Goal: Task Accomplishment & Management: Manage account settings

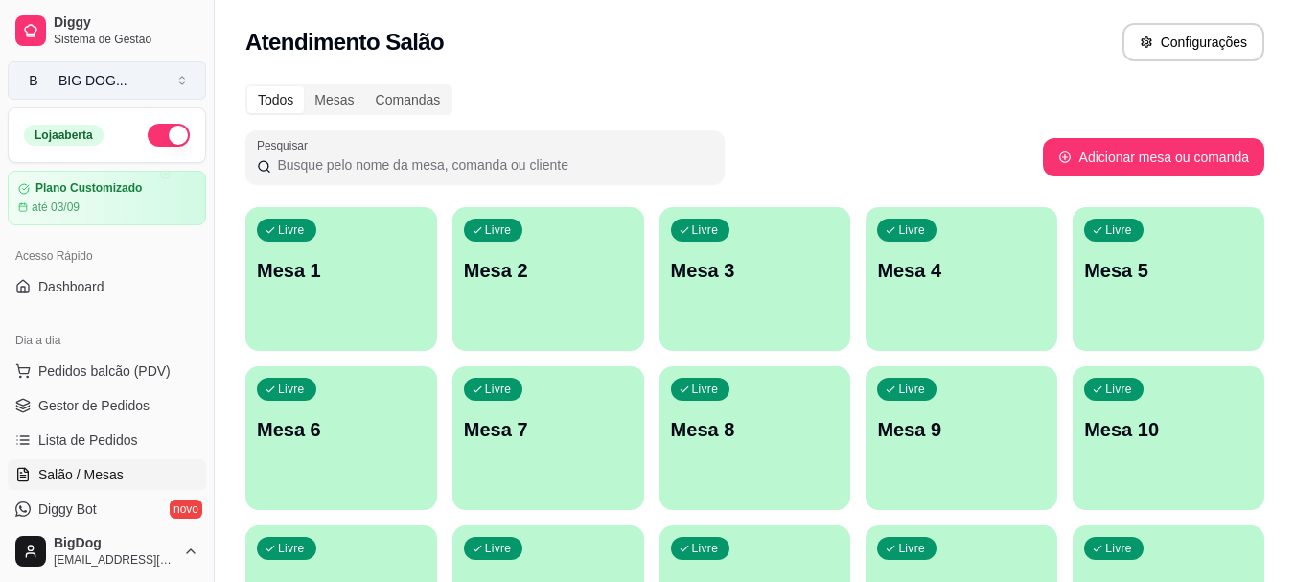
click at [144, 82] on button "B BIG DOG ..." at bounding box center [107, 80] width 198 height 38
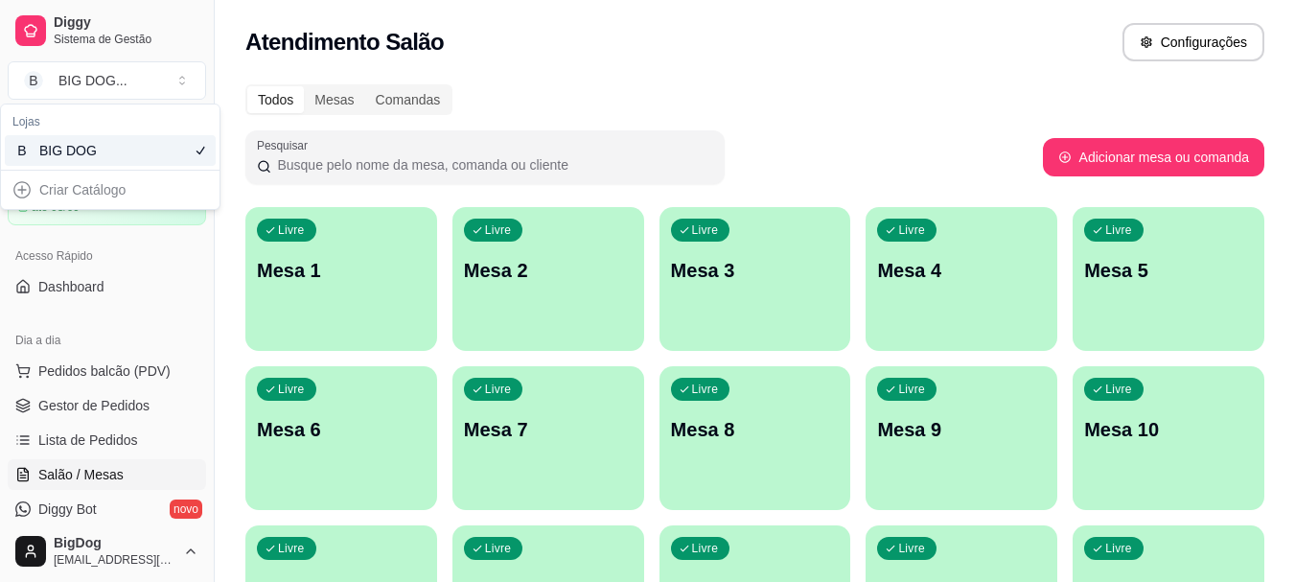
click at [656, 93] on div "Todos Mesas Comandas" at bounding box center [754, 99] width 1019 height 31
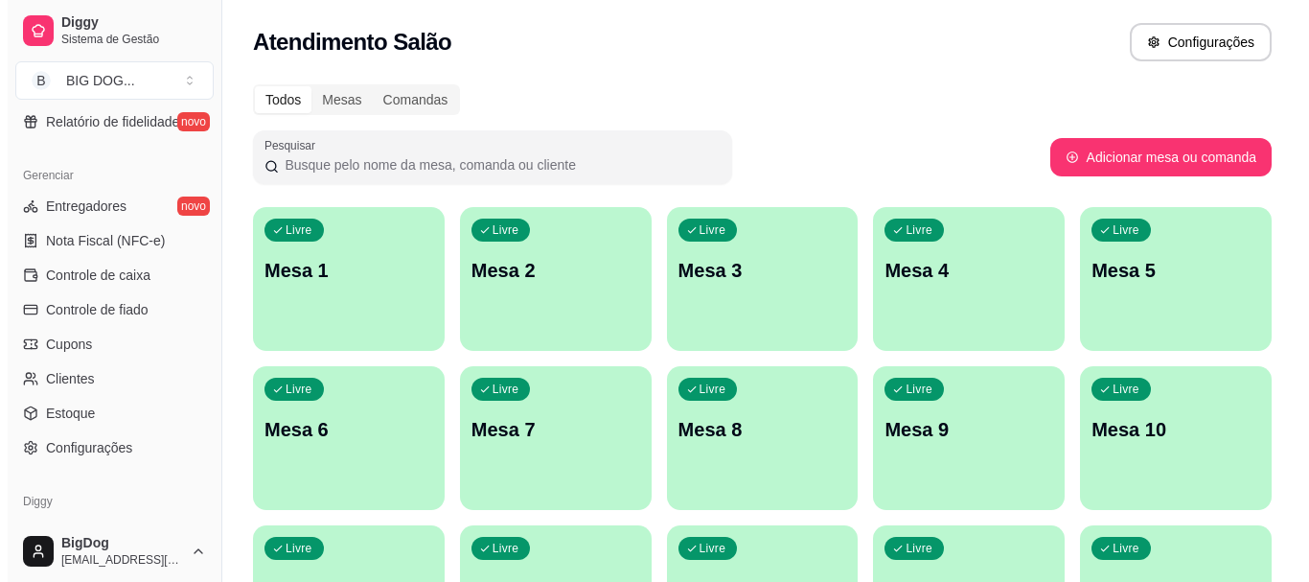
scroll to position [767, 0]
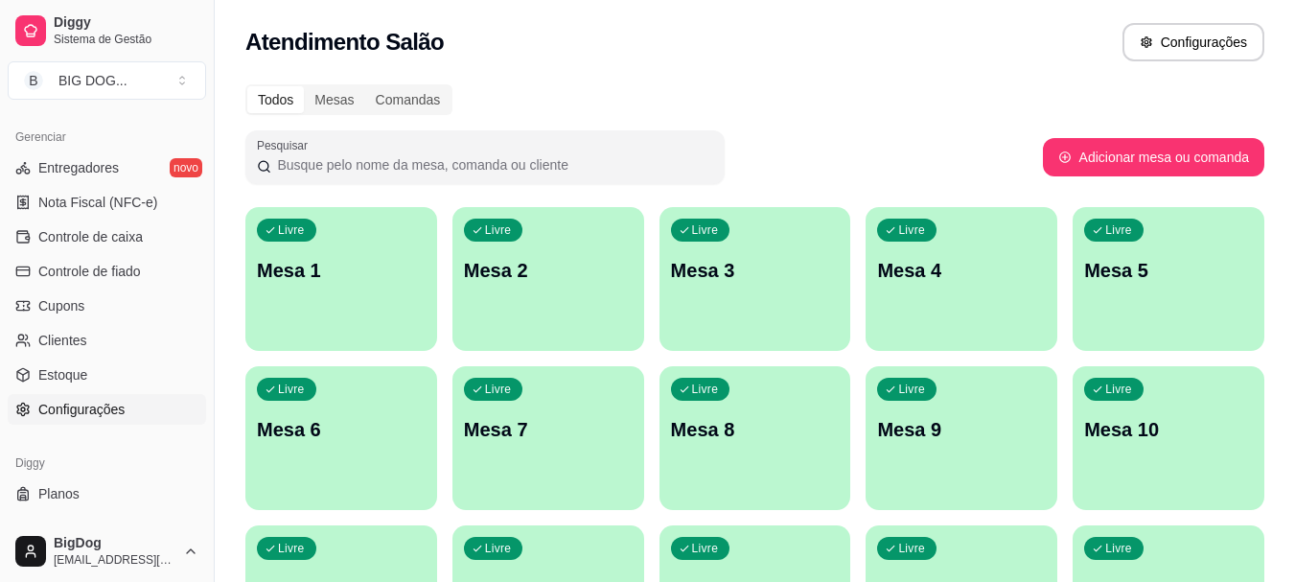
click at [93, 408] on span "Configurações" at bounding box center [81, 409] width 86 height 19
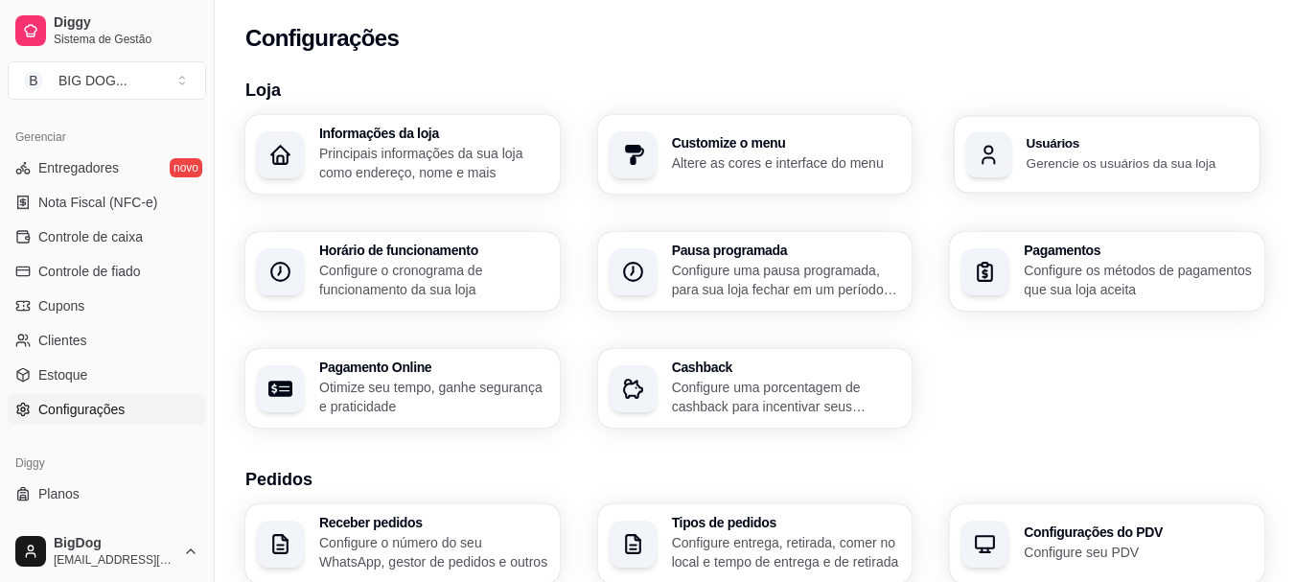
click at [1089, 161] on p "Gerencie os usuários da sua loja" at bounding box center [1136, 162] width 221 height 18
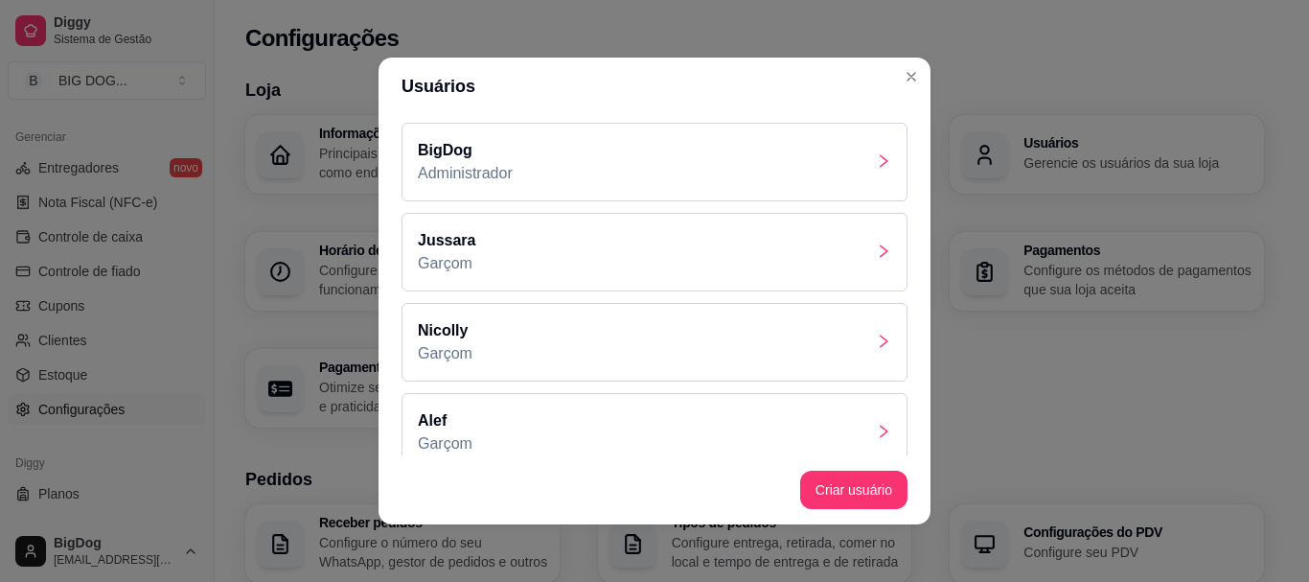
click at [564, 359] on div "Nicolly Garçom" at bounding box center [655, 342] width 506 height 79
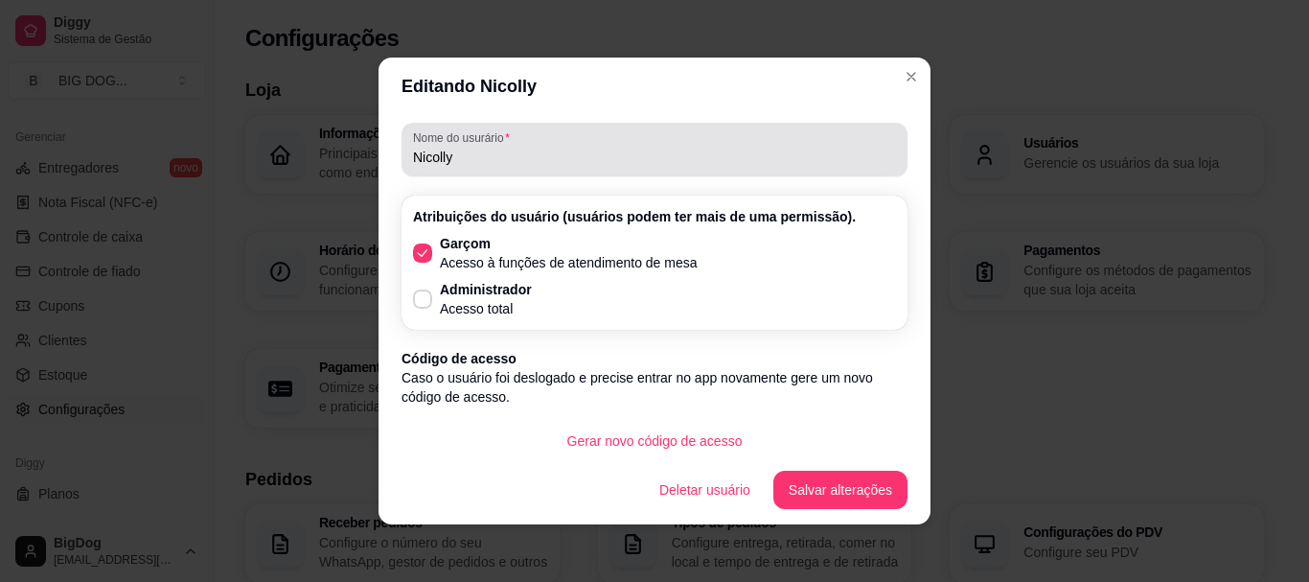
click at [669, 162] on input "Nicolly" at bounding box center [654, 157] width 483 height 19
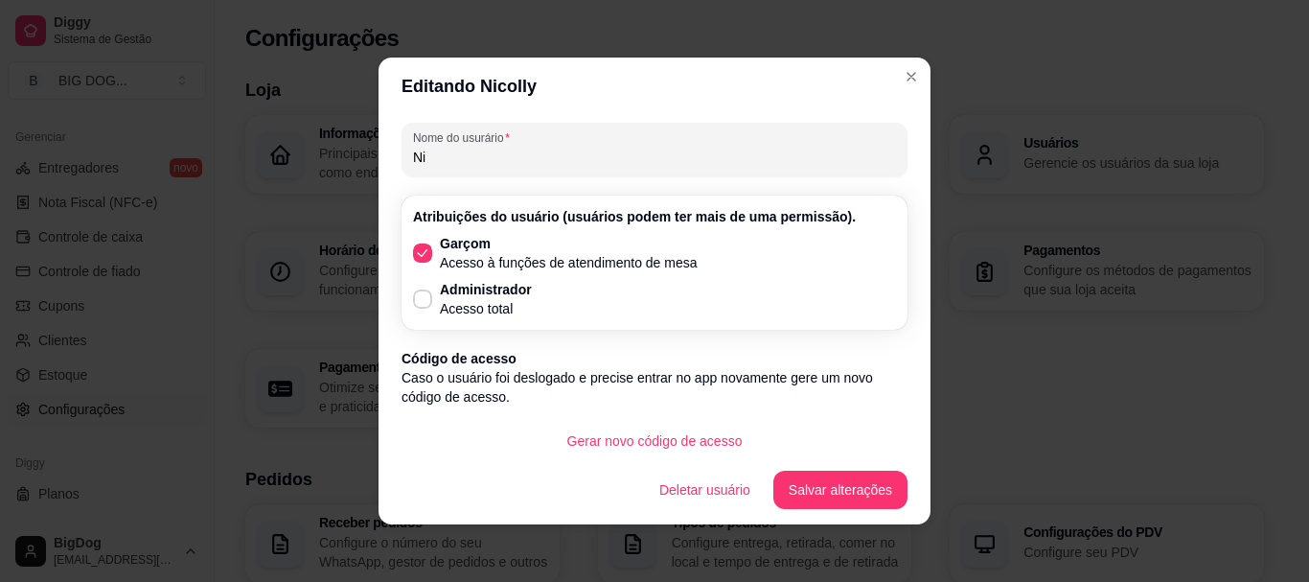
type input "N"
type input "GLEISE"
click at [619, 441] on button "Gerar novo código de acesso" at bounding box center [654, 441] width 199 height 37
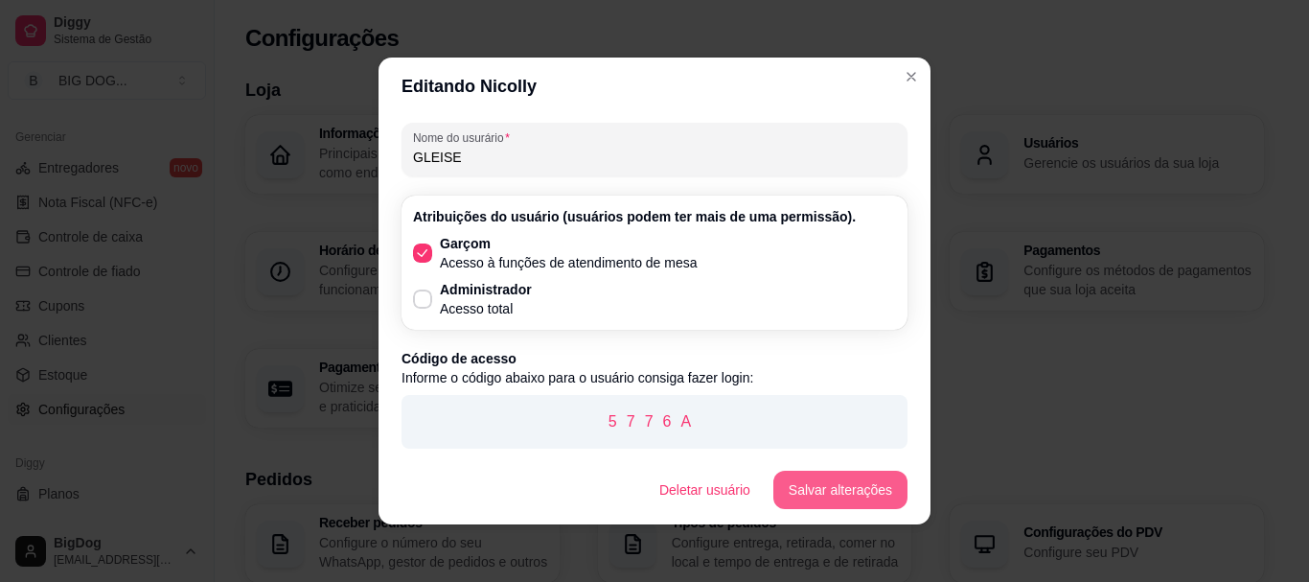
click at [852, 495] on button "Salvar alterações" at bounding box center [840, 490] width 134 height 38
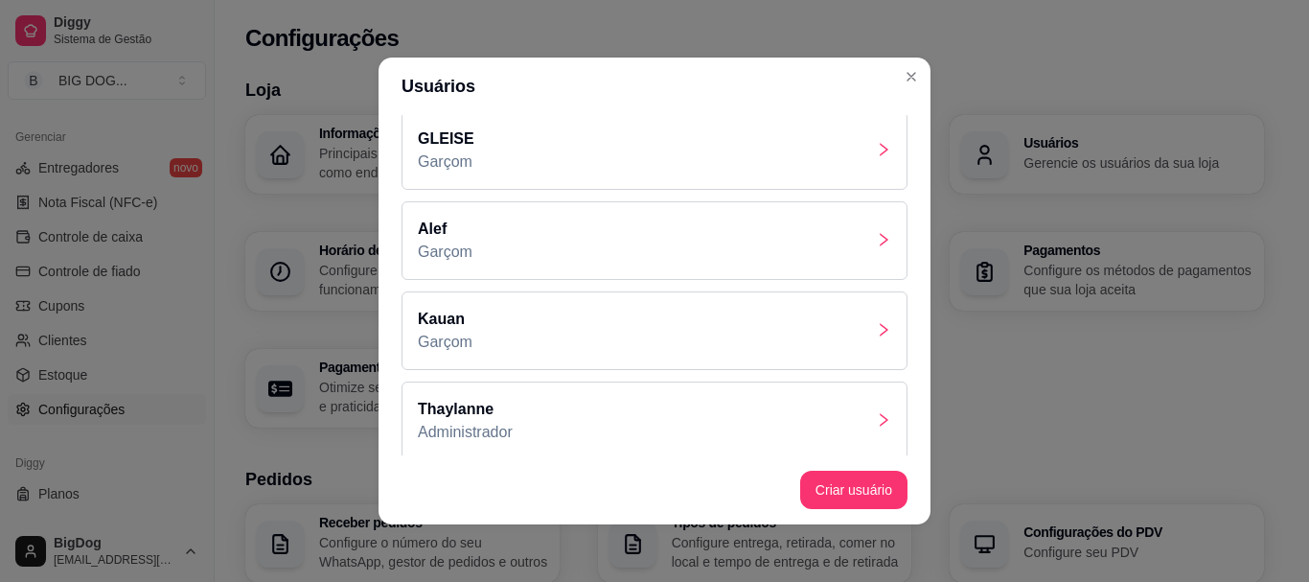
scroll to position [204, 0]
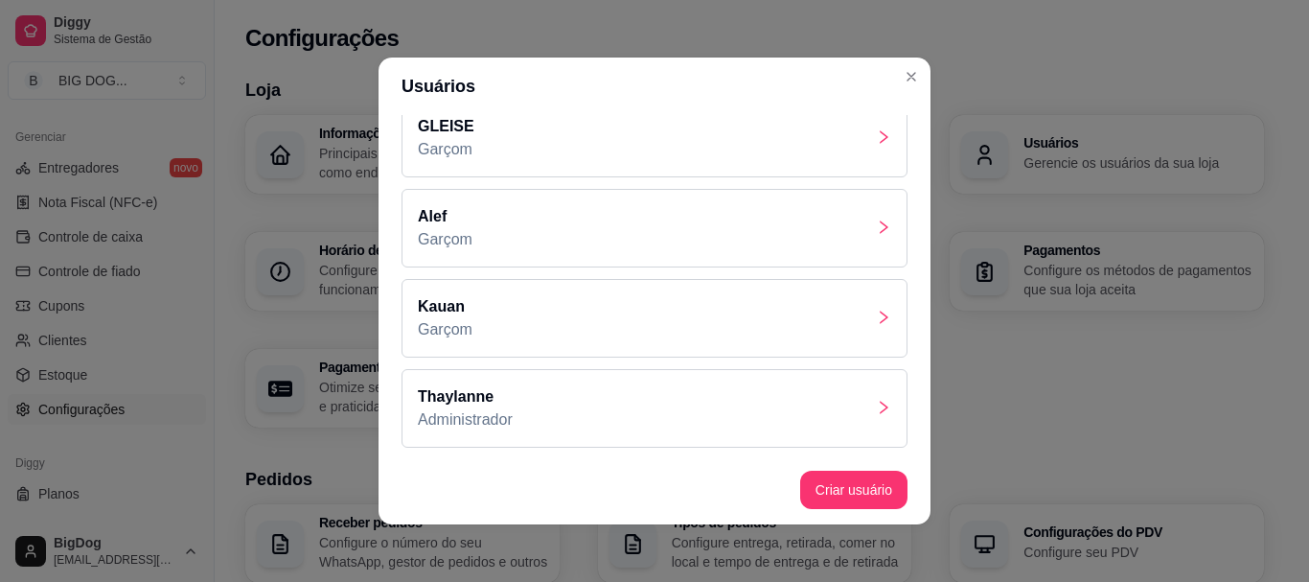
click at [876, 323] on icon "right" at bounding box center [883, 317] width 15 height 15
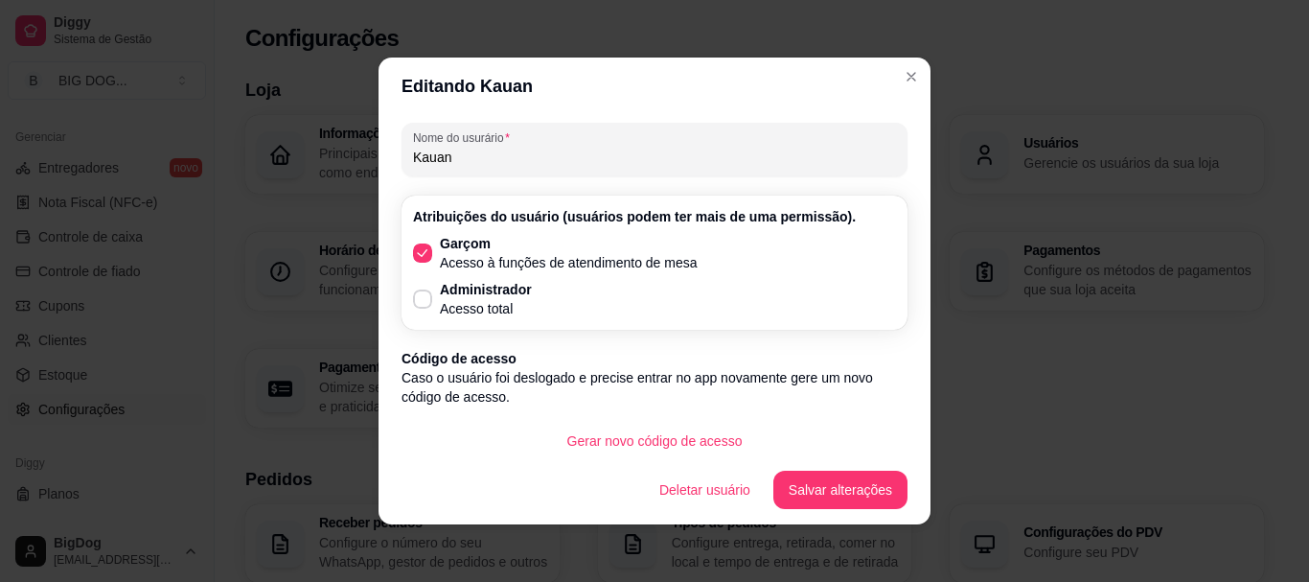
click at [525, 151] on input "Kauan" at bounding box center [654, 157] width 483 height 19
type input "Kauan Homossexual"
click at [800, 489] on button "Salvar alterações" at bounding box center [840, 490] width 130 height 37
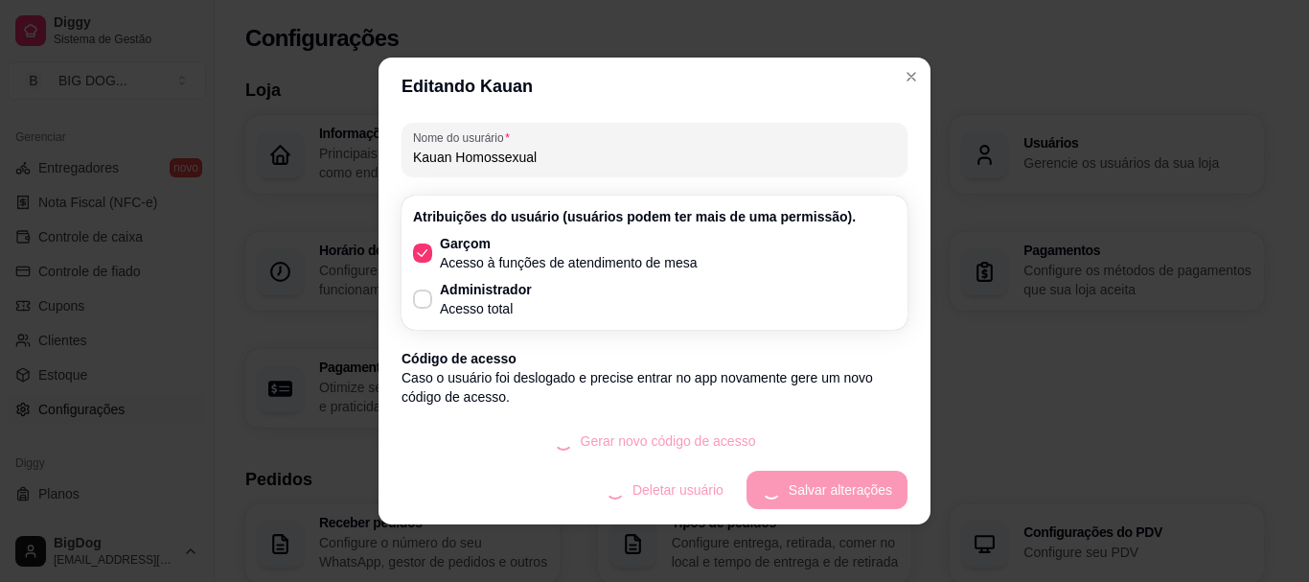
click at [800, 489] on footer "Deletar usuário Salvar alterações" at bounding box center [655, 489] width 552 height 69
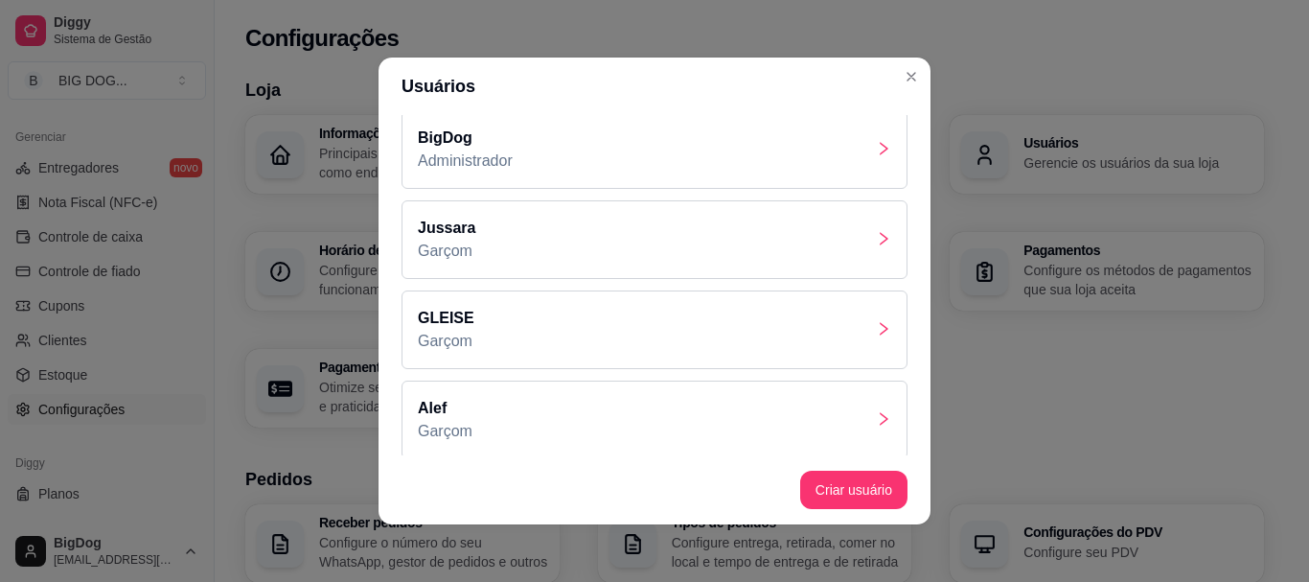
scroll to position [0, 0]
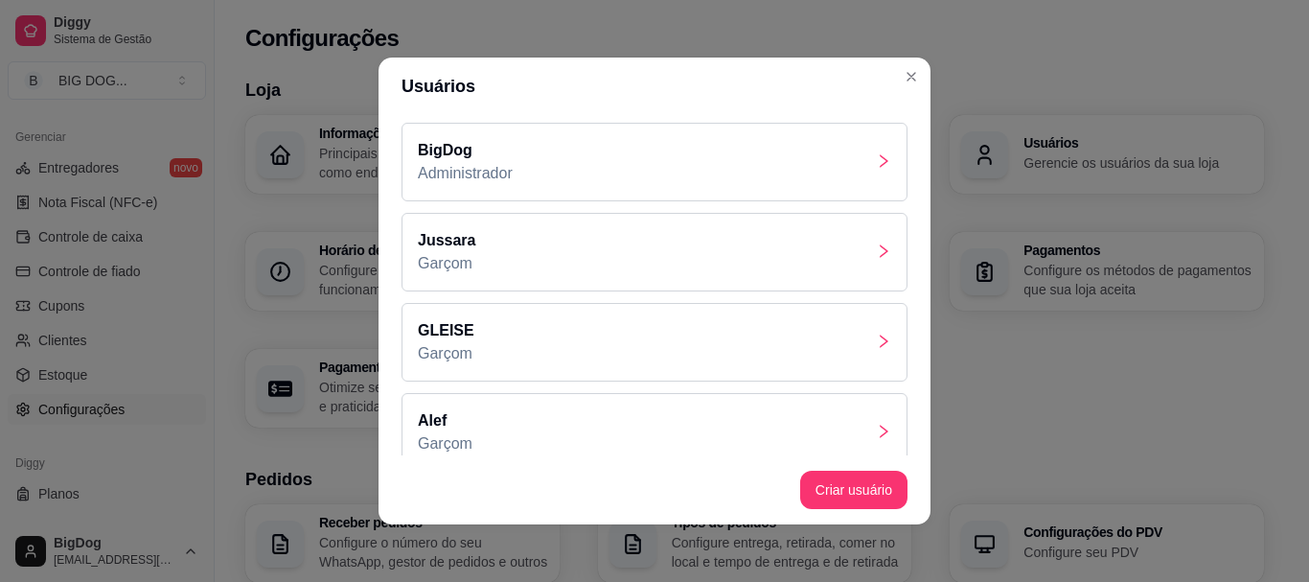
click at [625, 253] on div "Jussara Garçom" at bounding box center [655, 252] width 506 height 79
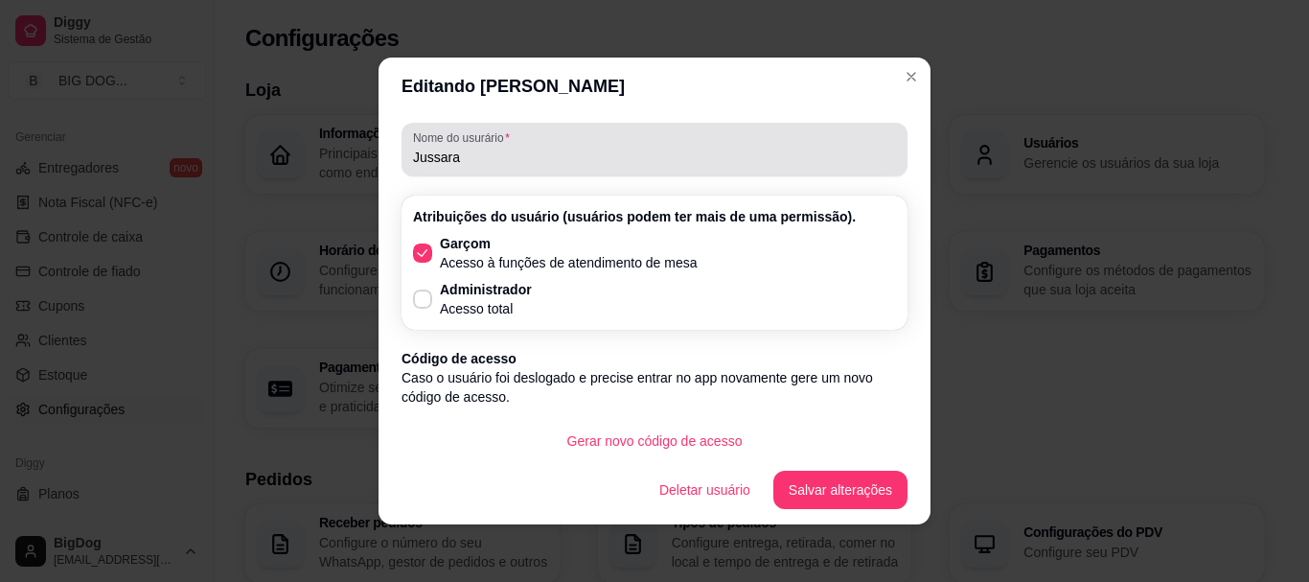
click at [483, 161] on input "Jussara" at bounding box center [654, 157] width 483 height 19
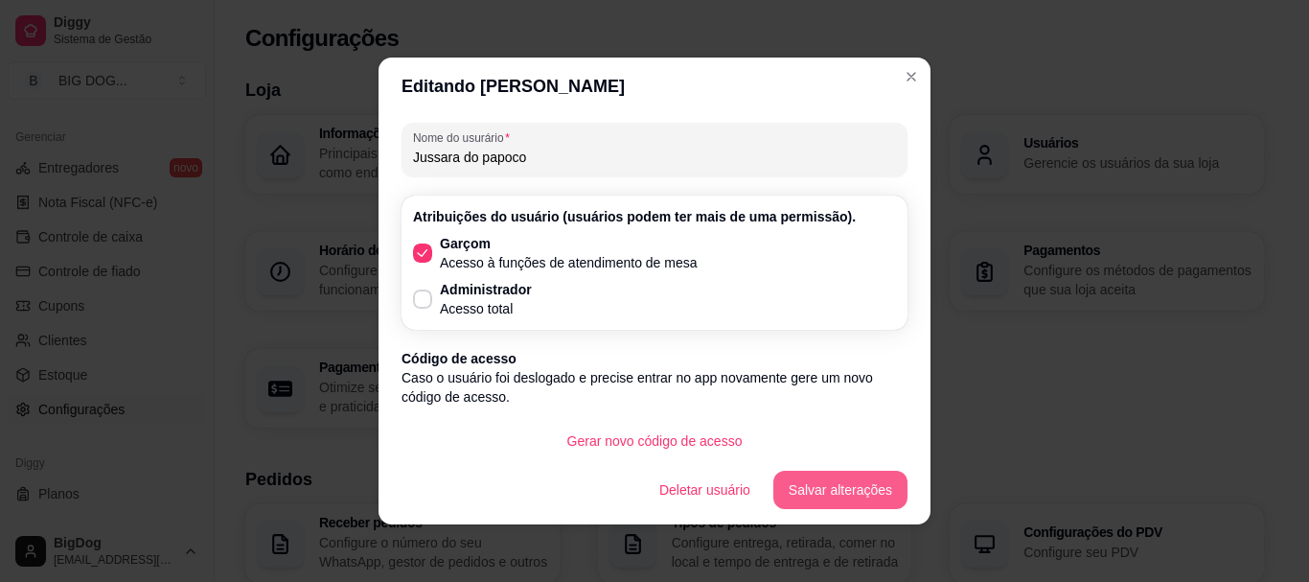
type input "Jussara do papoco"
click at [866, 500] on button "Salvar alterações" at bounding box center [840, 490] width 130 height 37
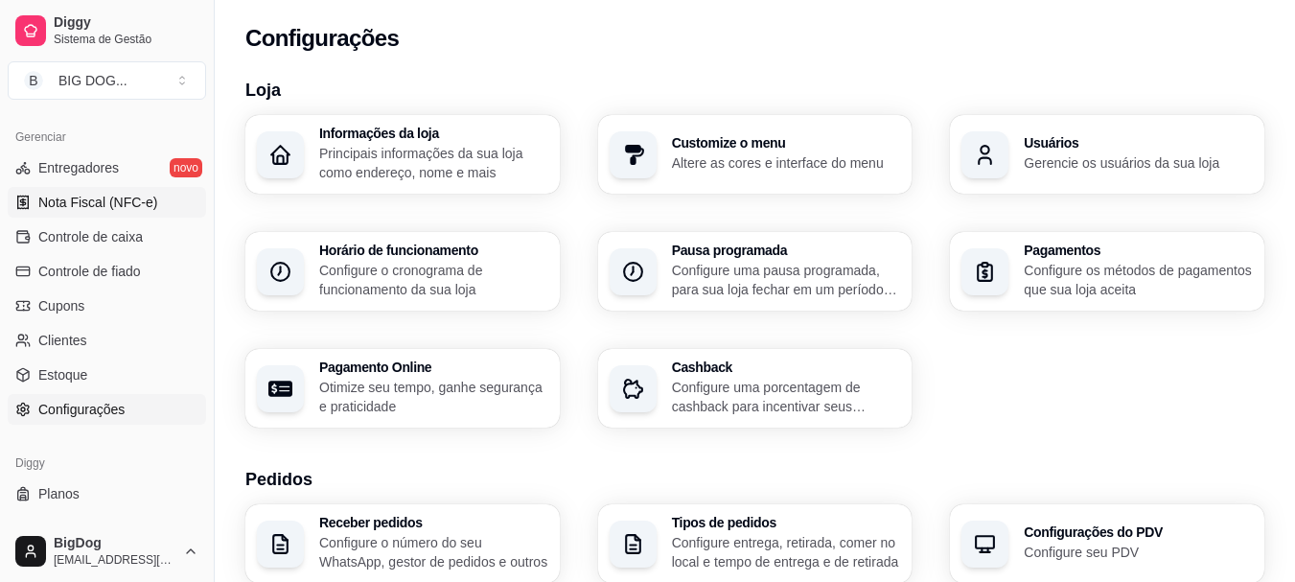
click at [81, 206] on span "Nota Fiscal (NFC-e)" at bounding box center [97, 202] width 119 height 19
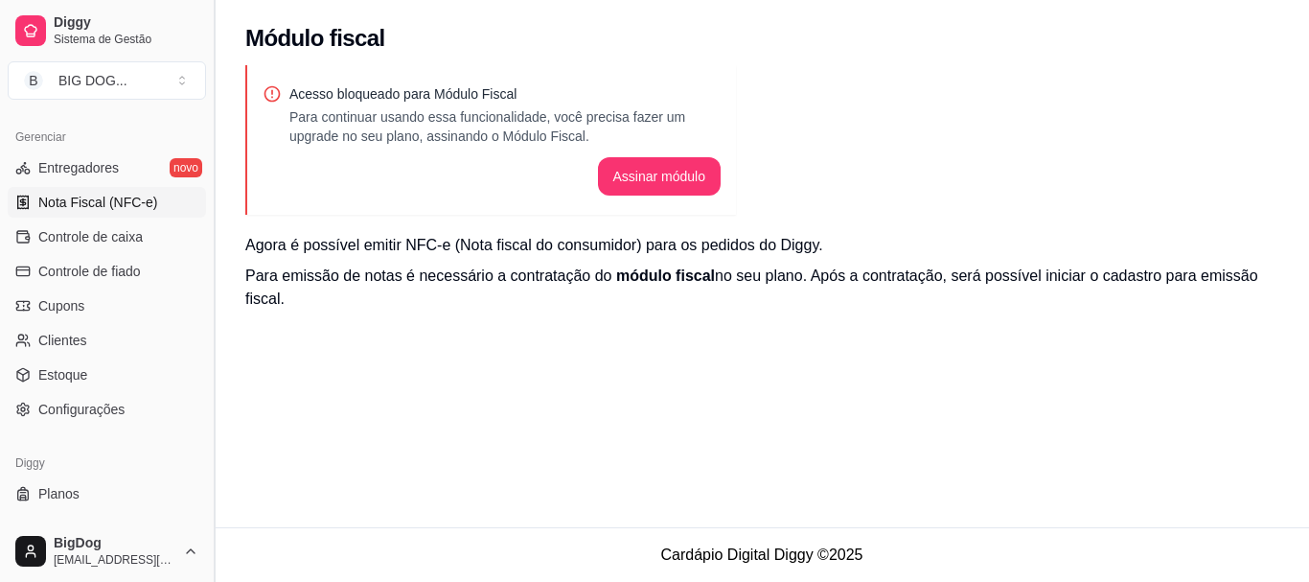
click at [206, 121] on button "Toggle Sidebar" at bounding box center [213, 291] width 15 height 582
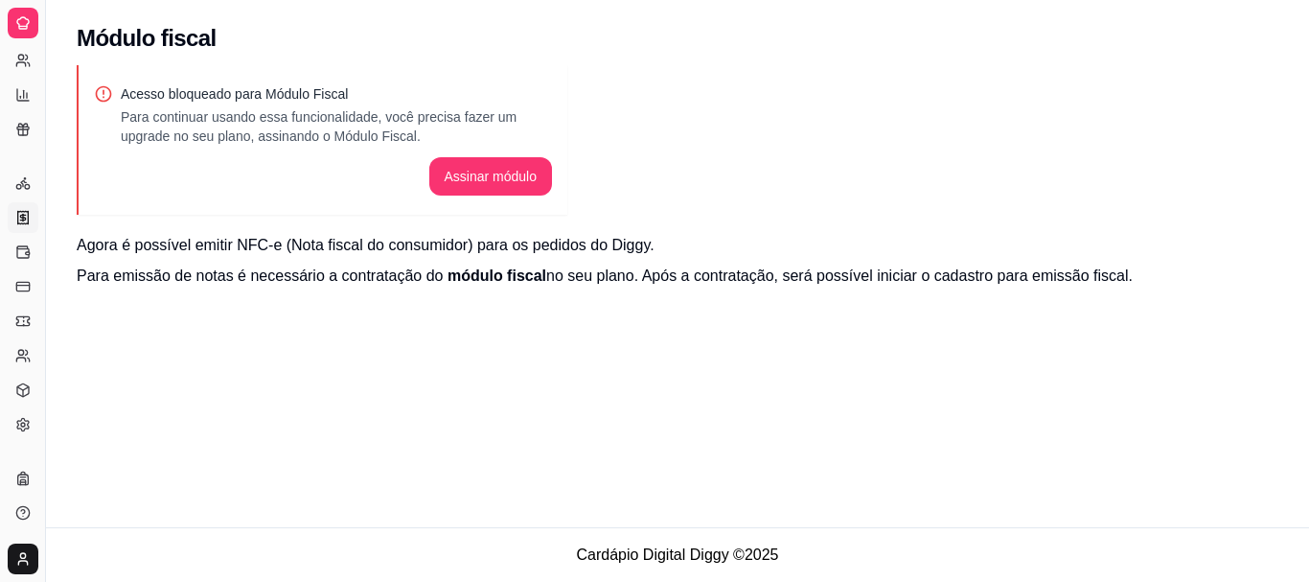
scroll to position [411, 0]
click at [30, 63] on icon at bounding box center [22, 60] width 15 height 15
select select "30"
select select "HIGHEST_TOTAL_SPENT_WITH_ORDERS"
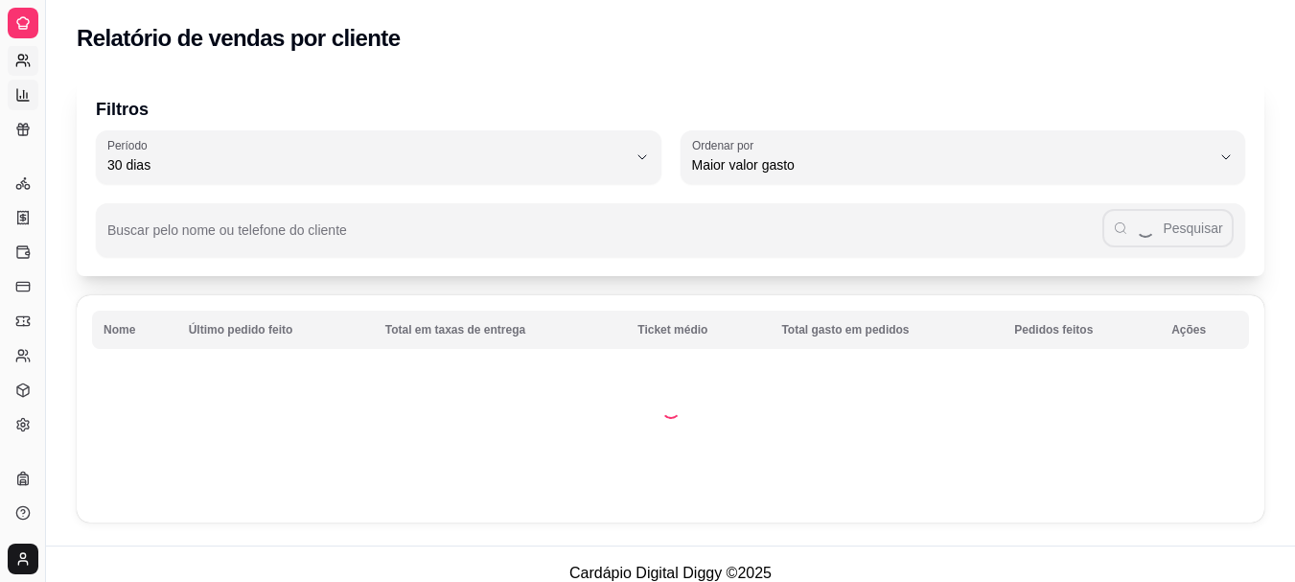
click at [17, 109] on link "Relatório de mesas" at bounding box center [23, 95] width 31 height 31
select select "TOTAL_OF_ORDERS"
select select "7"
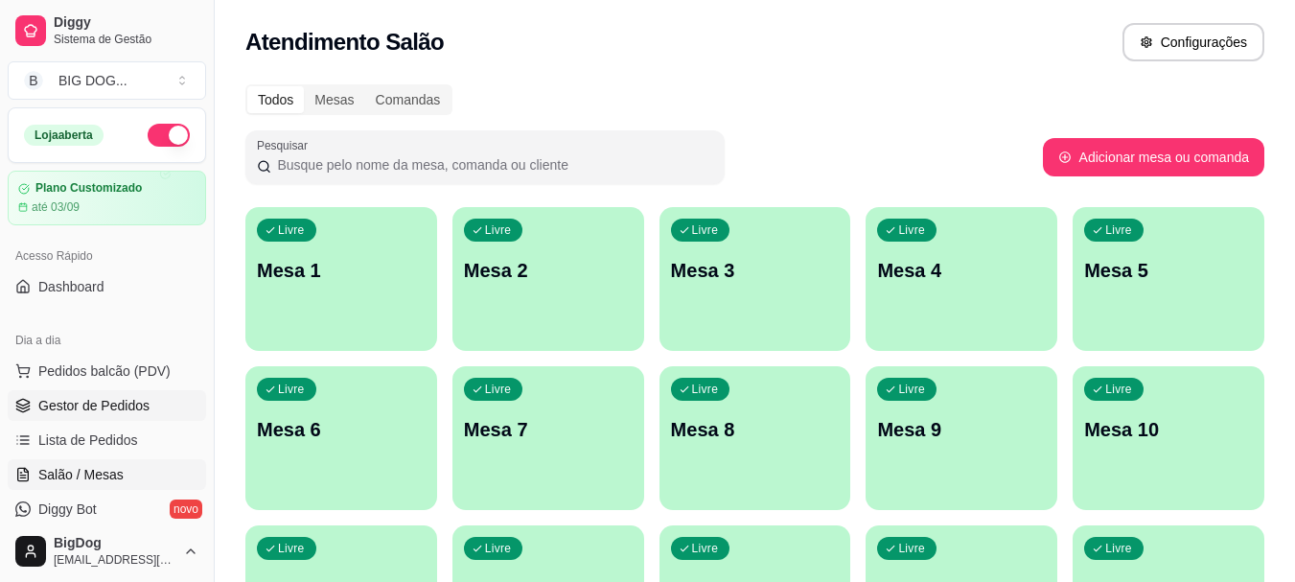
click at [143, 403] on span "Gestor de Pedidos" at bounding box center [93, 405] width 111 height 19
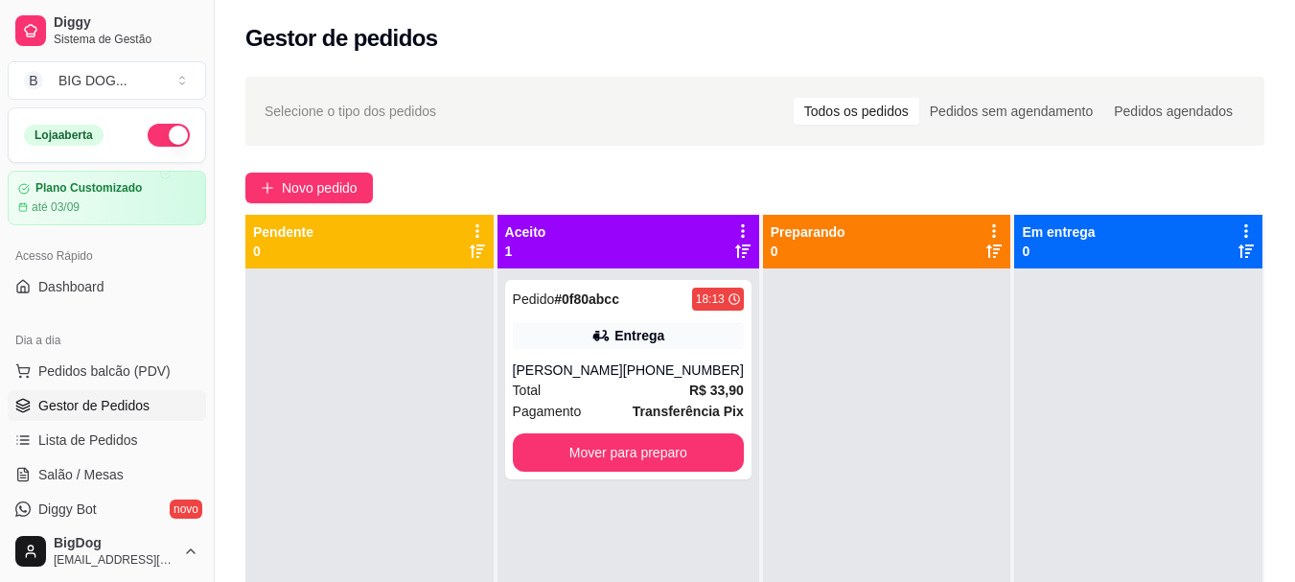
click at [8, 390] on link "Gestor de Pedidos" at bounding box center [107, 405] width 198 height 31
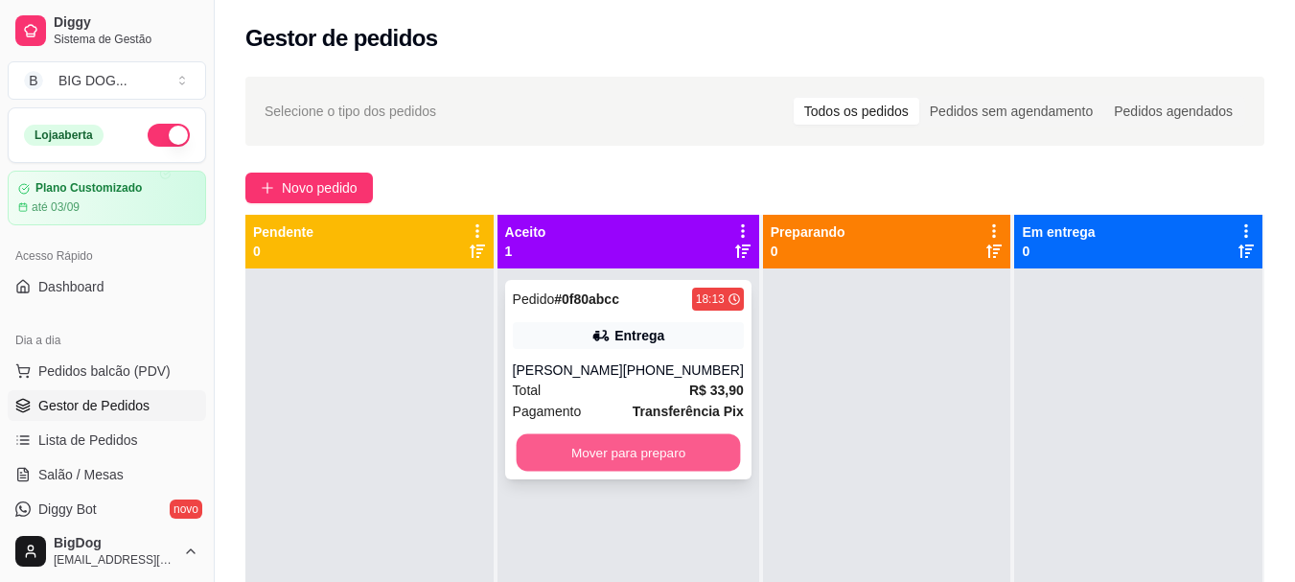
click at [592, 443] on button "Mover para preparo" at bounding box center [628, 452] width 224 height 37
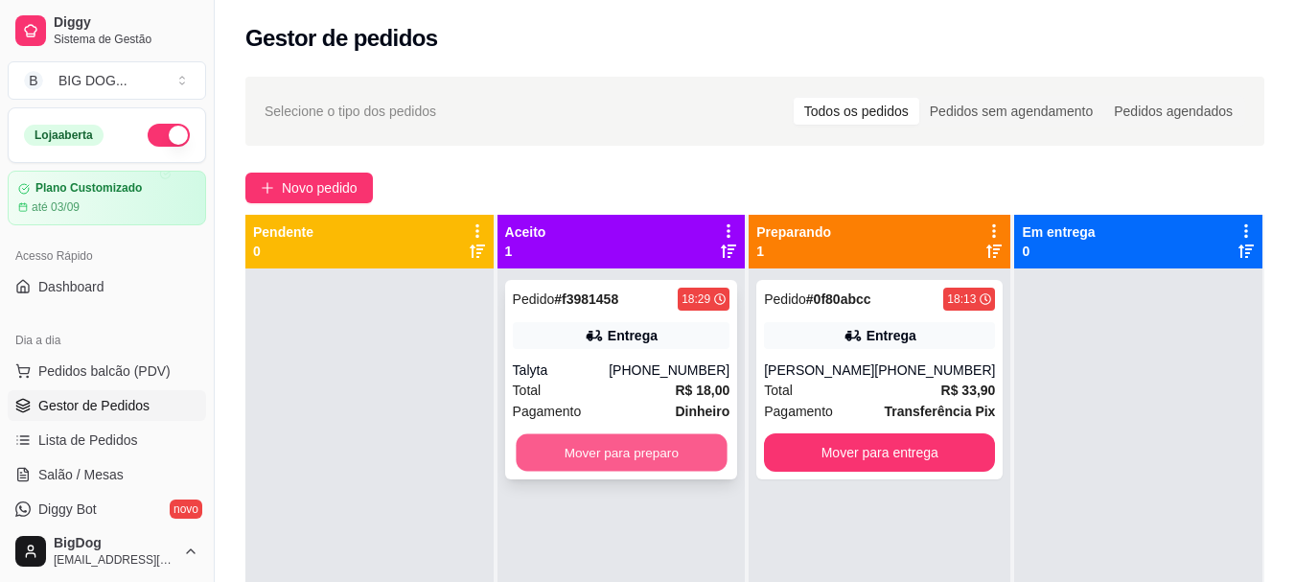
click at [638, 449] on button "Mover para preparo" at bounding box center [621, 452] width 211 height 37
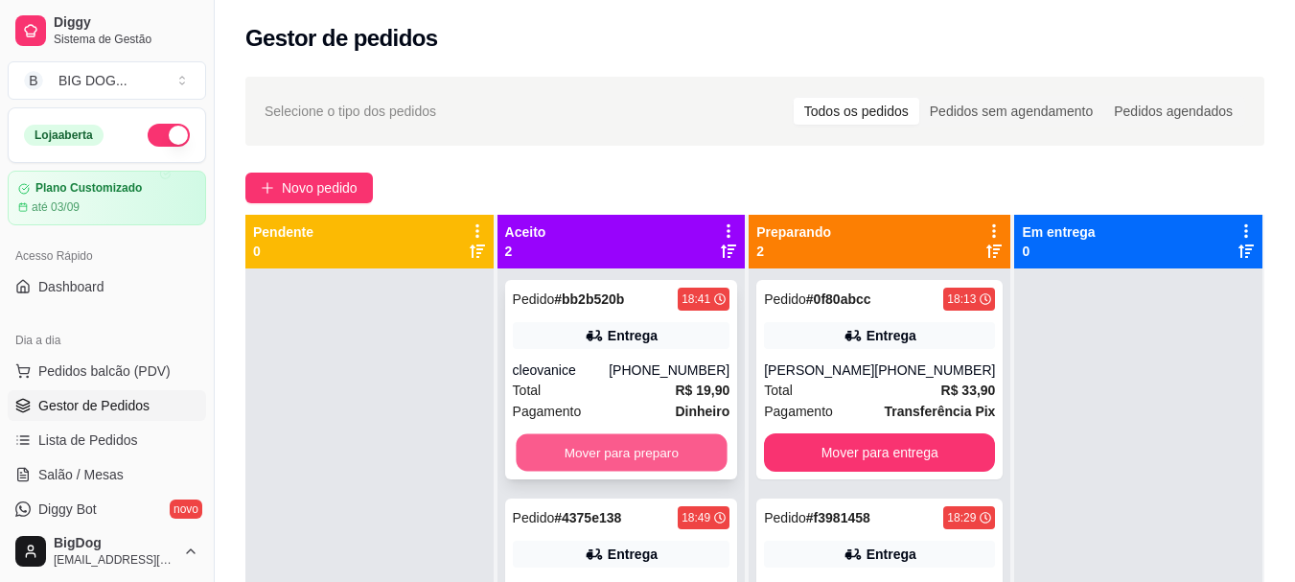
click at [576, 468] on button "Mover para preparo" at bounding box center [621, 452] width 211 height 37
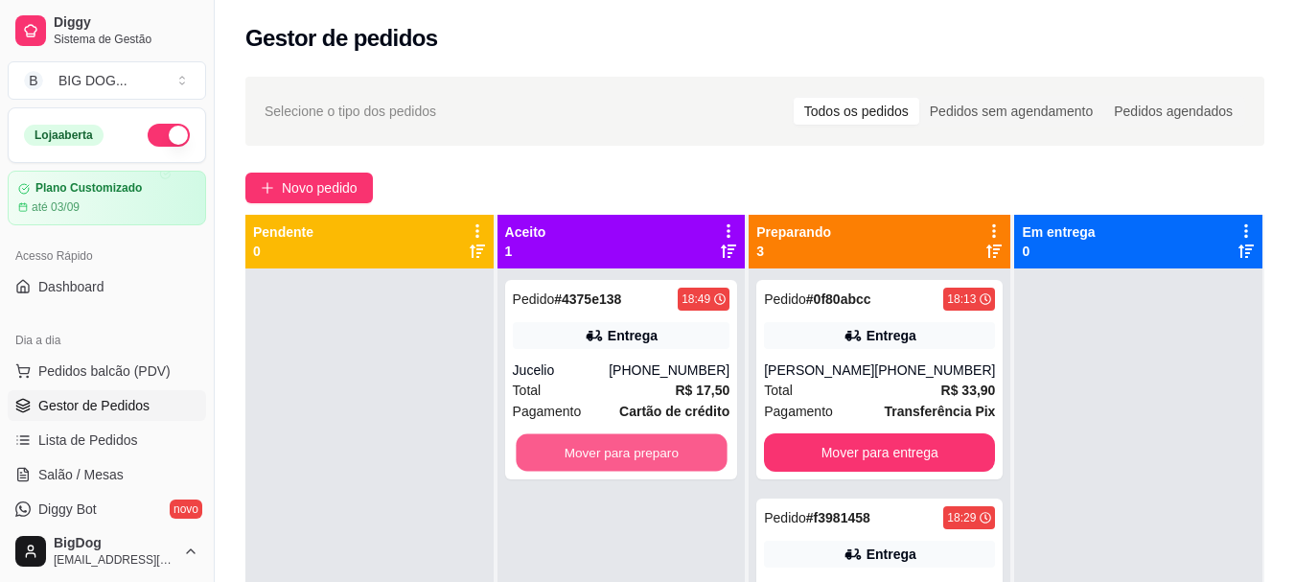
click at [576, 468] on button "Mover para preparo" at bounding box center [621, 452] width 211 height 37
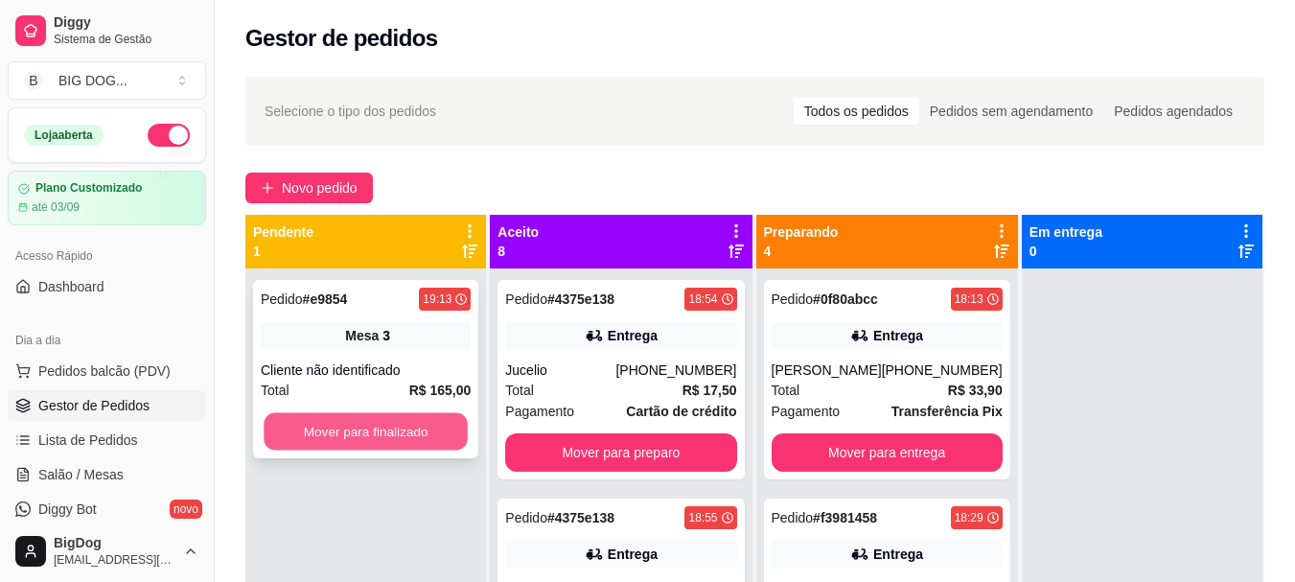
click at [331, 426] on button "Mover para finalizado" at bounding box center [366, 431] width 204 height 37
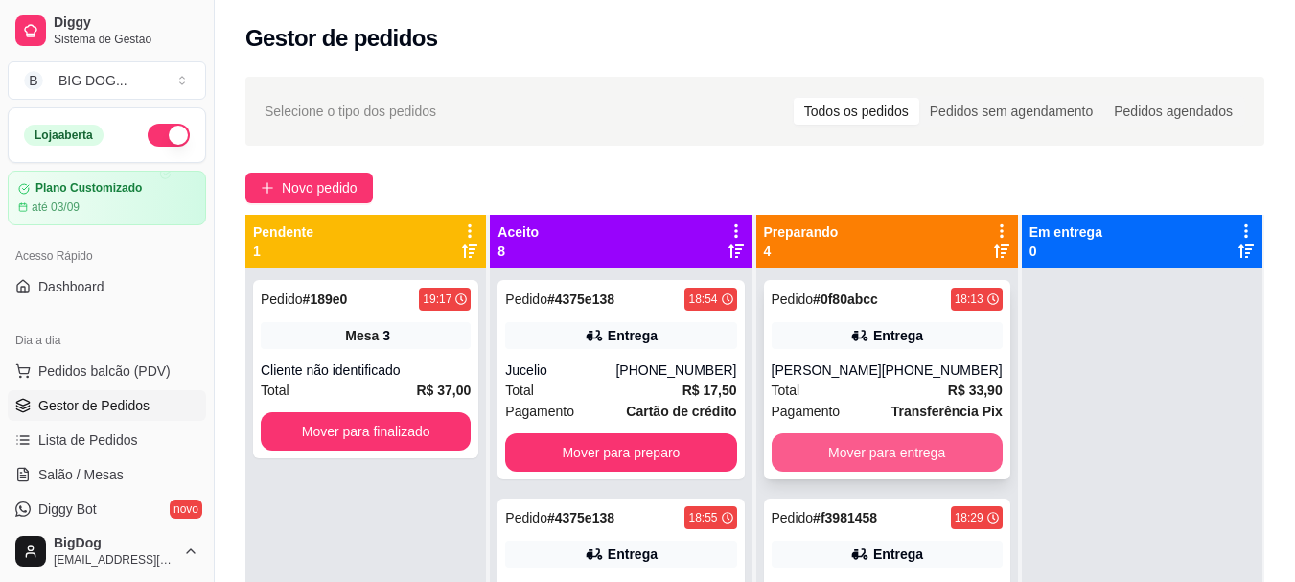
click at [926, 452] on button "Mover para entrega" at bounding box center [886, 452] width 231 height 38
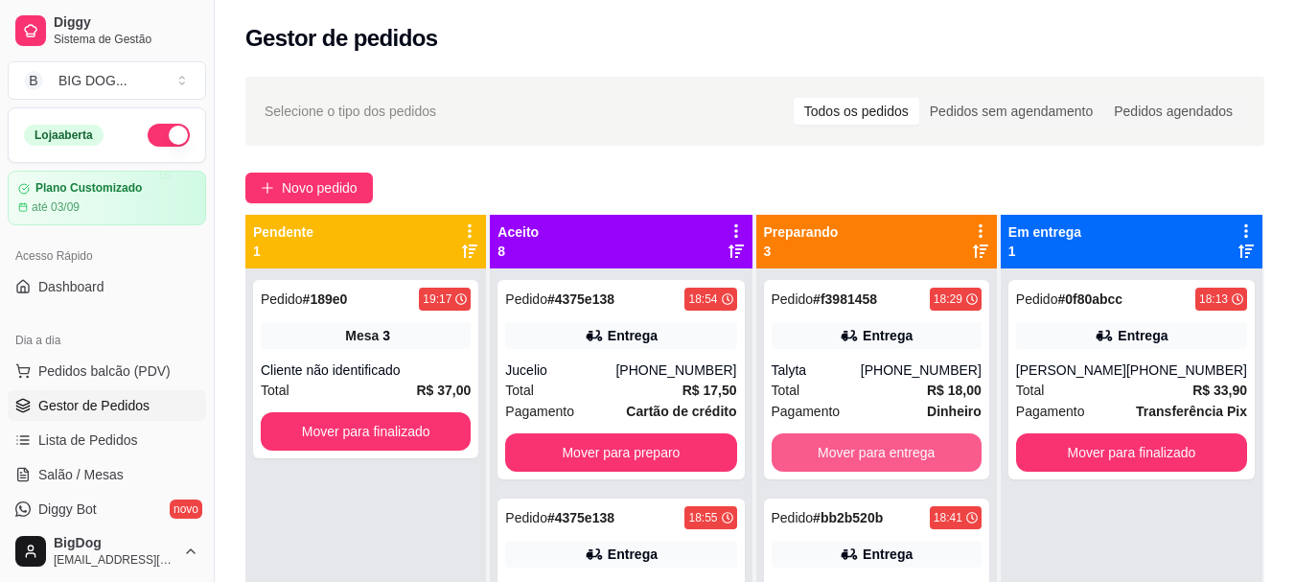
click at [926, 452] on button "Mover para entrega" at bounding box center [876, 452] width 210 height 38
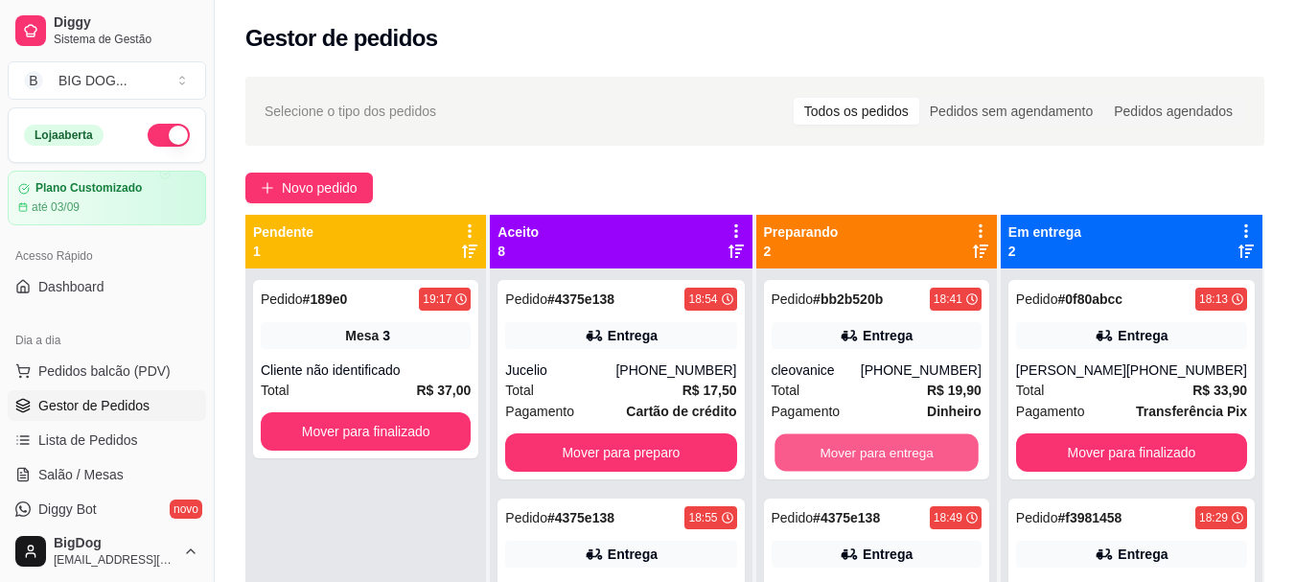
click at [926, 452] on button "Mover para entrega" at bounding box center [876, 452] width 204 height 37
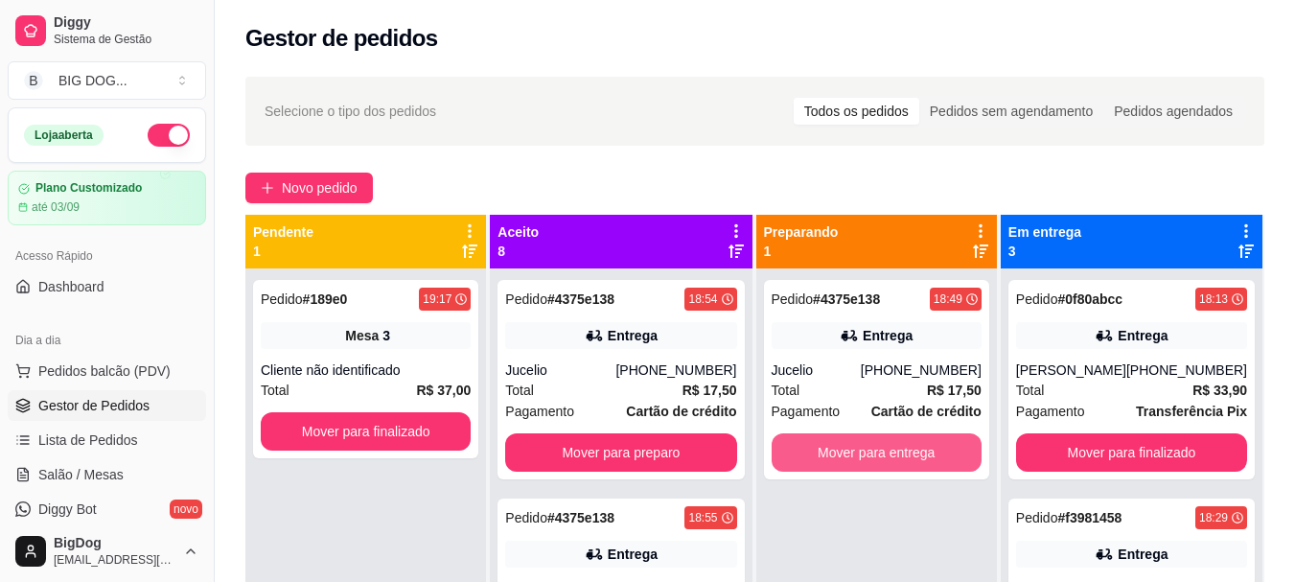
click at [926, 452] on button "Mover para entrega" at bounding box center [876, 452] width 210 height 38
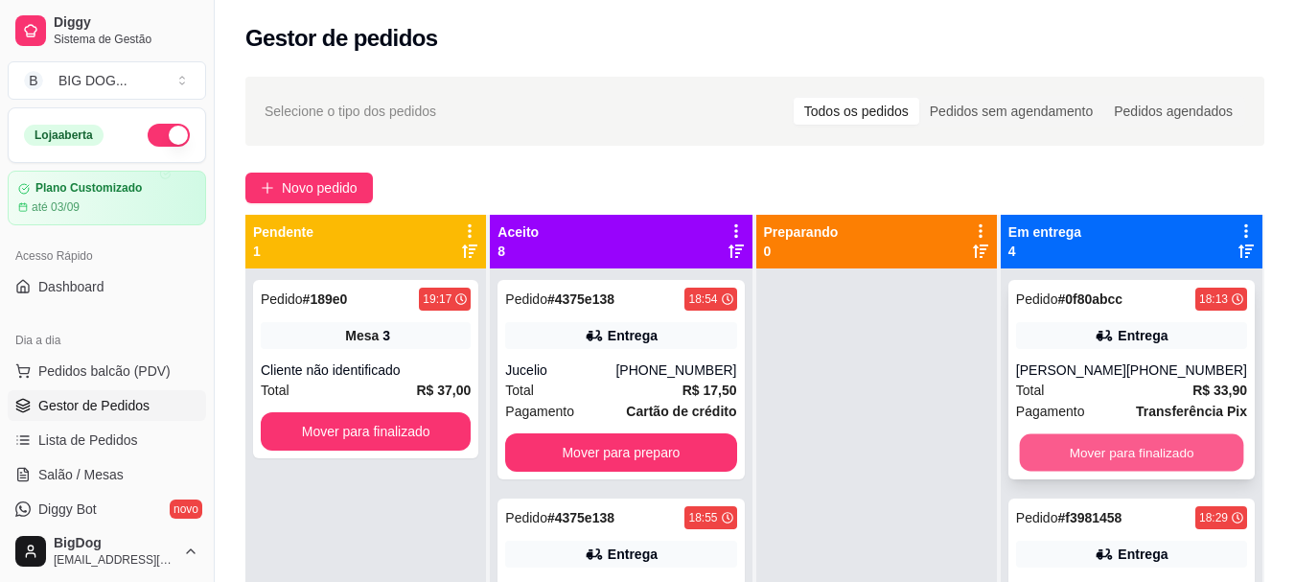
click at [1129, 440] on button "Mover para finalizado" at bounding box center [1131, 452] width 224 height 37
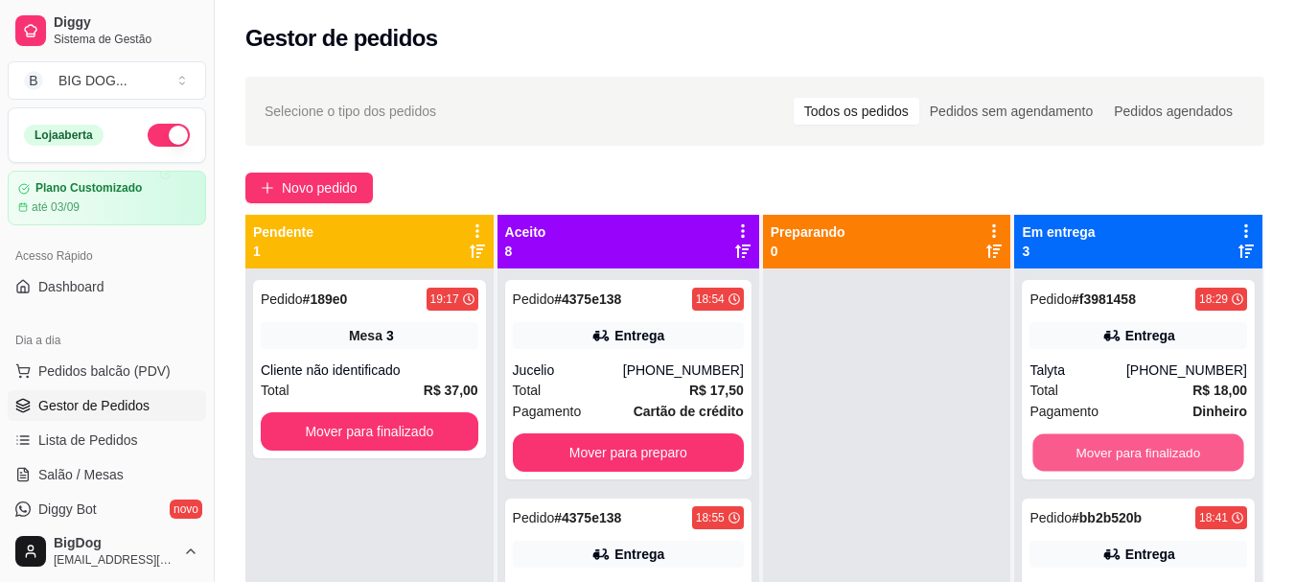
click at [1129, 440] on button "Mover para finalizado" at bounding box center [1138, 452] width 211 height 37
click at [1129, 440] on button "Mover para finalizado" at bounding box center [1138, 452] width 218 height 38
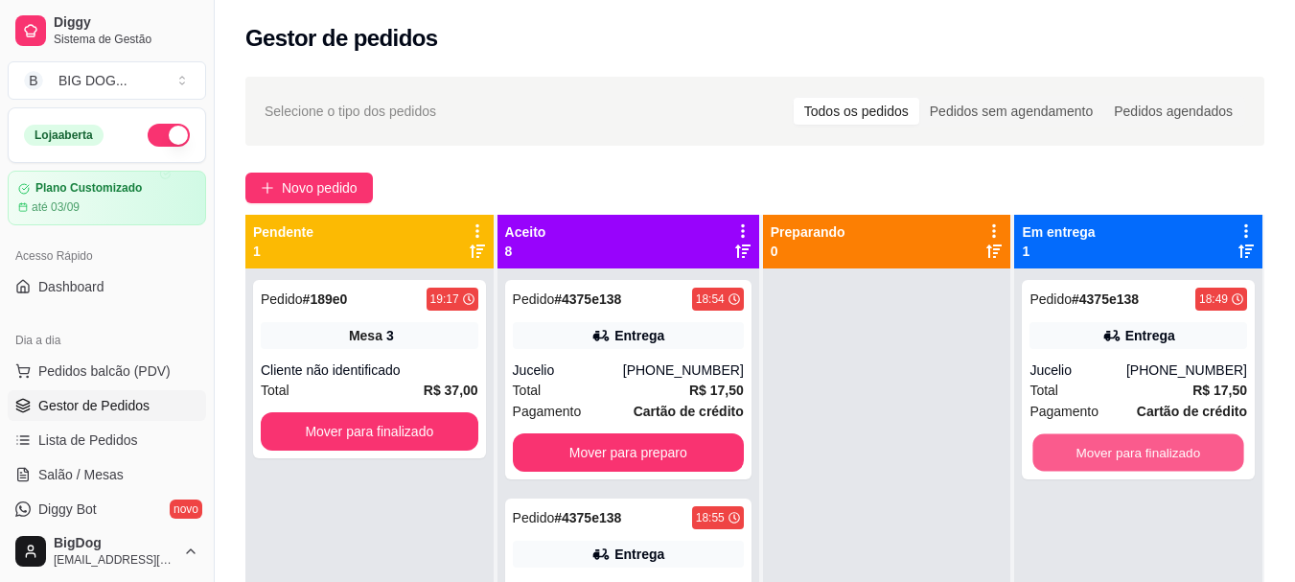
click at [1129, 440] on button "Mover para finalizado" at bounding box center [1138, 452] width 211 height 37
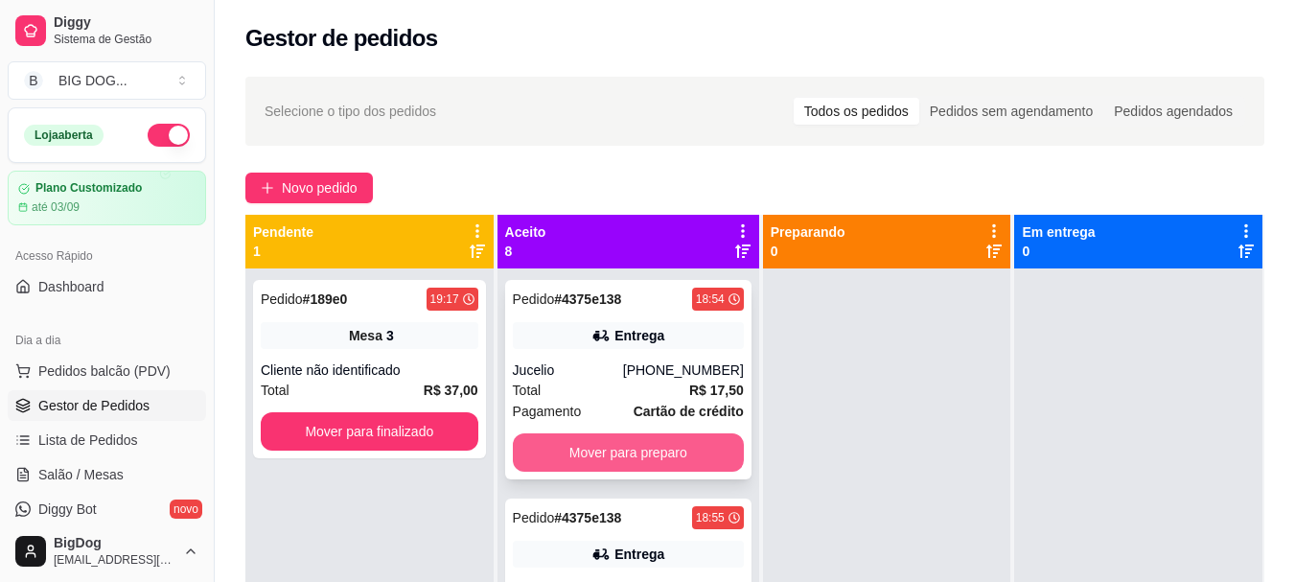
click at [631, 464] on button "Mover para preparo" at bounding box center [628, 452] width 231 height 38
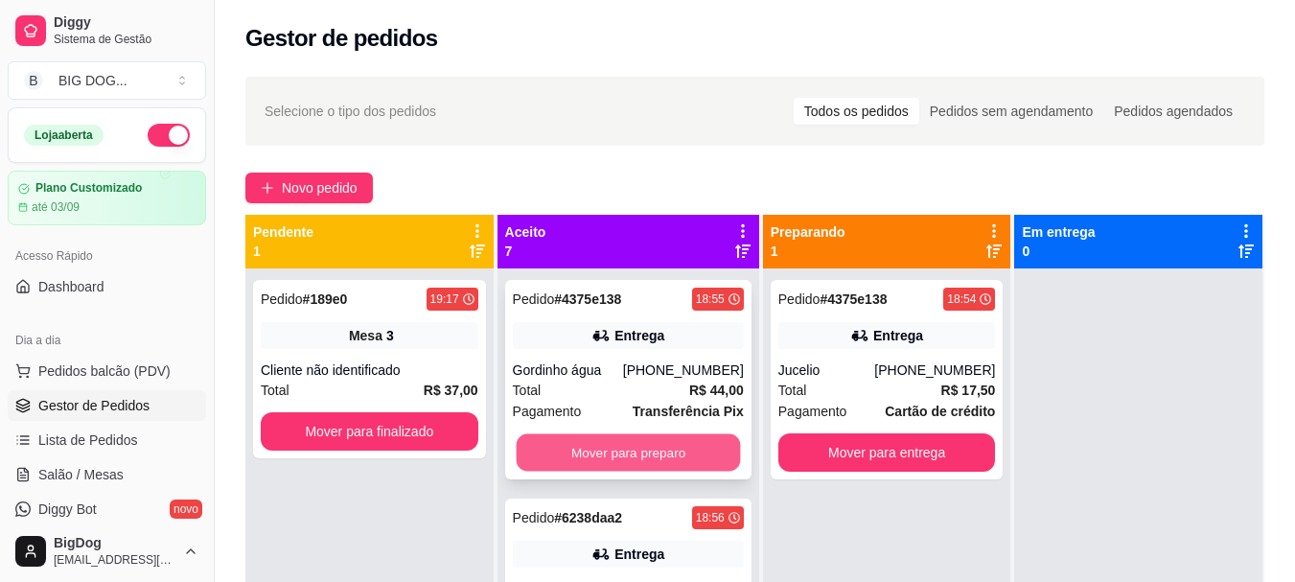
click at [633, 442] on button "Mover para preparo" at bounding box center [628, 452] width 224 height 37
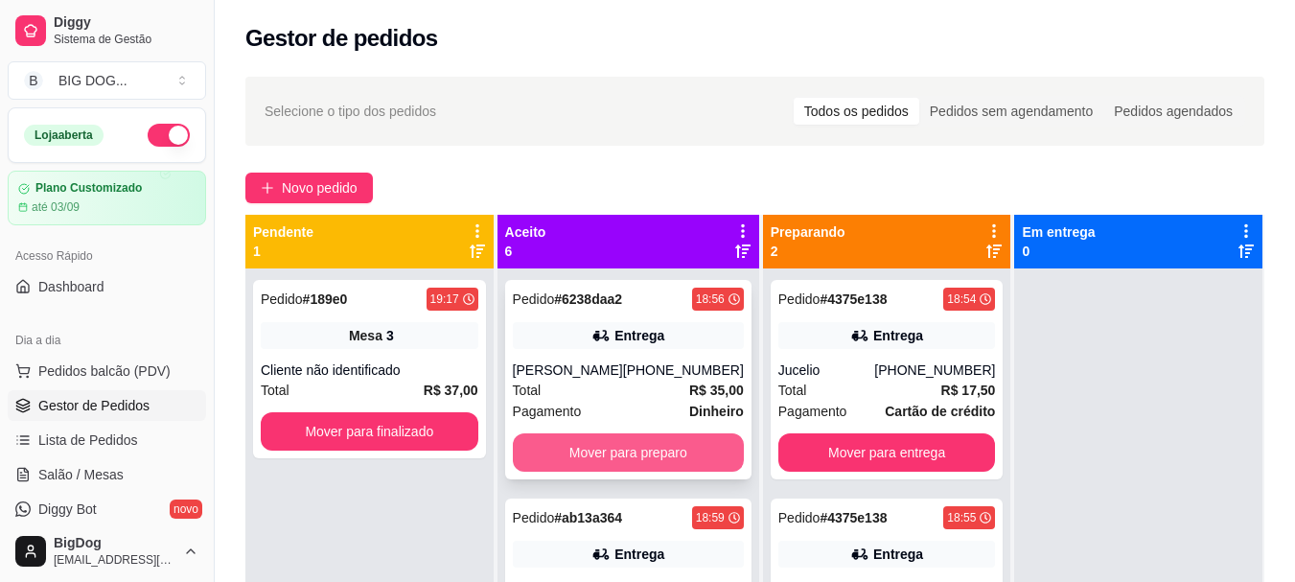
click at [619, 447] on button "Mover para preparo" at bounding box center [628, 452] width 231 height 38
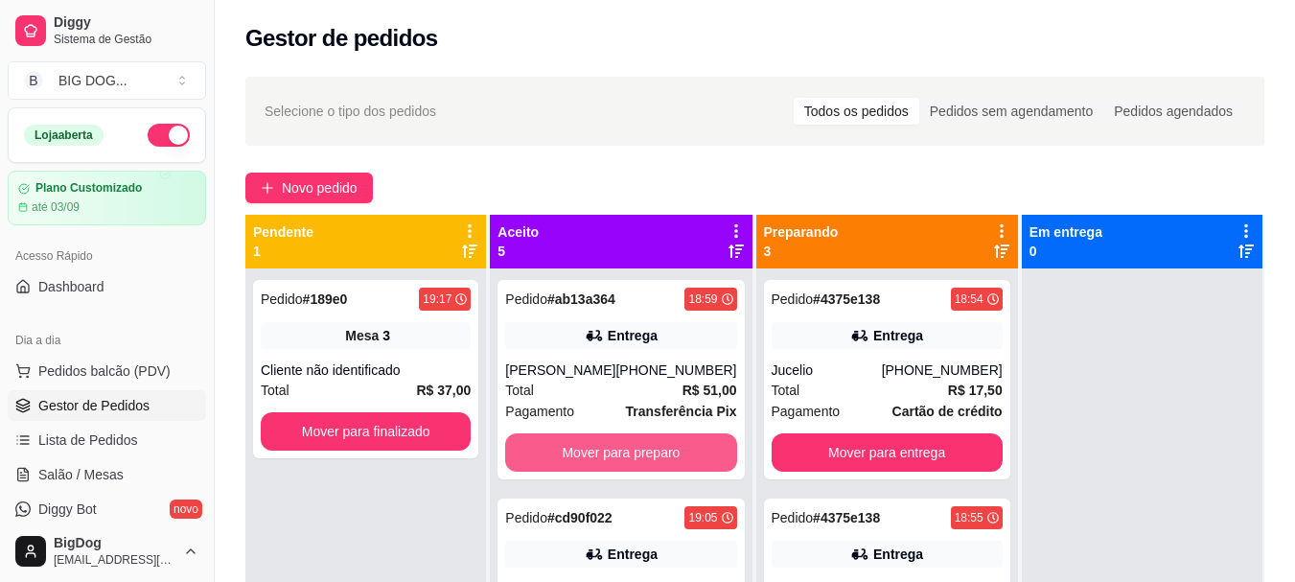
click at [619, 447] on button "Mover para preparo" at bounding box center [620, 452] width 231 height 38
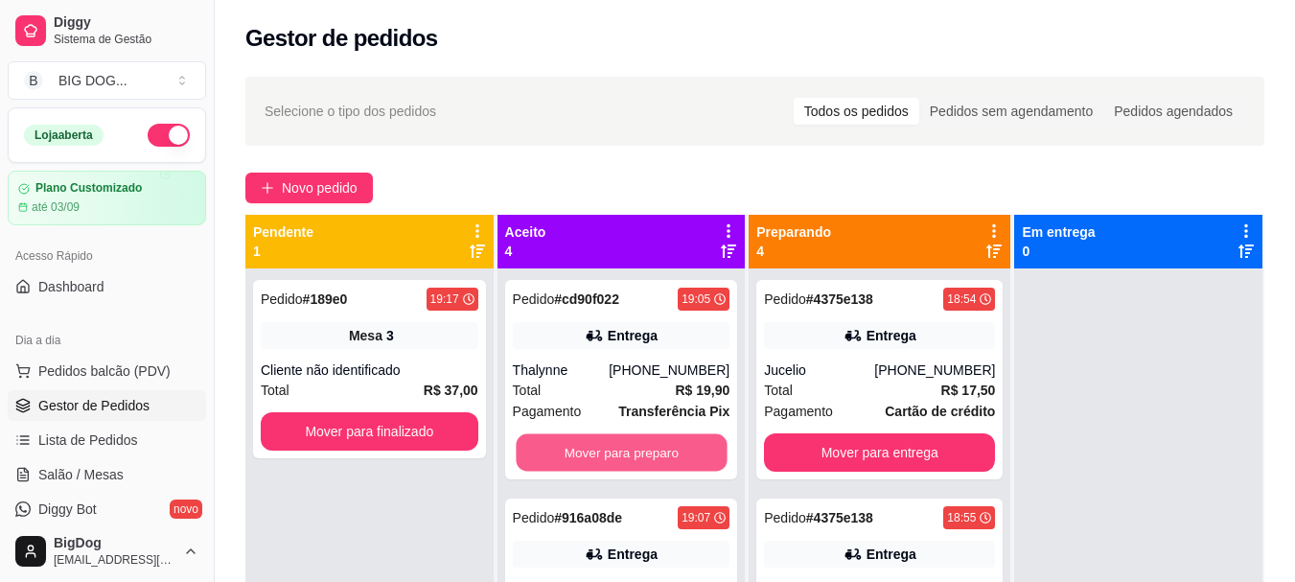
click at [619, 447] on button "Mover para preparo" at bounding box center [621, 452] width 211 height 37
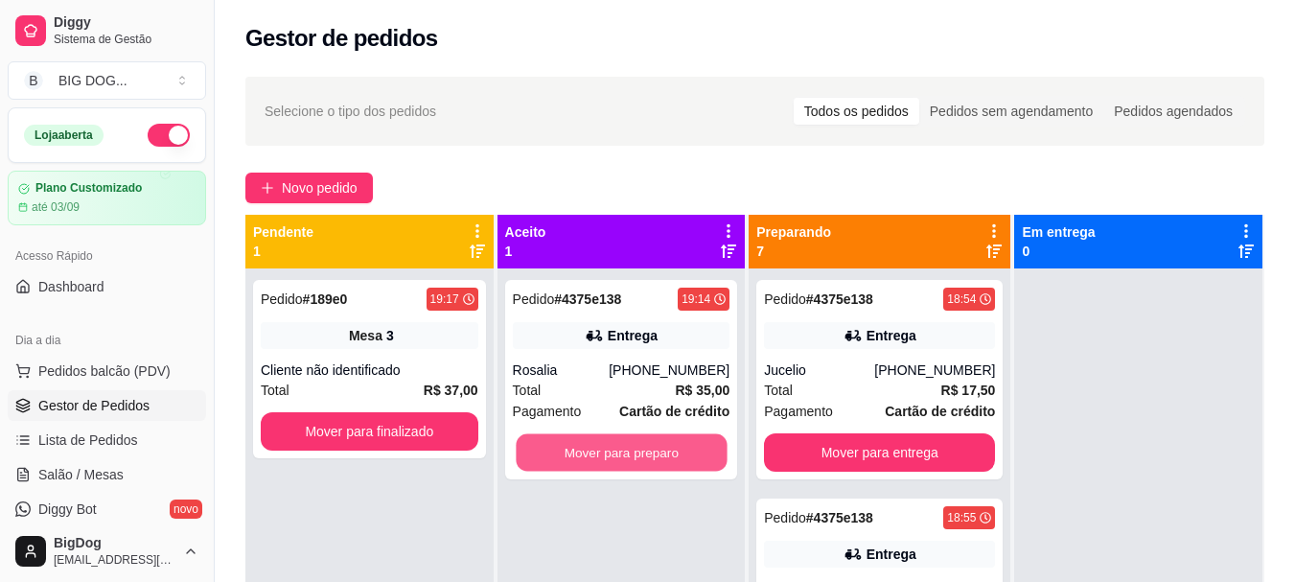
click at [619, 447] on button "Mover para preparo" at bounding box center [621, 452] width 211 height 37
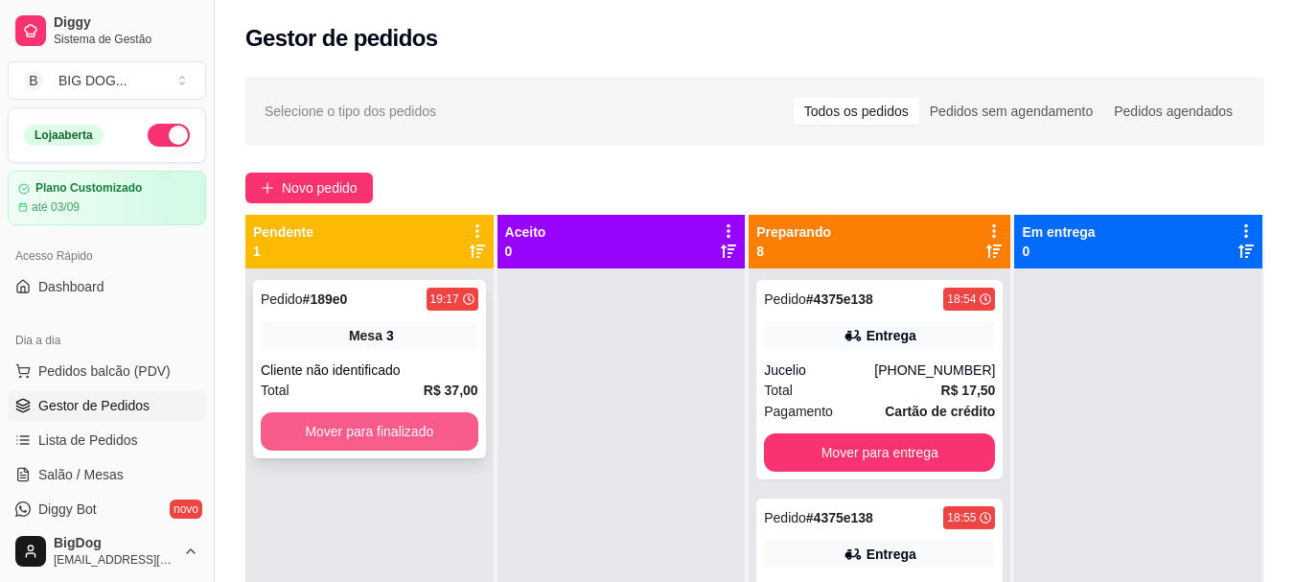
click at [373, 416] on button "Mover para finalizado" at bounding box center [370, 431] width 218 height 38
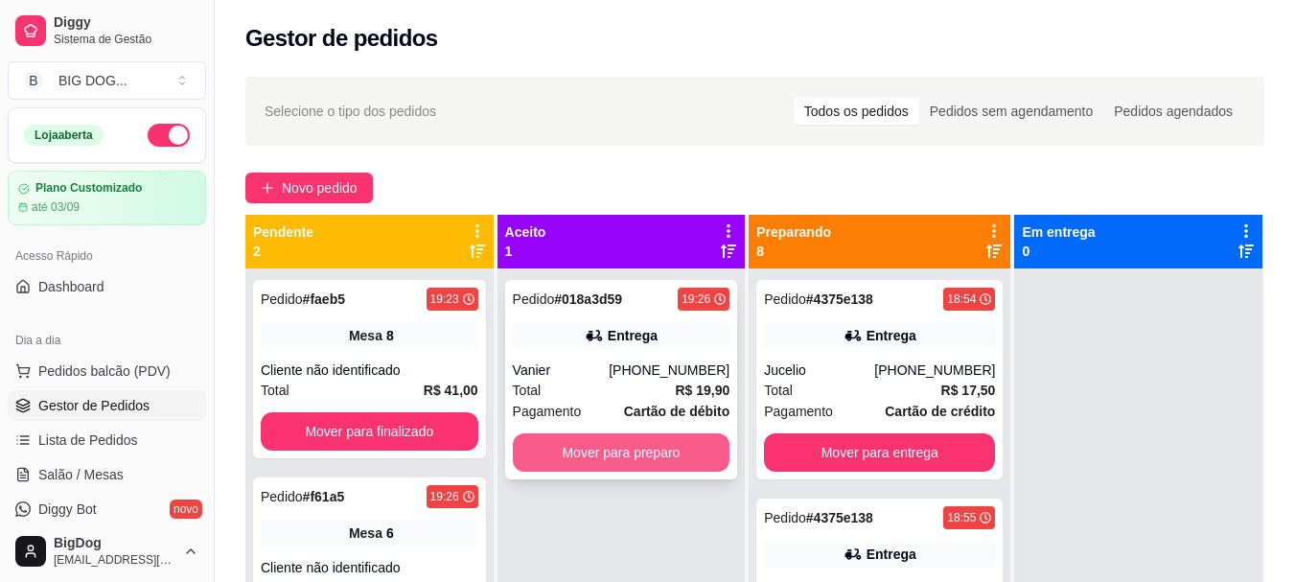
click at [659, 453] on button "Mover para preparo" at bounding box center [622, 452] width 218 height 38
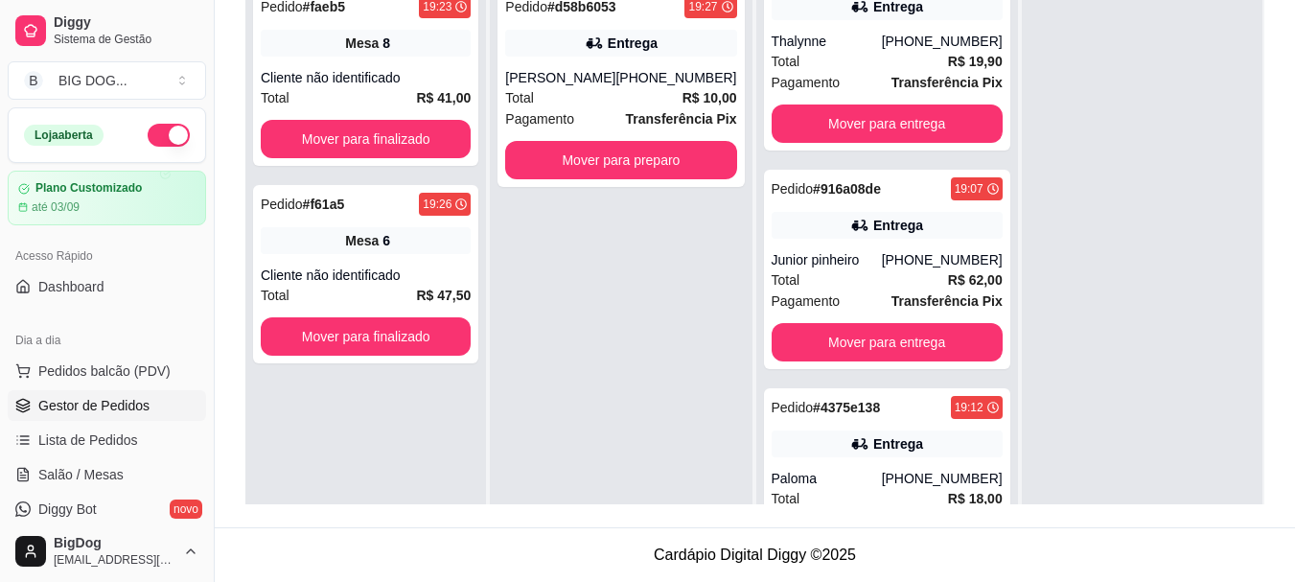
scroll to position [1272, 0]
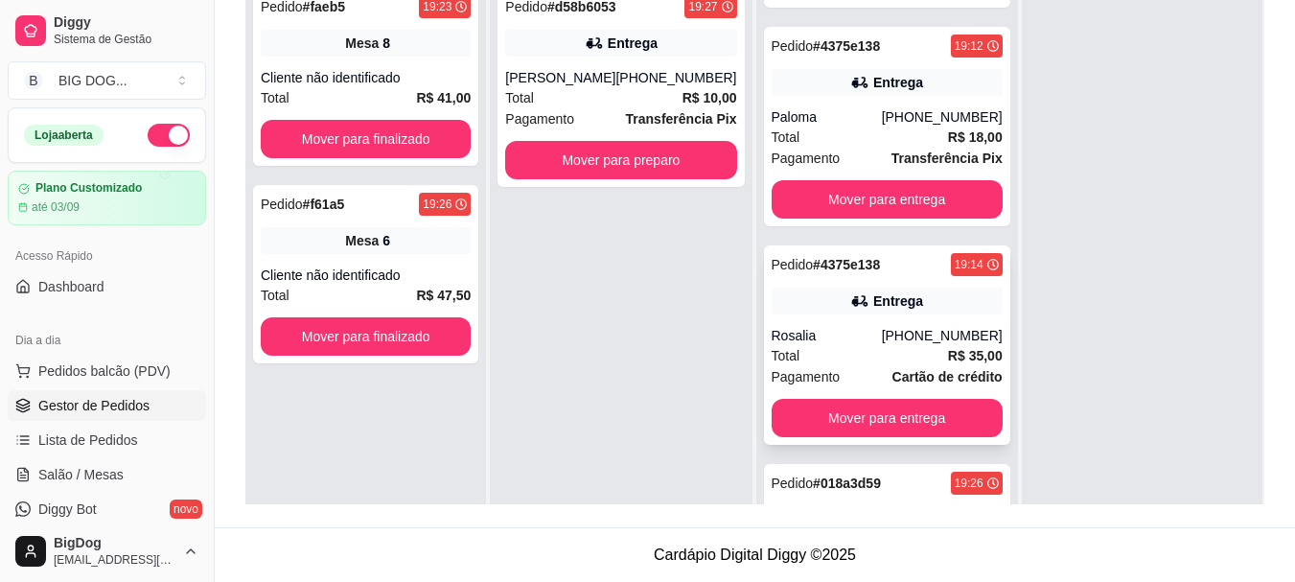
click at [886, 316] on div "Pedido # 4375e138 19:14 Entrega Rosalia [PHONE_NUMBER] Total R$ 35,00 Pagamento…" at bounding box center [887, 344] width 246 height 199
click at [920, 123] on div "[PHONE_NUMBER]" at bounding box center [942, 116] width 121 height 19
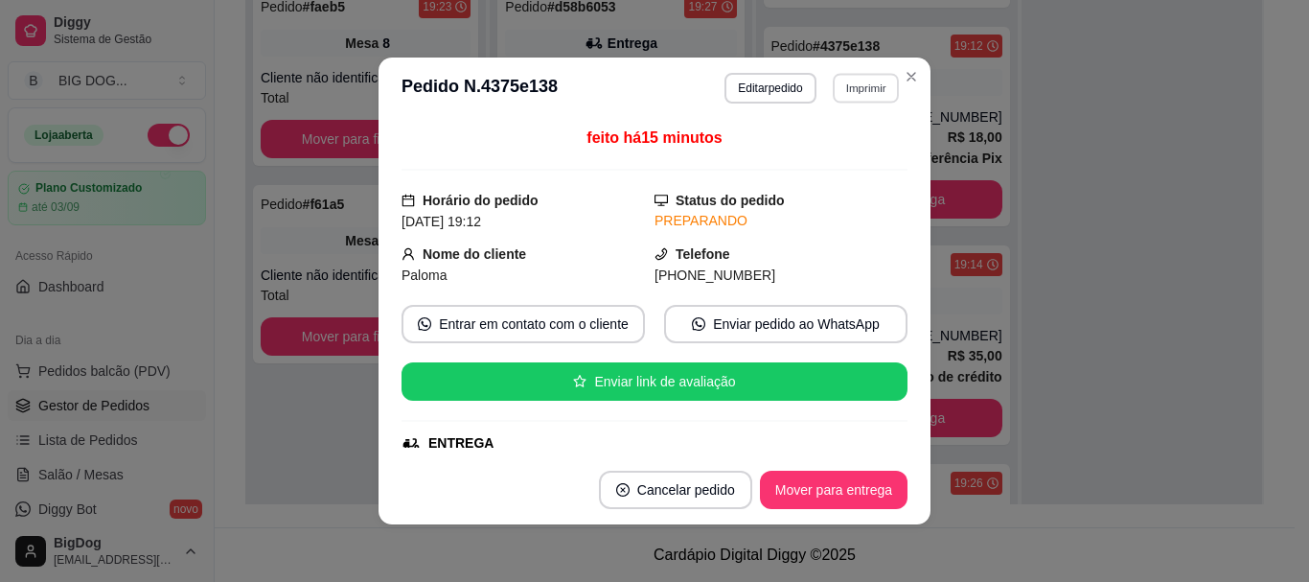
click at [867, 86] on button "Imprimir" at bounding box center [866, 88] width 66 height 30
click at [830, 155] on button "IMPRESSORA" at bounding box center [824, 155] width 134 height 30
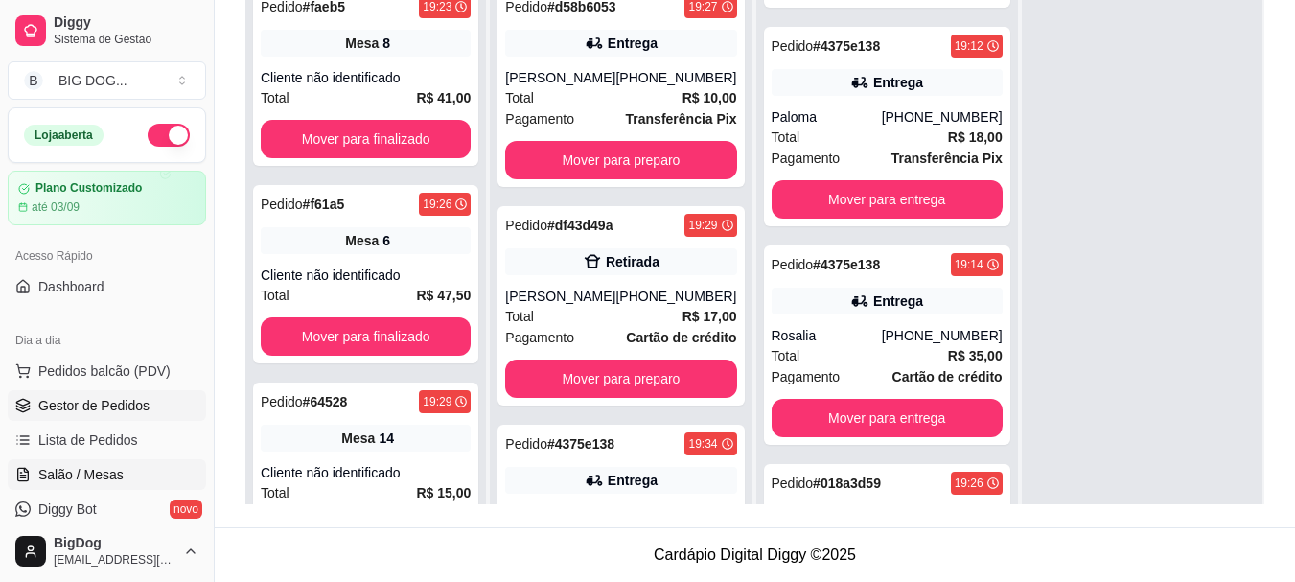
click at [82, 472] on span "Salão / Mesas" at bounding box center [80, 474] width 85 height 19
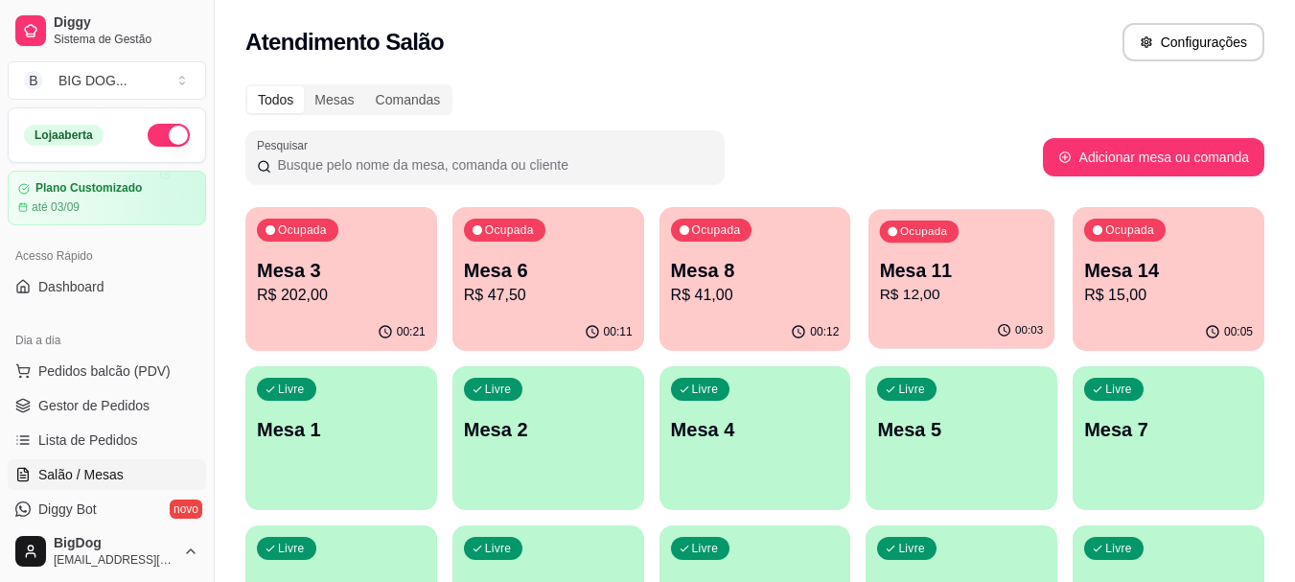
click at [964, 282] on p "Mesa 11" at bounding box center [962, 271] width 164 height 26
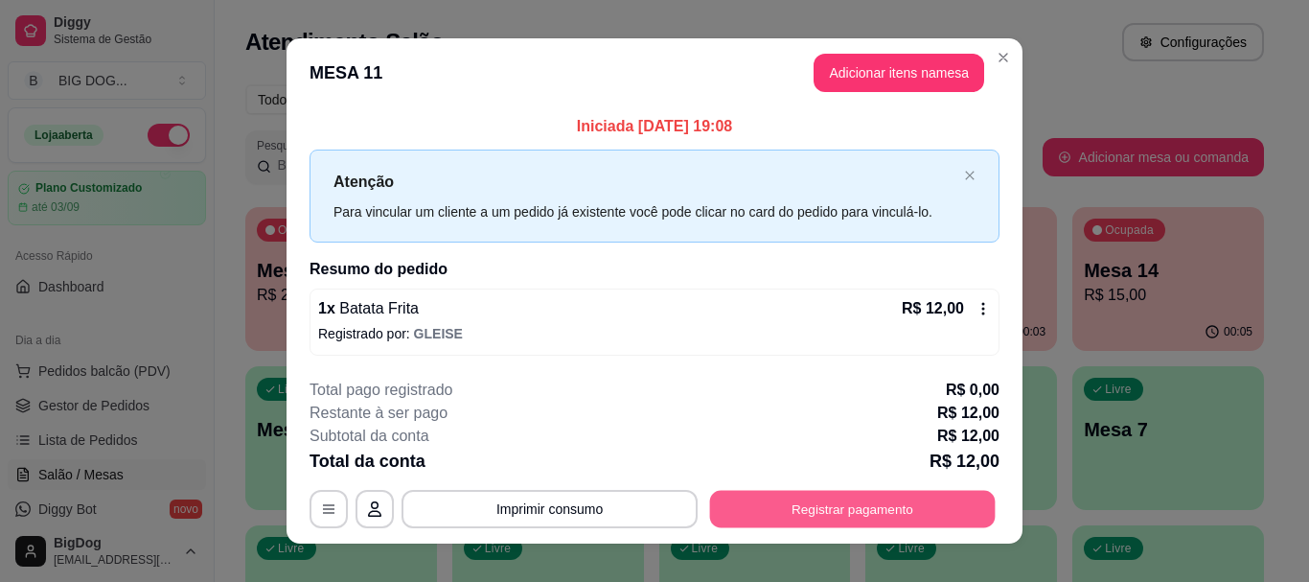
click at [817, 513] on button "Registrar pagamento" at bounding box center [853, 509] width 286 height 37
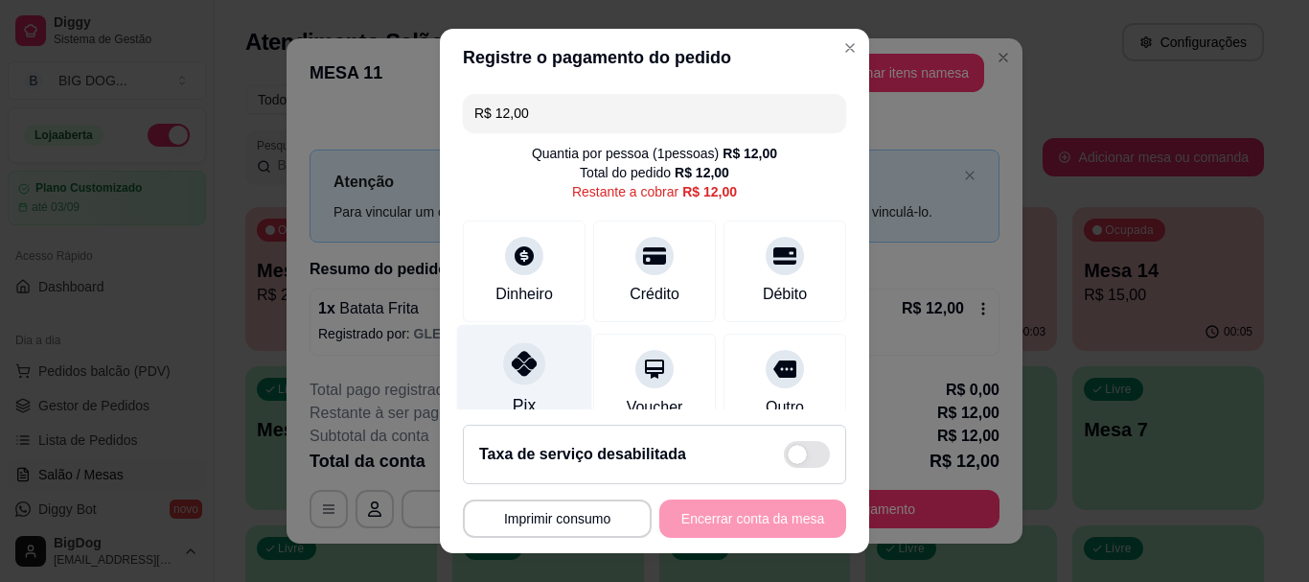
click at [495, 384] on div "Pix" at bounding box center [524, 381] width 135 height 112
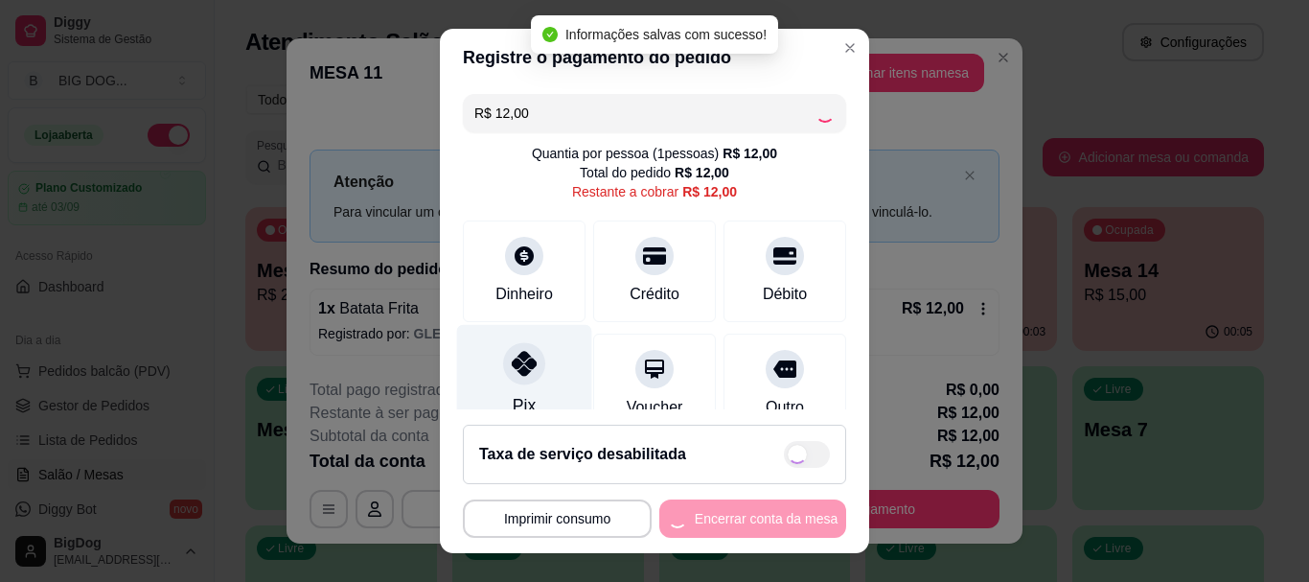
type input "R$ 0,00"
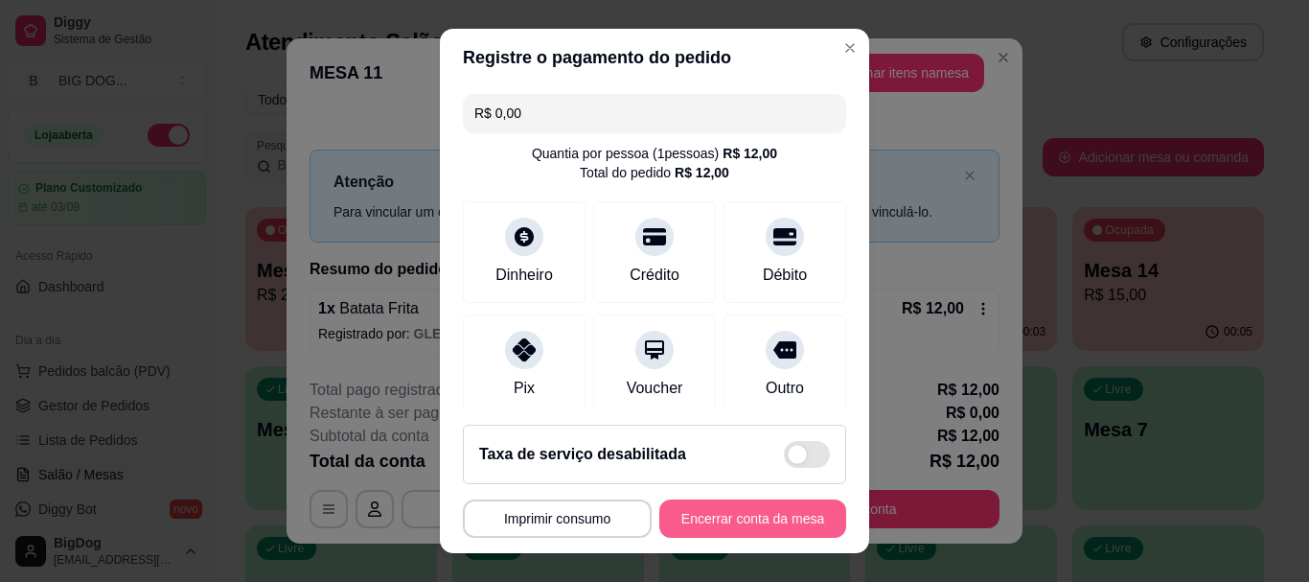
click at [717, 515] on button "Encerrar conta da mesa" at bounding box center [752, 518] width 187 height 38
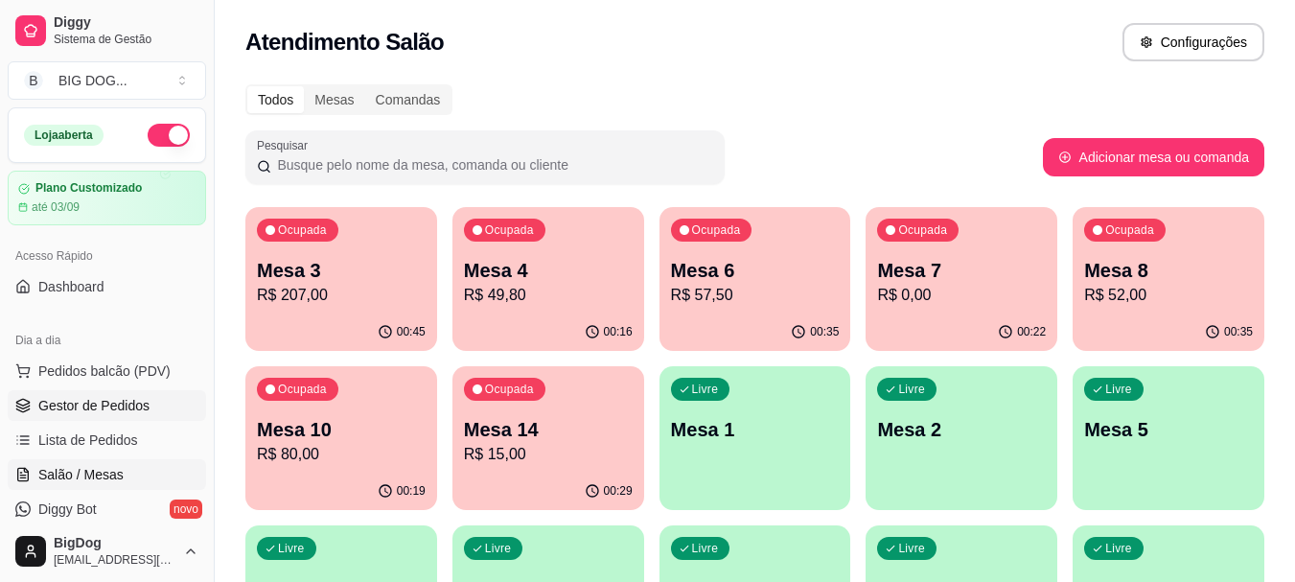
click at [82, 405] on span "Gestor de Pedidos" at bounding box center [93, 405] width 111 height 19
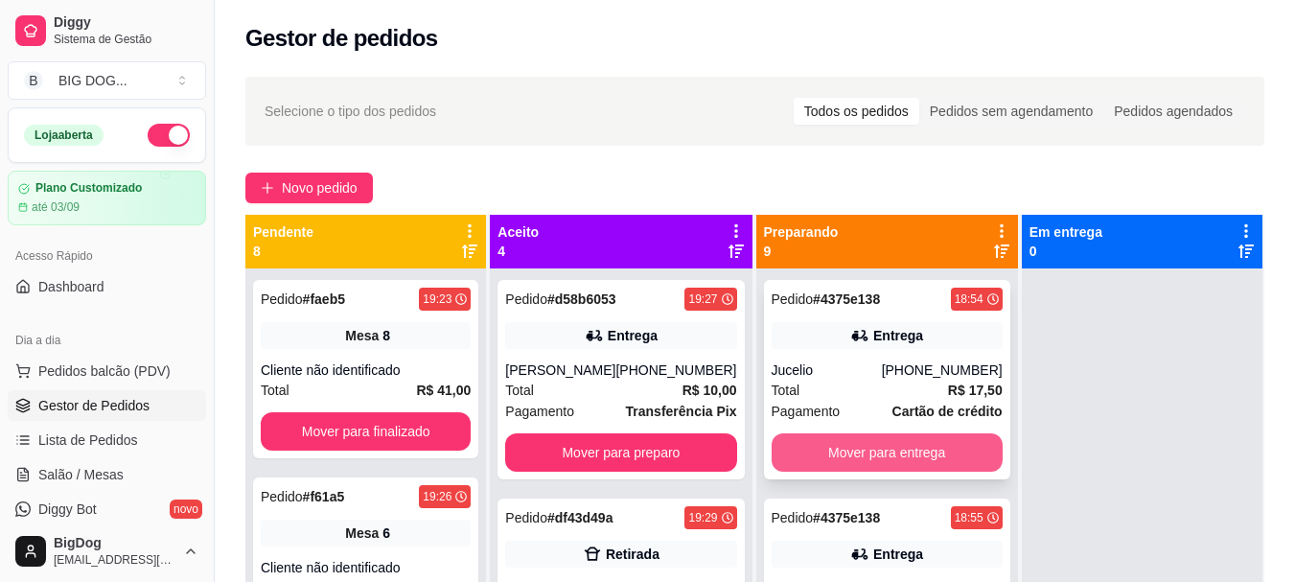
click at [917, 439] on button "Mover para entrega" at bounding box center [886, 452] width 231 height 38
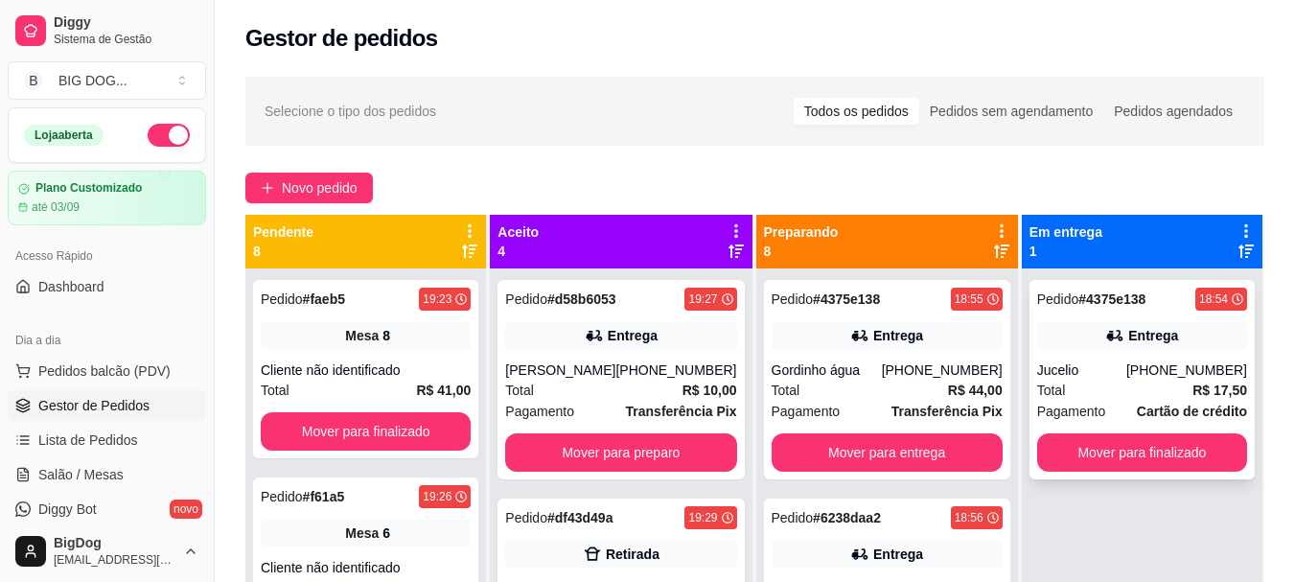
click at [1144, 375] on div "[PHONE_NUMBER]" at bounding box center [1186, 369] width 121 height 19
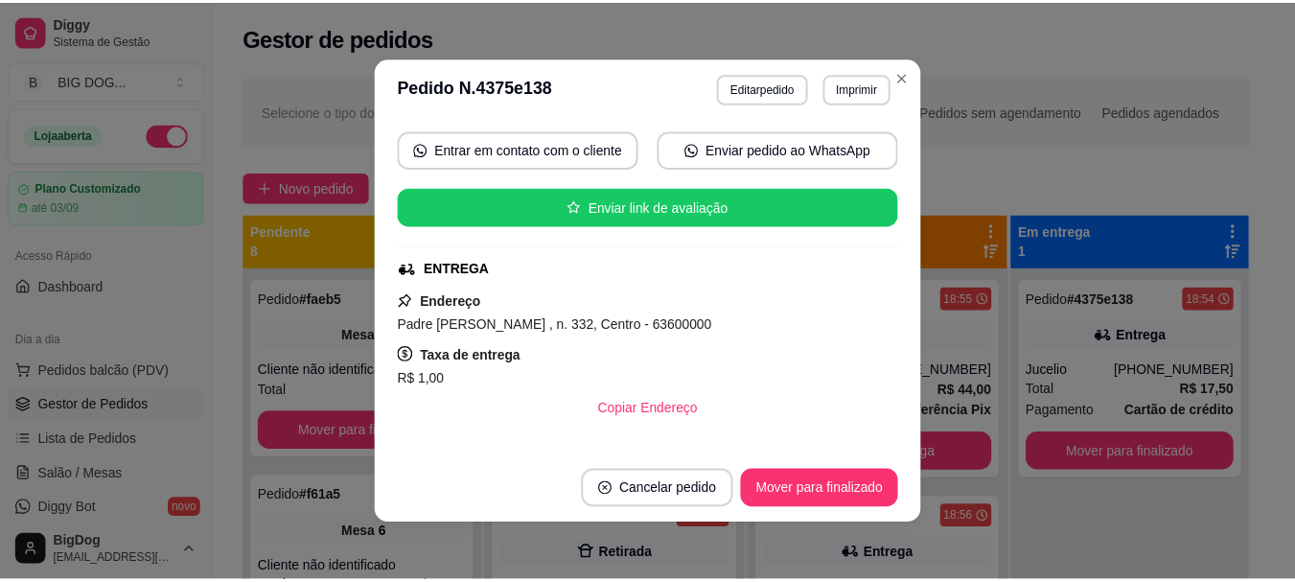
scroll to position [177, 0]
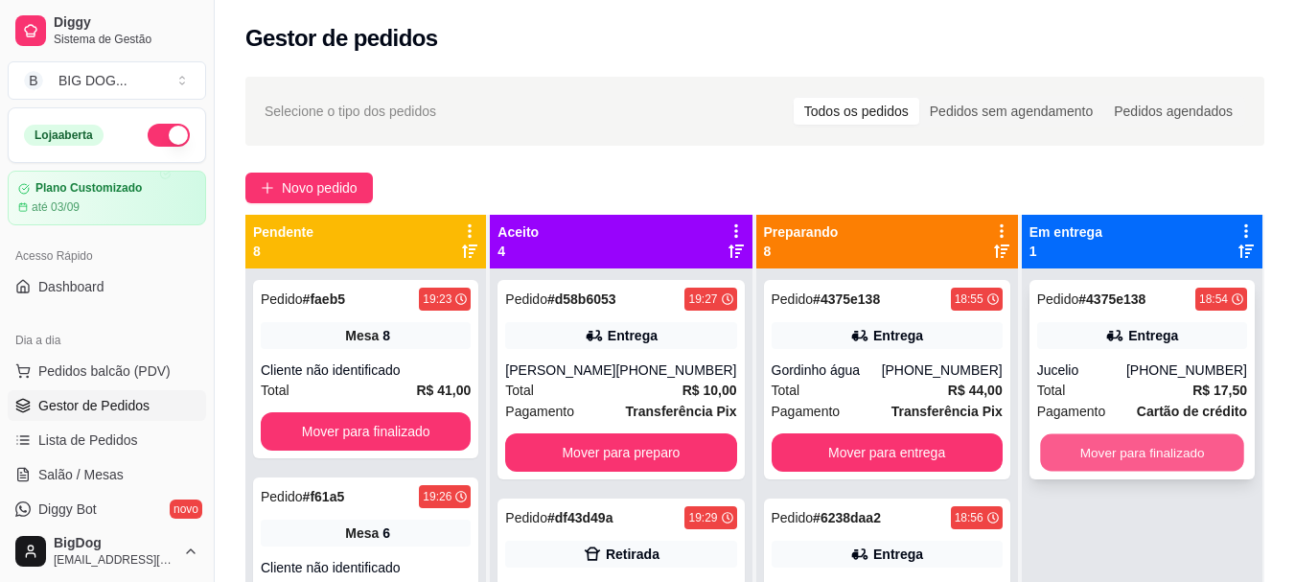
click at [1080, 469] on button "Mover para finalizado" at bounding box center [1142, 452] width 204 height 37
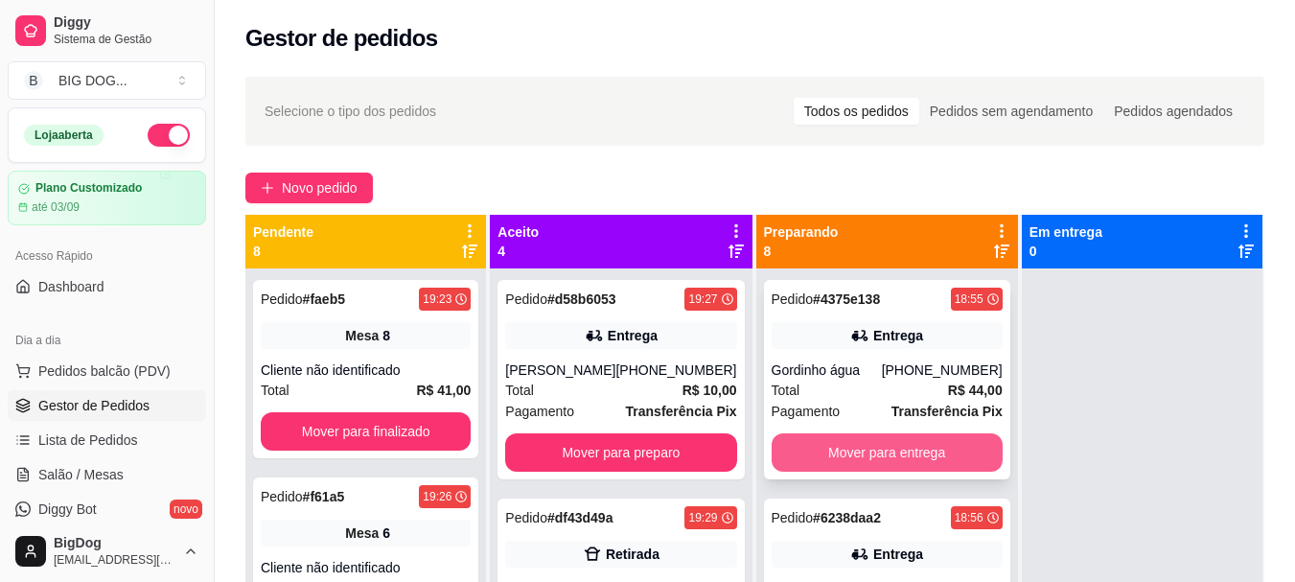
click at [947, 461] on button "Mover para entrega" at bounding box center [886, 452] width 231 height 38
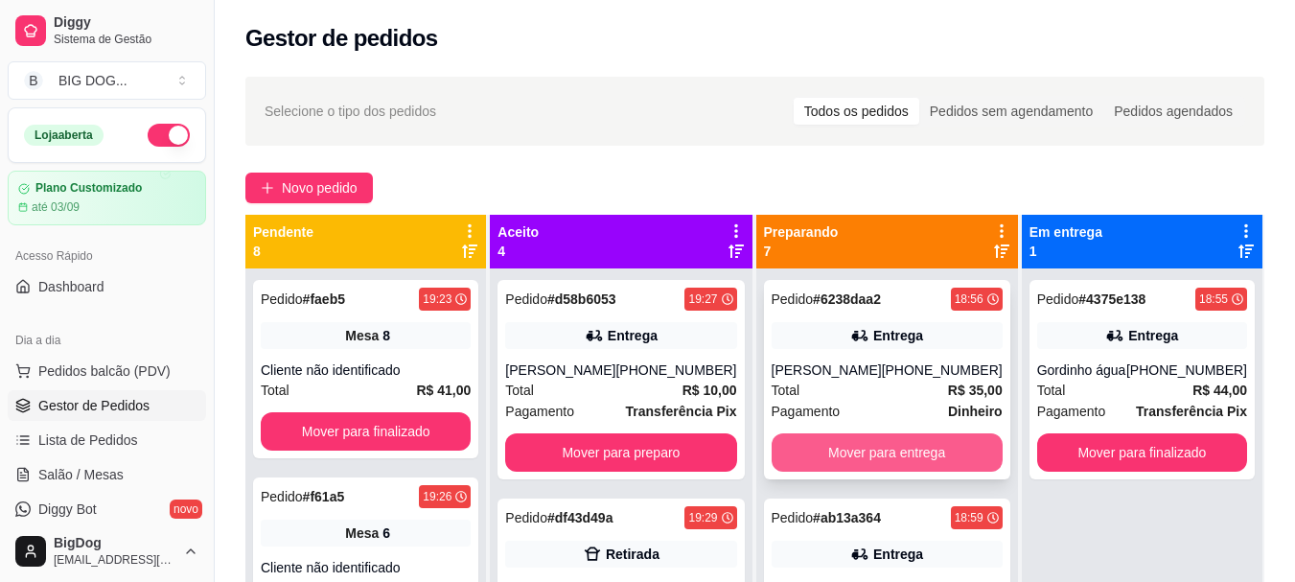
click at [920, 451] on button "Mover para entrega" at bounding box center [886, 452] width 231 height 38
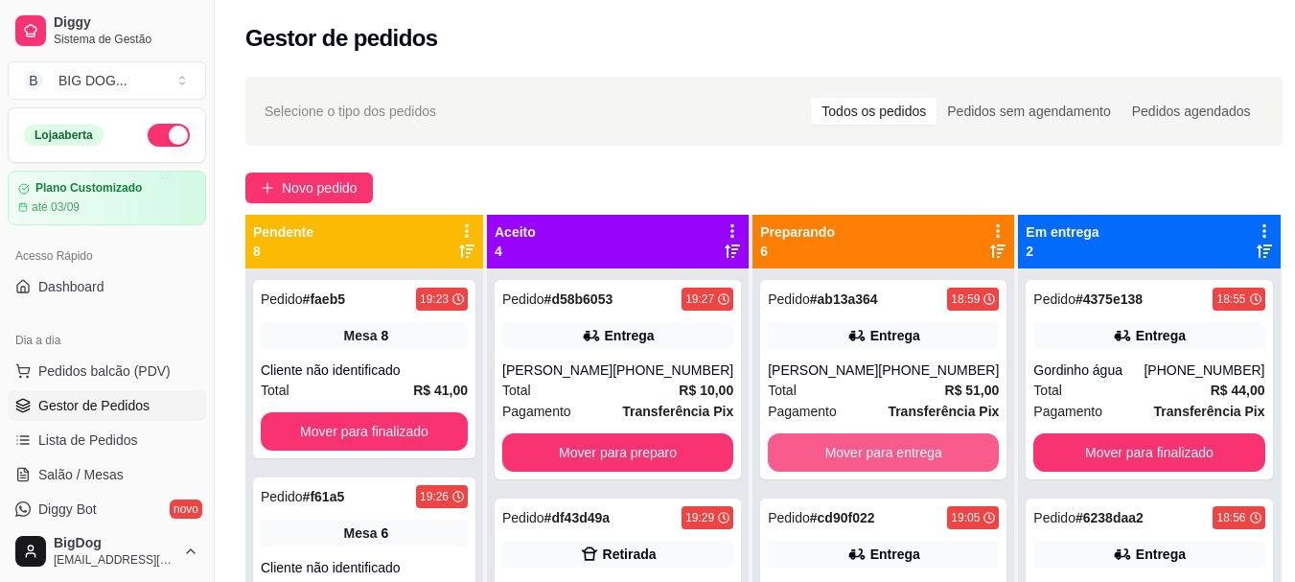
click at [920, 451] on button "Mover para entrega" at bounding box center [883, 452] width 231 height 38
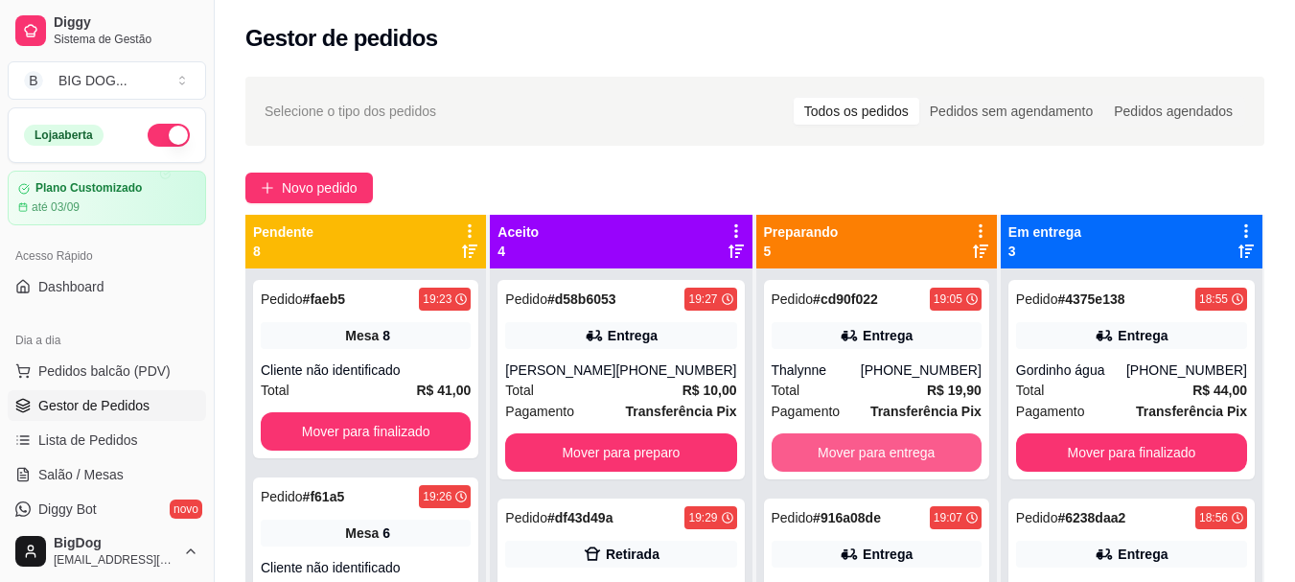
click at [920, 451] on button "Mover para entrega" at bounding box center [876, 452] width 210 height 38
click at [920, 451] on button "Mover para entrega" at bounding box center [876, 452] width 204 height 37
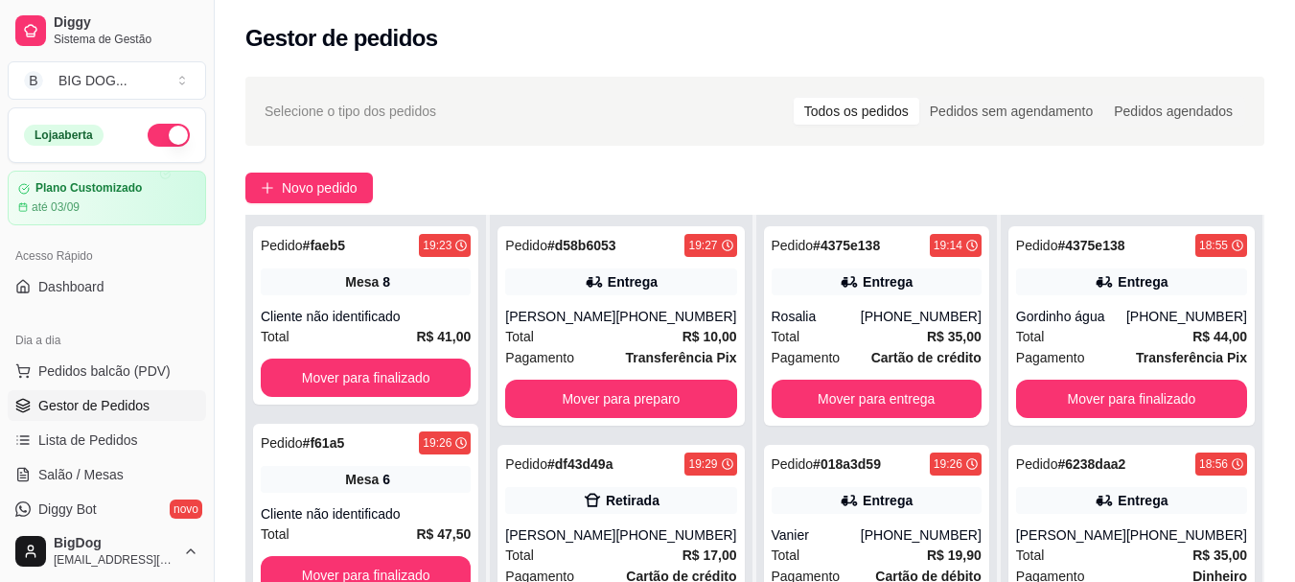
scroll to position [292, 0]
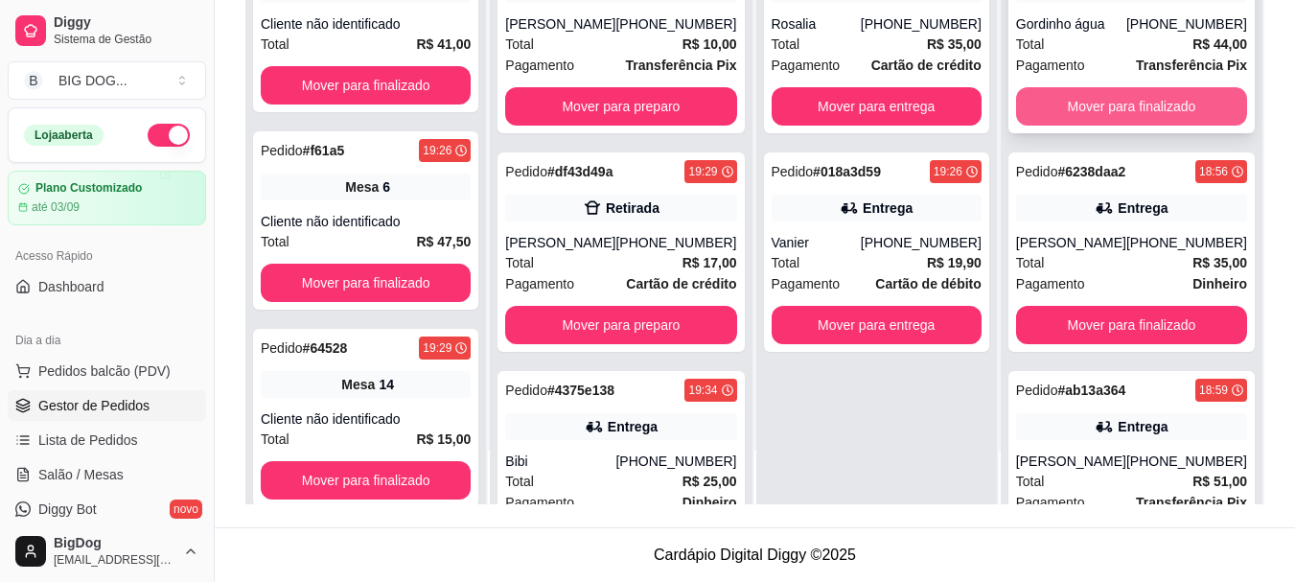
click at [1191, 97] on button "Mover para finalizado" at bounding box center [1131, 106] width 231 height 38
click at [1175, 104] on button "Mover para finalizado" at bounding box center [1131, 106] width 224 height 37
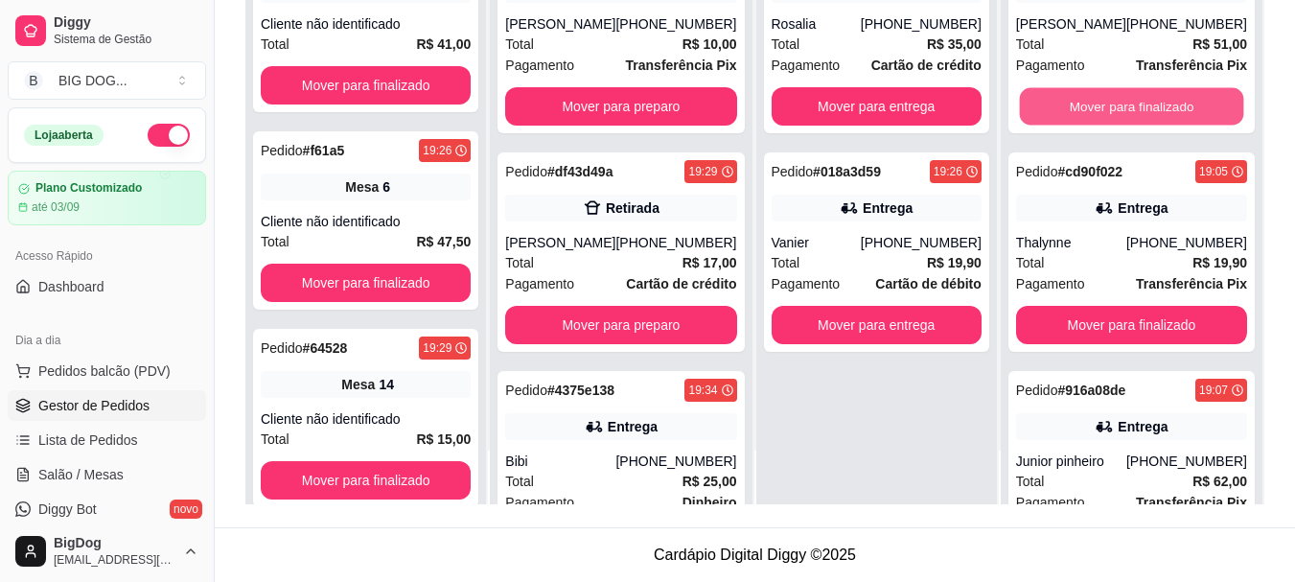
click at [1175, 104] on button "Mover para finalizado" at bounding box center [1131, 106] width 224 height 37
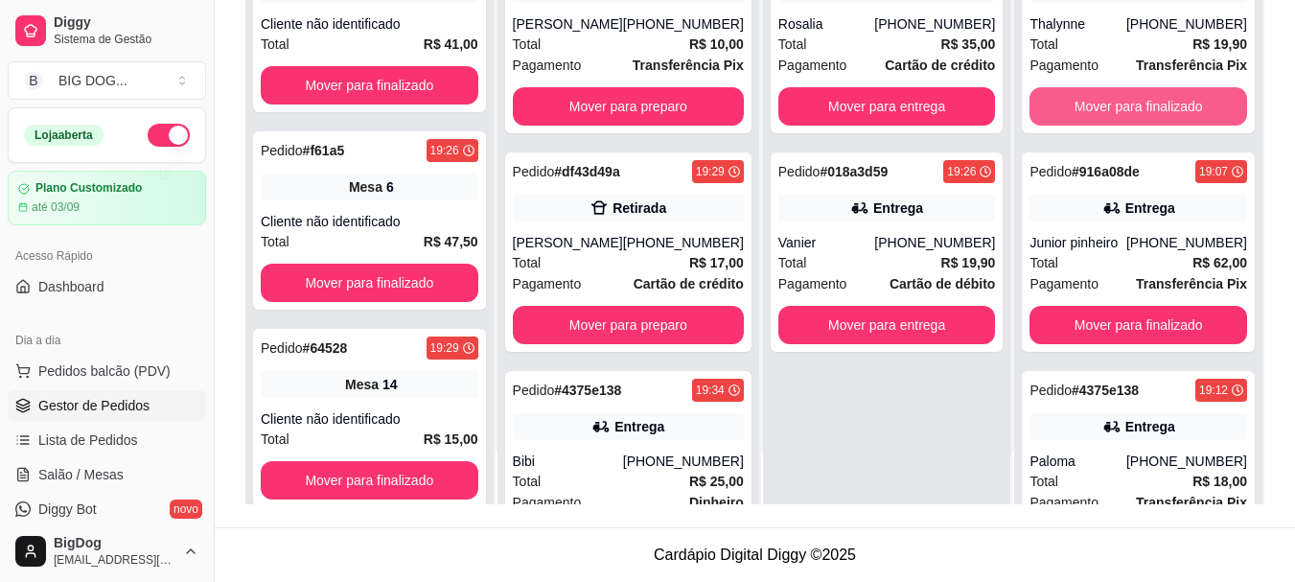
click at [1175, 104] on button "Mover para finalizado" at bounding box center [1138, 106] width 218 height 38
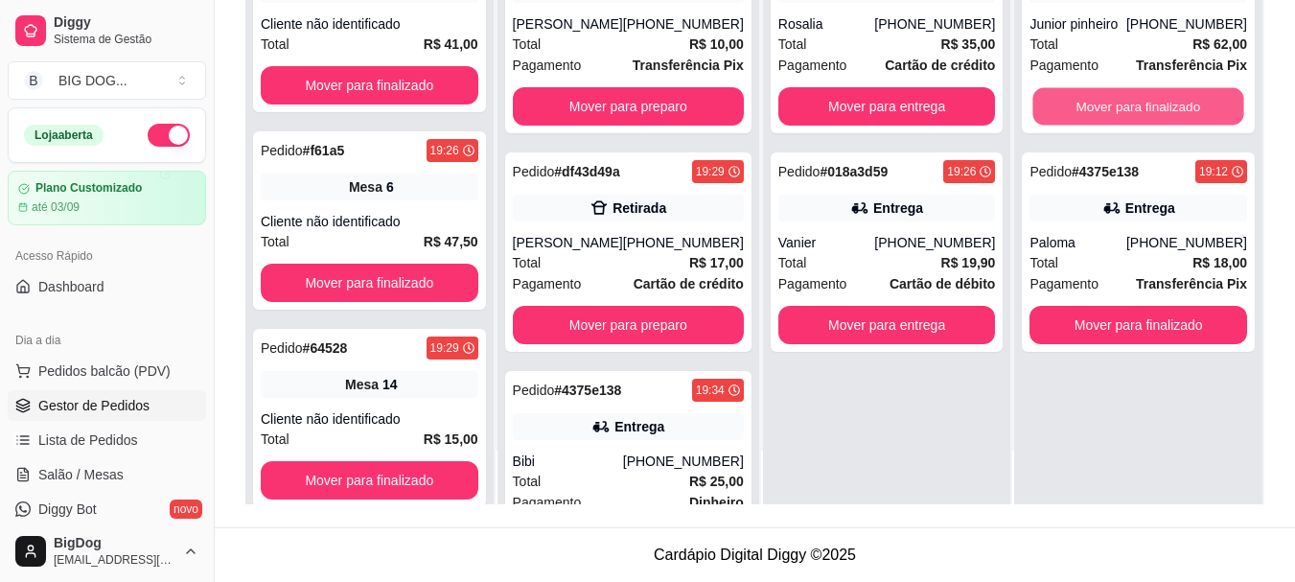
click at [1175, 104] on button "Mover para finalizado" at bounding box center [1138, 106] width 211 height 37
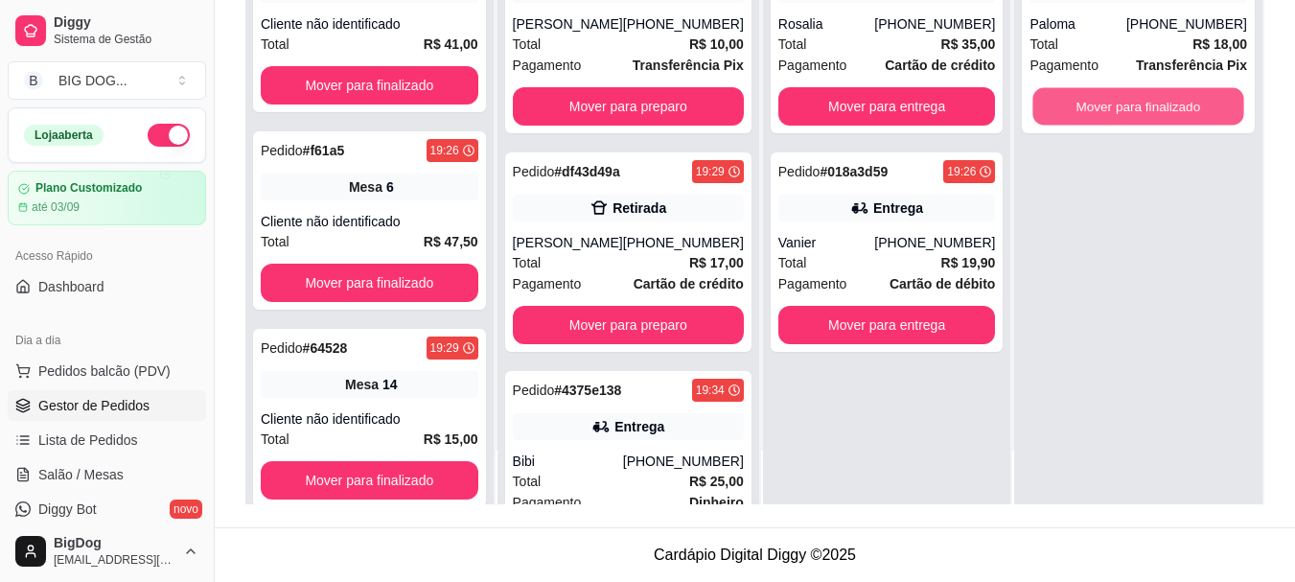
click at [1175, 104] on button "Mover para finalizado" at bounding box center [1138, 106] width 211 height 37
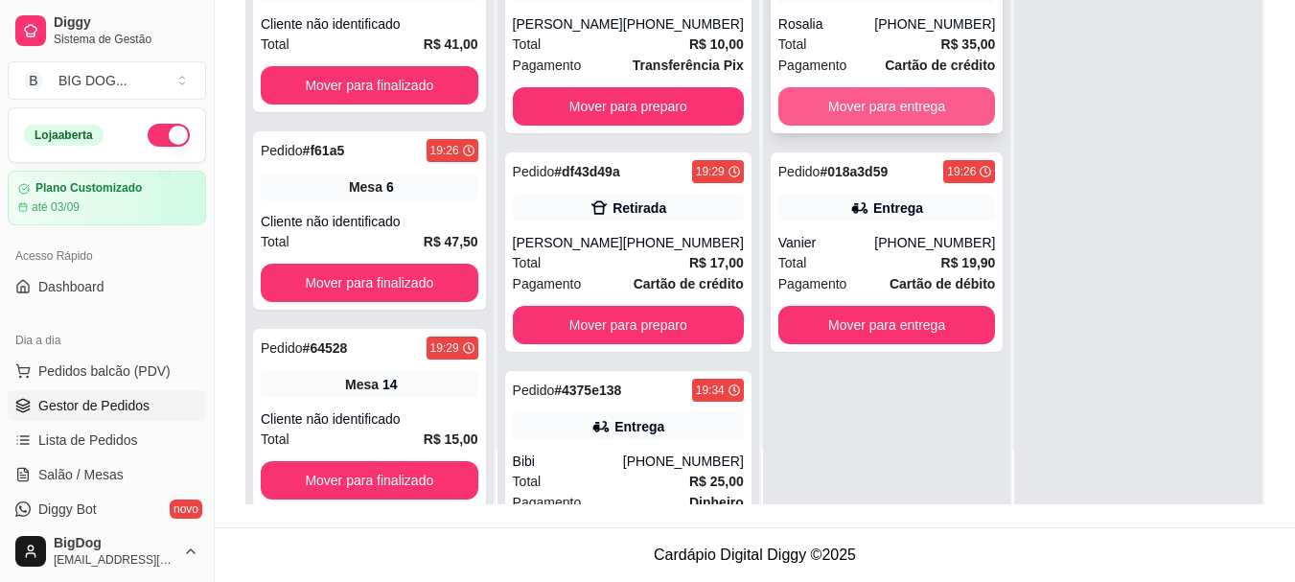
click at [878, 101] on button "Mover para entrega" at bounding box center [887, 106] width 218 height 38
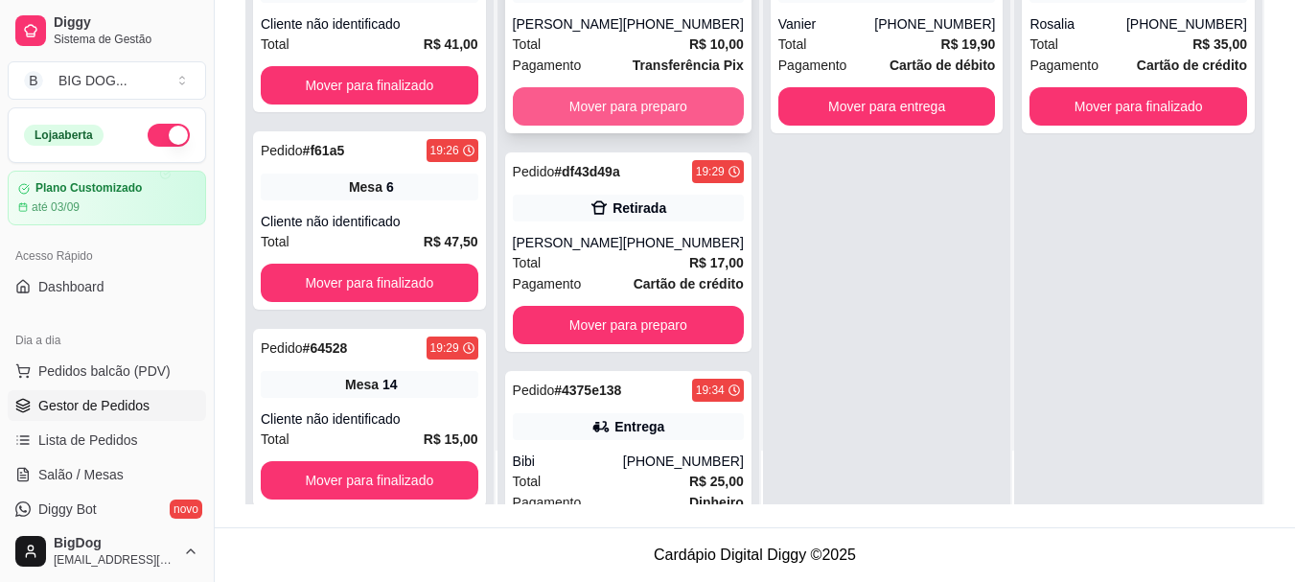
click at [604, 117] on button "Mover para preparo" at bounding box center [628, 106] width 231 height 38
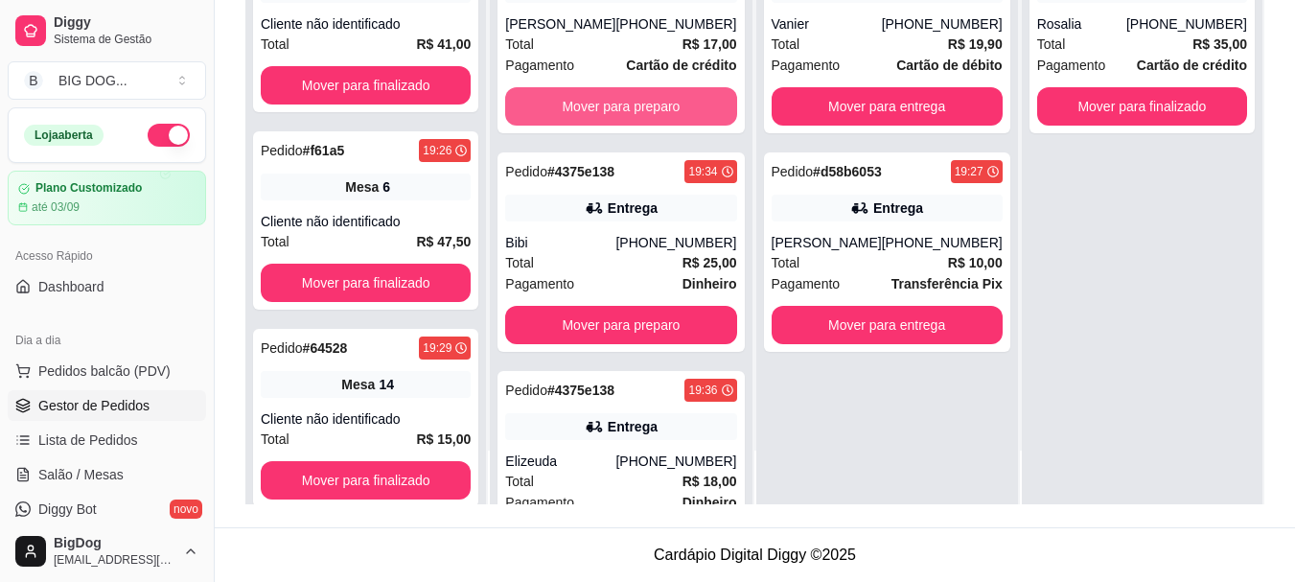
click at [604, 117] on button "Mover para preparo" at bounding box center [620, 106] width 231 height 38
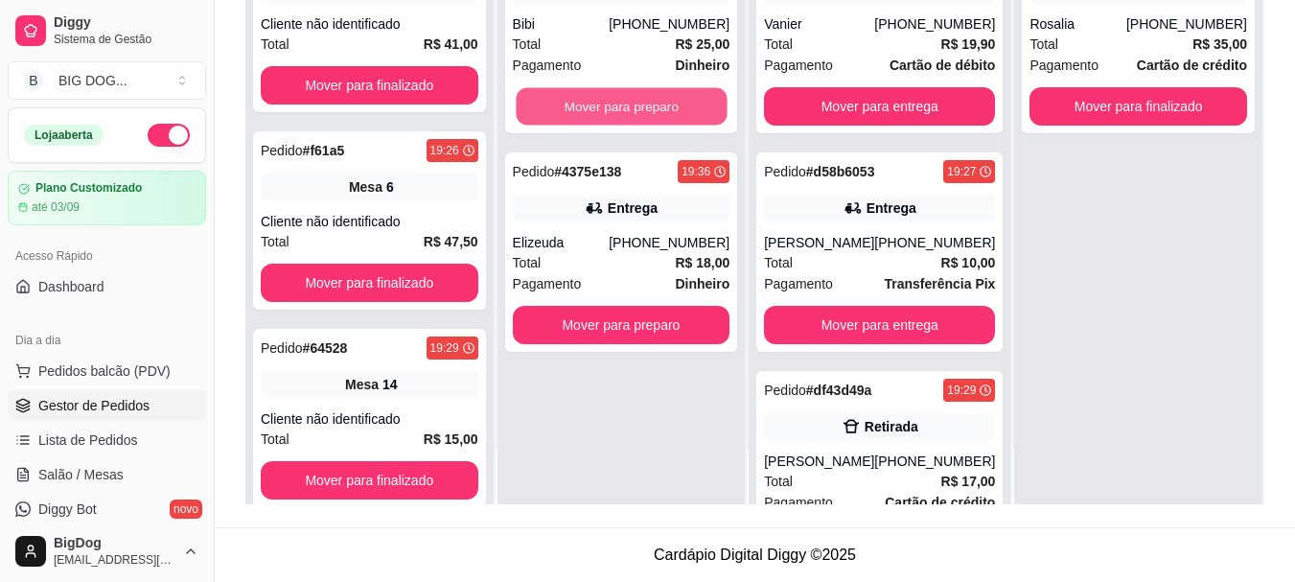
click at [604, 117] on button "Mover para preparo" at bounding box center [621, 106] width 211 height 37
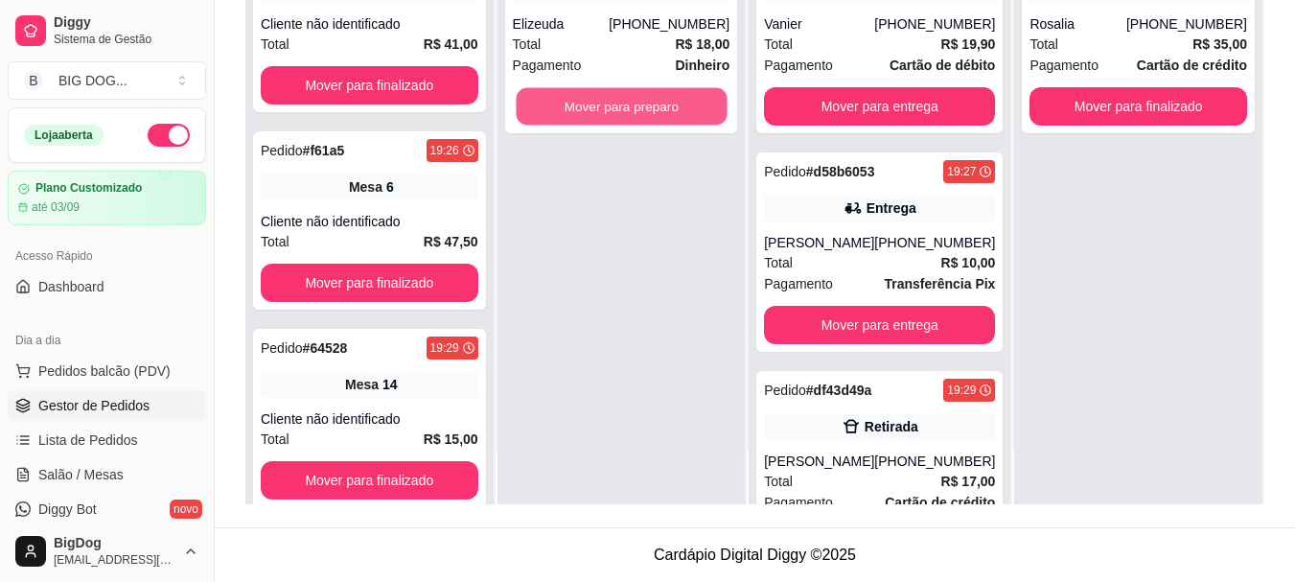
click at [604, 117] on button "Mover para preparo" at bounding box center [621, 106] width 211 height 37
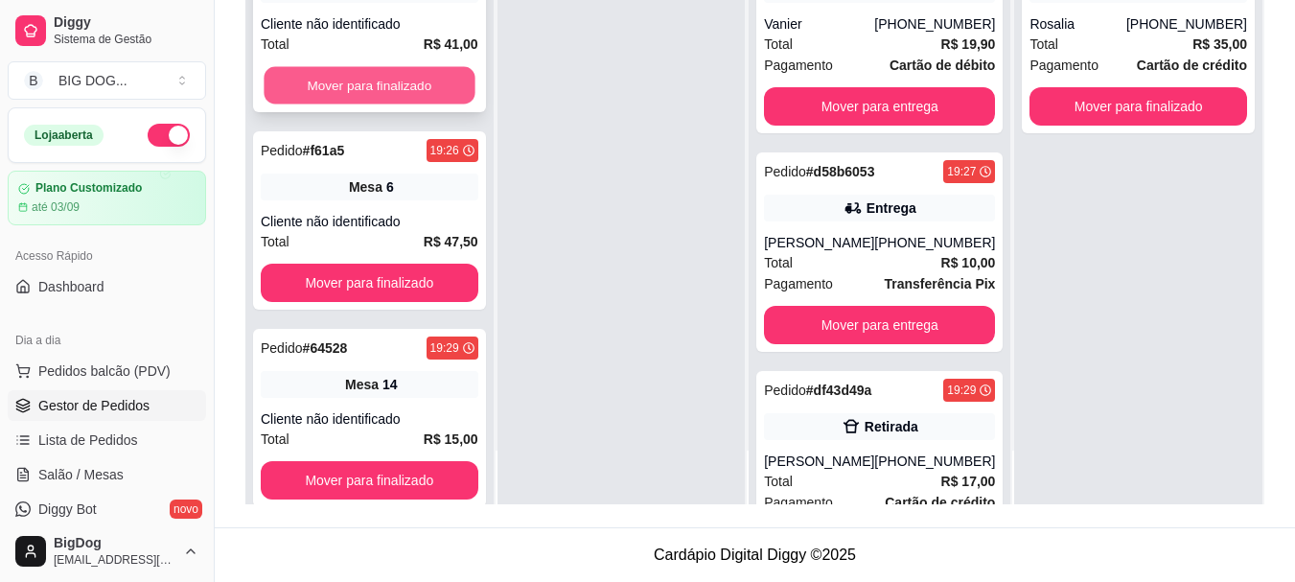
click at [381, 81] on button "Mover para finalizado" at bounding box center [369, 85] width 211 height 37
click at [381, 81] on button "Mover para finalizado" at bounding box center [370, 85] width 218 height 38
click at [381, 81] on button "Mover para finalizado" at bounding box center [369, 85] width 211 height 37
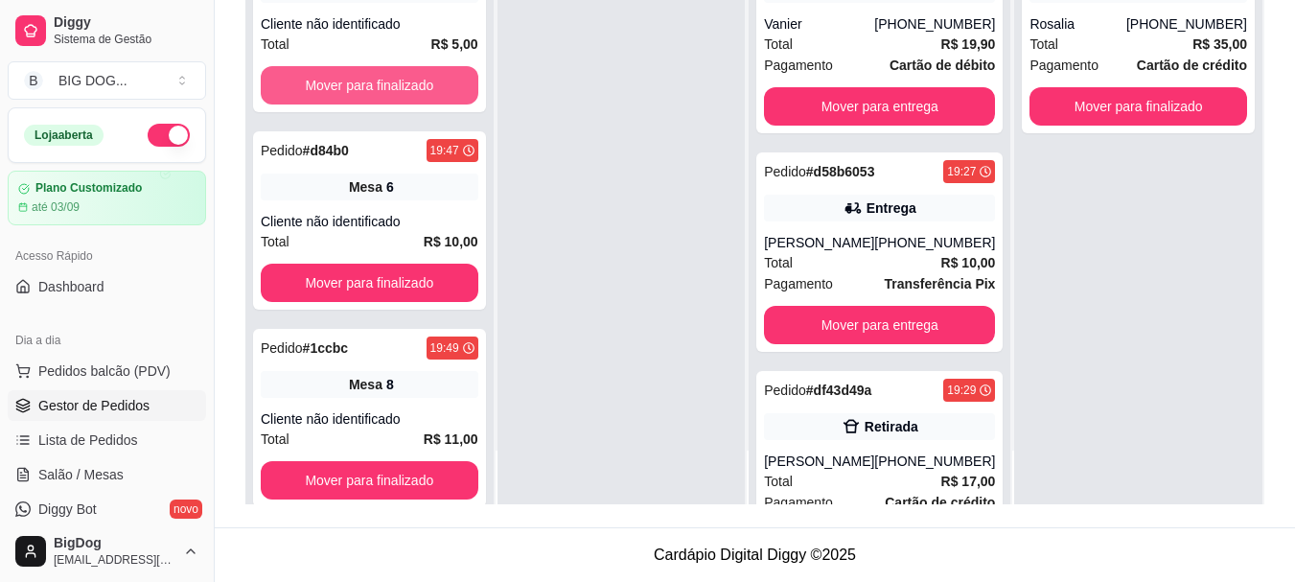
click at [381, 81] on button "Mover para finalizado" at bounding box center [370, 85] width 218 height 38
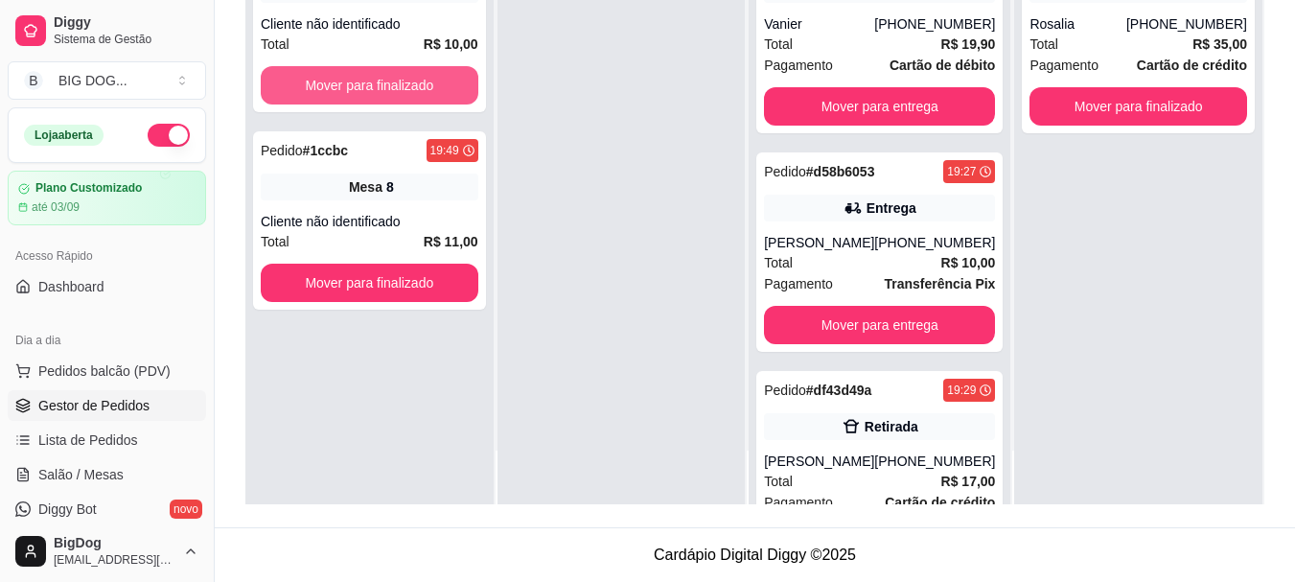
click at [381, 81] on button "Mover para finalizado" at bounding box center [370, 85] width 218 height 38
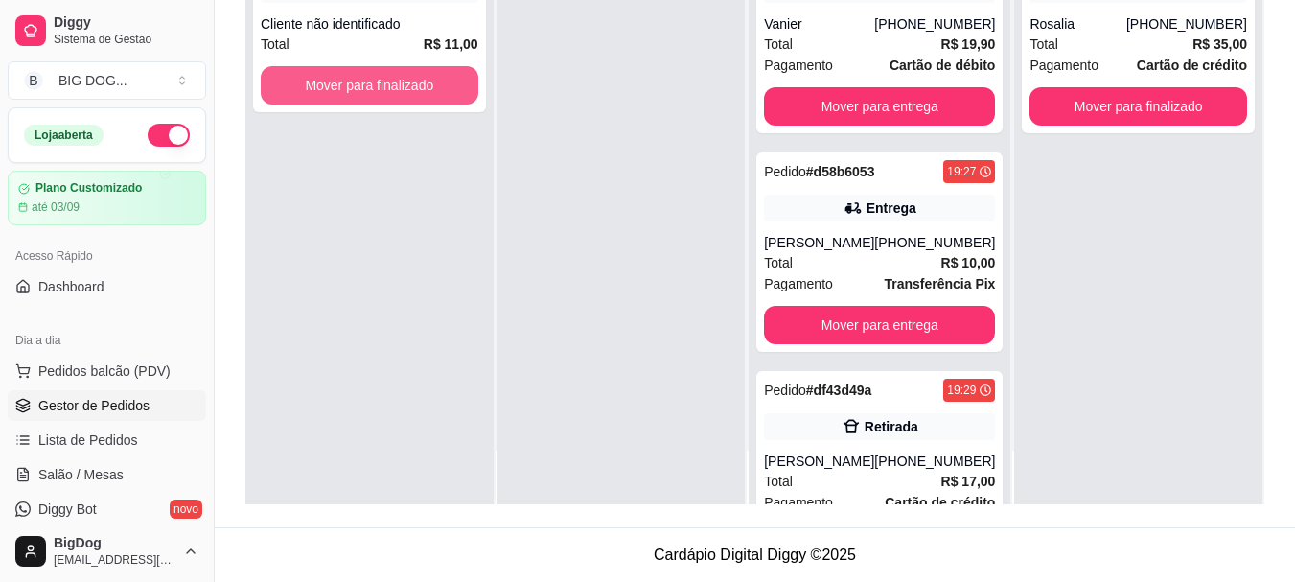
click at [381, 81] on button "Mover para finalizado" at bounding box center [370, 85] width 218 height 38
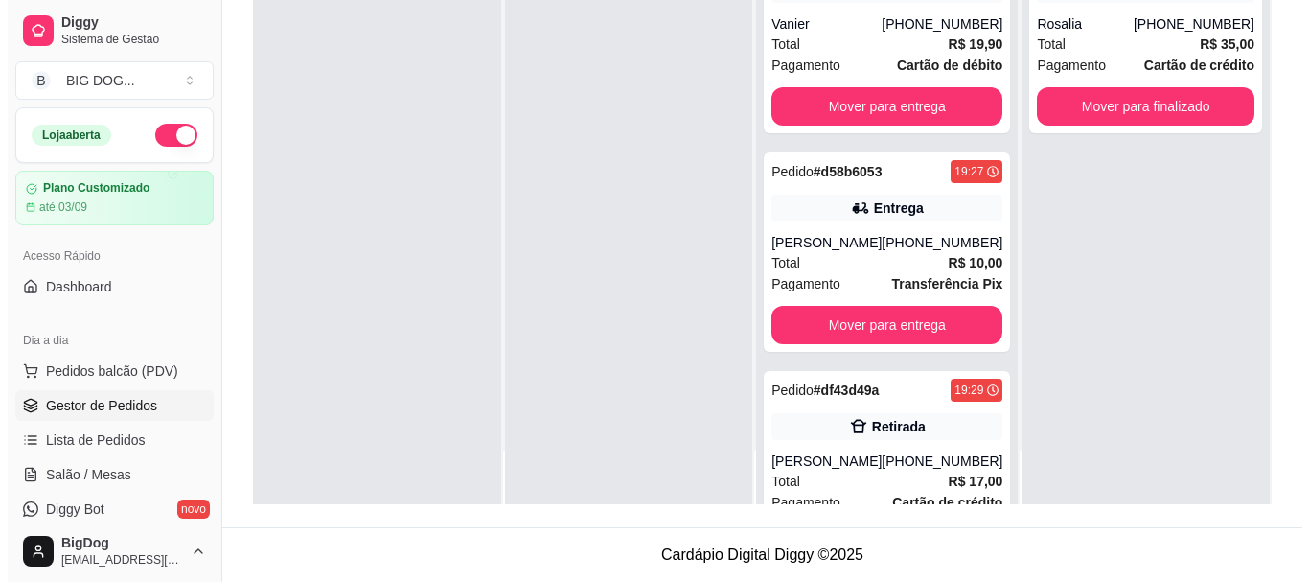
scroll to position [0, 0]
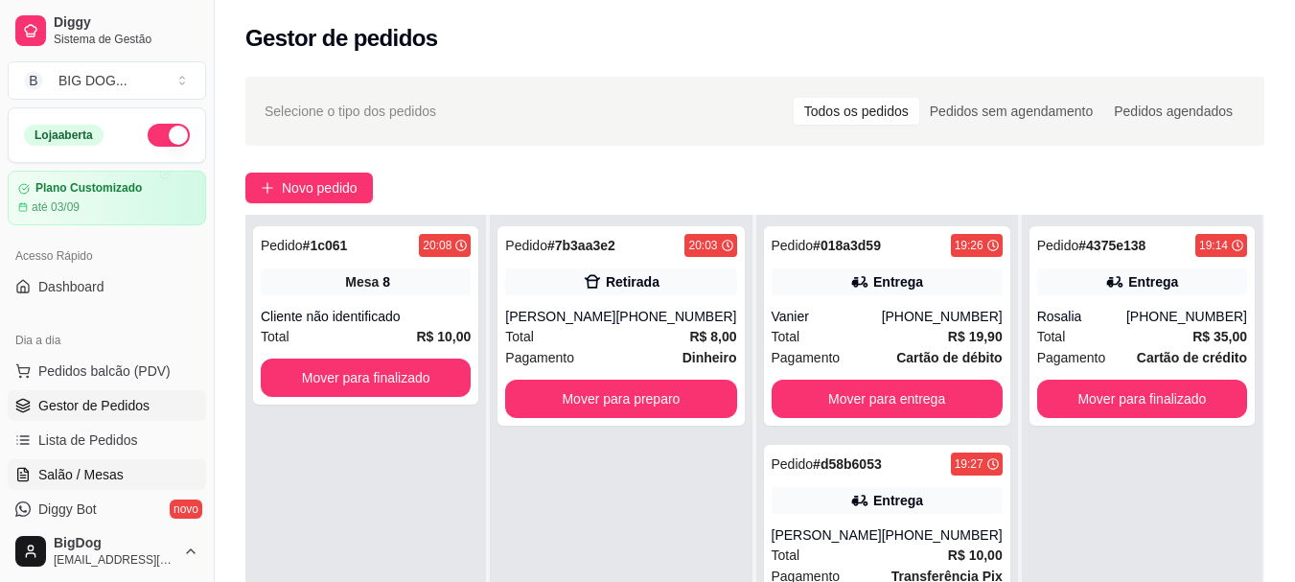
click at [99, 481] on span "Salão / Mesas" at bounding box center [80, 474] width 85 height 19
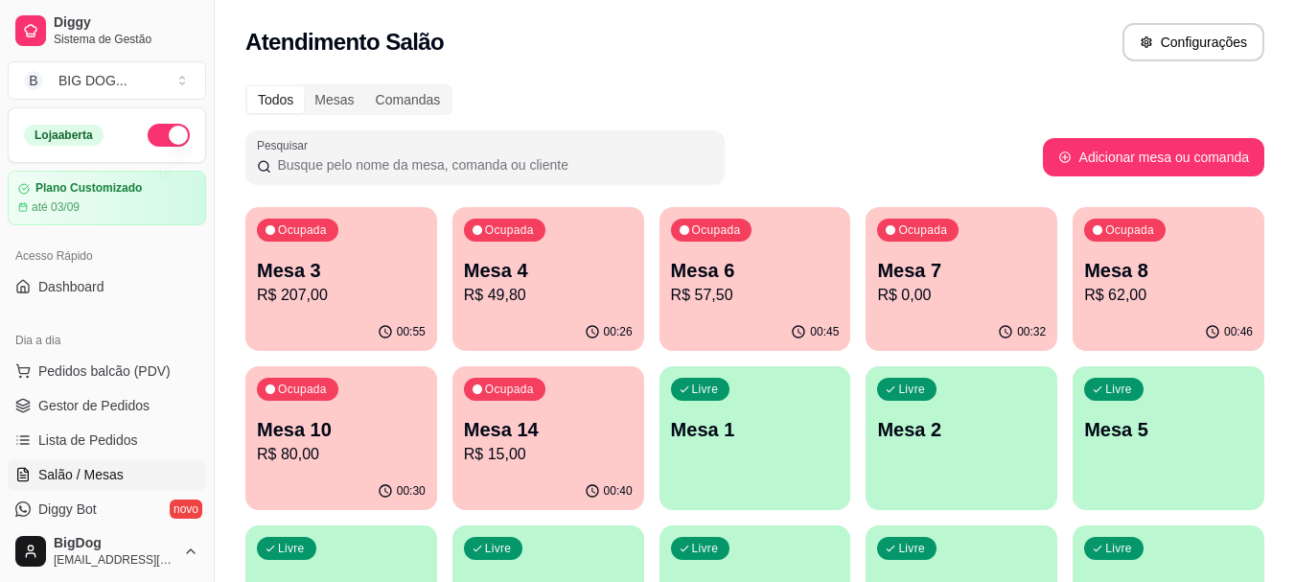
click at [735, 276] on p "Mesa 6" at bounding box center [755, 270] width 169 height 27
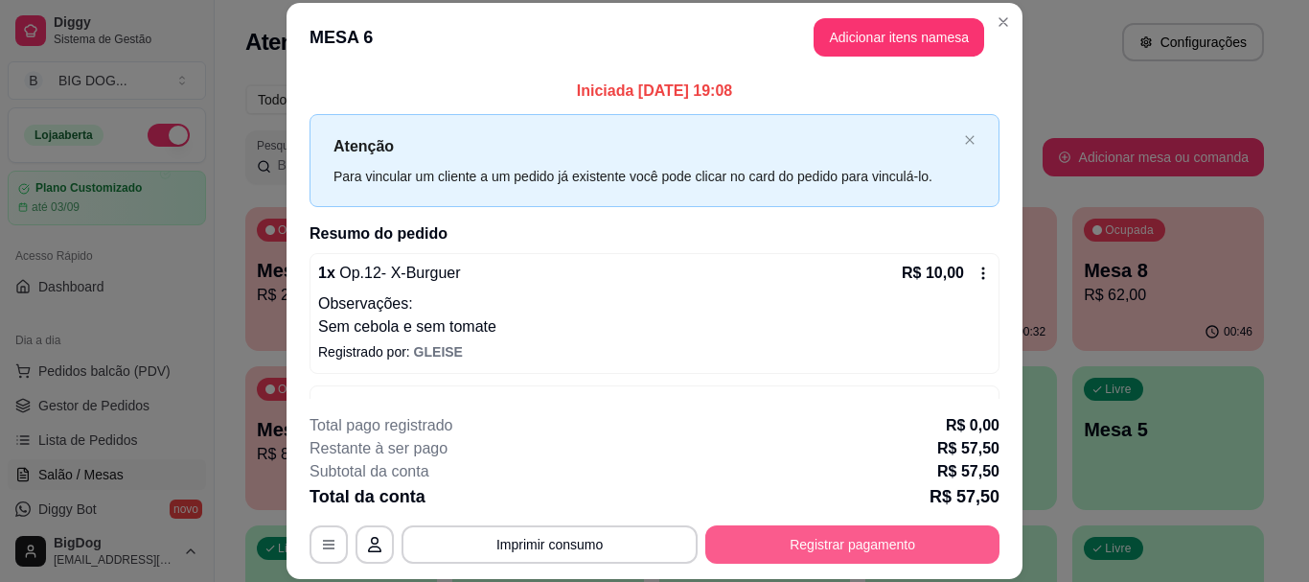
click at [838, 534] on button "Registrar pagamento" at bounding box center [852, 544] width 294 height 38
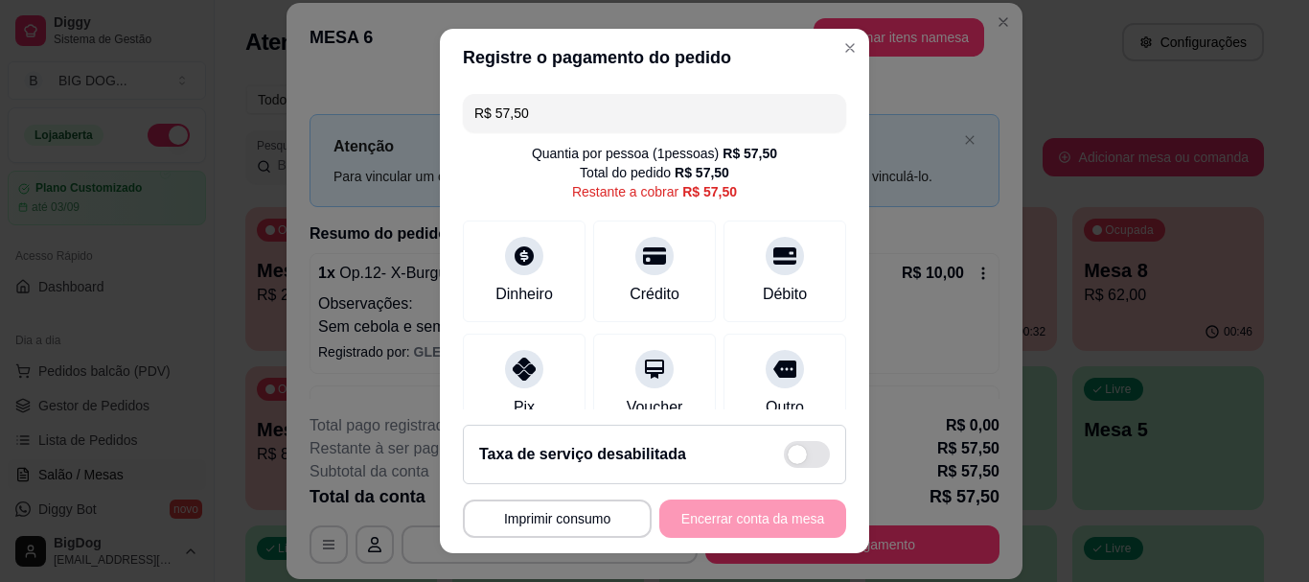
drag, startPoint x: 561, startPoint y: 112, endPoint x: 311, endPoint y: 76, distance: 252.8
click at [311, 76] on div "**********" at bounding box center [654, 291] width 1309 height 582
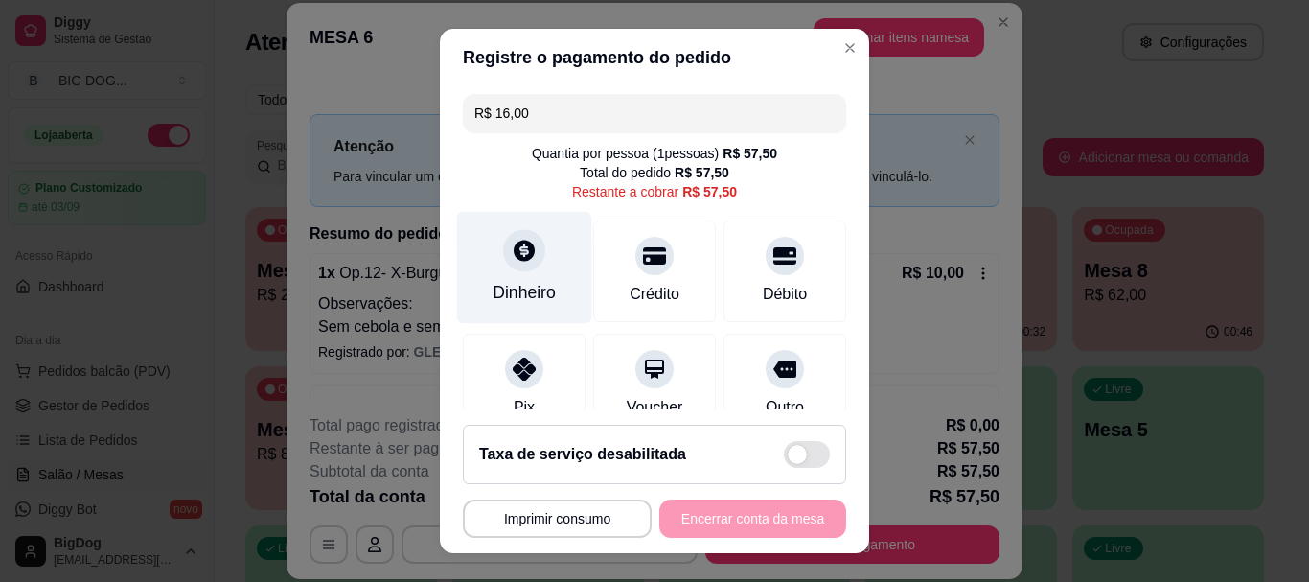
click at [529, 270] on div "Dinheiro" at bounding box center [524, 268] width 135 height 112
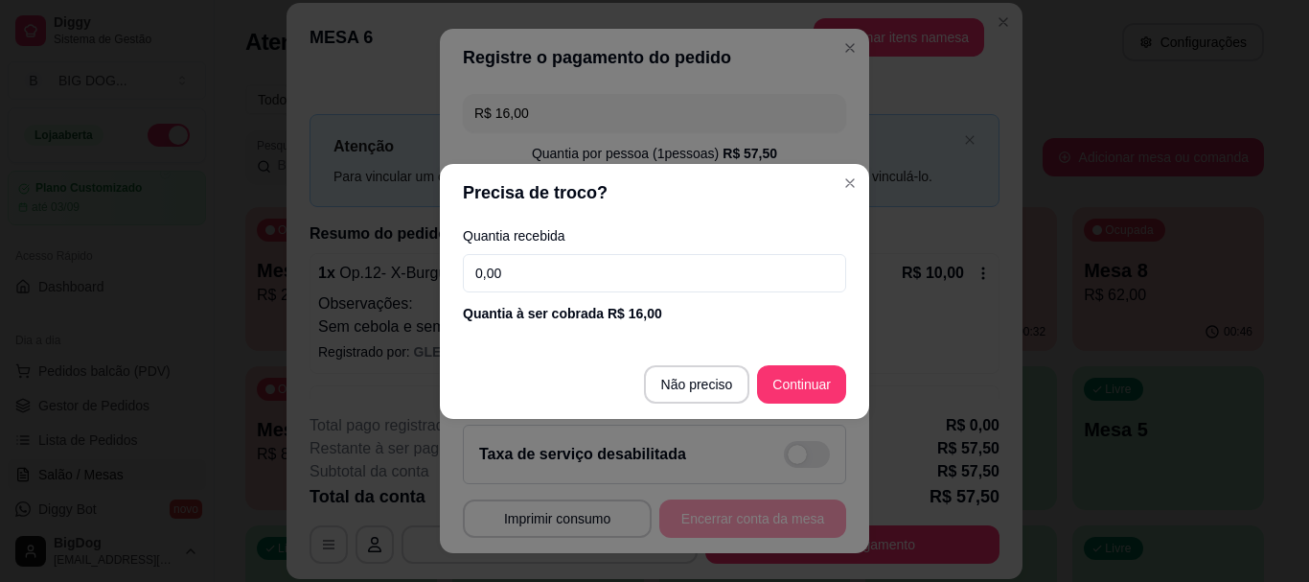
click at [530, 270] on input "0,00" at bounding box center [654, 273] width 383 height 38
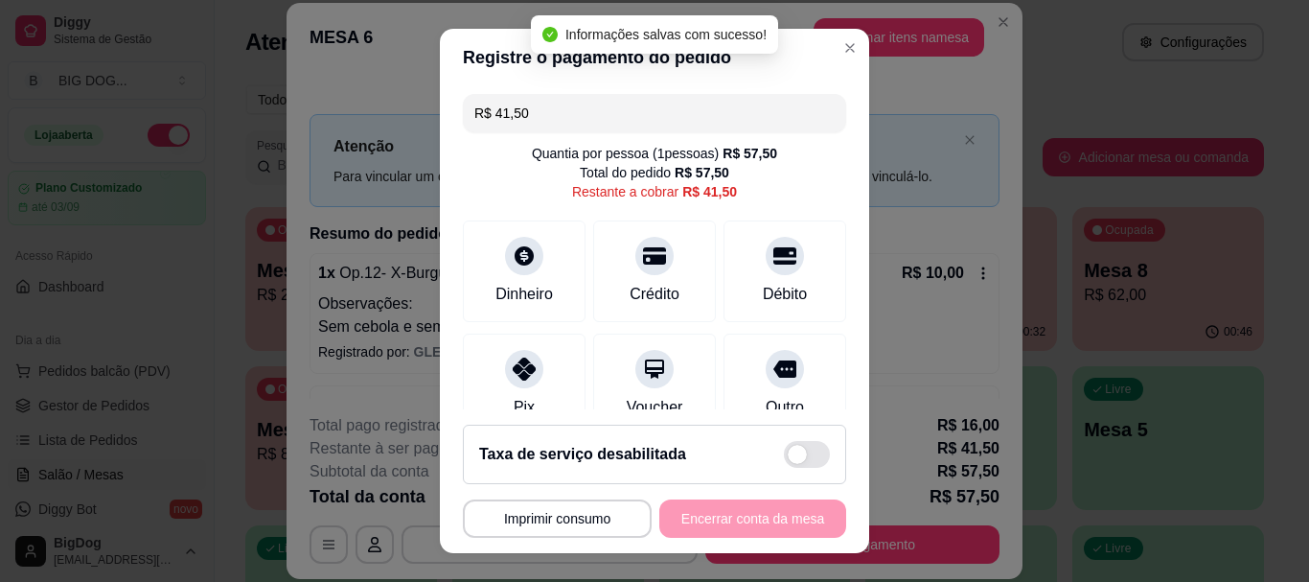
drag, startPoint x: 549, startPoint y: 104, endPoint x: 253, endPoint y: 67, distance: 298.5
click at [253, 67] on div "**********" at bounding box center [654, 291] width 1309 height 582
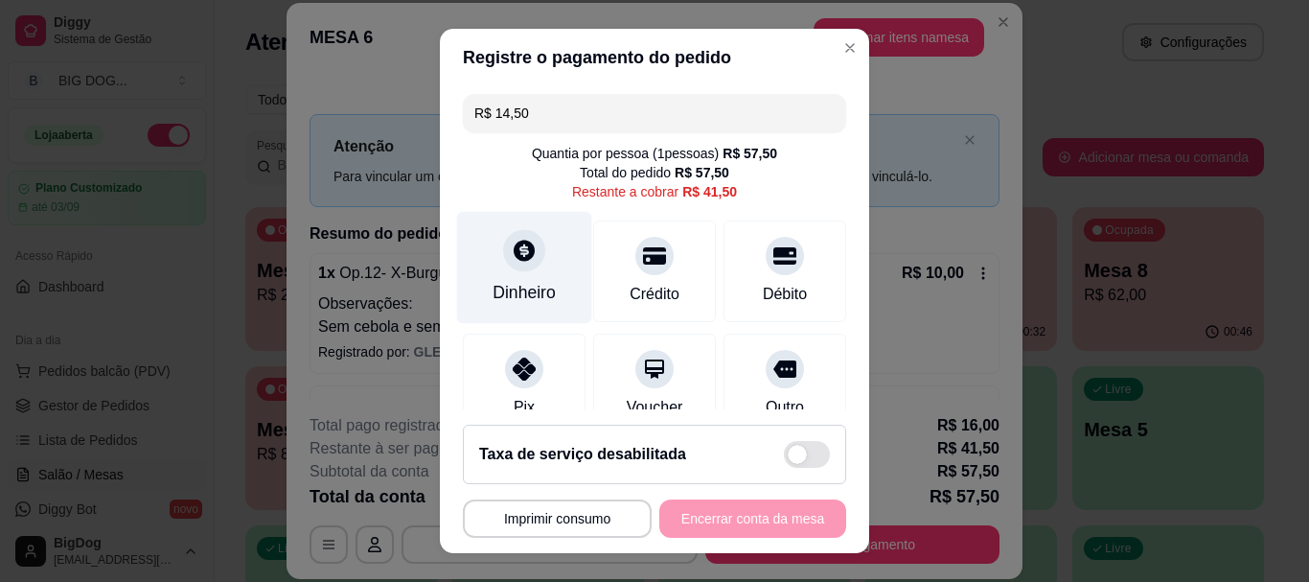
click at [478, 256] on div "Dinheiro" at bounding box center [524, 268] width 135 height 112
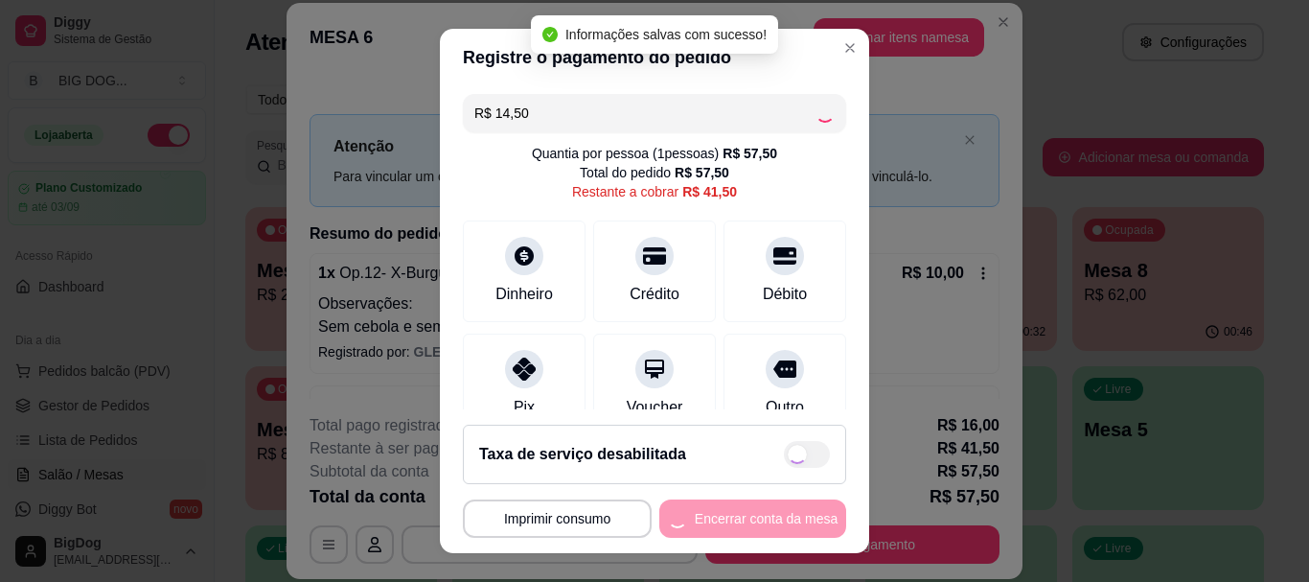
type input "R$ 27,00"
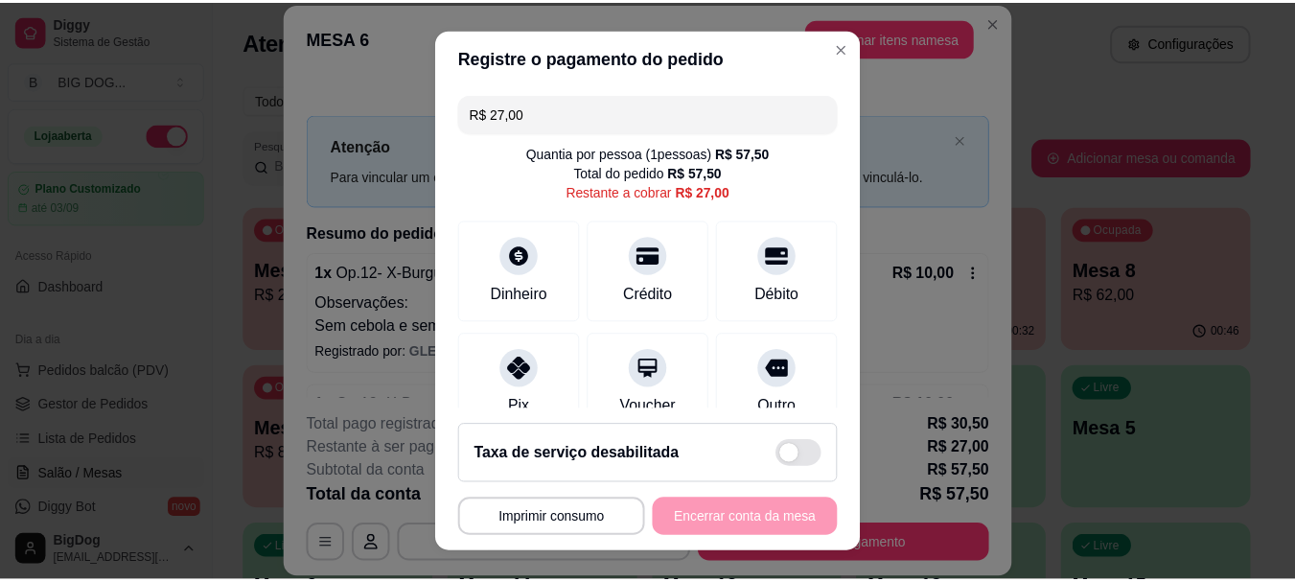
scroll to position [342, 0]
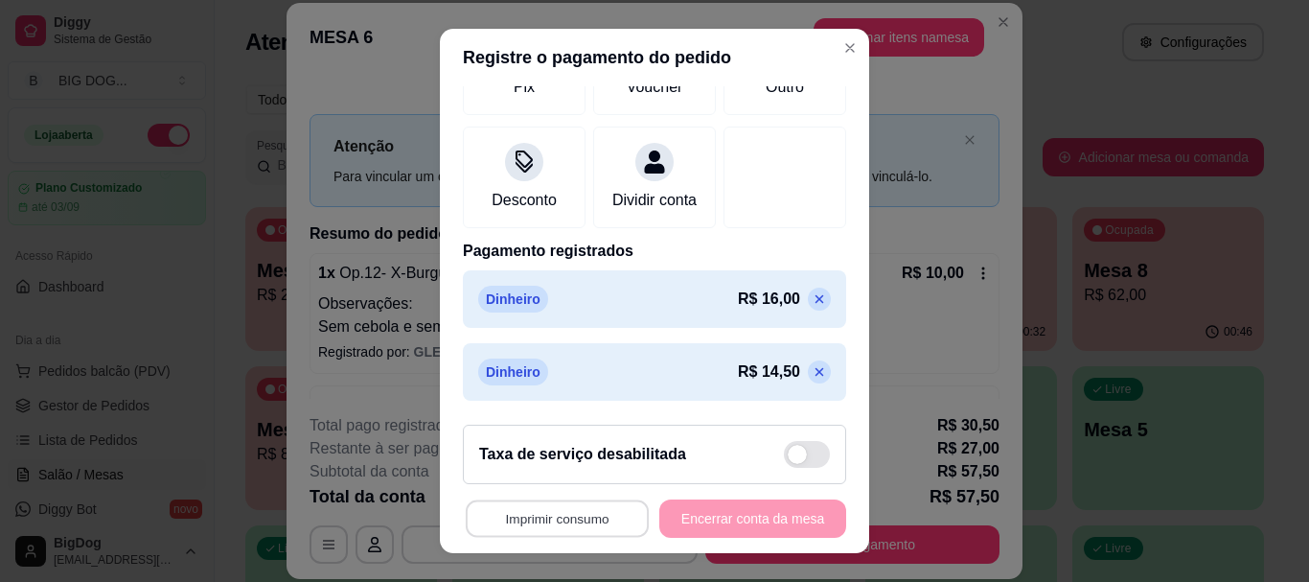
click at [582, 513] on button "Imprimir consumo" at bounding box center [557, 517] width 183 height 37
click at [574, 473] on button "IMPRESSORA" at bounding box center [552, 474] width 134 height 30
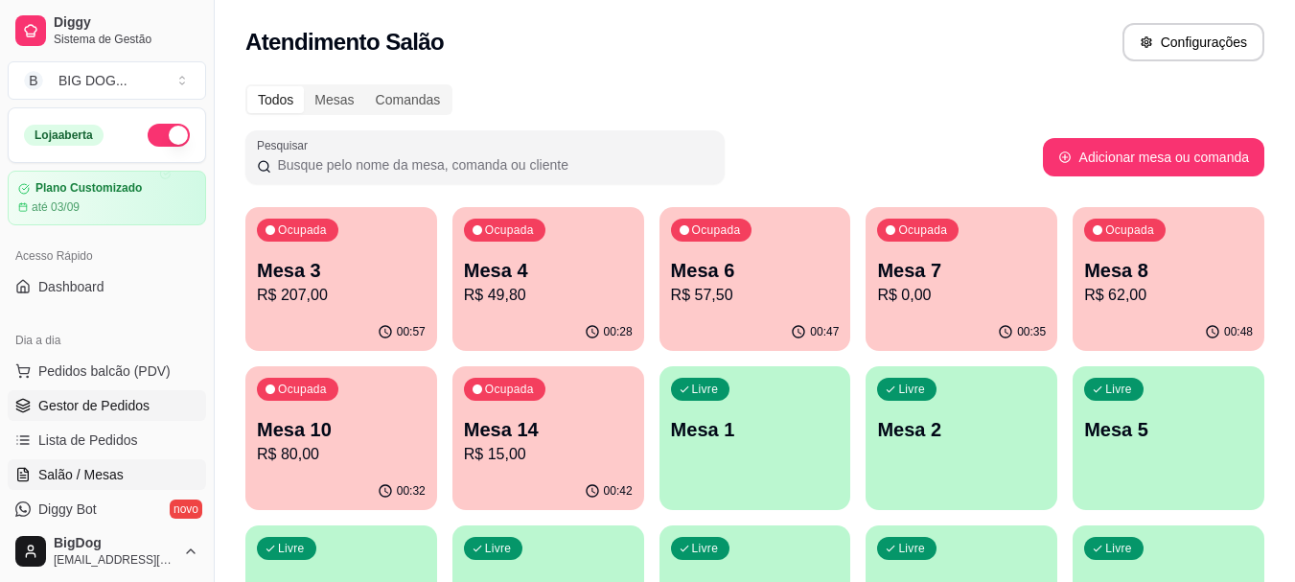
click at [70, 407] on span "Gestor de Pedidos" at bounding box center [93, 405] width 111 height 19
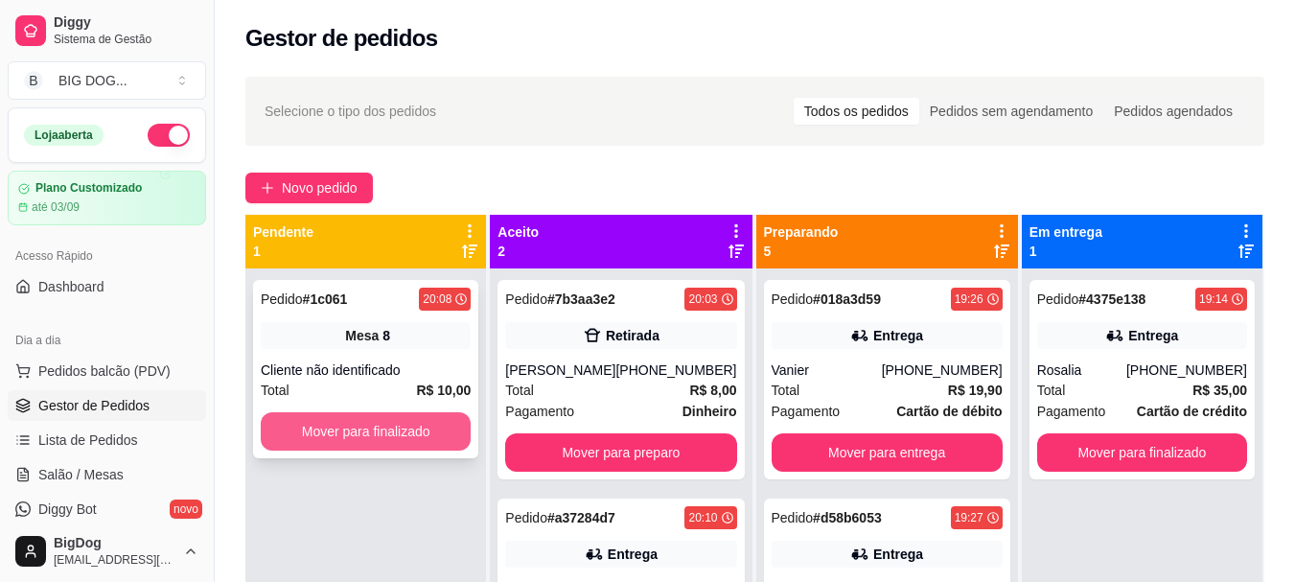
click at [403, 438] on button "Mover para finalizado" at bounding box center [366, 431] width 210 height 38
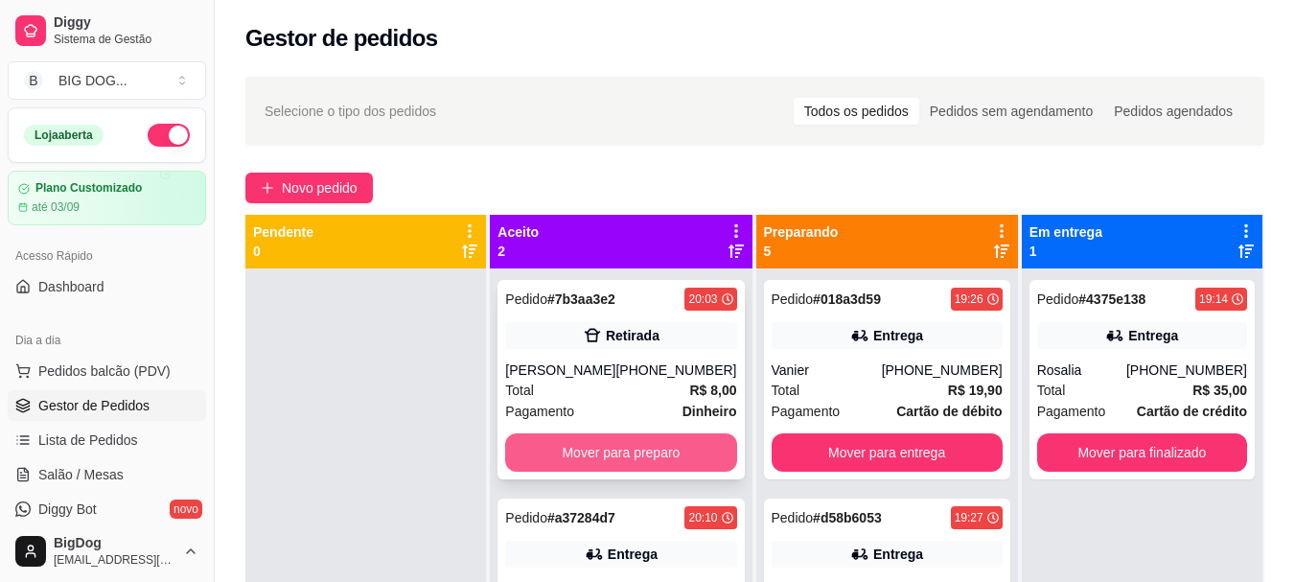
click at [534, 447] on button "Mover para preparo" at bounding box center [620, 452] width 231 height 38
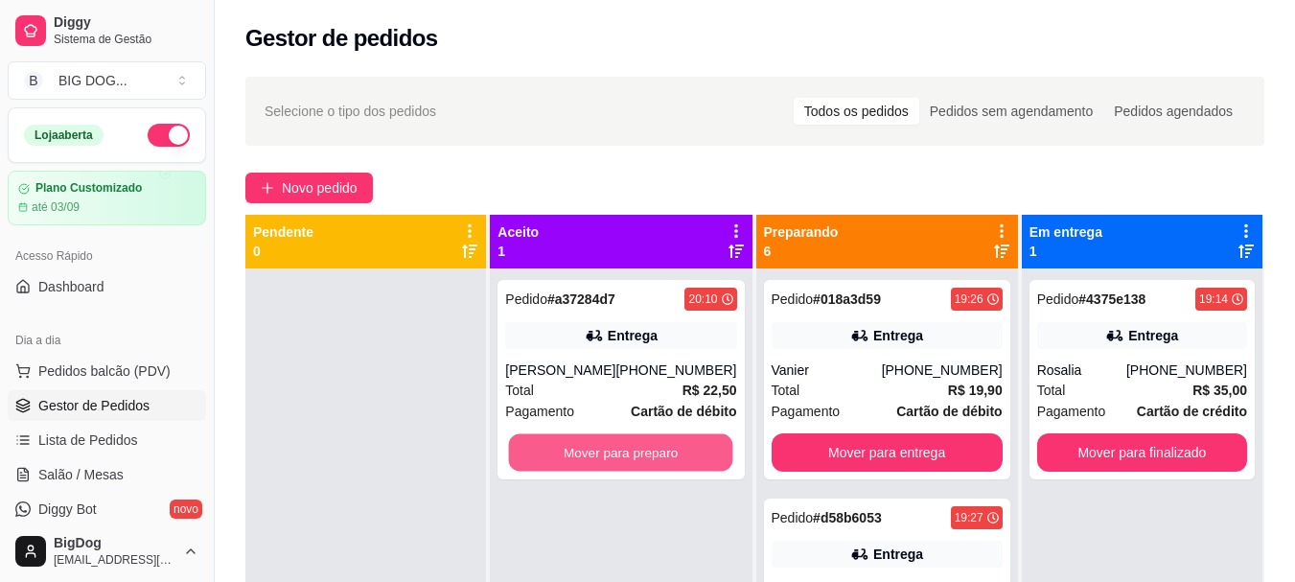
click at [534, 447] on button "Mover para preparo" at bounding box center [621, 452] width 224 height 37
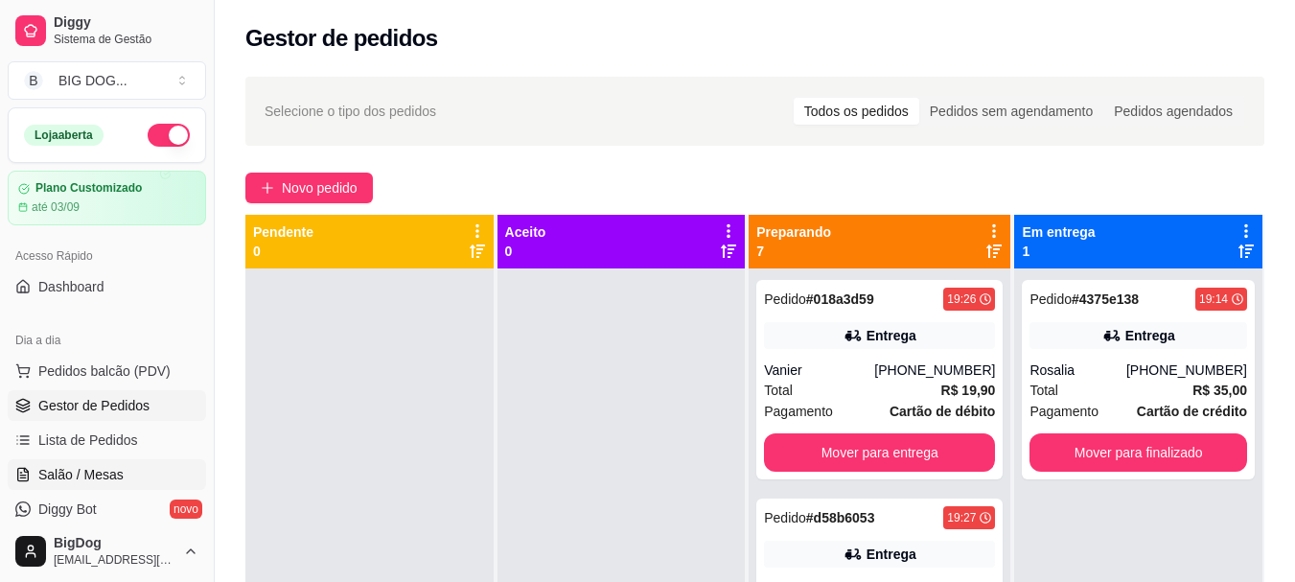
click at [84, 468] on span "Salão / Mesas" at bounding box center [80, 474] width 85 height 19
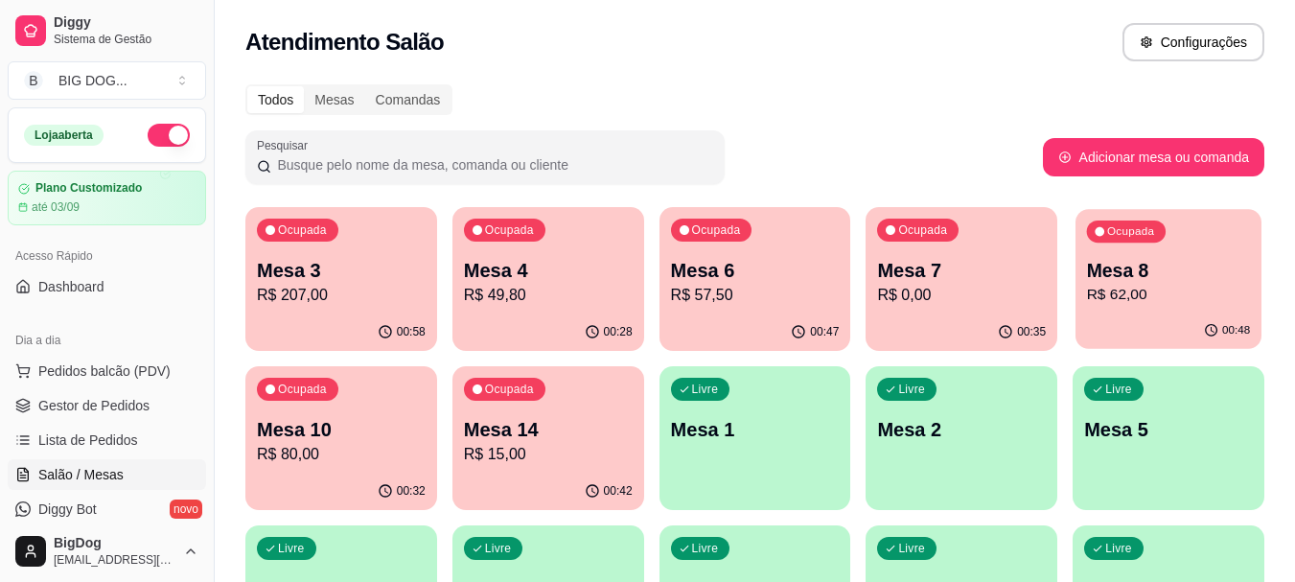
click at [1184, 272] on p "Mesa 8" at bounding box center [1169, 271] width 164 height 26
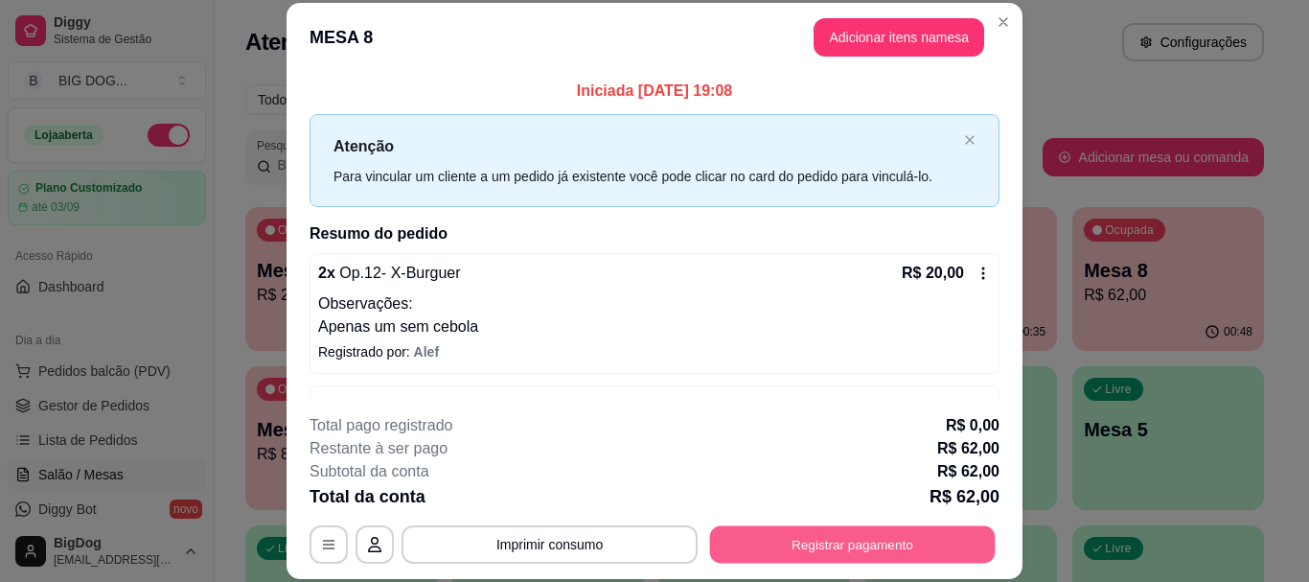
click at [795, 543] on button "Registrar pagamento" at bounding box center [853, 544] width 286 height 37
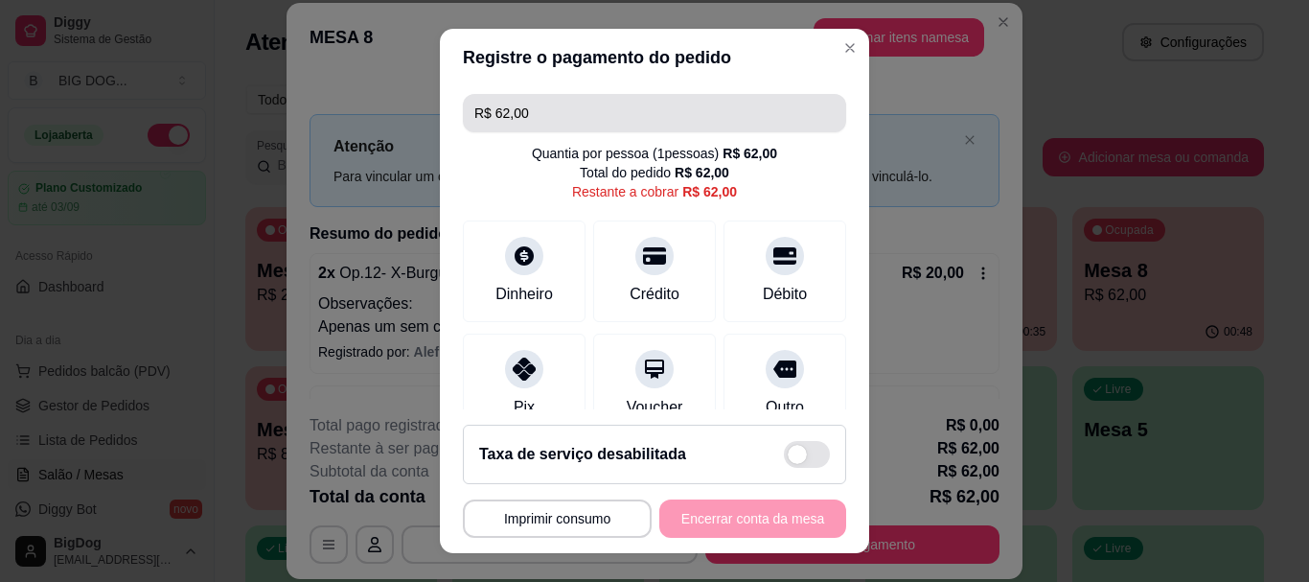
drag, startPoint x: 559, startPoint y: 105, endPoint x: 343, endPoint y: 84, distance: 216.7
click at [343, 84] on div "**********" at bounding box center [654, 291] width 1309 height 582
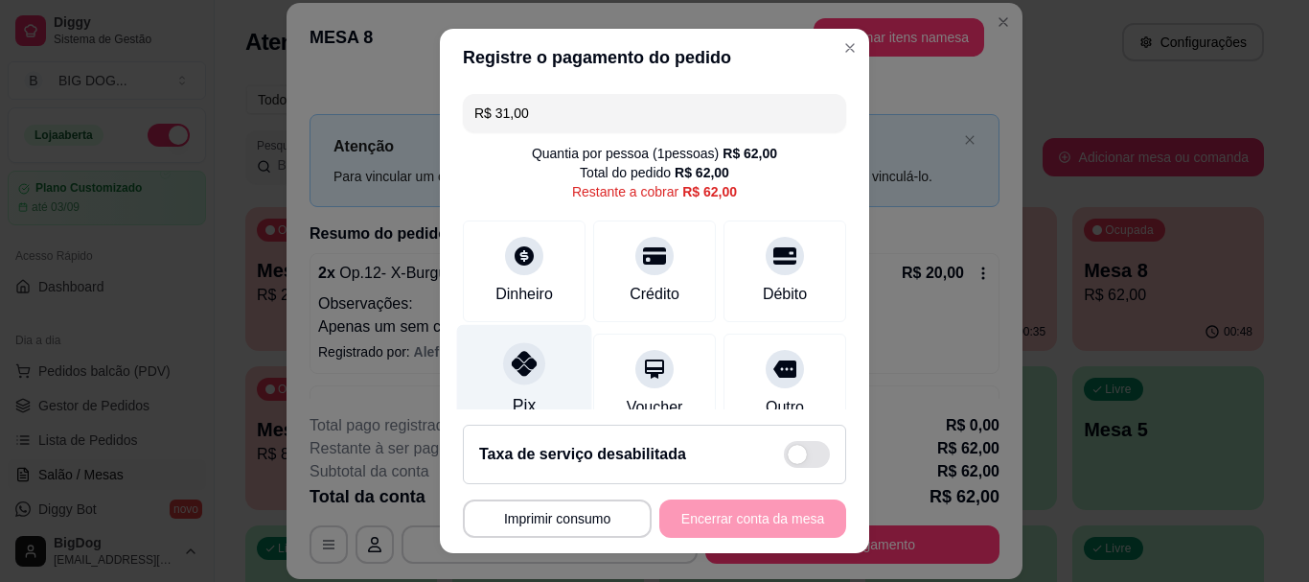
click at [526, 349] on div at bounding box center [524, 364] width 42 height 42
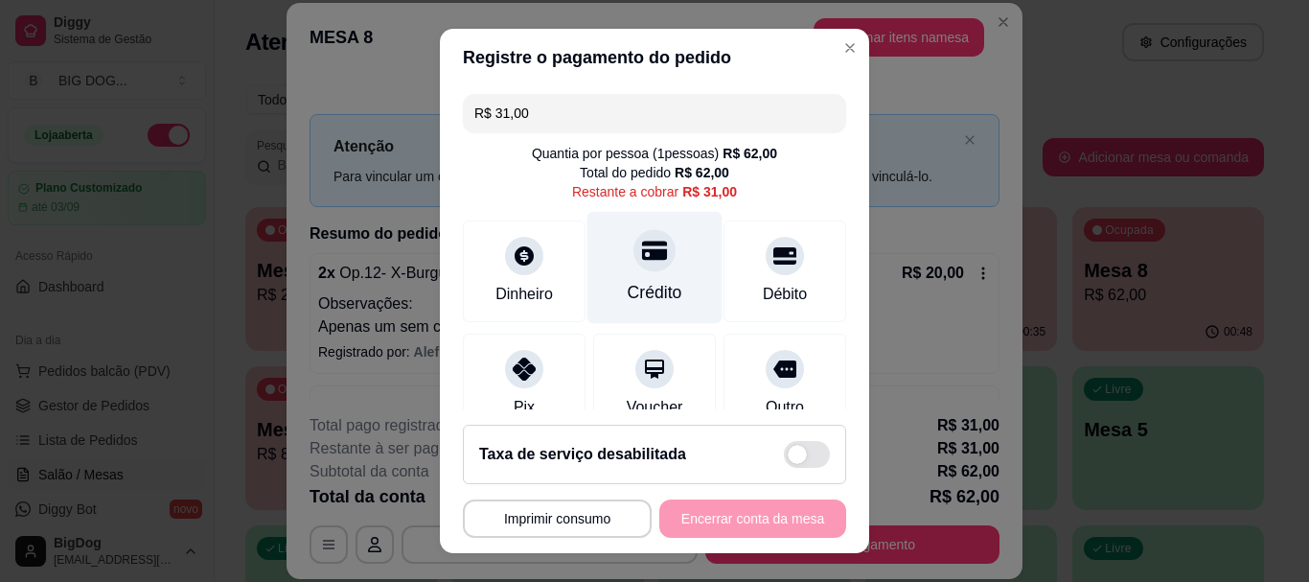
click at [642, 255] on icon at bounding box center [654, 251] width 25 height 19
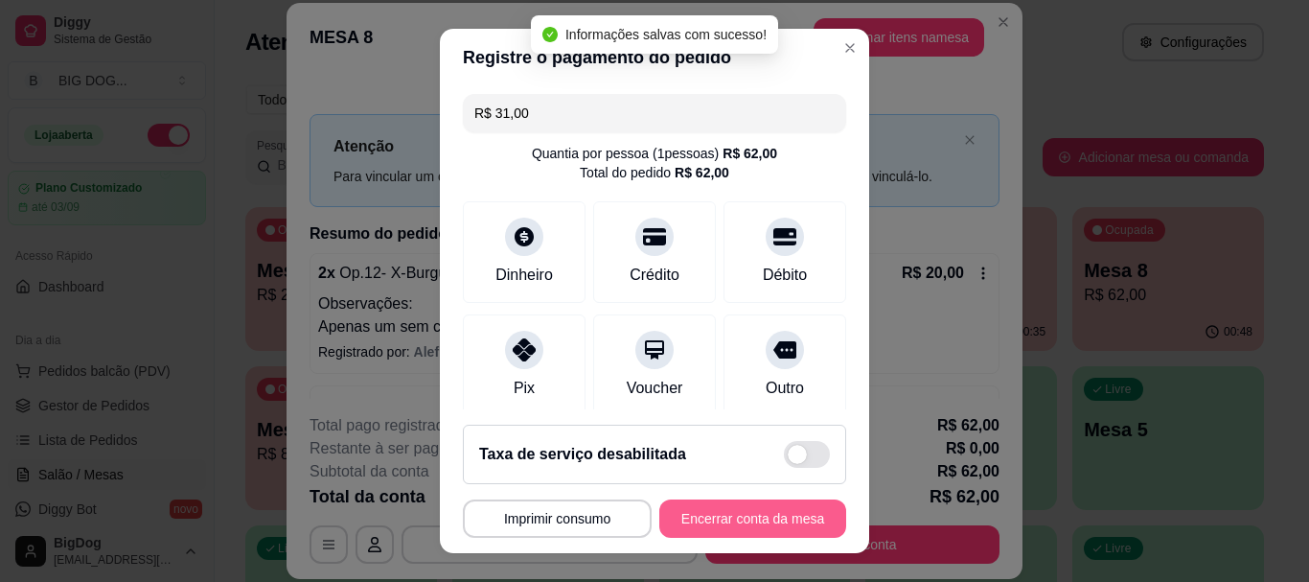
type input "R$ 0,00"
click at [710, 513] on button "Encerrar conta da mesa" at bounding box center [752, 518] width 187 height 38
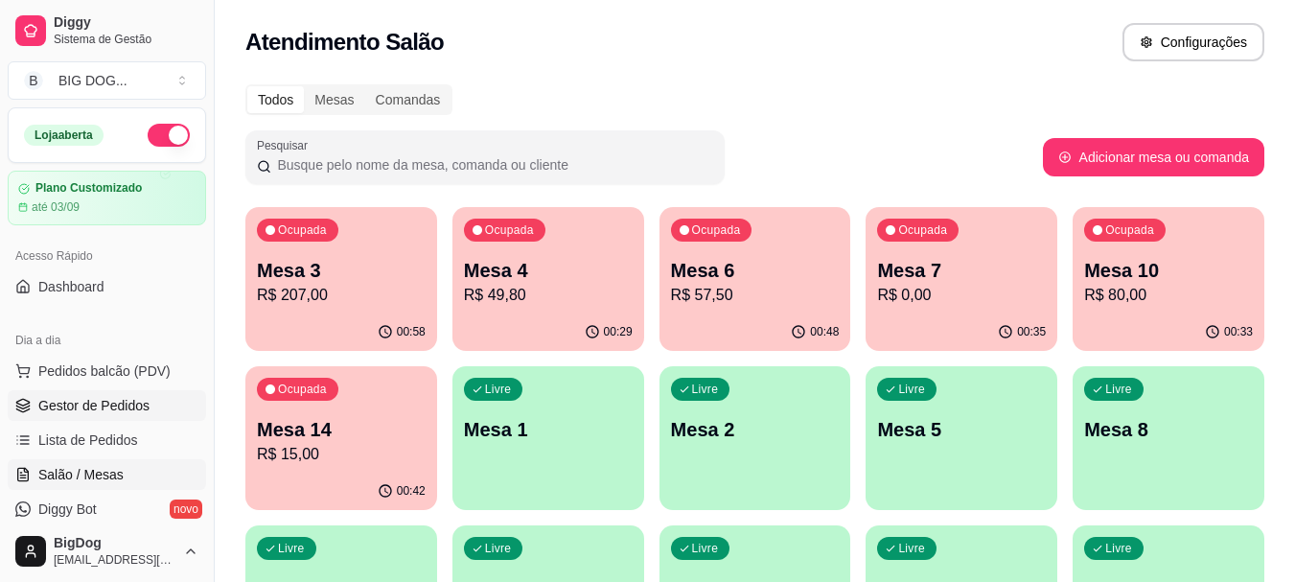
click at [94, 408] on span "Gestor de Pedidos" at bounding box center [93, 405] width 111 height 19
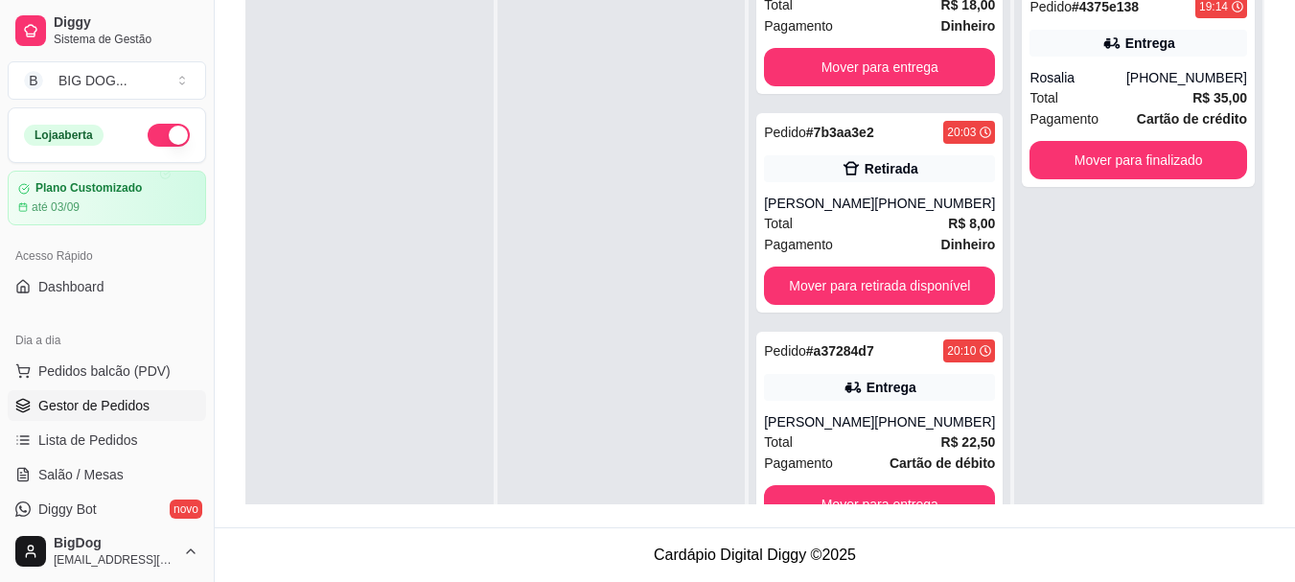
scroll to position [54, 0]
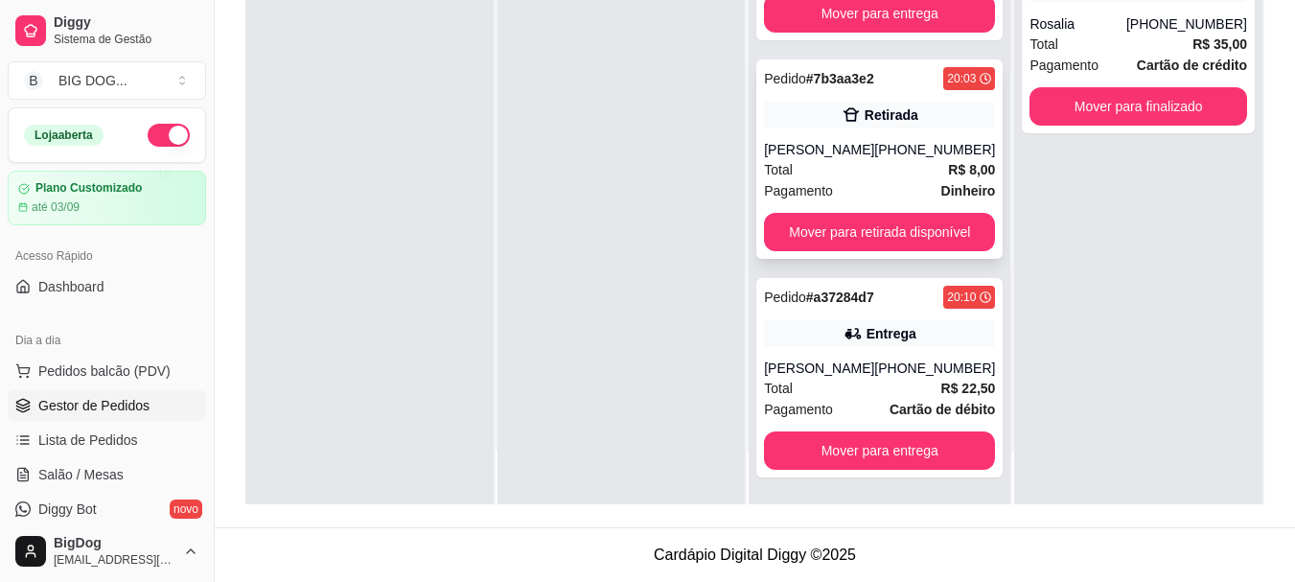
click at [910, 140] on div "[PHONE_NUMBER]" at bounding box center [934, 149] width 121 height 19
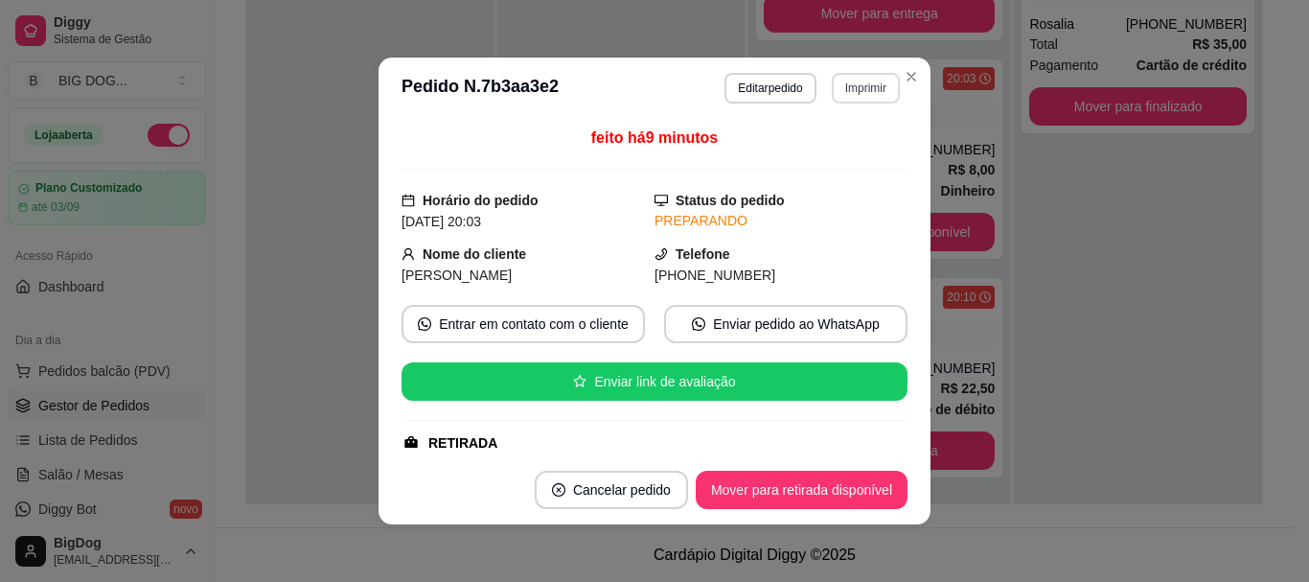
click at [858, 85] on button "Imprimir" at bounding box center [866, 88] width 68 height 31
click at [829, 151] on button "IMPRESSORA" at bounding box center [824, 155] width 139 height 31
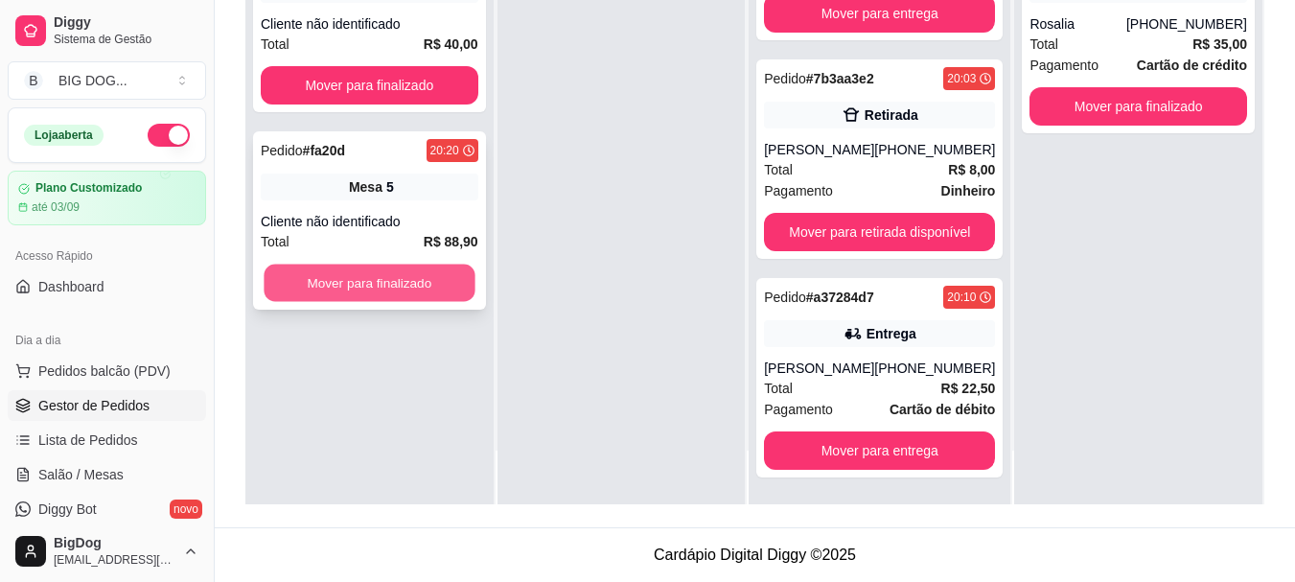
click at [371, 280] on button "Mover para finalizado" at bounding box center [369, 283] width 211 height 37
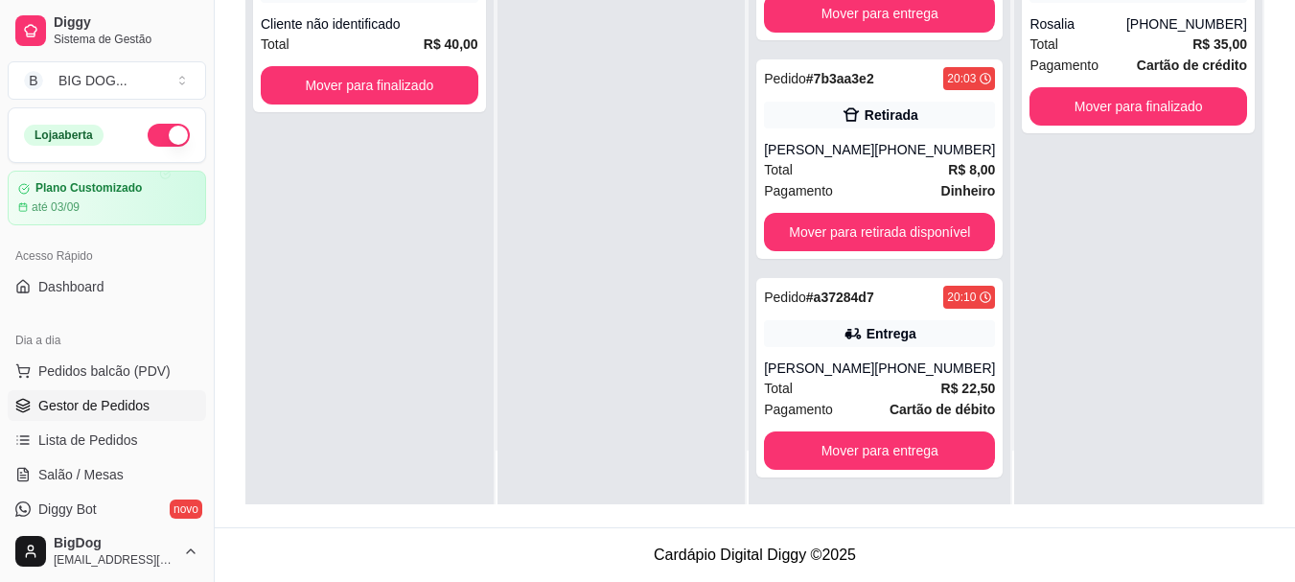
click at [371, 280] on div "Pedido # 2efbd 20:19 Mesa 7 Cliente não identificado Total R$ 40,00 Mover para …" at bounding box center [369, 213] width 248 height 582
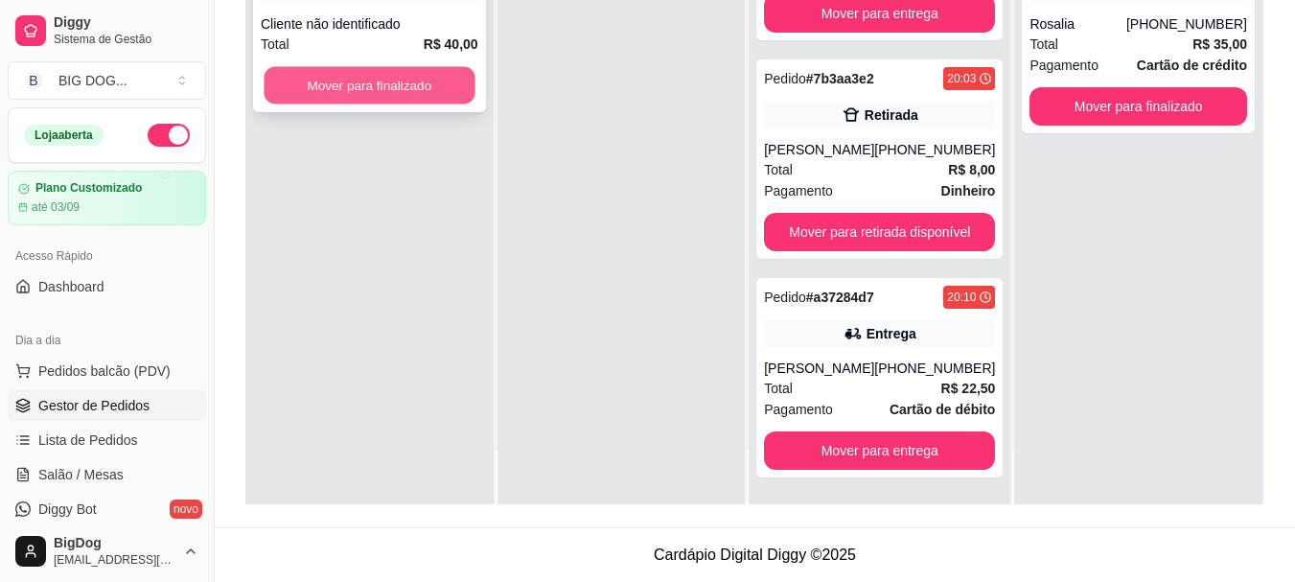
click at [417, 69] on button "Mover para finalizado" at bounding box center [369, 85] width 211 height 37
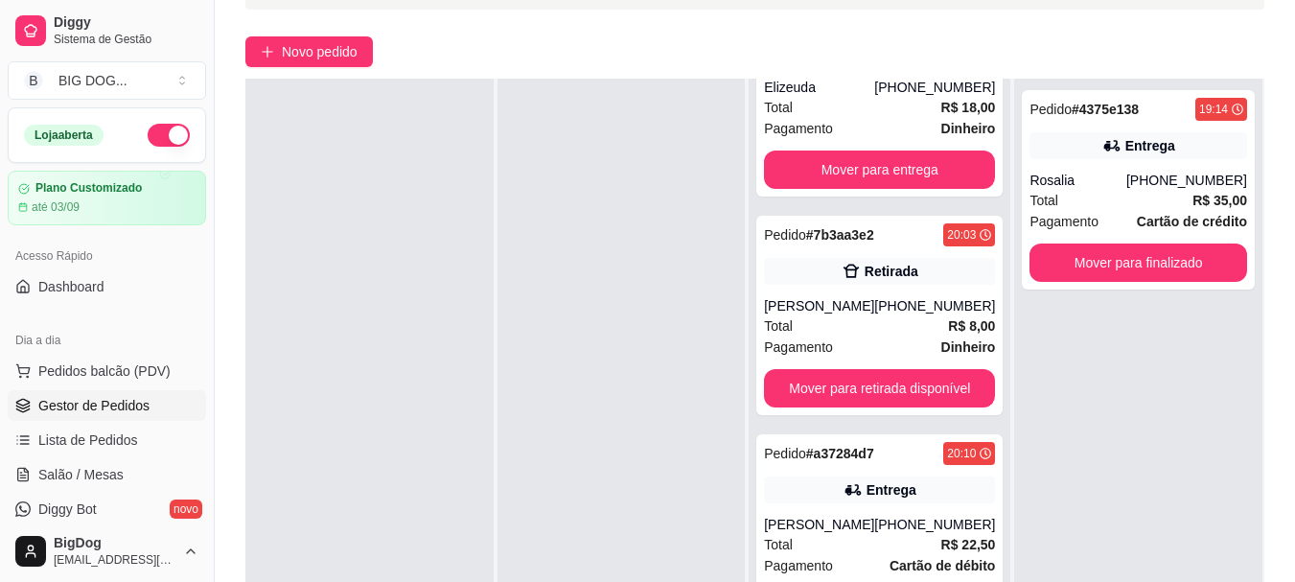
scroll to position [138, 0]
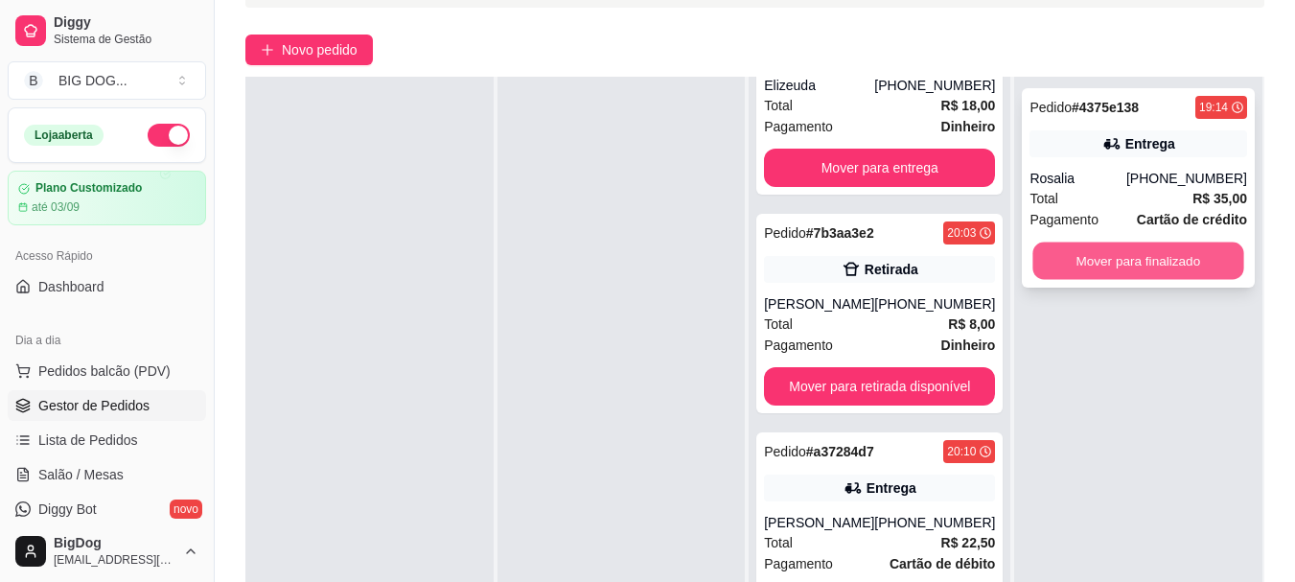
click at [1196, 263] on button "Mover para finalizado" at bounding box center [1138, 260] width 211 height 37
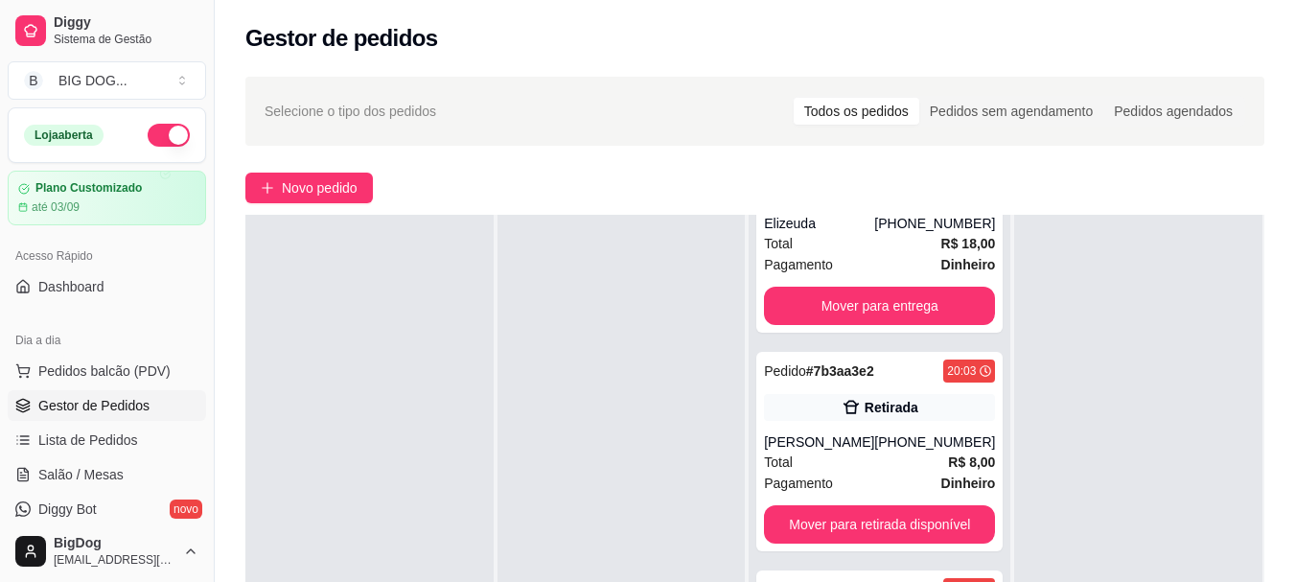
scroll to position [0, 0]
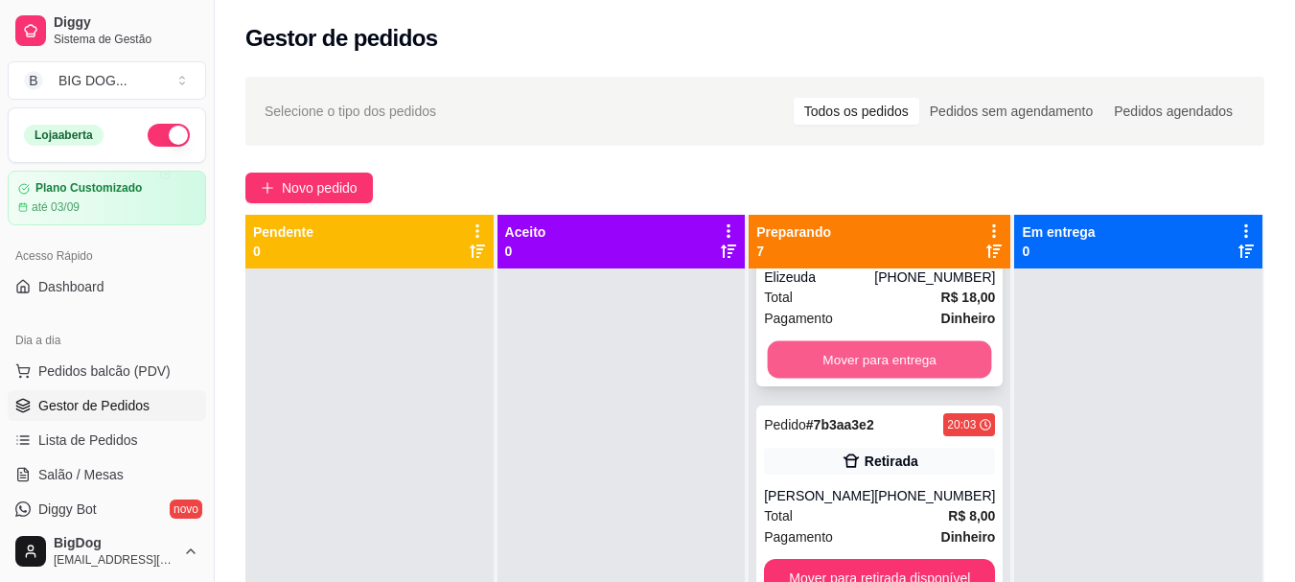
click at [854, 341] on button "Mover para entrega" at bounding box center [880, 359] width 224 height 37
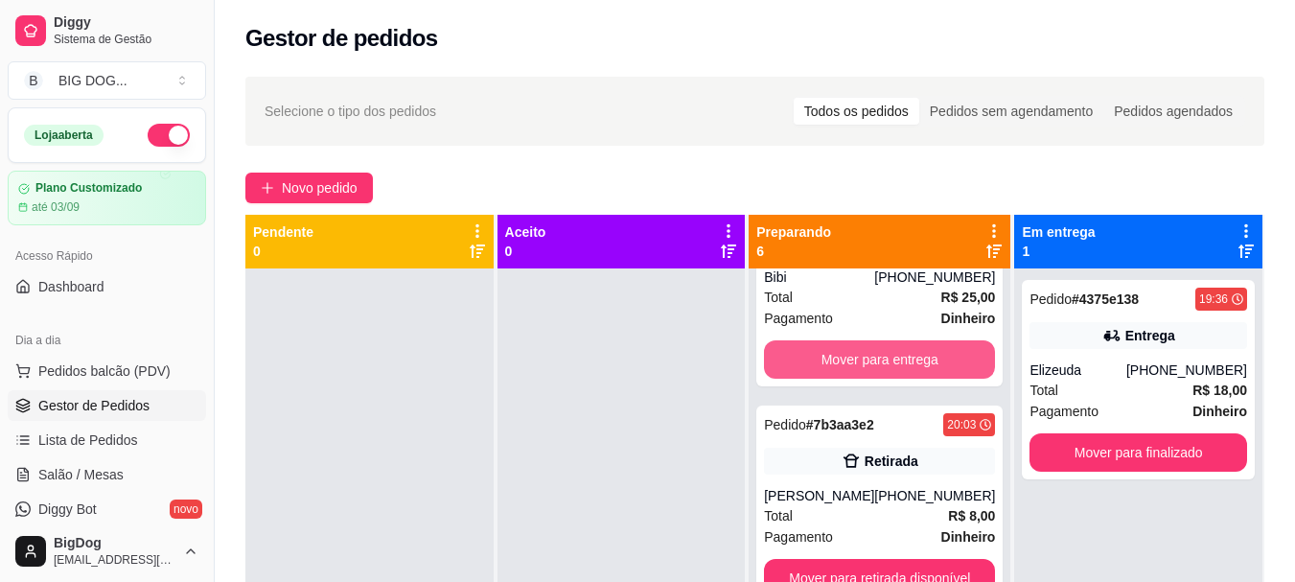
scroll to position [768, 0]
click at [854, 341] on button "Mover para entrega" at bounding box center [879, 359] width 231 height 38
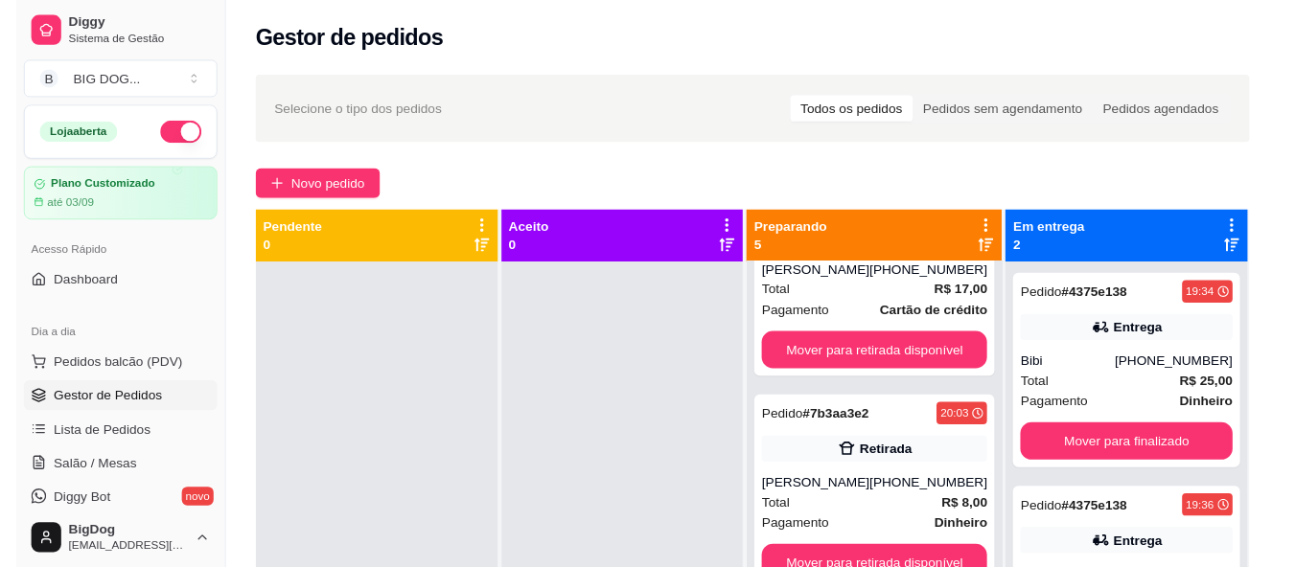
scroll to position [549, 0]
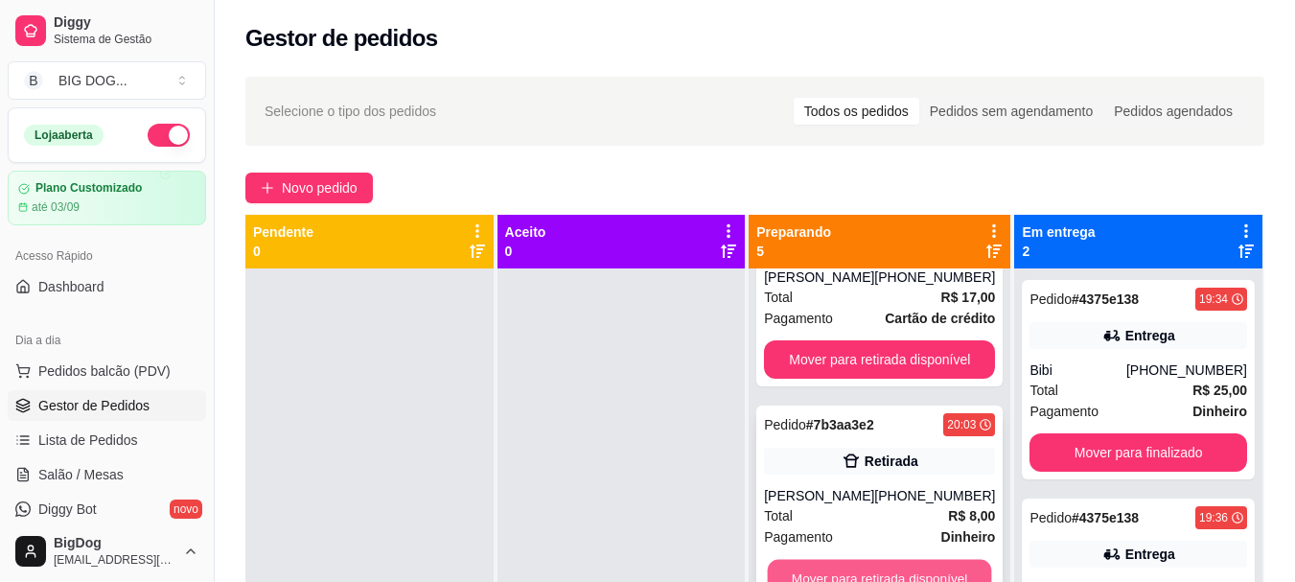
click at [887, 560] on button "Mover para retirada disponível" at bounding box center [880, 578] width 224 height 37
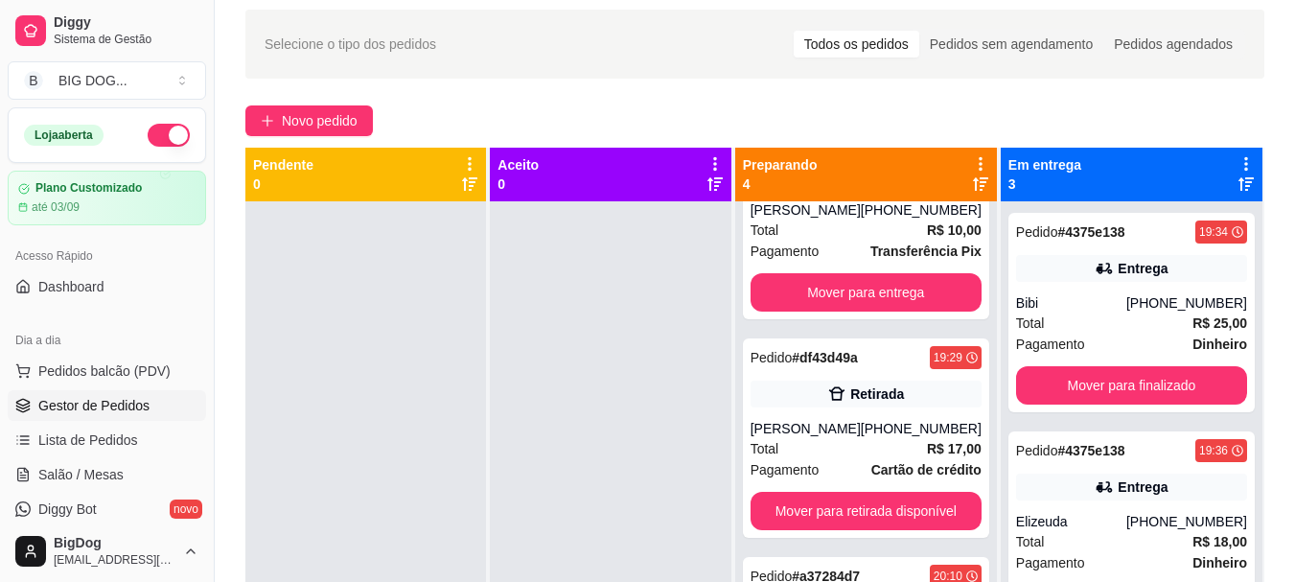
scroll to position [80, 0]
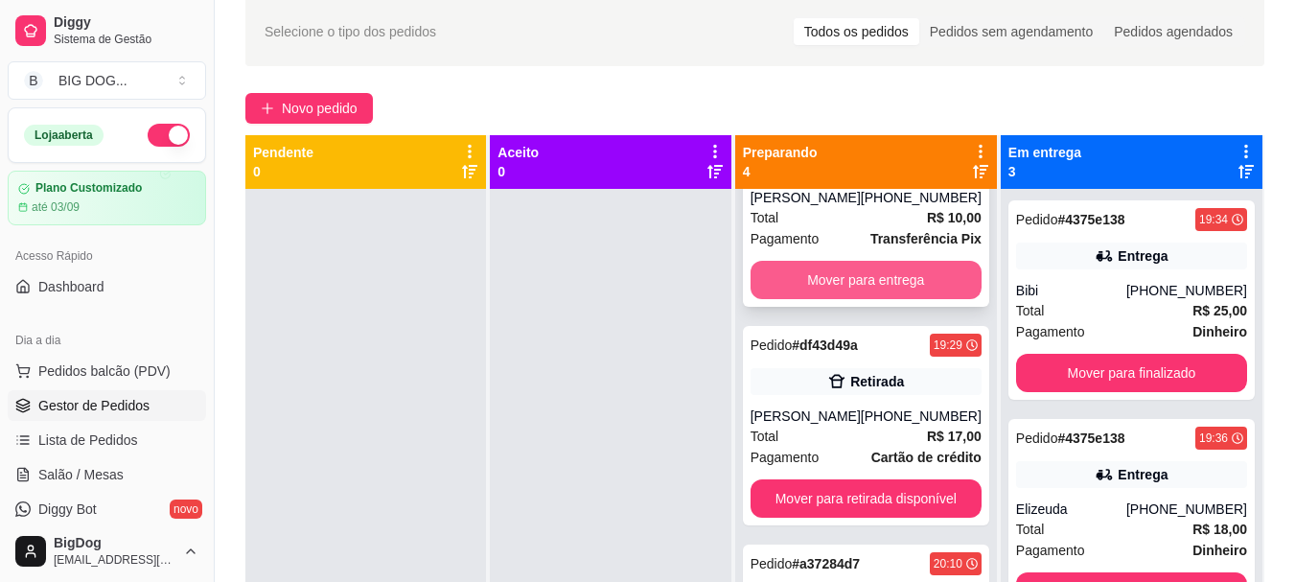
click at [893, 262] on button "Mover para entrega" at bounding box center [865, 280] width 231 height 38
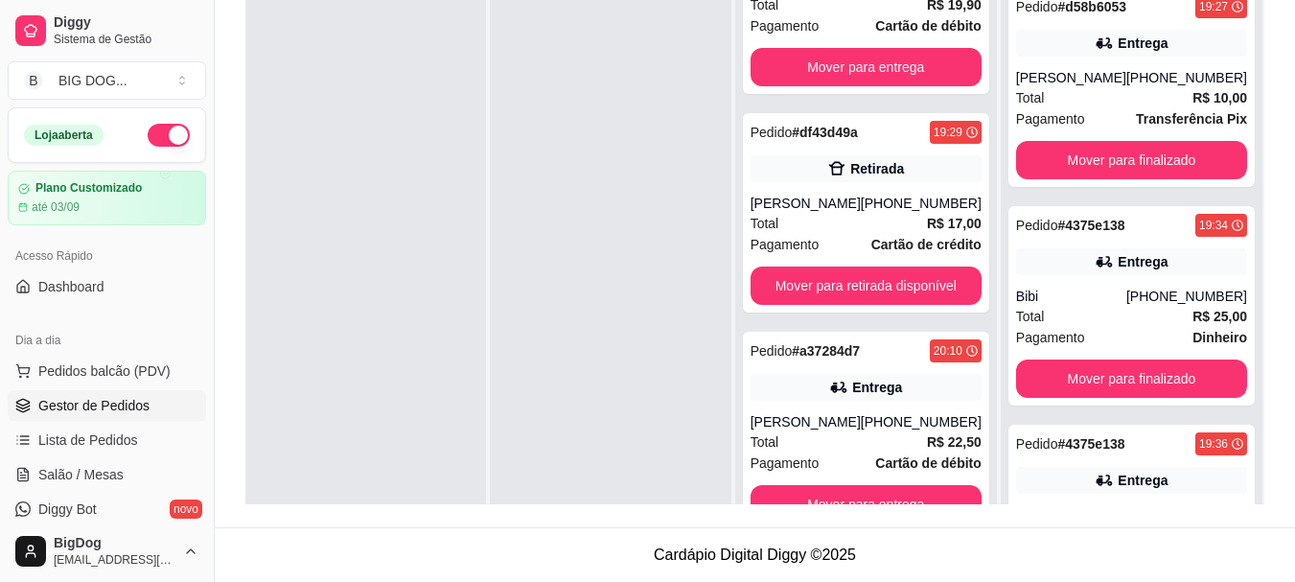
scroll to position [0, 0]
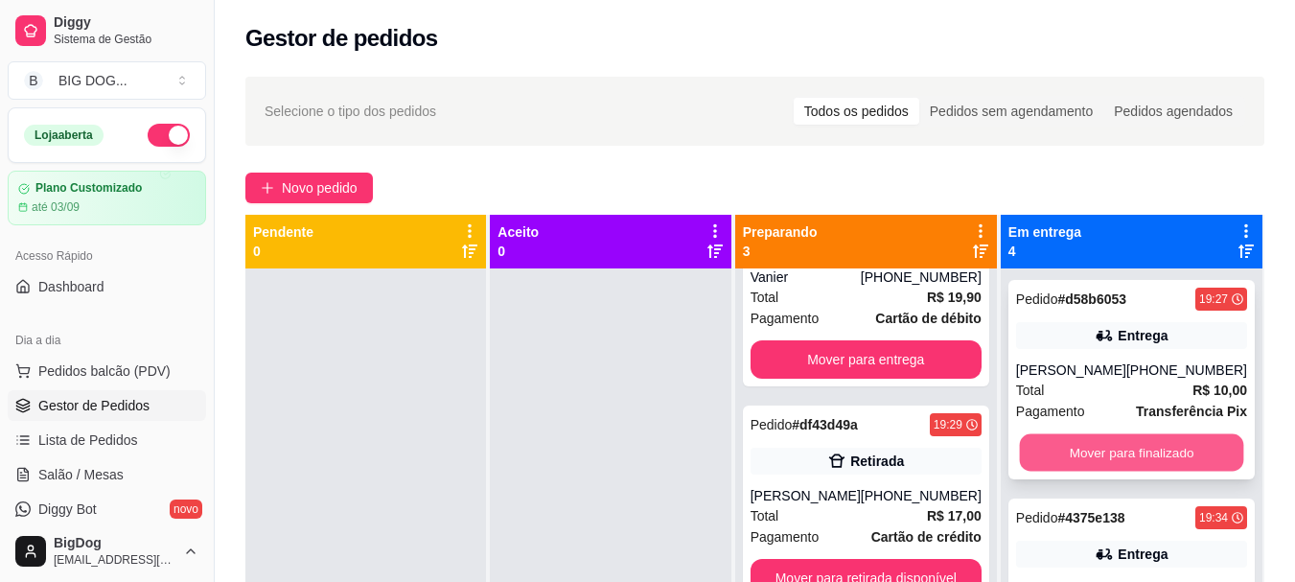
click at [1175, 447] on button "Mover para finalizado" at bounding box center [1131, 452] width 224 height 37
click at [1175, 447] on button "Mover para finalizado" at bounding box center [1131, 452] width 231 height 38
click at [1175, 447] on button "Mover para finalizado" at bounding box center [1131, 452] width 224 height 37
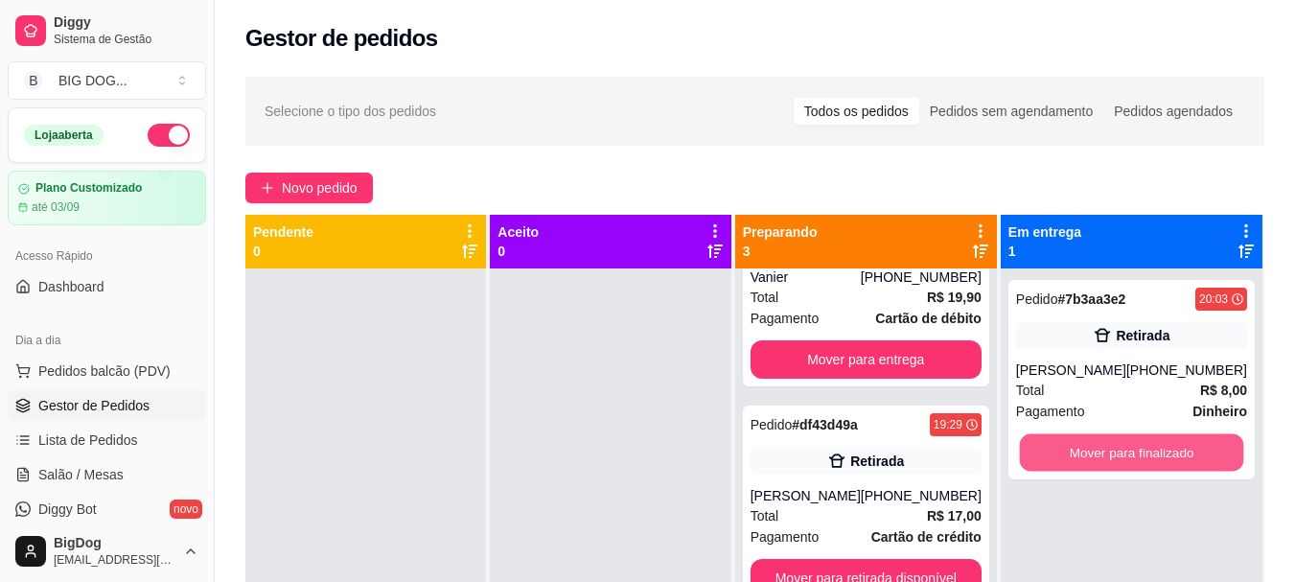
click at [1175, 447] on button "Mover para finalizado" at bounding box center [1131, 452] width 224 height 37
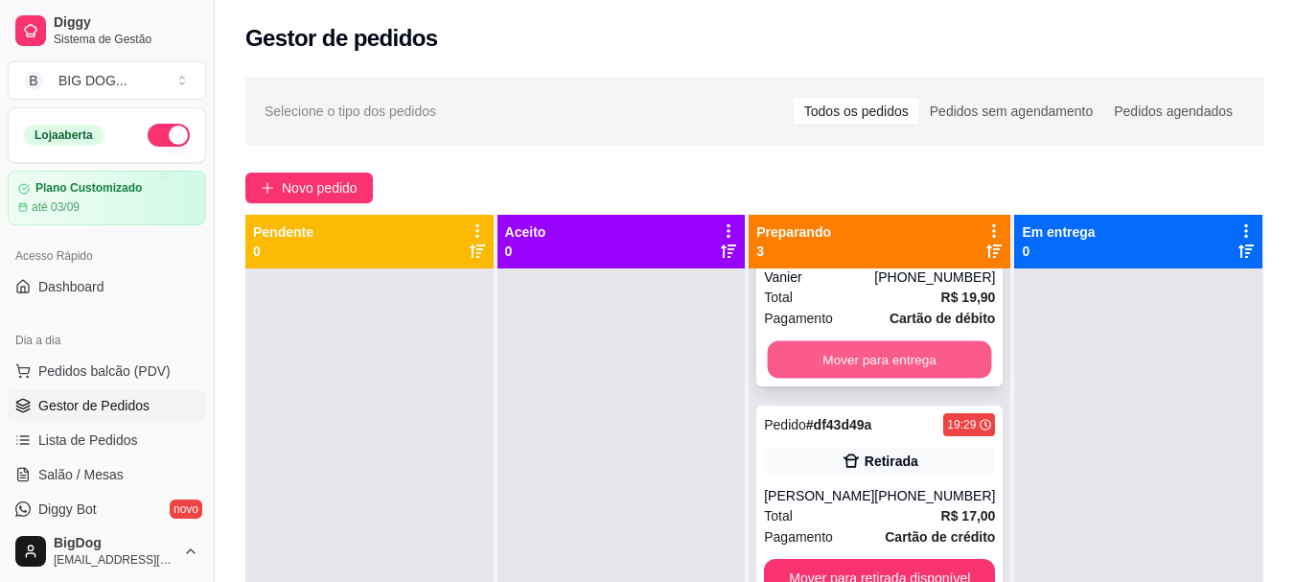
click at [829, 345] on button "Mover para entrega" at bounding box center [880, 359] width 224 height 37
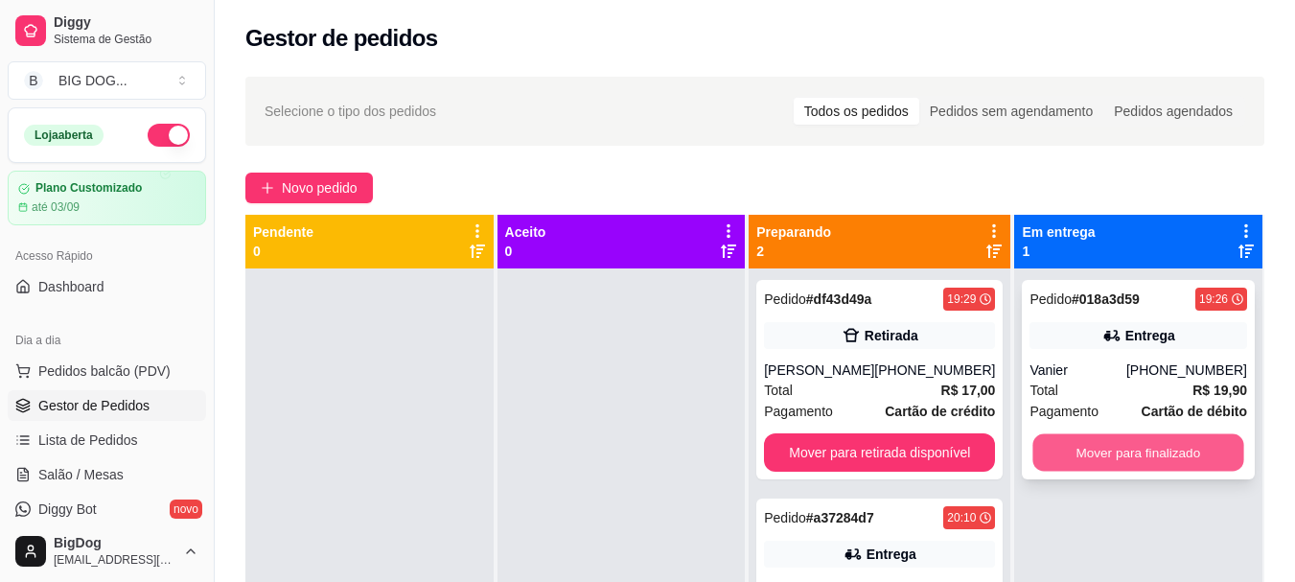
click at [1120, 456] on button "Mover para finalizado" at bounding box center [1138, 452] width 211 height 37
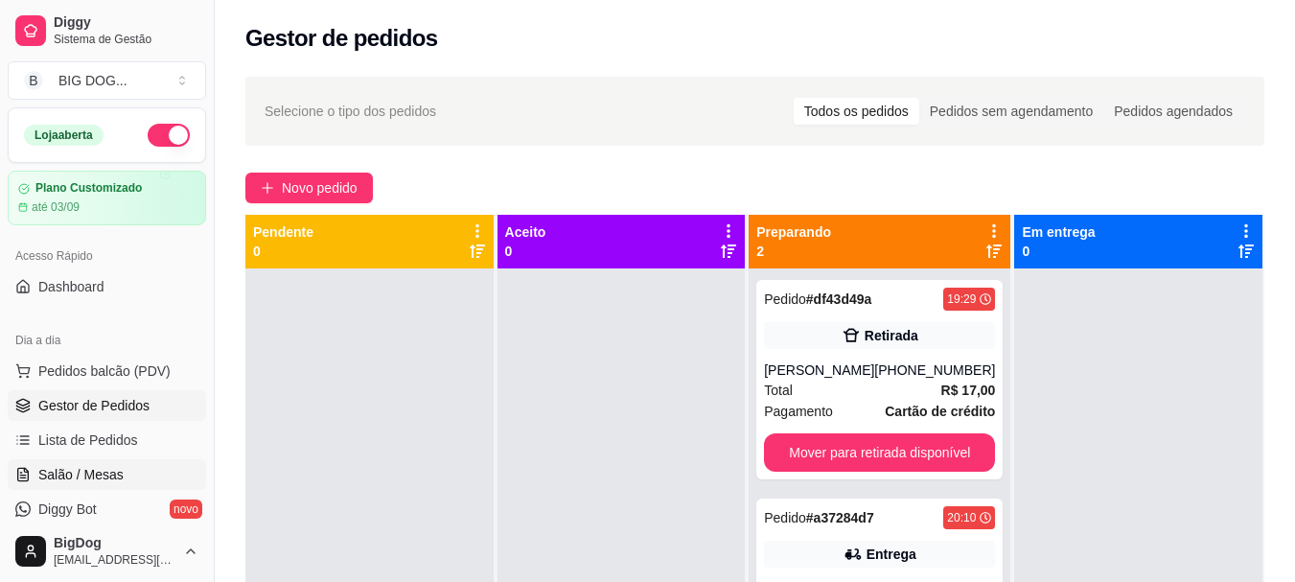
click at [43, 480] on span "Salão / Mesas" at bounding box center [80, 474] width 85 height 19
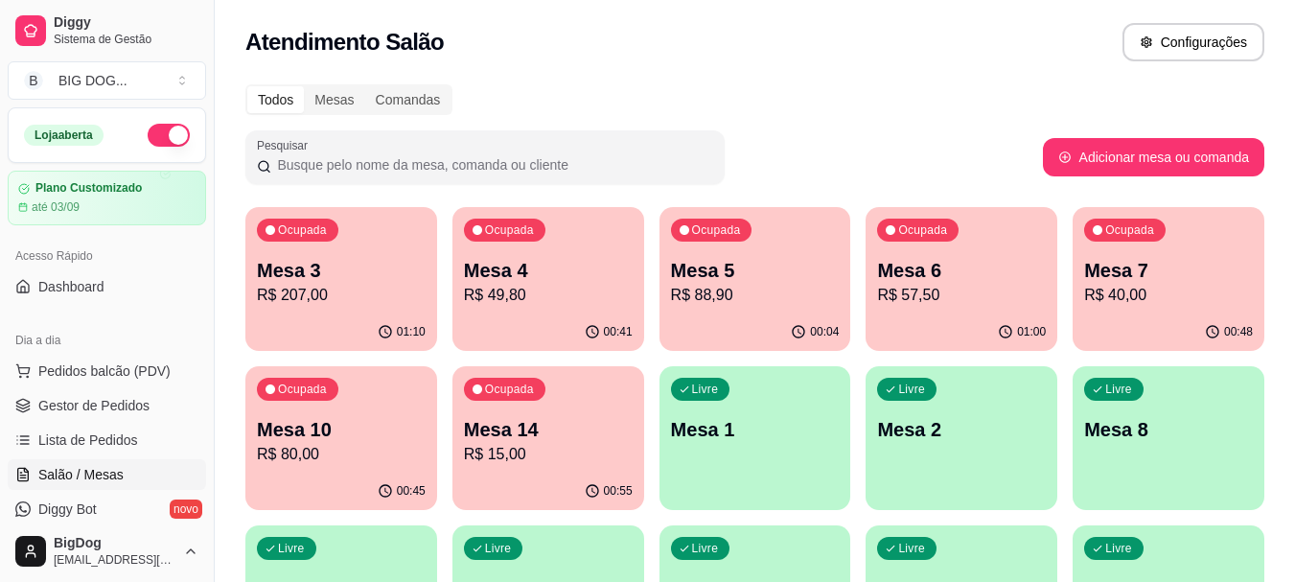
click at [352, 278] on p "Mesa 3" at bounding box center [341, 270] width 169 height 27
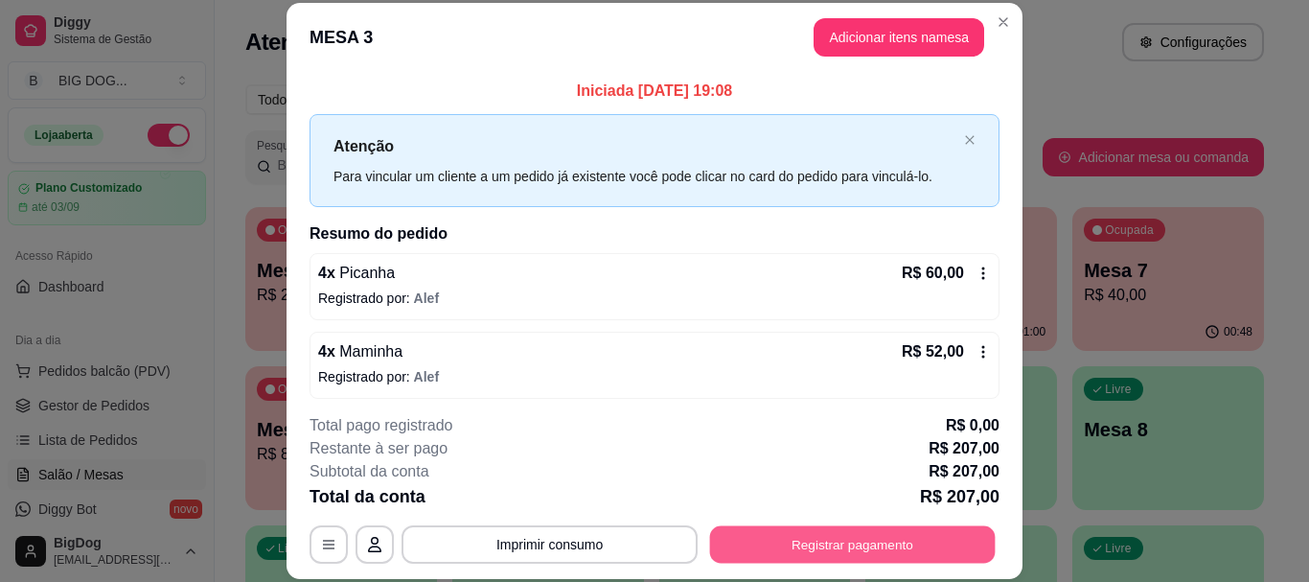
click at [816, 541] on button "Registrar pagamento" at bounding box center [853, 544] width 286 height 37
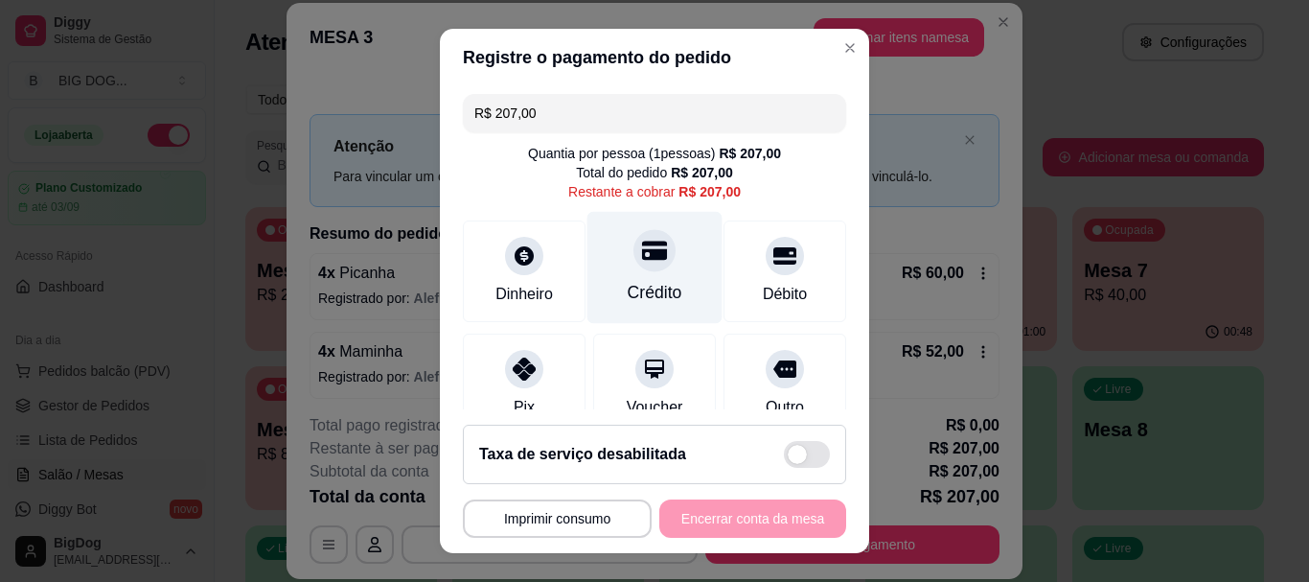
click at [601, 250] on div "Crédito" at bounding box center [654, 268] width 135 height 112
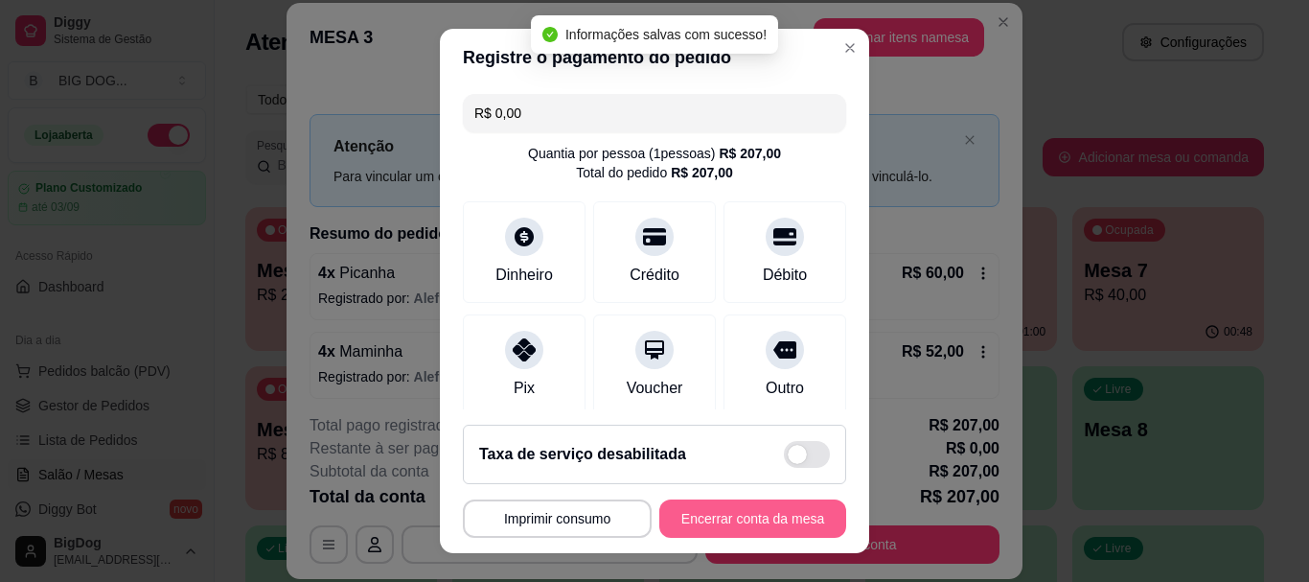
type input "R$ 0,00"
click at [711, 515] on button "Encerrar conta da mesa" at bounding box center [752, 518] width 187 height 38
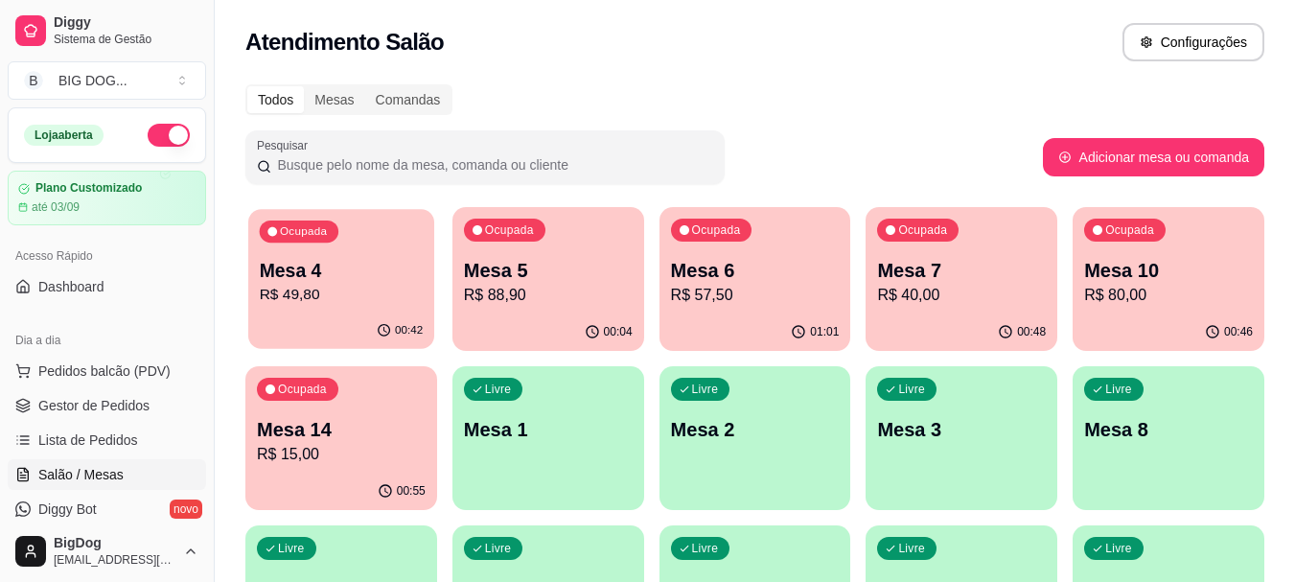
click at [402, 305] on p "R$ 49,80" at bounding box center [342, 295] width 164 height 22
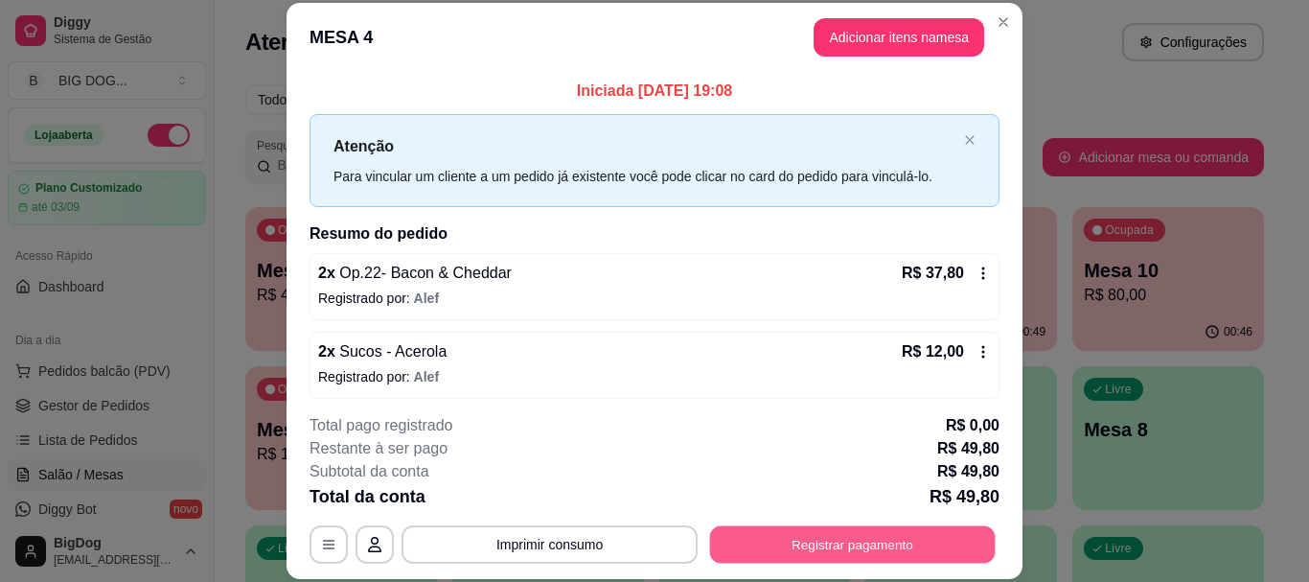
click at [747, 546] on button "Registrar pagamento" at bounding box center [853, 544] width 286 height 37
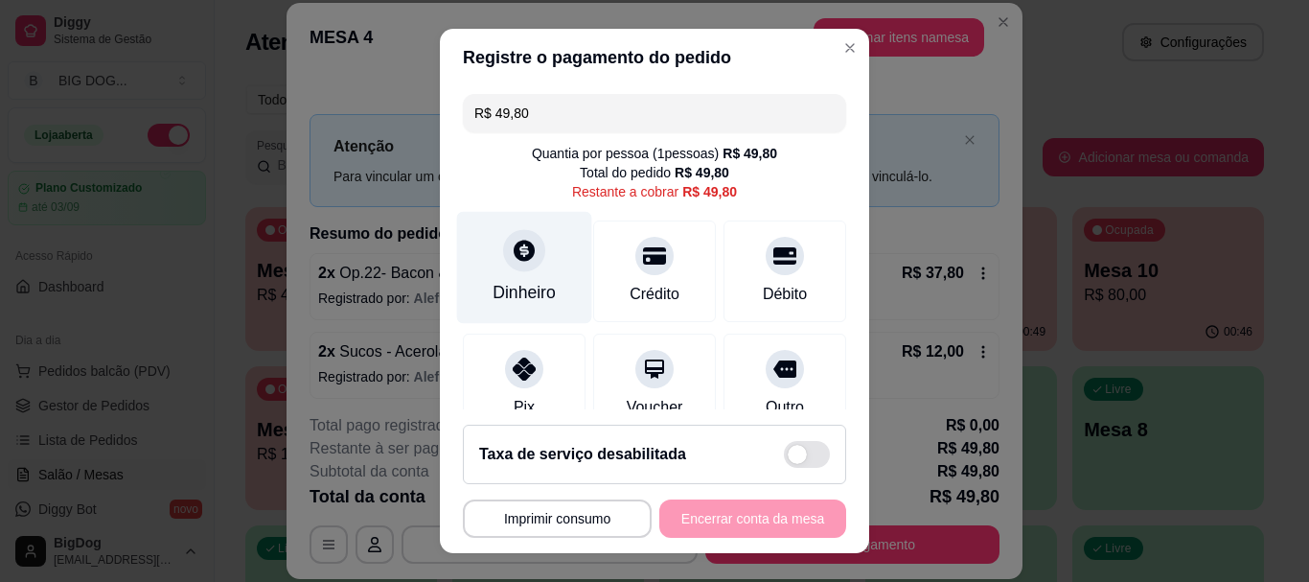
click at [515, 246] on icon at bounding box center [524, 251] width 21 height 21
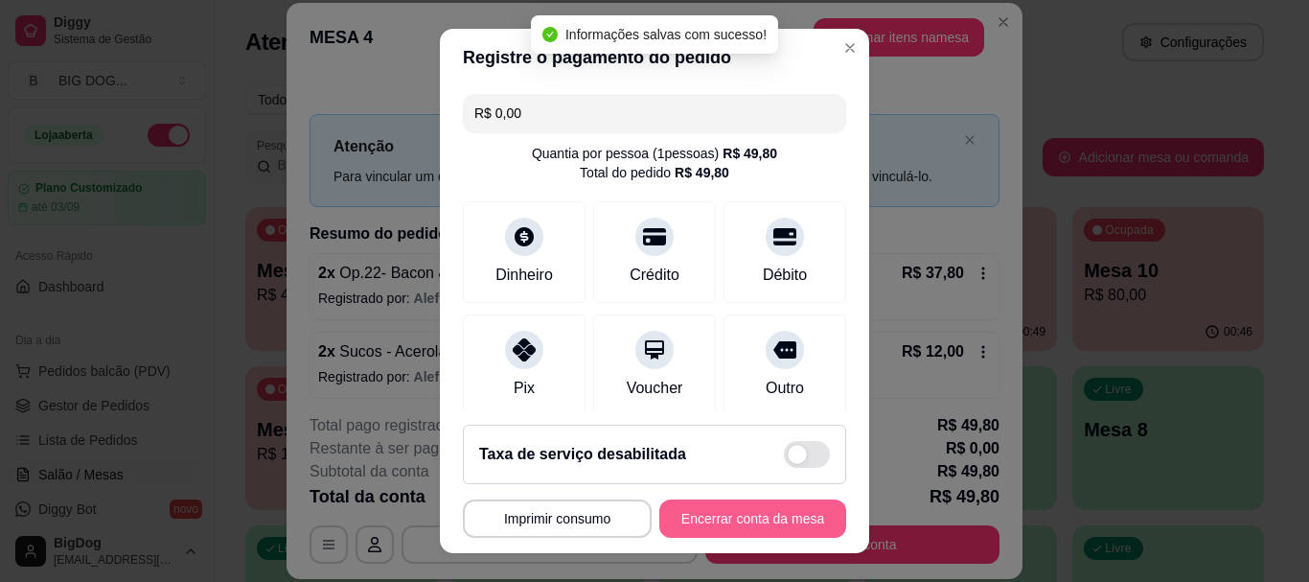
type input "R$ 0,00"
click at [723, 518] on button "Encerrar conta da mesa" at bounding box center [752, 518] width 187 height 38
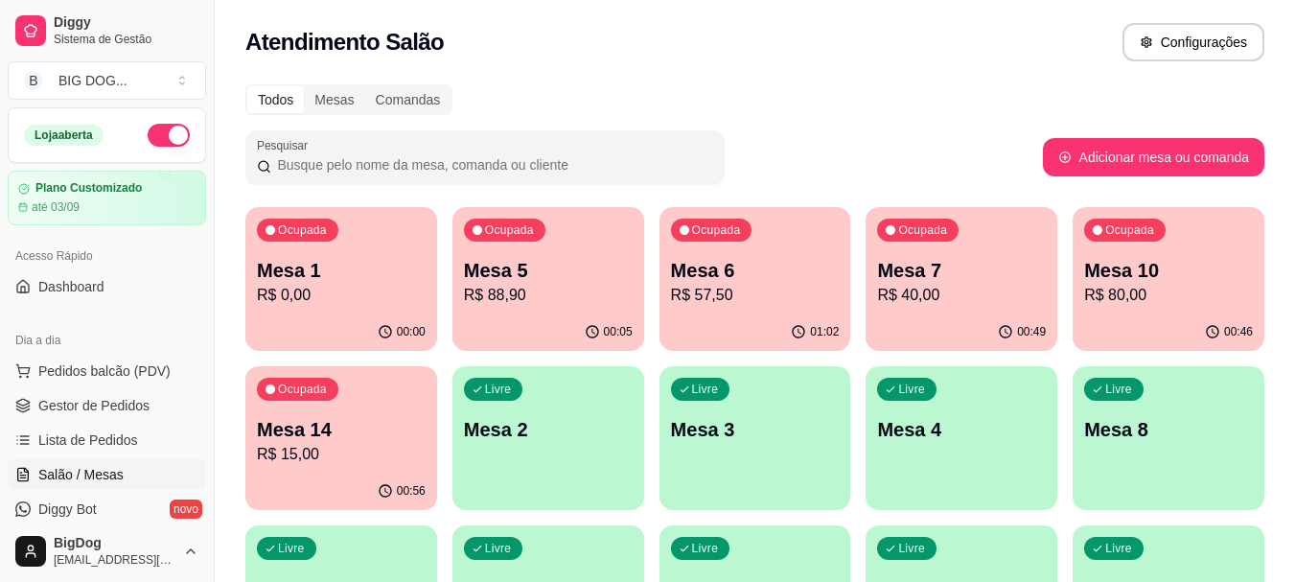
click at [761, 279] on p "Mesa 6" at bounding box center [755, 270] width 169 height 27
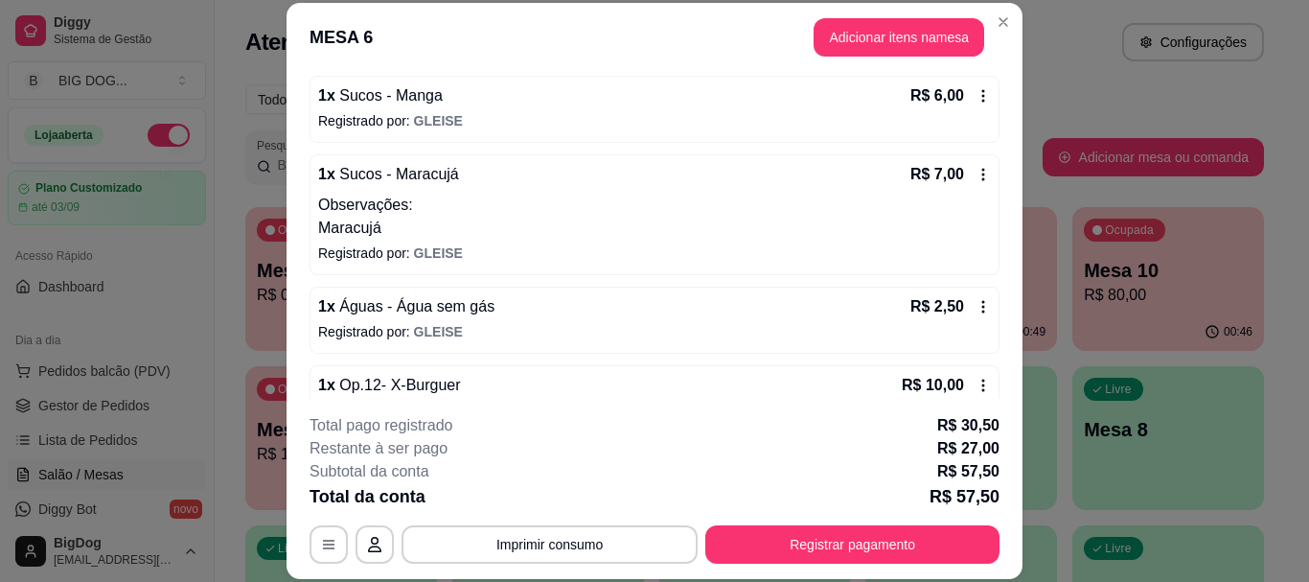
scroll to position [562, 0]
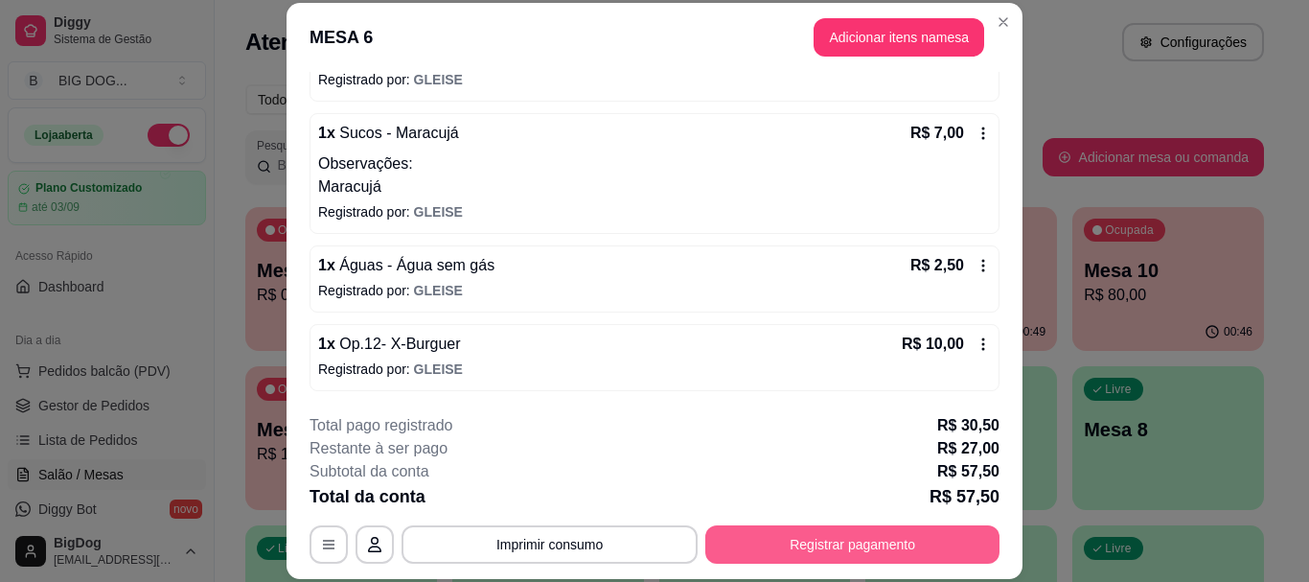
click at [830, 545] on button "Registrar pagamento" at bounding box center [852, 544] width 294 height 38
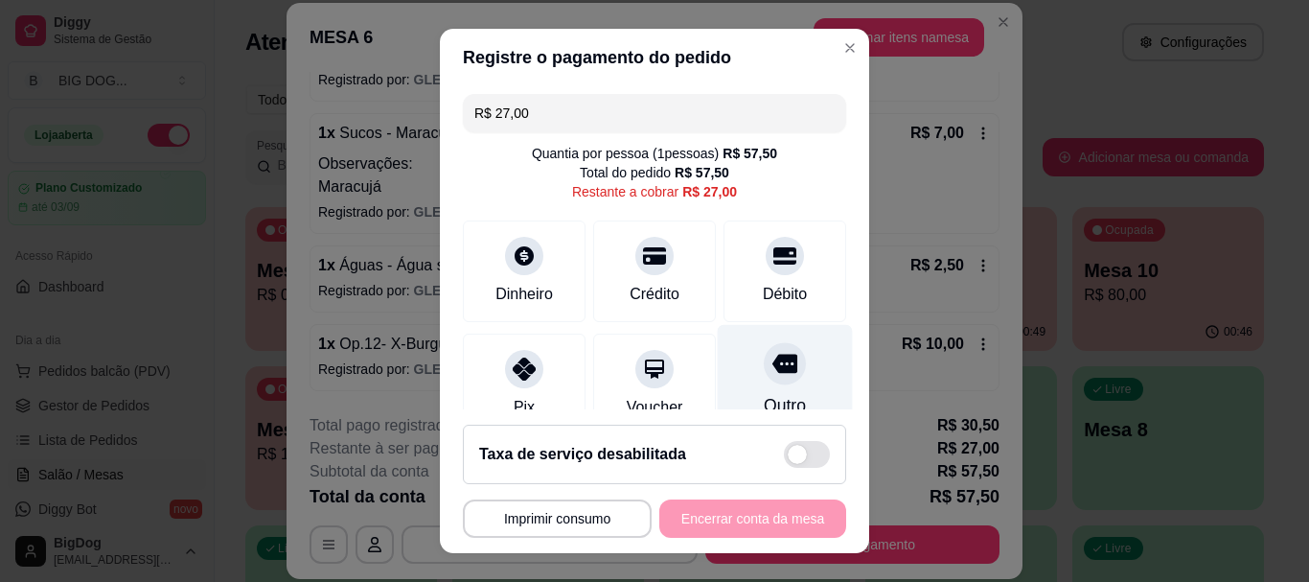
click at [764, 380] on div at bounding box center [785, 364] width 42 height 42
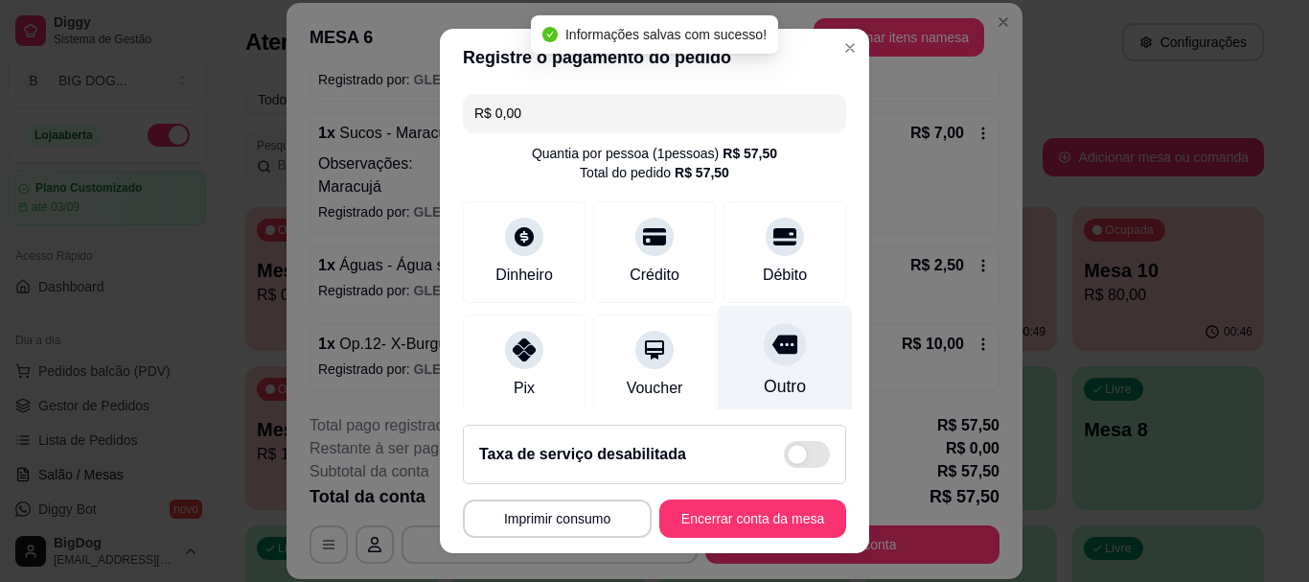
type input "R$ 0,00"
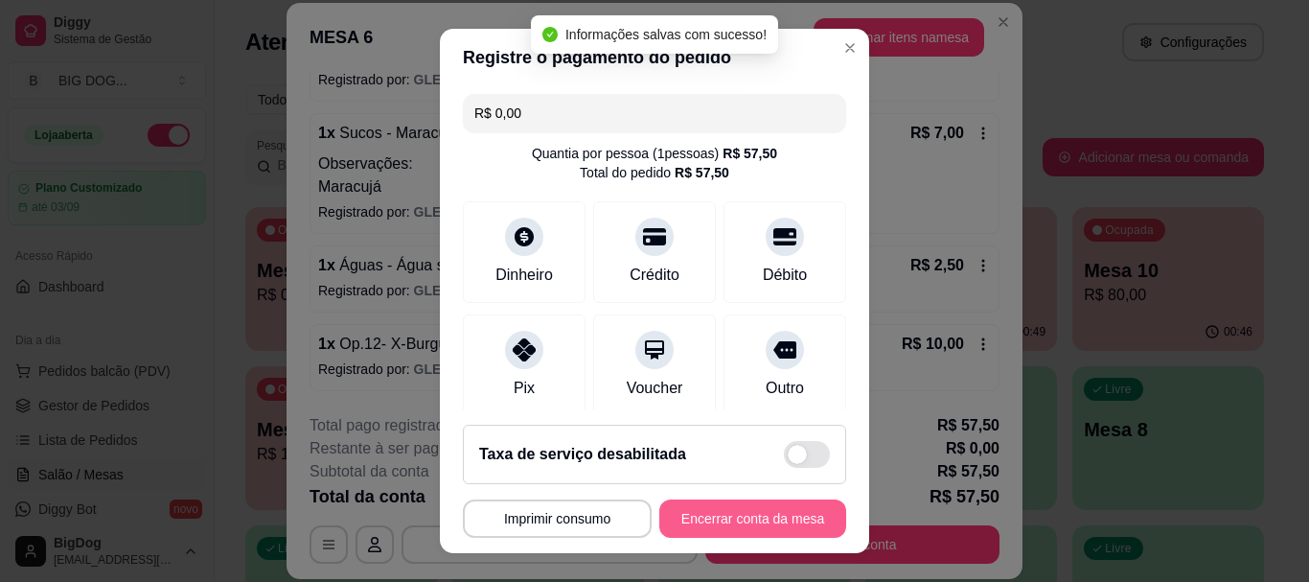
click at [691, 503] on button "Encerrar conta da mesa" at bounding box center [752, 518] width 187 height 38
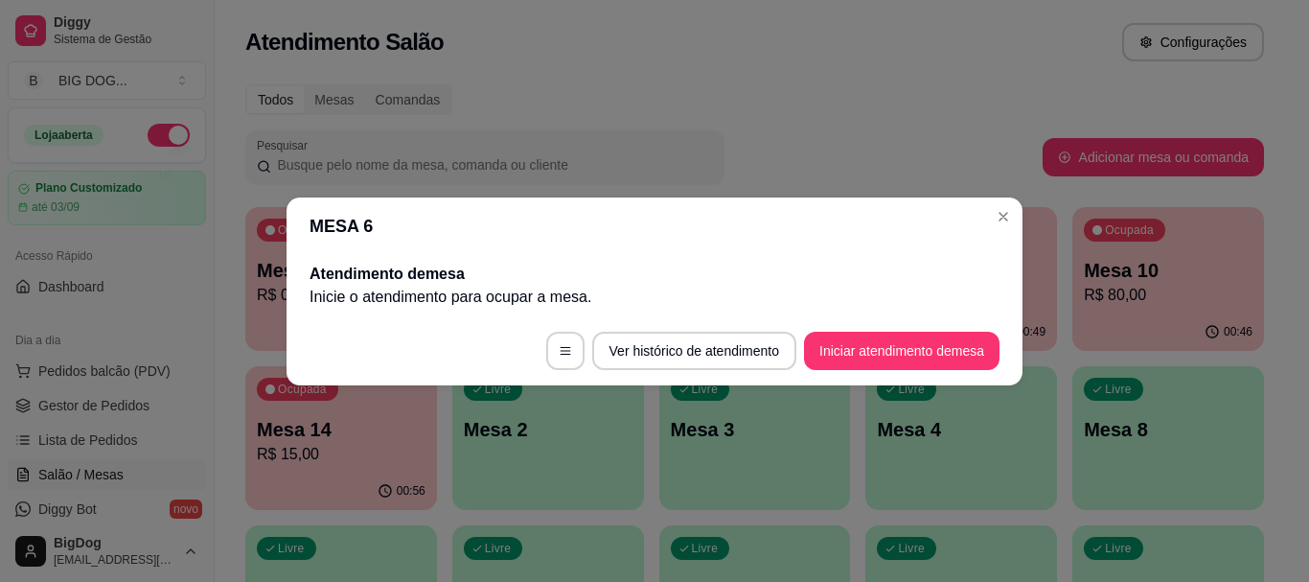
scroll to position [0, 0]
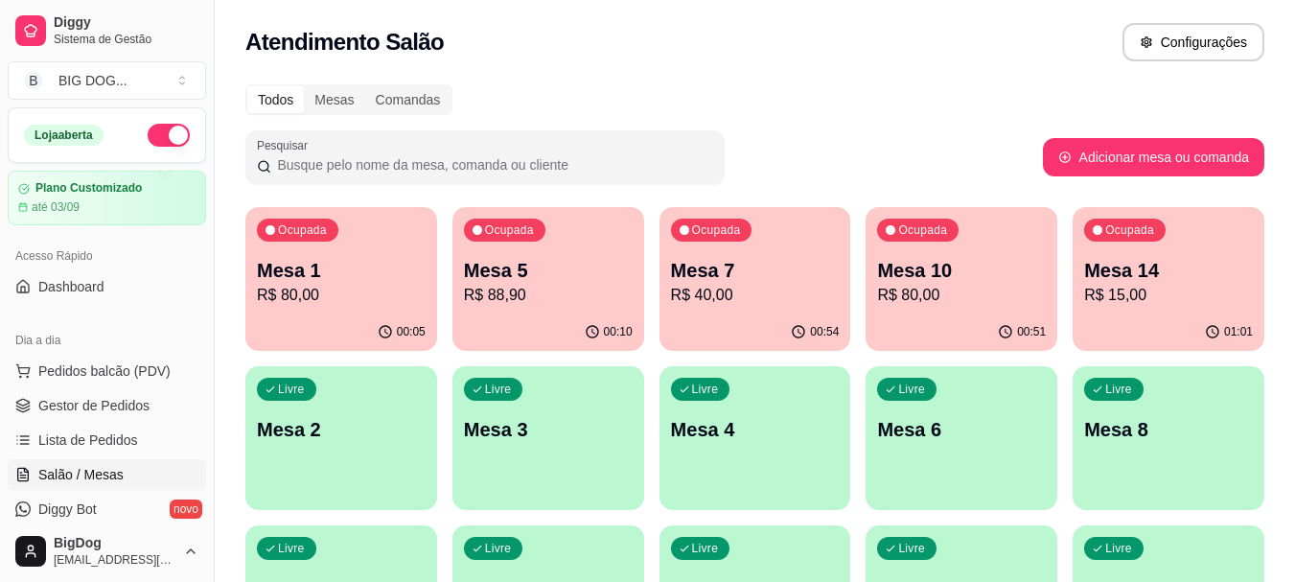
click at [966, 259] on p "Mesa 10" at bounding box center [961, 270] width 169 height 27
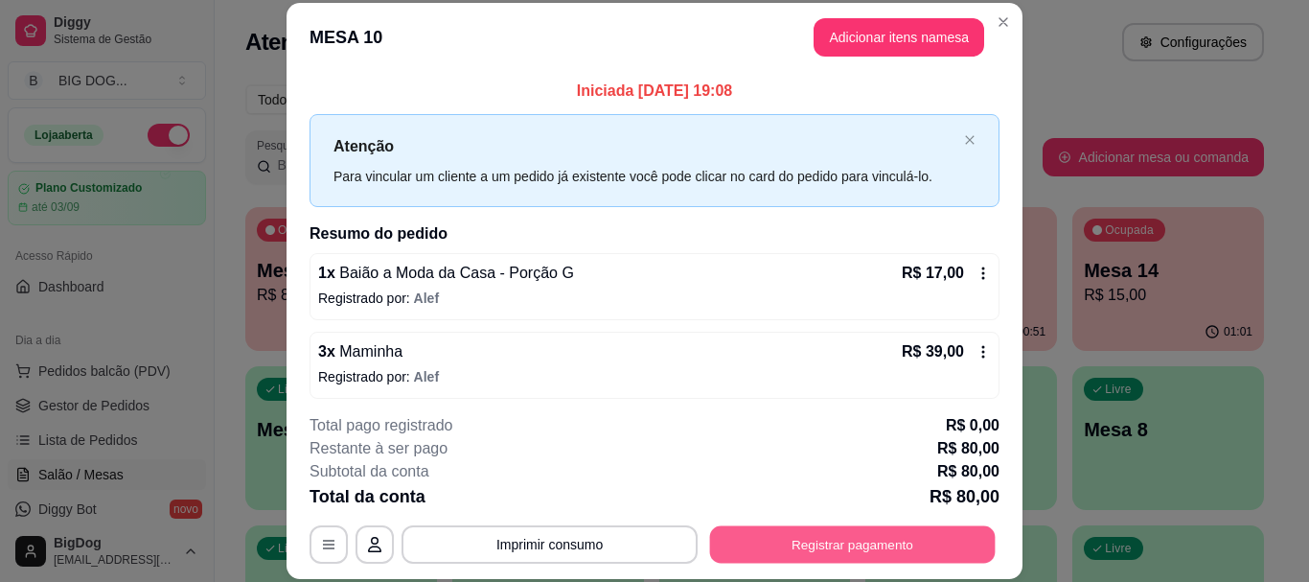
click at [790, 545] on button "Registrar pagamento" at bounding box center [853, 544] width 286 height 37
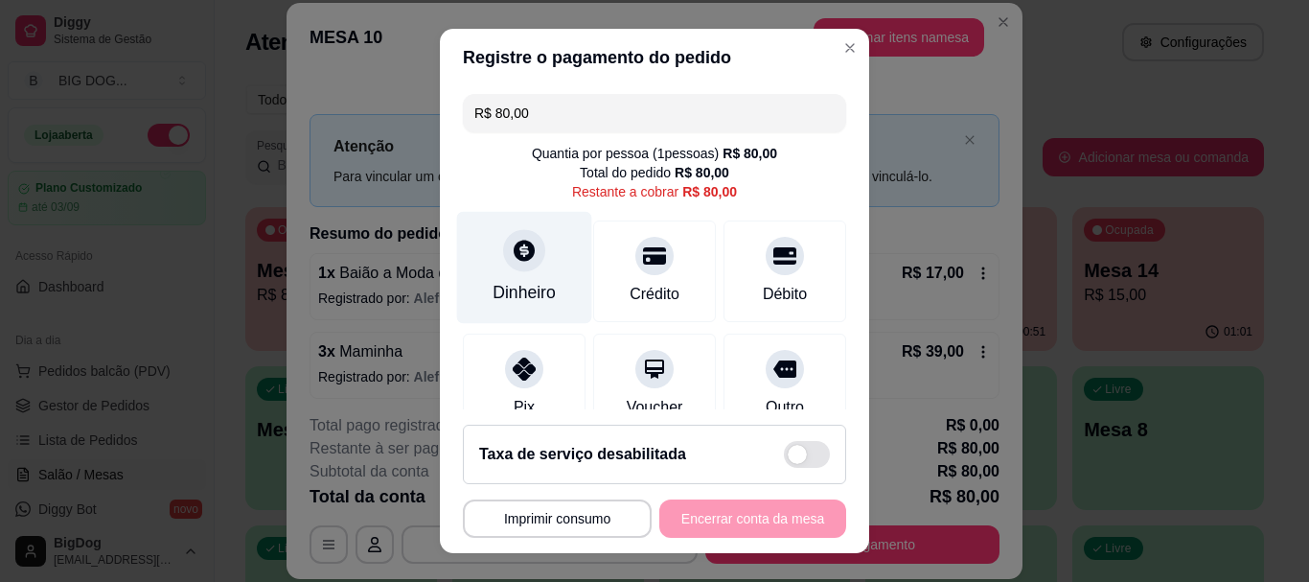
click at [526, 248] on div at bounding box center [524, 251] width 42 height 42
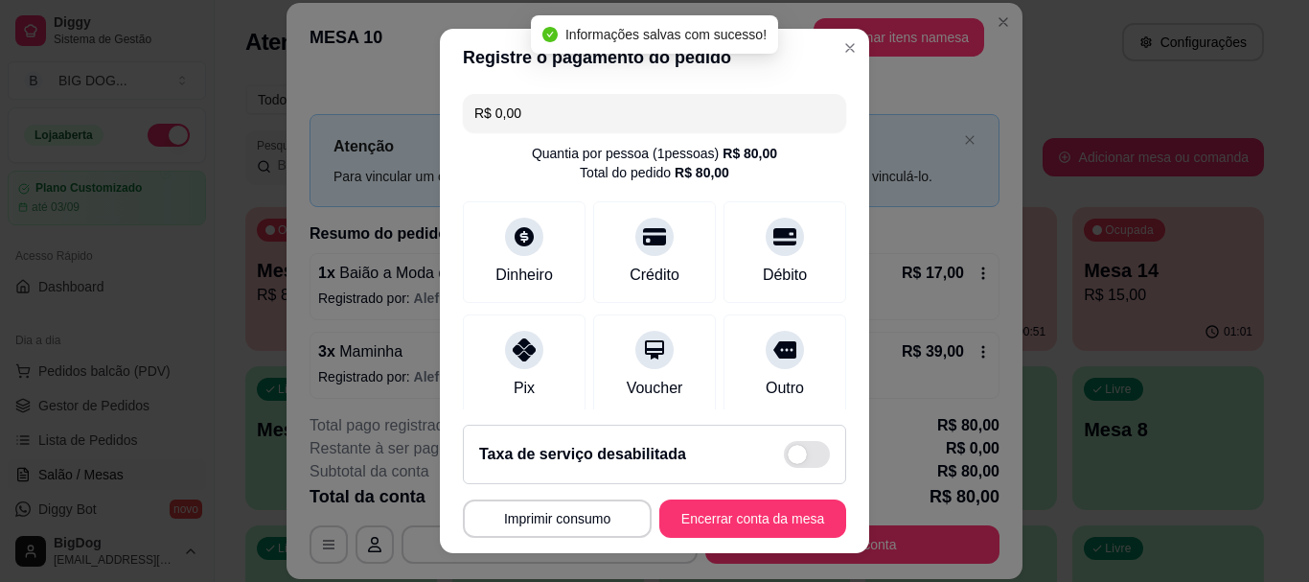
type input "R$ 0,00"
click at [702, 505] on button "Encerrar conta da mesa" at bounding box center [752, 518] width 187 height 38
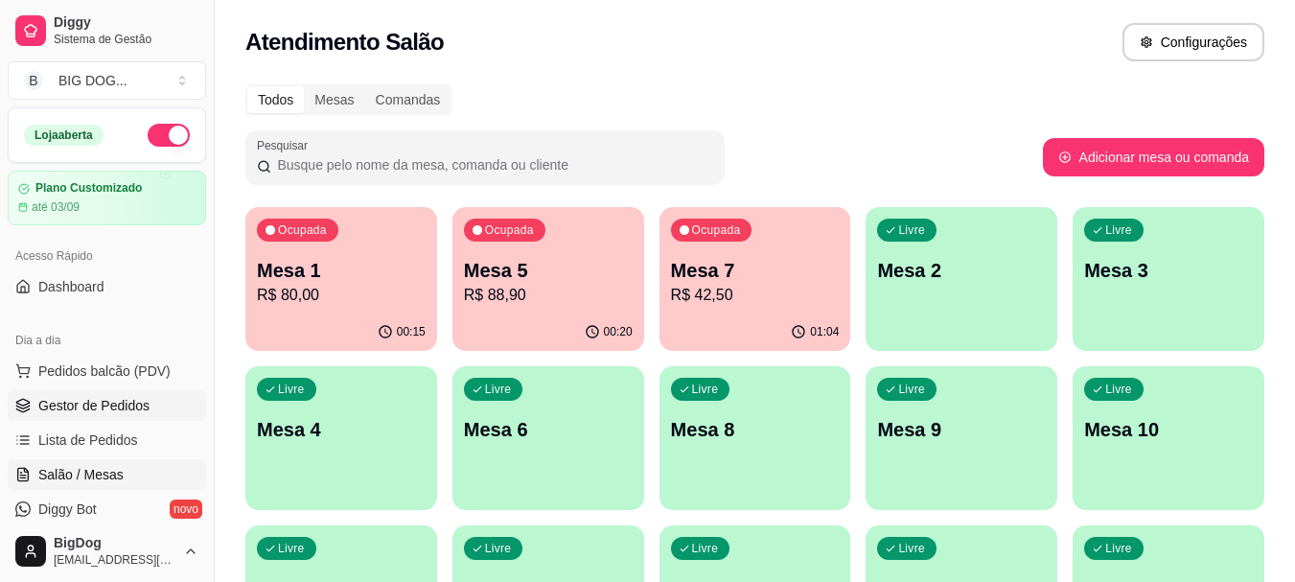
click at [107, 407] on span "Gestor de Pedidos" at bounding box center [93, 405] width 111 height 19
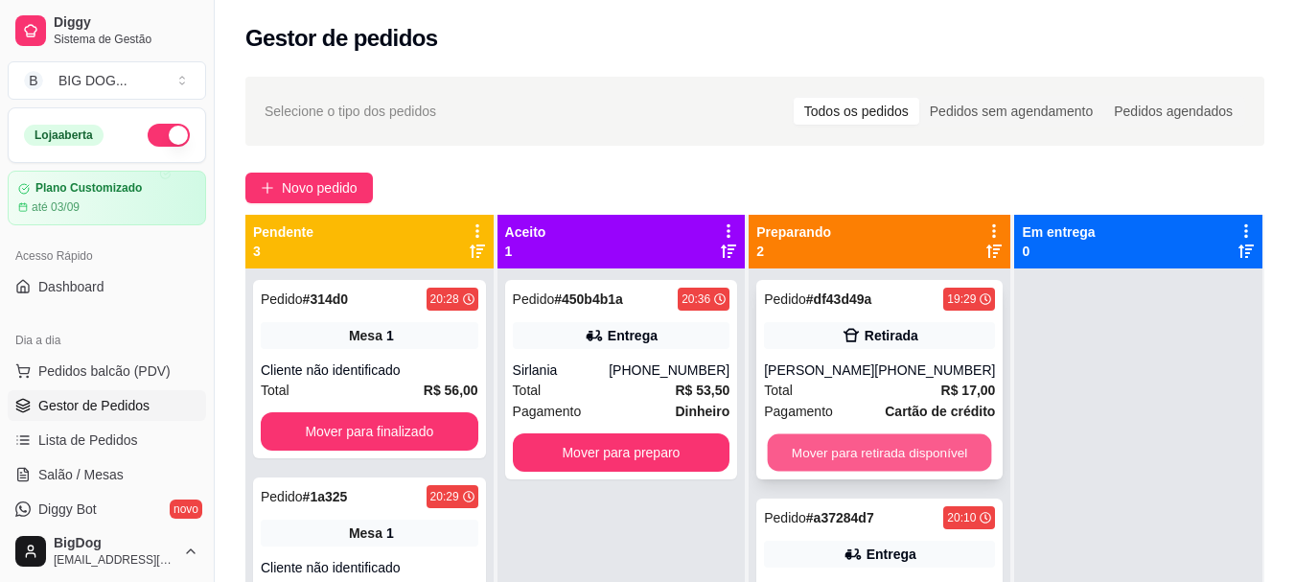
click at [878, 449] on button "Mover para retirada disponível" at bounding box center [880, 452] width 224 height 37
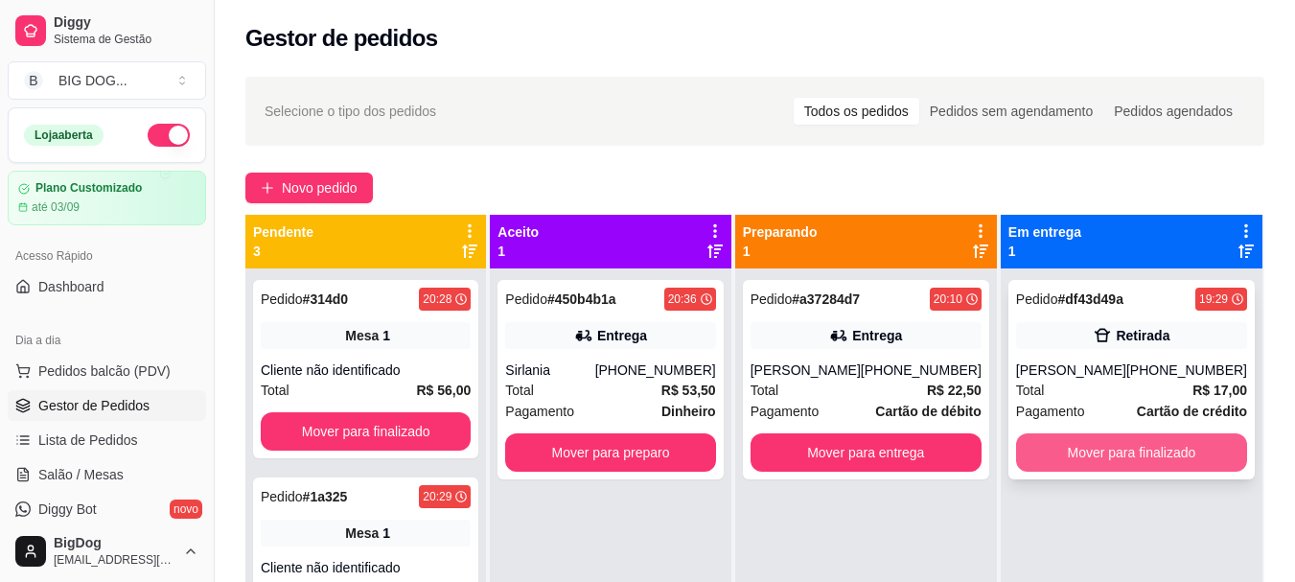
click at [1099, 438] on button "Mover para finalizado" at bounding box center [1131, 452] width 231 height 38
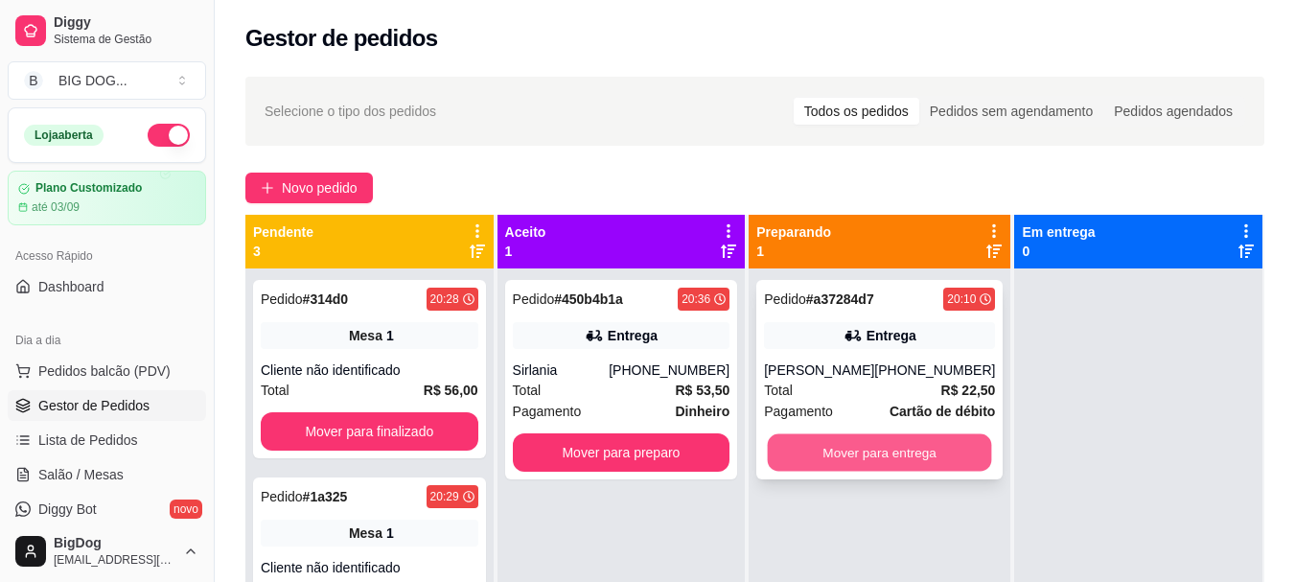
click at [940, 459] on button "Mover para entrega" at bounding box center [880, 452] width 224 height 37
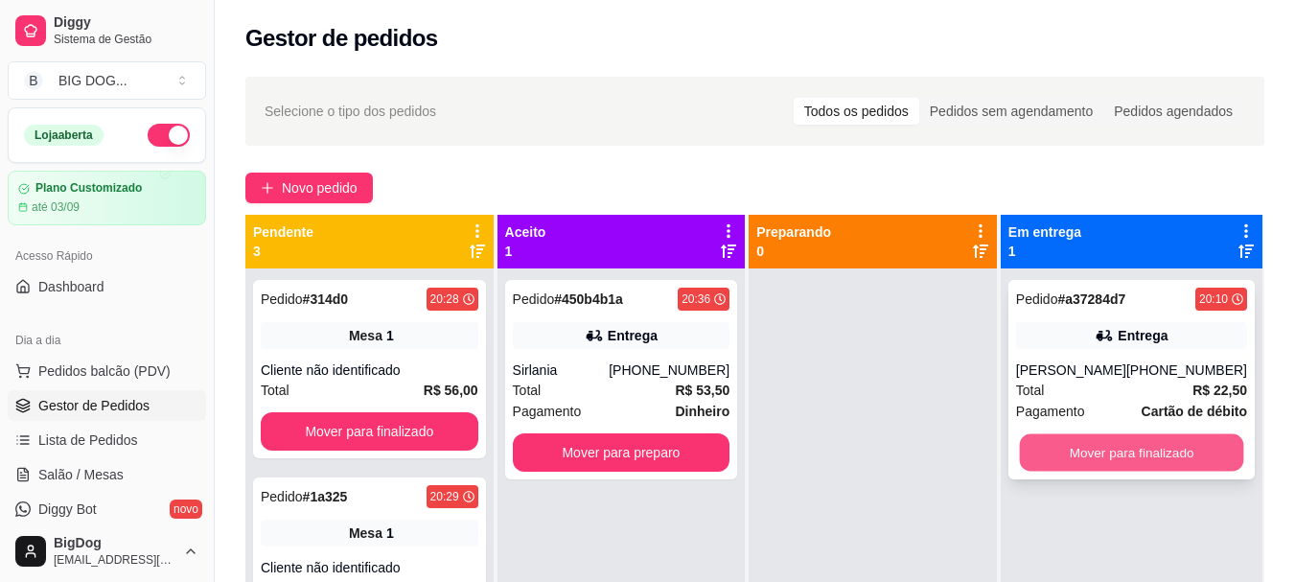
click at [1157, 445] on button "Mover para finalizado" at bounding box center [1131, 452] width 224 height 37
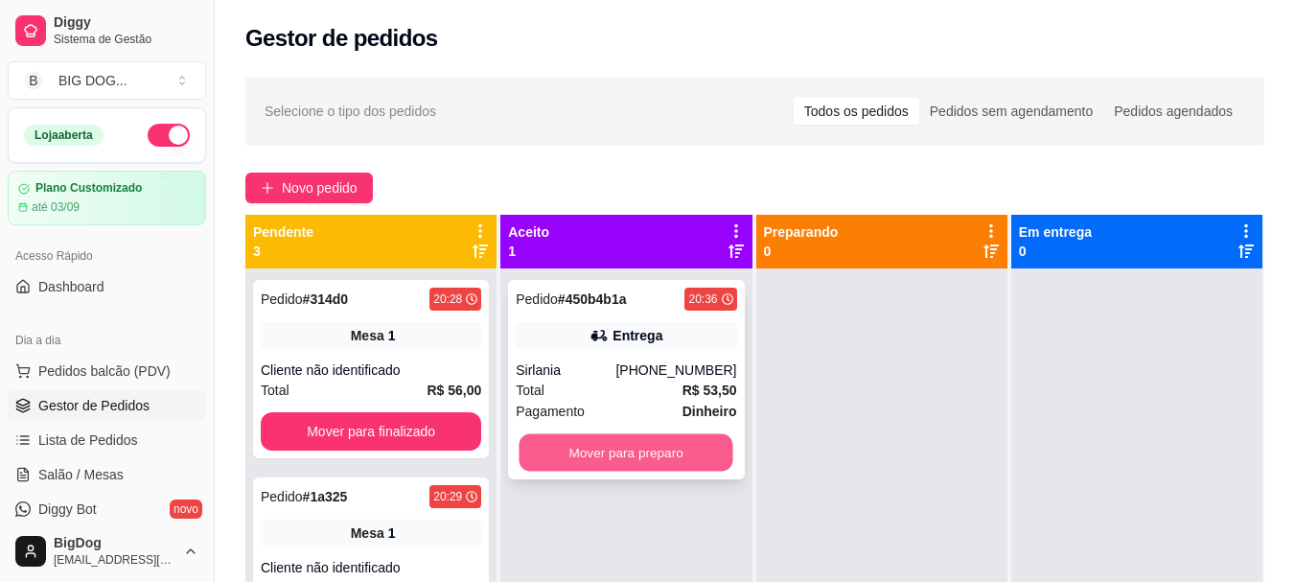
click at [641, 450] on button "Mover para preparo" at bounding box center [626, 452] width 214 height 37
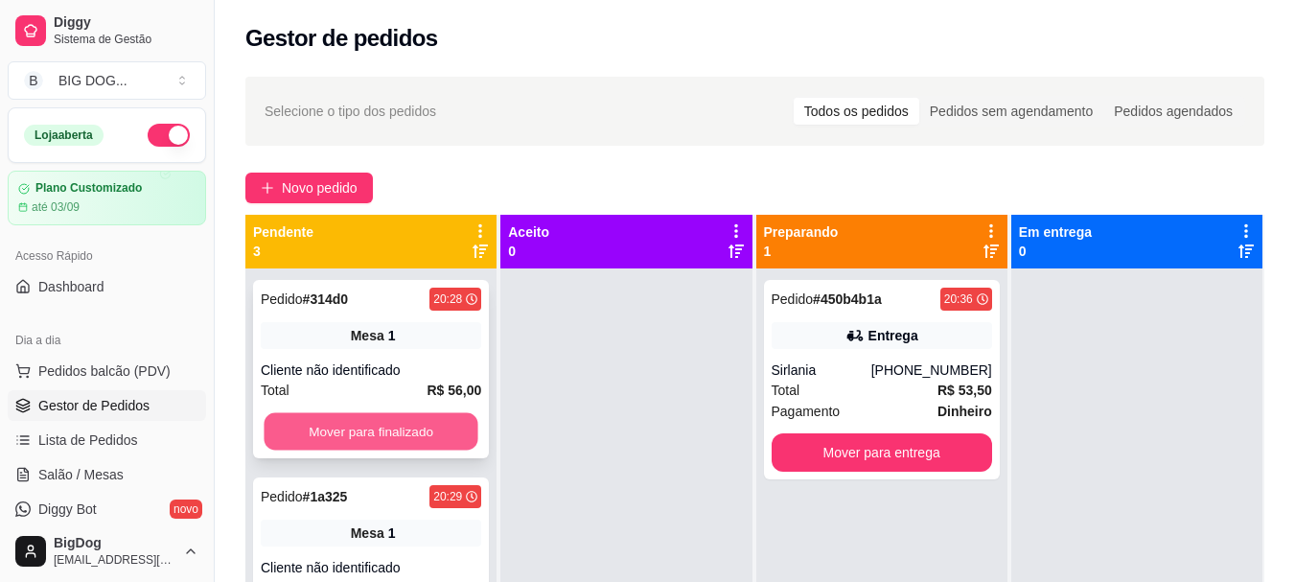
click at [426, 445] on button "Mover para finalizado" at bounding box center [371, 431] width 214 height 37
click at [426, 445] on button "Mover para finalizado" at bounding box center [371, 431] width 220 height 38
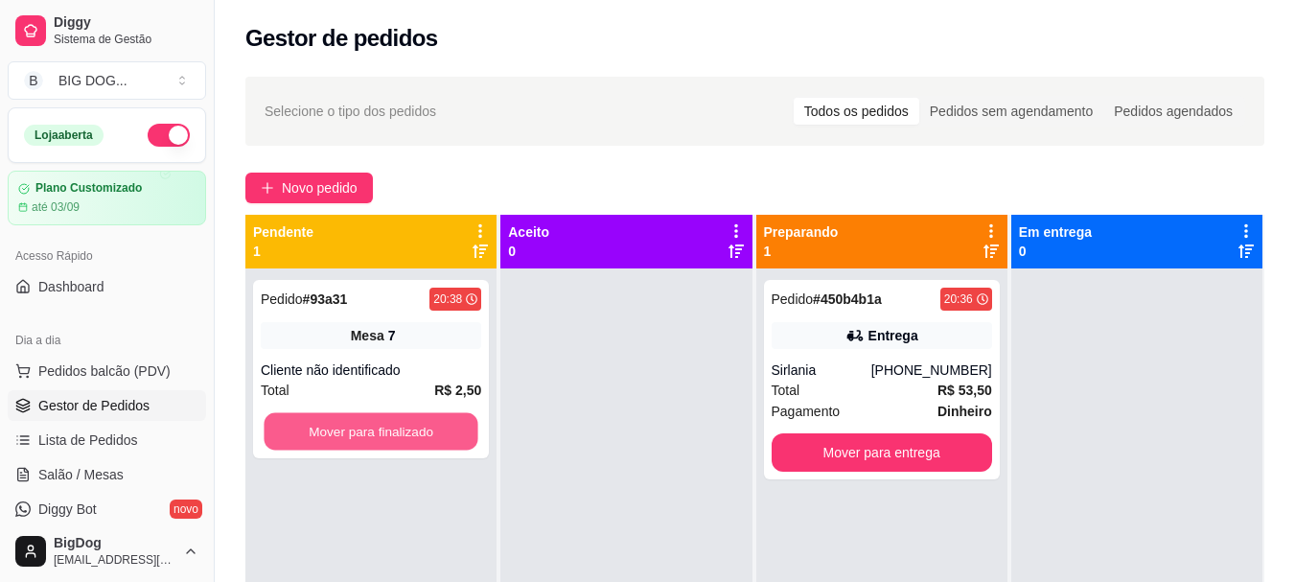
click at [426, 445] on button "Mover para finalizado" at bounding box center [371, 431] width 214 height 37
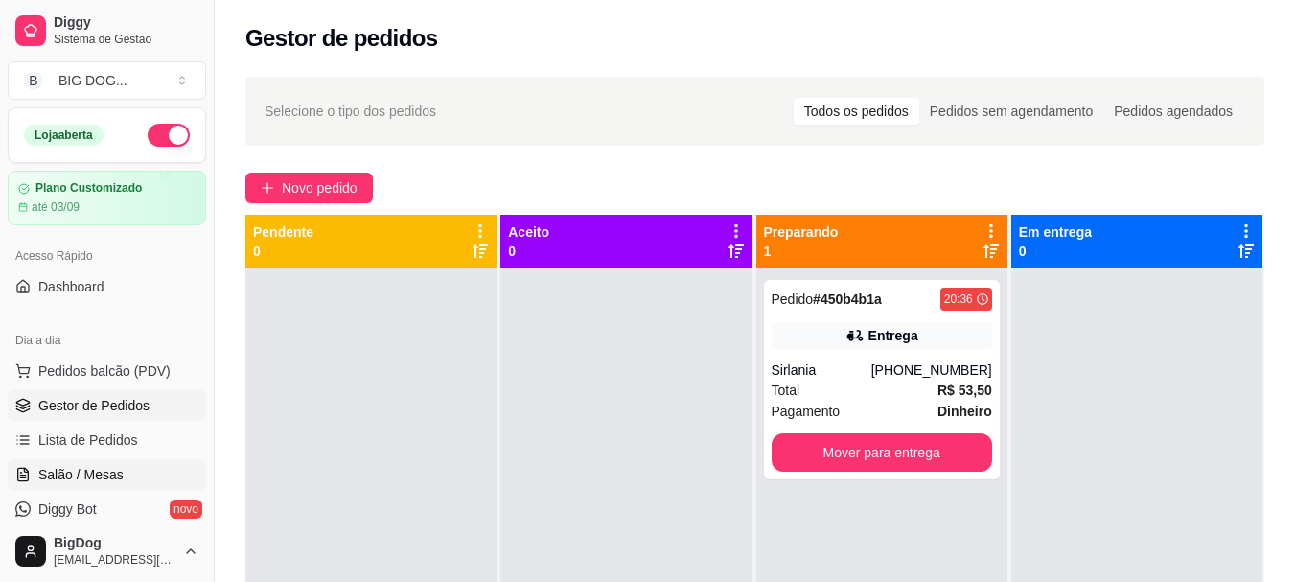
click at [79, 468] on span "Salão / Mesas" at bounding box center [80, 474] width 85 height 19
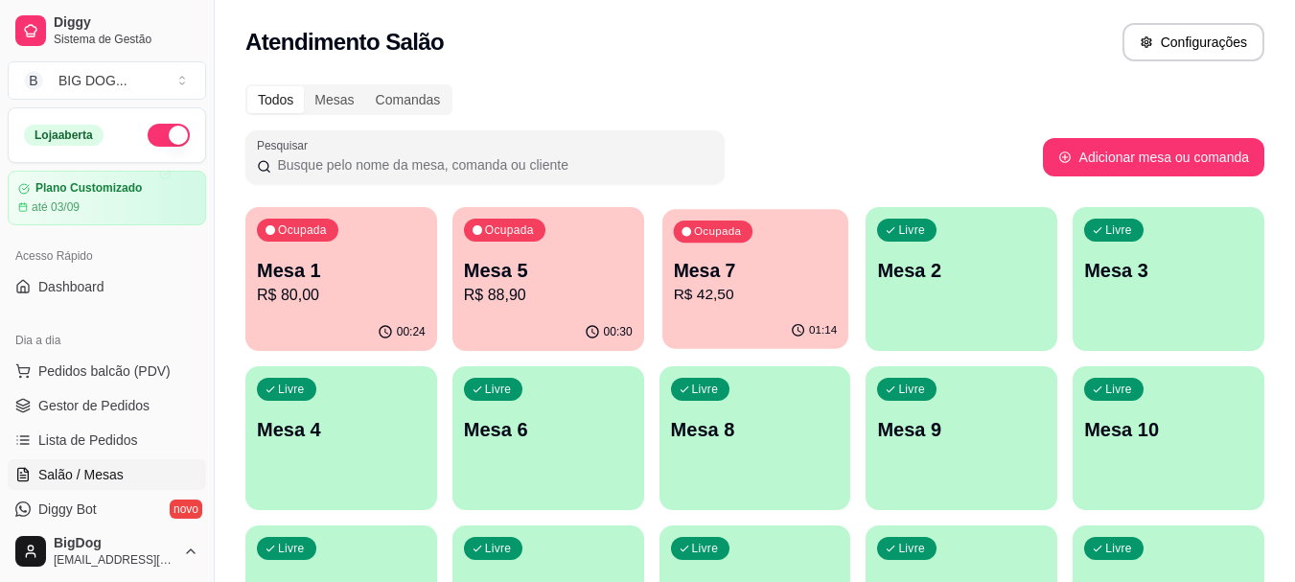
click at [709, 287] on p "R$ 42,50" at bounding box center [755, 295] width 164 height 22
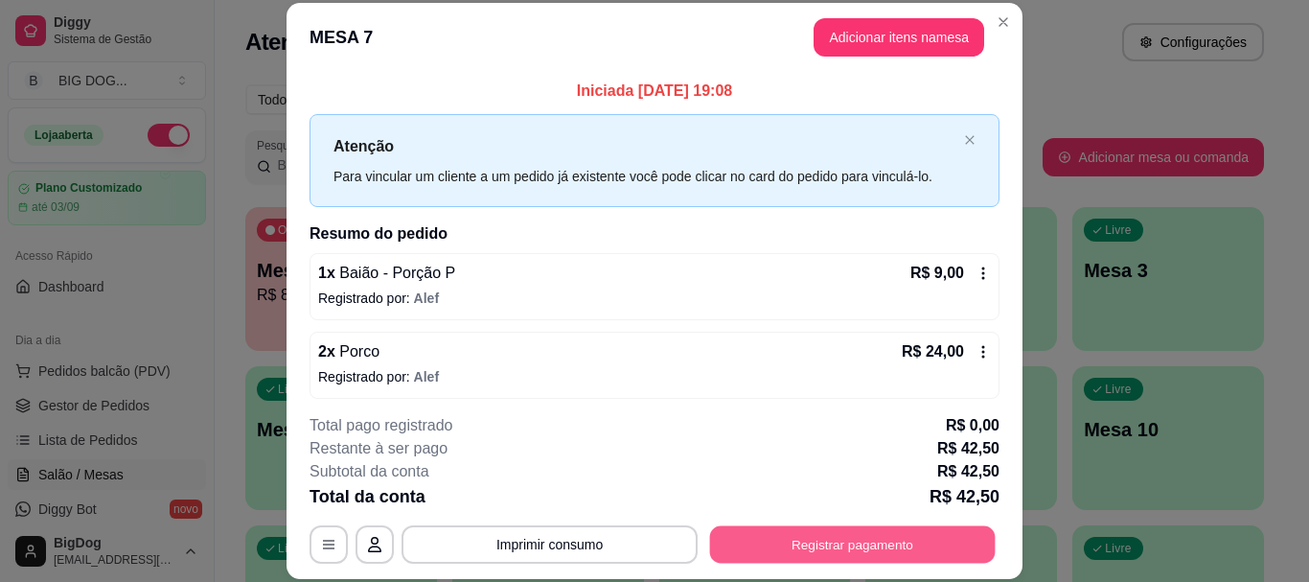
click at [760, 527] on button "Registrar pagamento" at bounding box center [853, 544] width 286 height 37
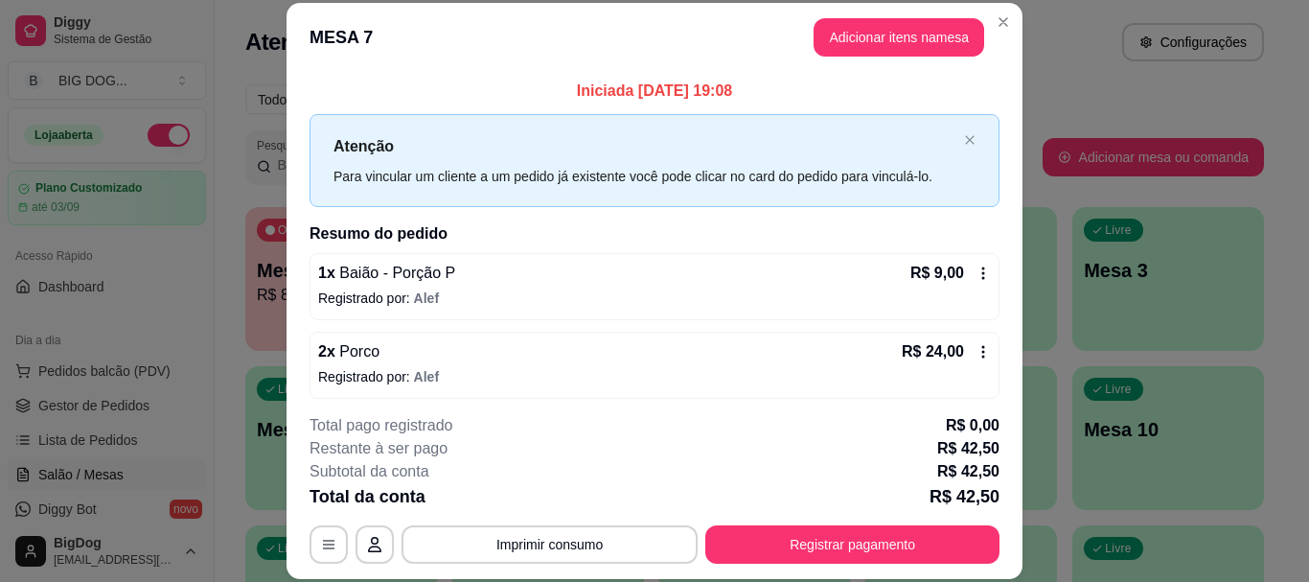
click at [760, 527] on div "**********" at bounding box center [655, 521] width 390 height 39
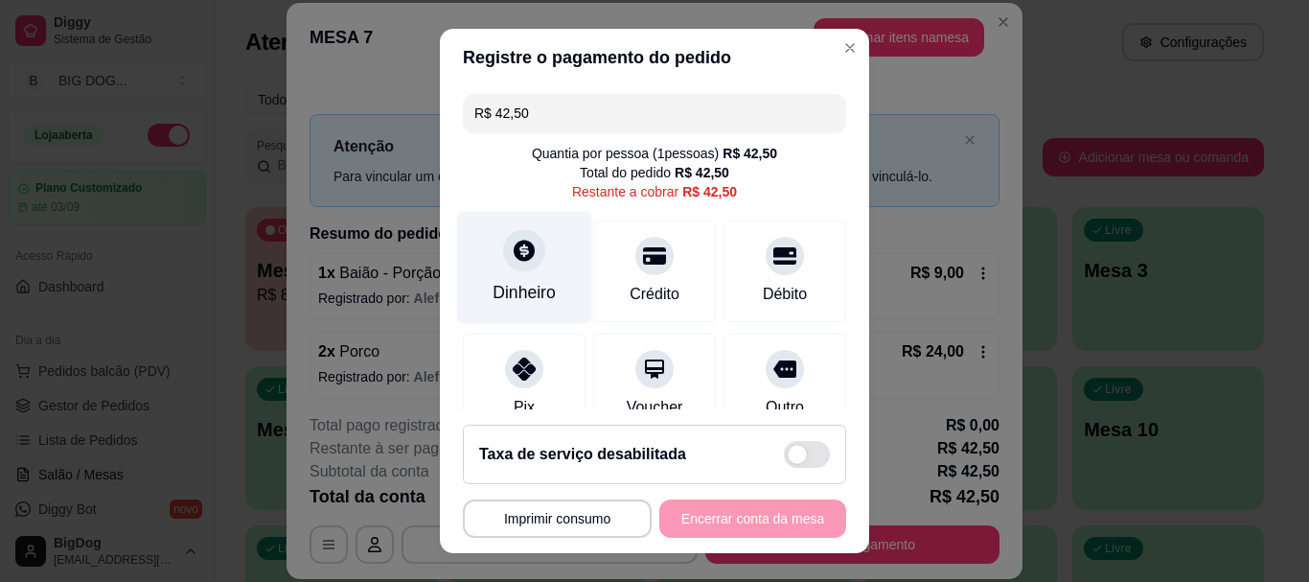
click at [514, 254] on icon at bounding box center [524, 251] width 21 height 21
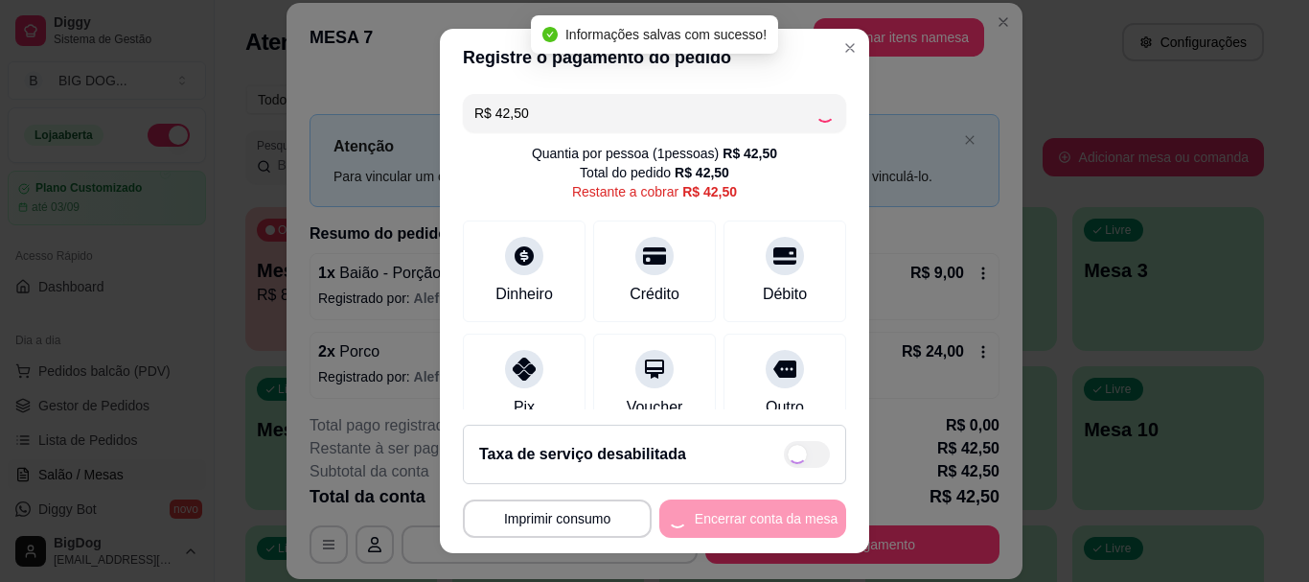
type input "R$ 0,00"
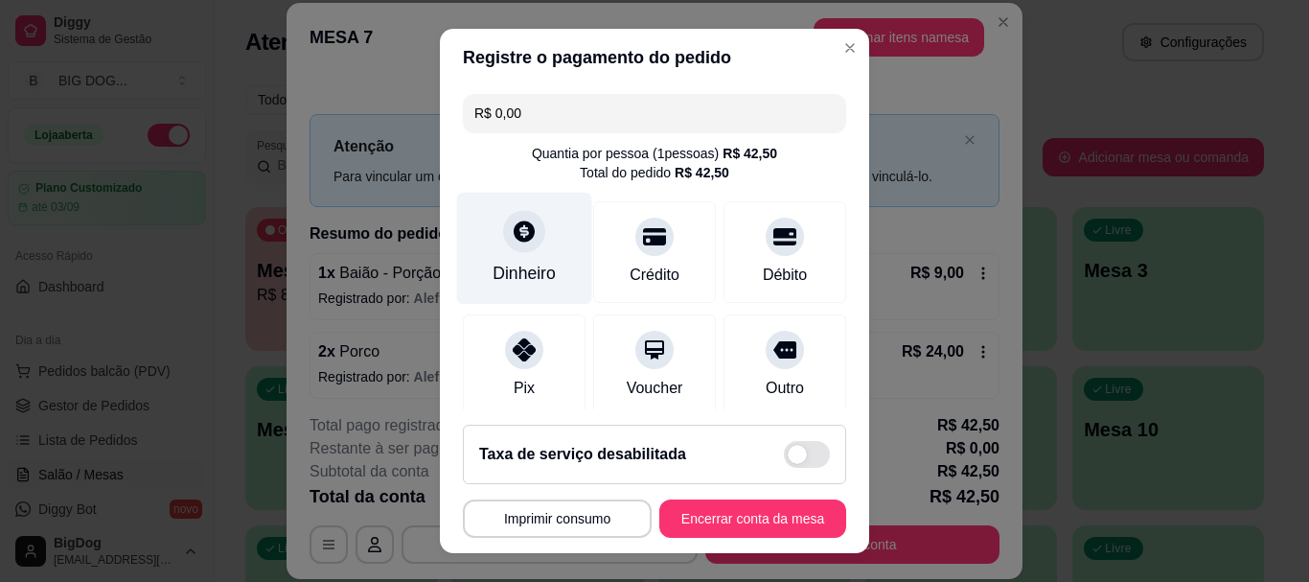
click at [514, 240] on icon at bounding box center [524, 231] width 21 height 21
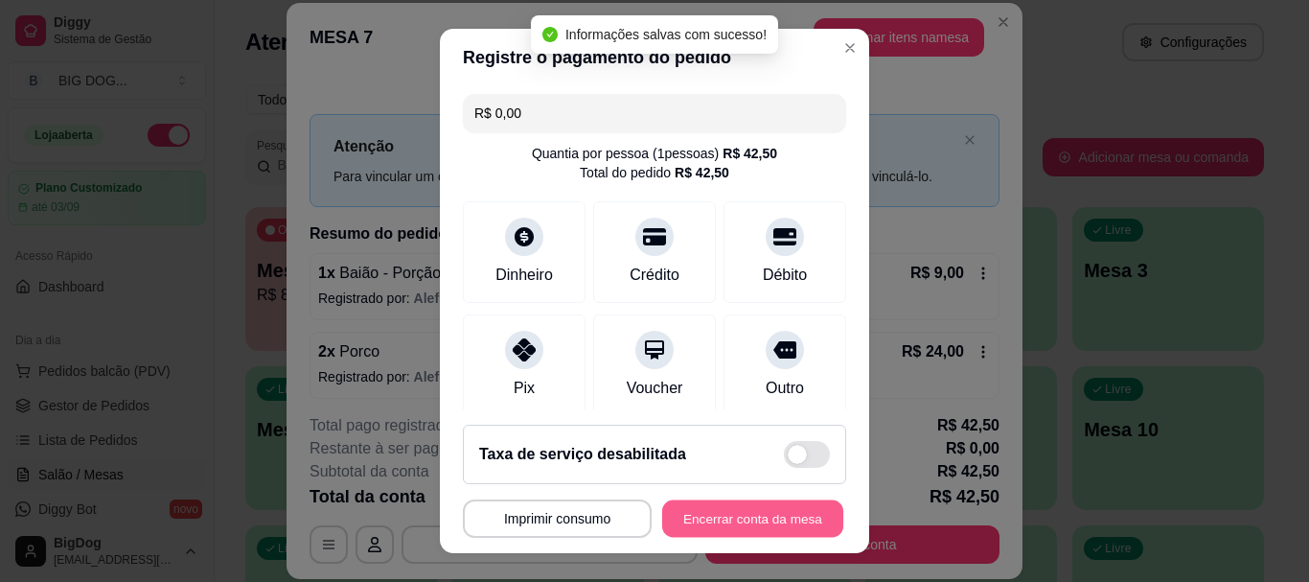
click at [697, 517] on button "Encerrar conta da mesa" at bounding box center [752, 517] width 181 height 37
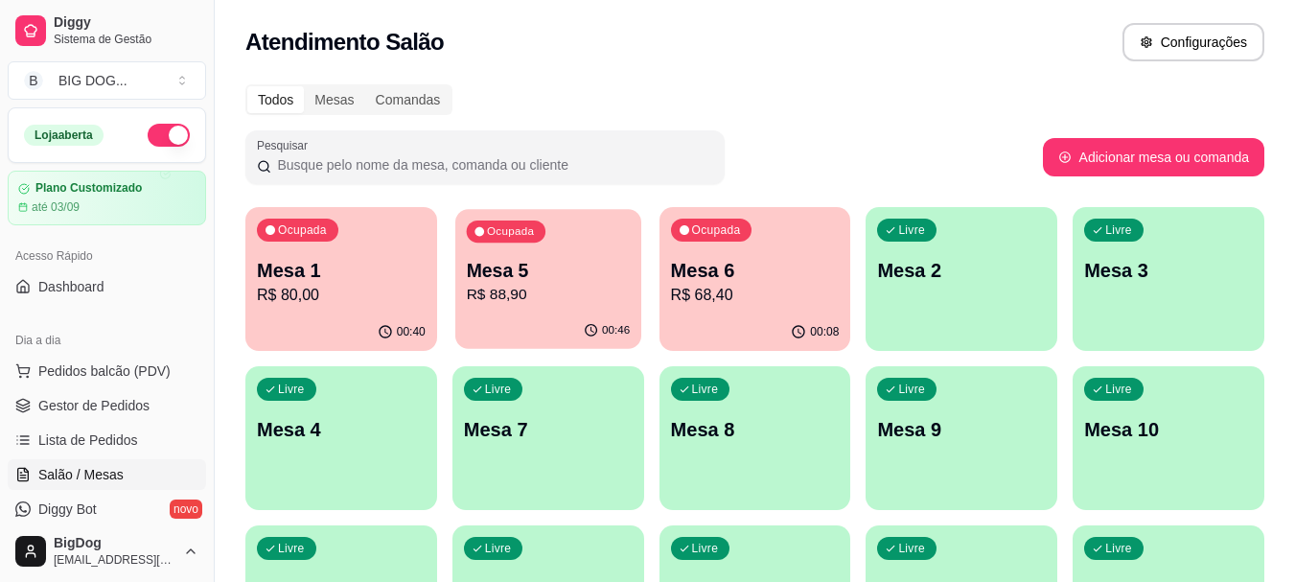
click at [503, 335] on div "00:46" at bounding box center [548, 330] width 186 height 36
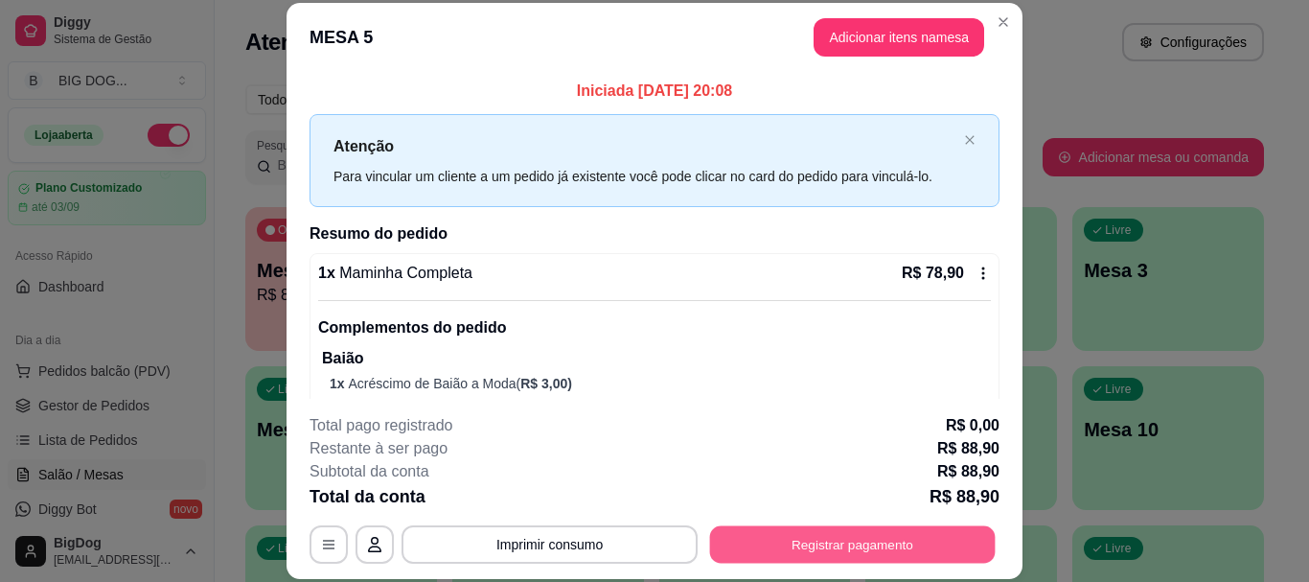
click at [753, 561] on button "Registrar pagamento" at bounding box center [853, 544] width 286 height 37
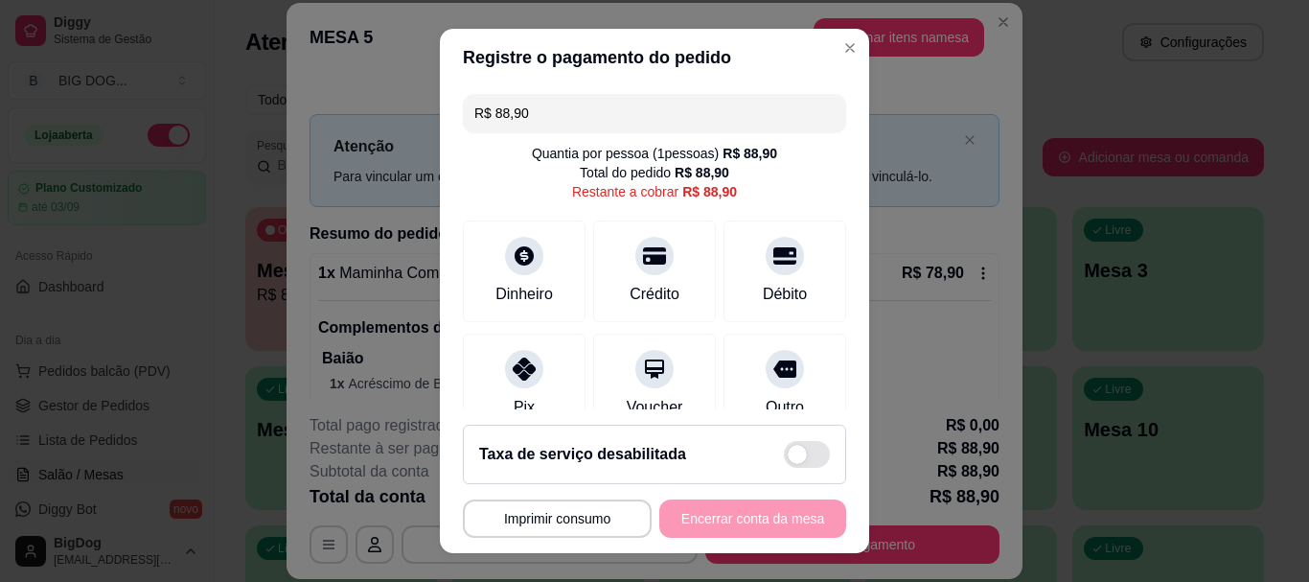
drag, startPoint x: 524, startPoint y: 110, endPoint x: 333, endPoint y: 106, distance: 191.7
click at [333, 106] on div "**********" at bounding box center [654, 291] width 1309 height 582
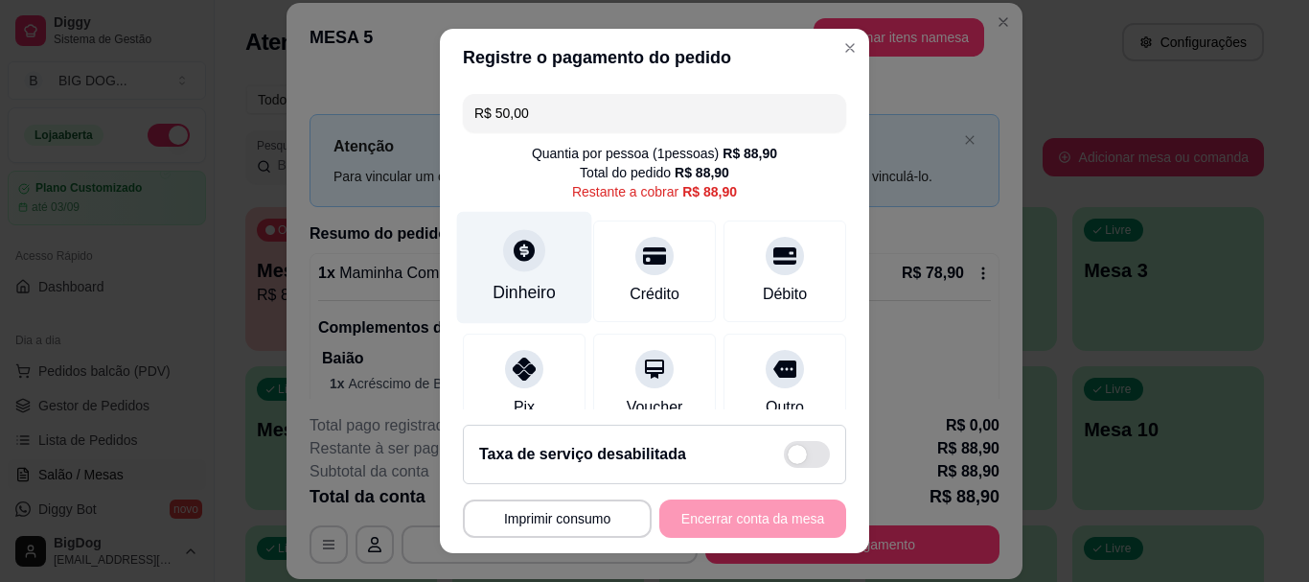
click at [519, 252] on icon at bounding box center [524, 251] width 21 height 21
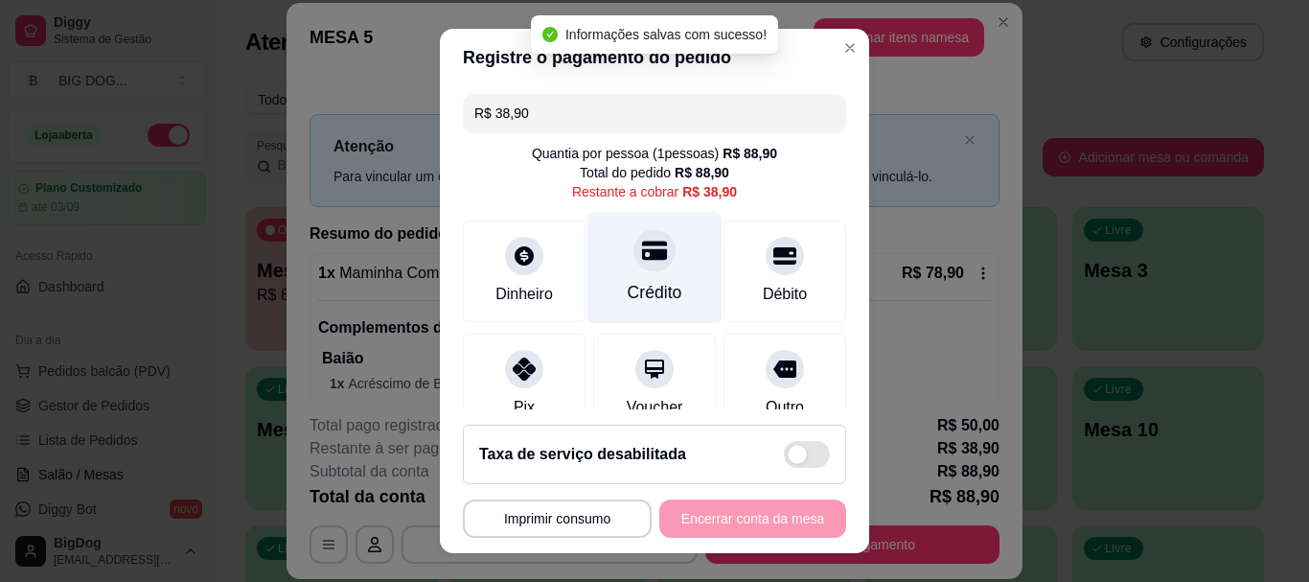
click at [642, 262] on icon at bounding box center [654, 251] width 25 height 25
type input "R$ 0,00"
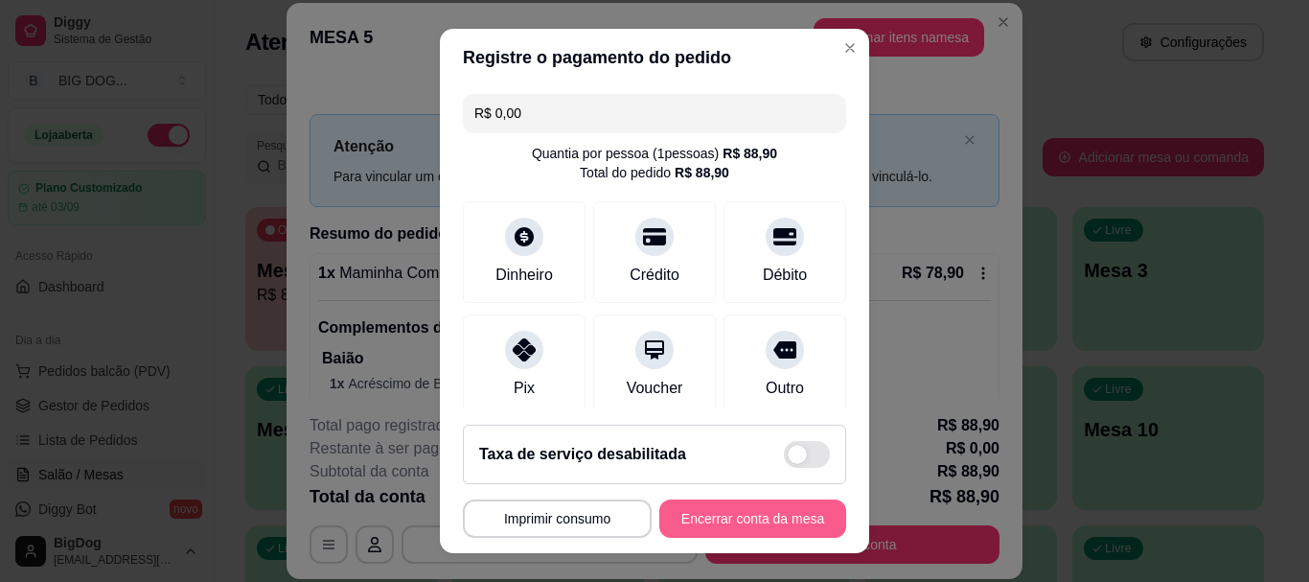
click at [782, 514] on button "Encerrar conta da mesa" at bounding box center [752, 518] width 187 height 38
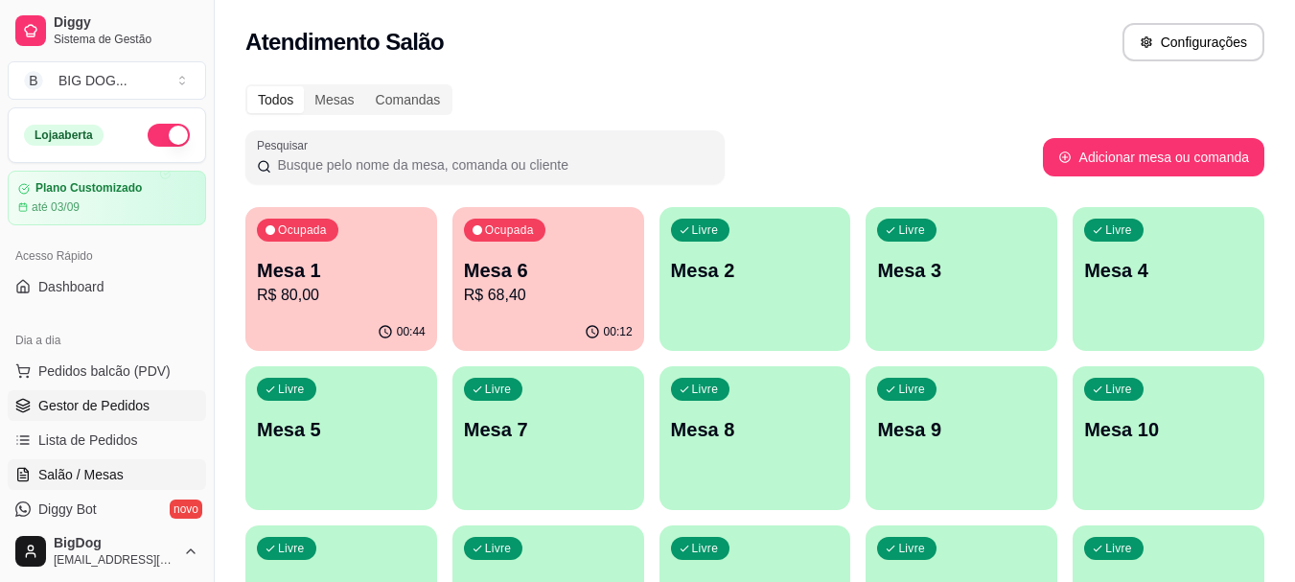
click at [88, 412] on span "Gestor de Pedidos" at bounding box center [93, 405] width 111 height 19
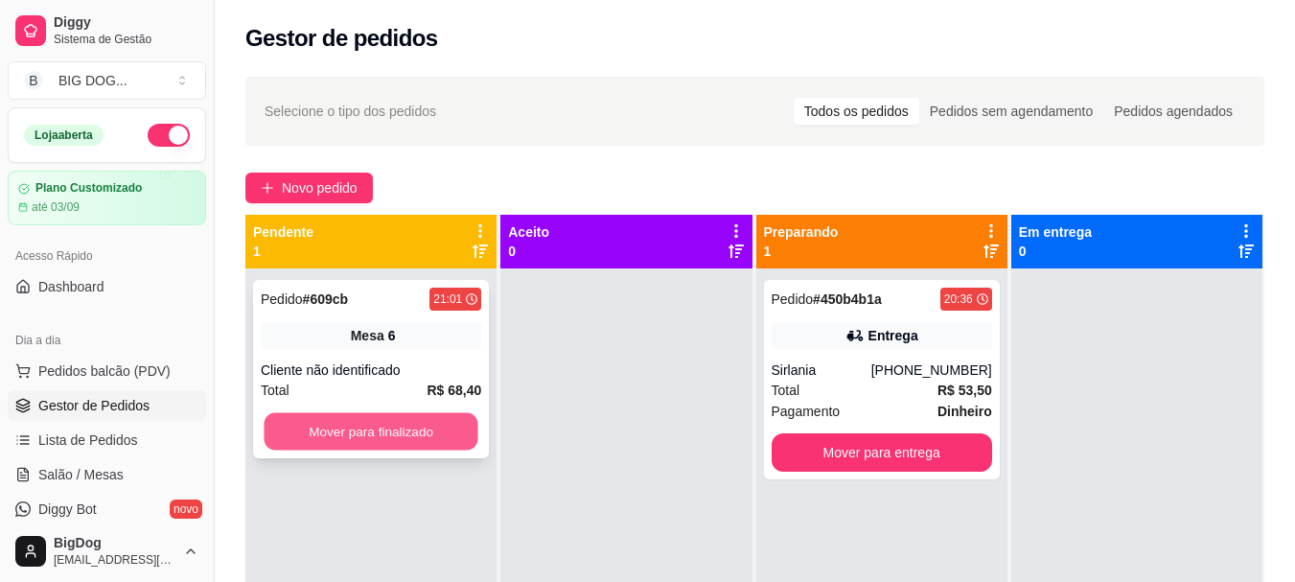
click at [373, 422] on button "Mover para finalizado" at bounding box center [371, 431] width 214 height 37
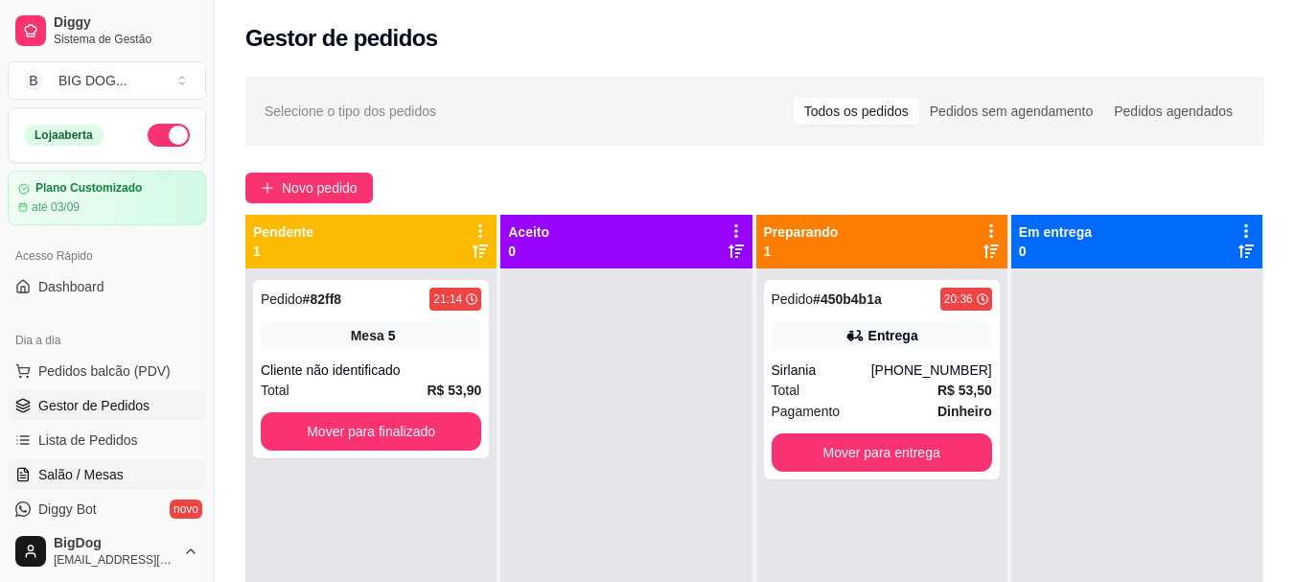
click at [126, 482] on link "Salão / Mesas" at bounding box center [107, 474] width 198 height 31
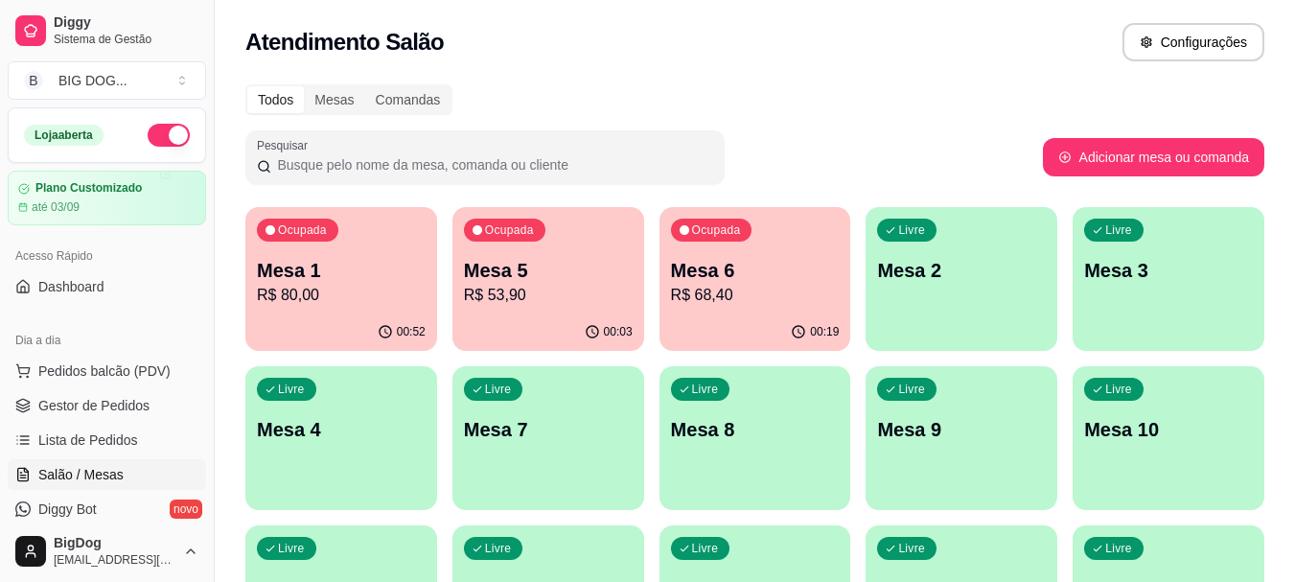
click at [334, 241] on div "Ocupada Mesa 1 R$ 80,00" at bounding box center [341, 260] width 192 height 106
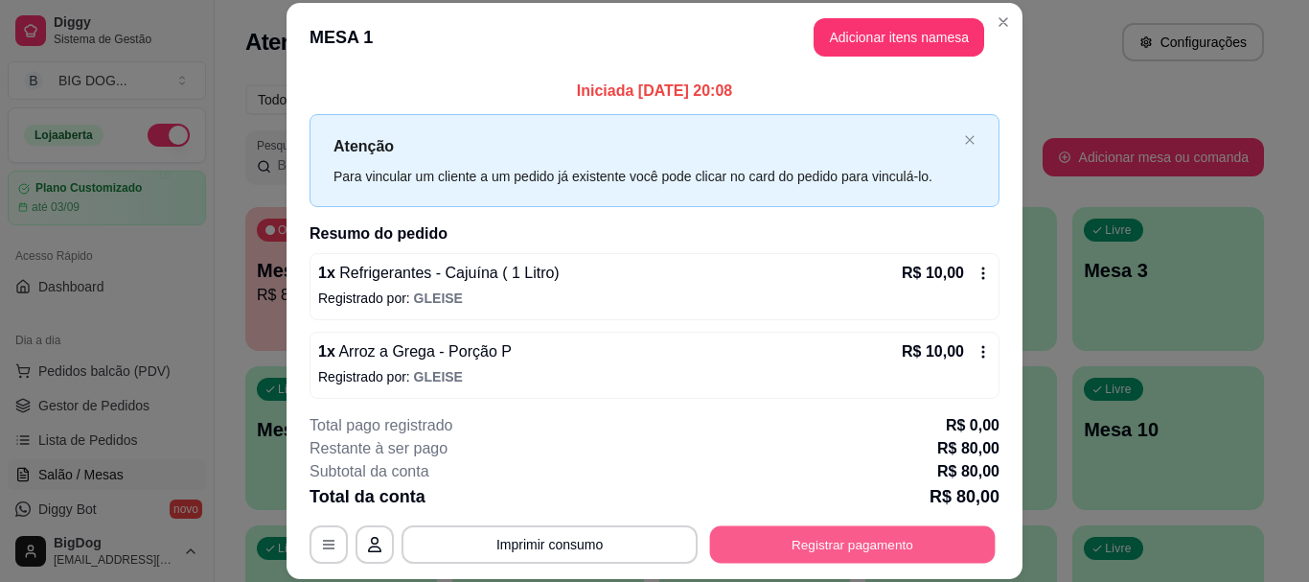
click at [897, 532] on button "Registrar pagamento" at bounding box center [853, 544] width 286 height 37
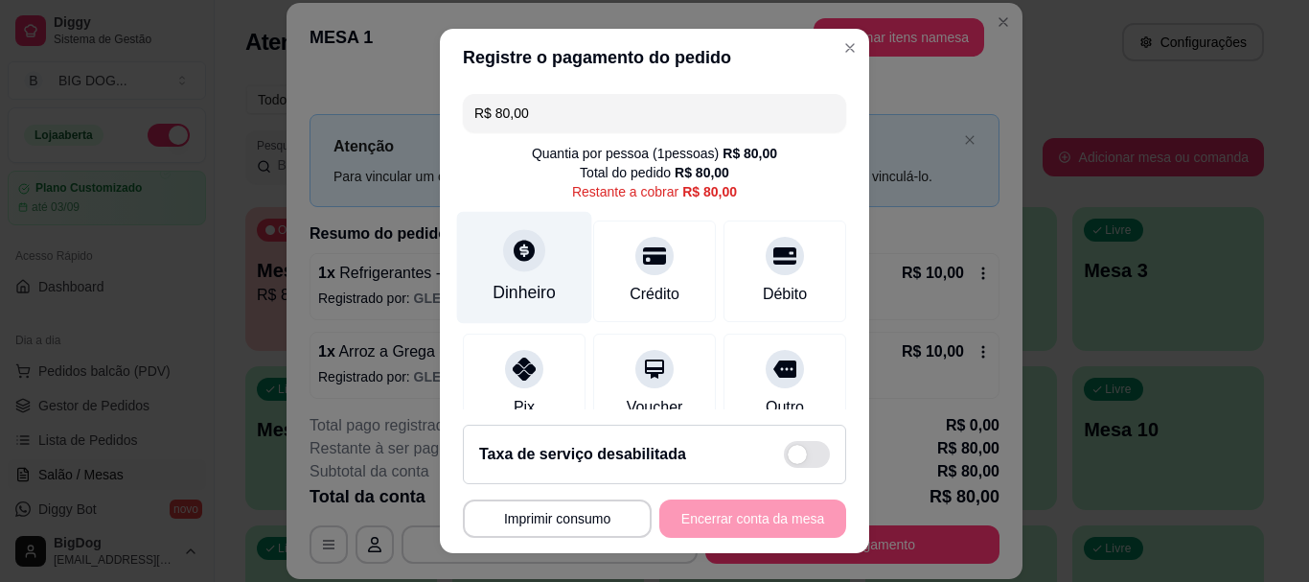
click at [522, 247] on icon at bounding box center [524, 251] width 21 height 21
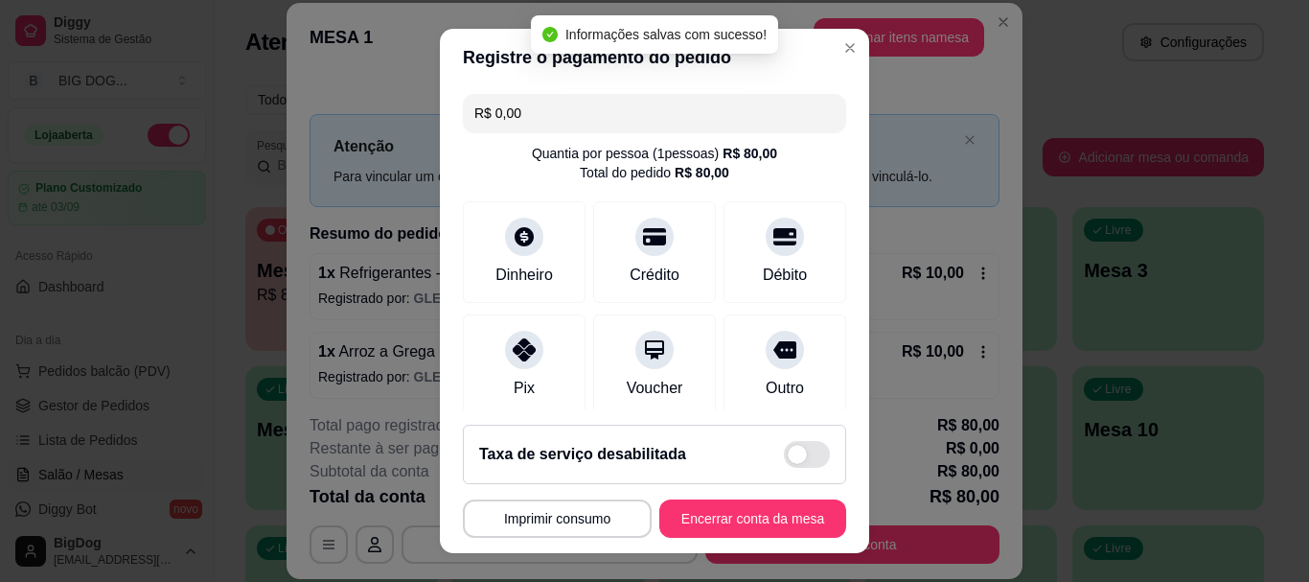
scroll to position [250, 0]
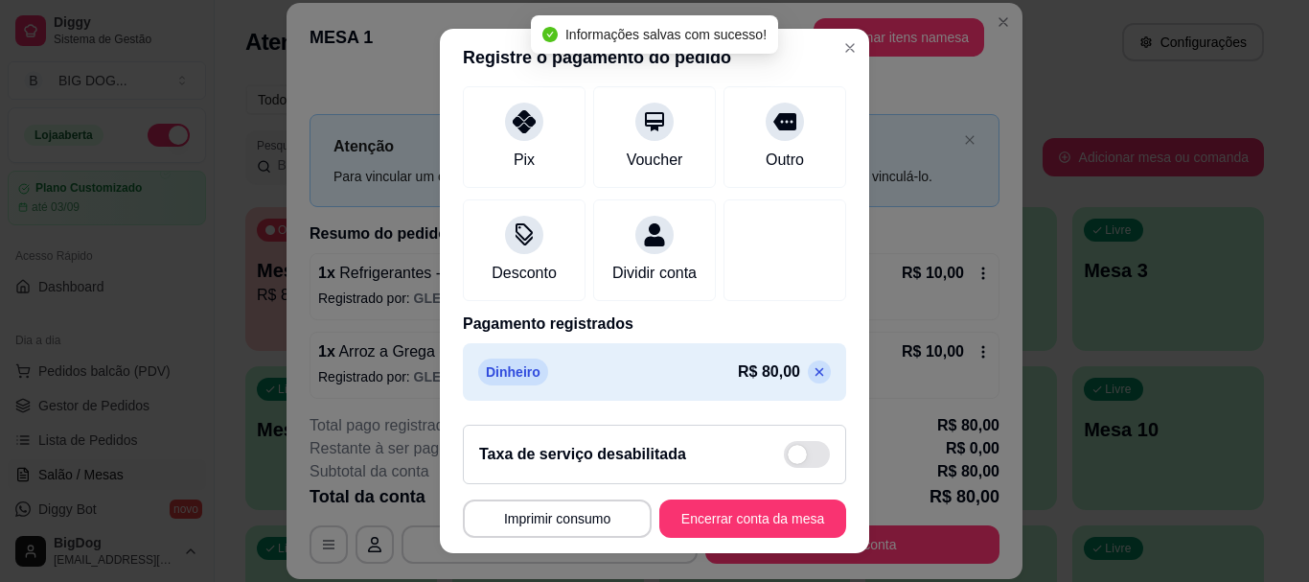
click at [812, 365] on icon at bounding box center [819, 371] width 15 height 15
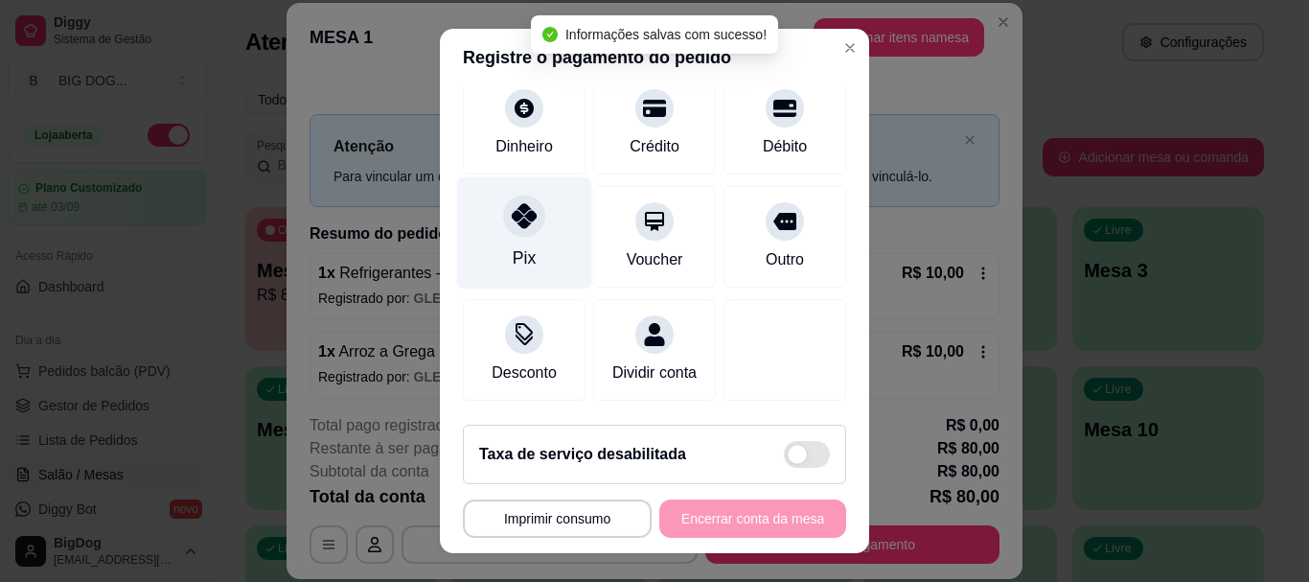
scroll to position [171, 0]
click at [518, 135] on div "Dinheiro" at bounding box center [524, 146] width 58 height 23
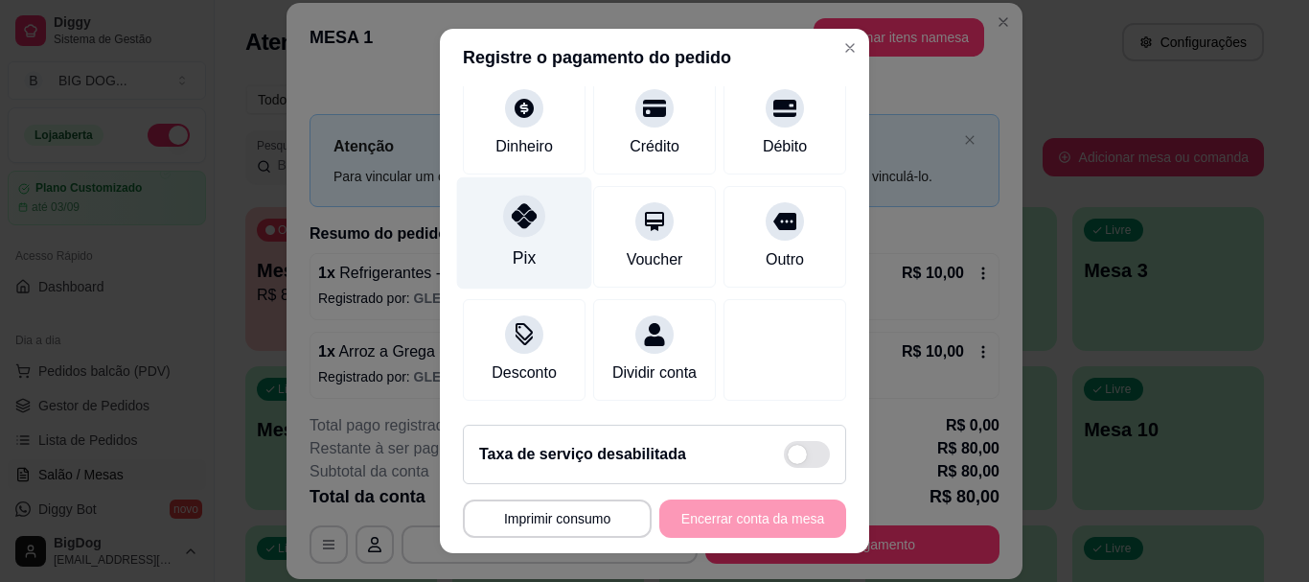
click at [529, 196] on div at bounding box center [524, 217] width 42 height 42
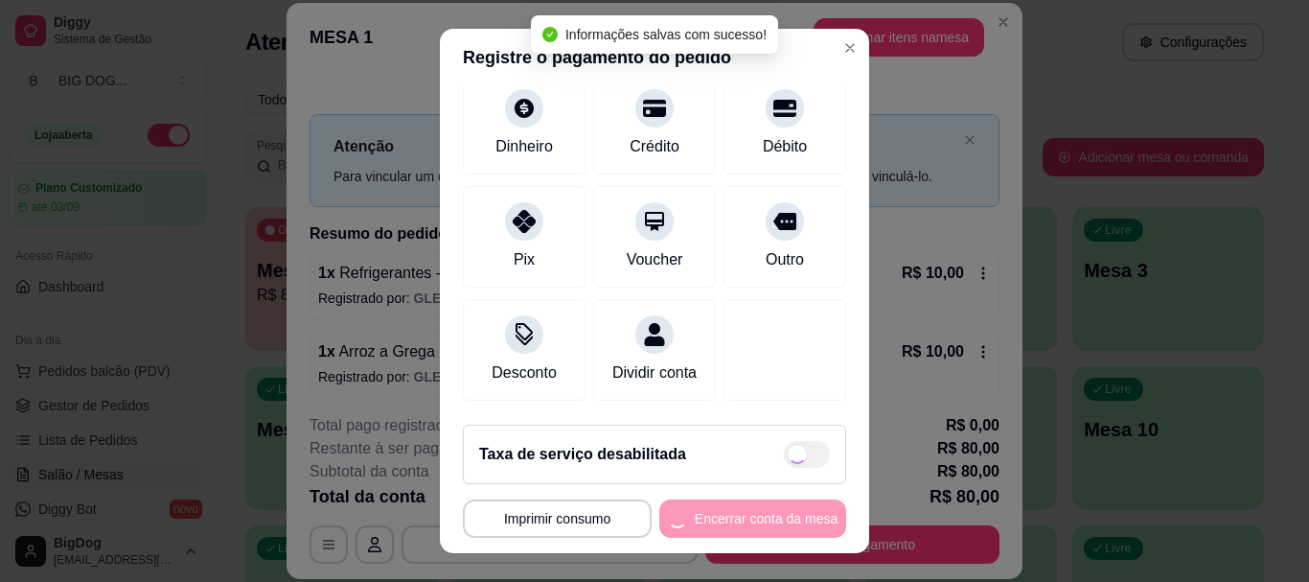
type input "R$ 0,00"
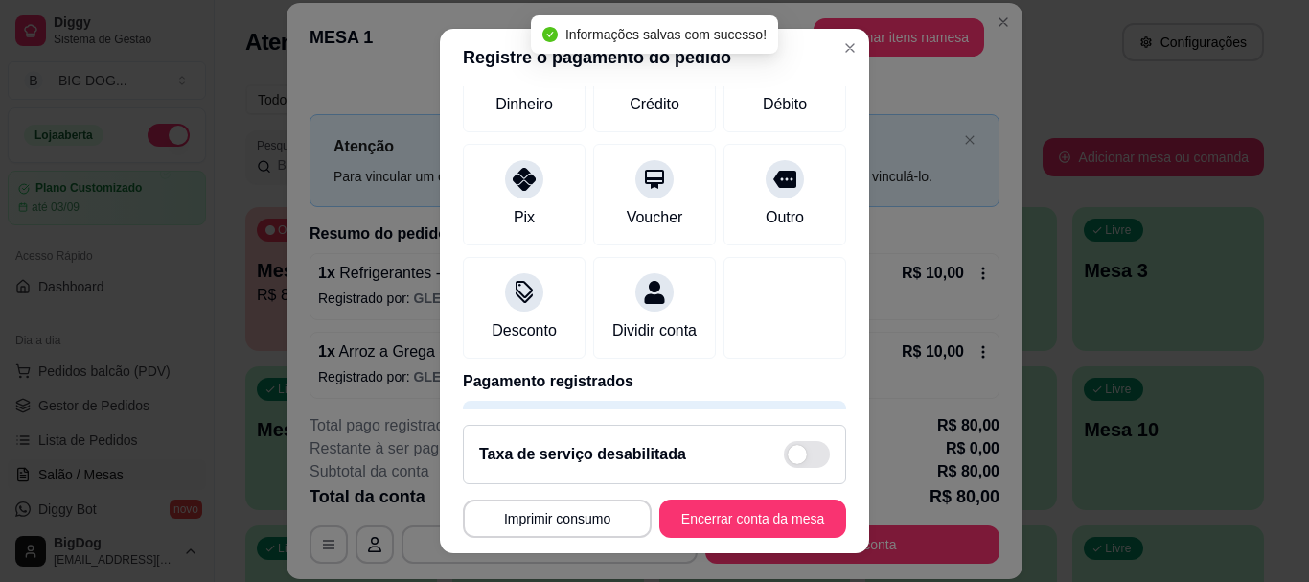
scroll to position [151, 0]
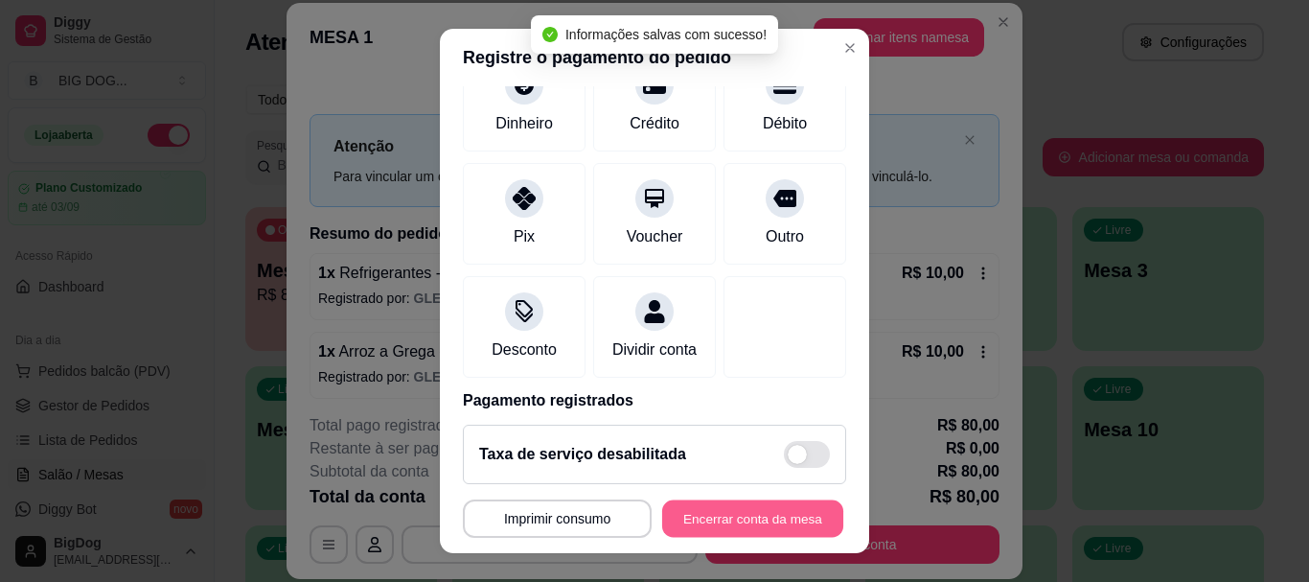
click at [733, 513] on button "Encerrar conta da mesa" at bounding box center [752, 517] width 181 height 37
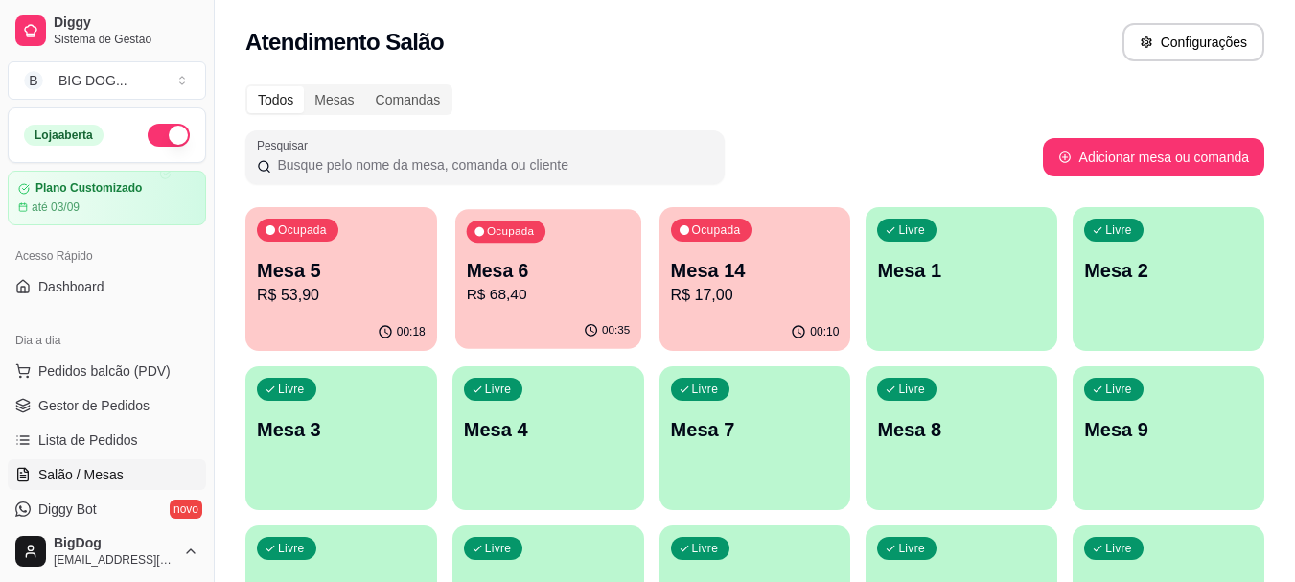
click at [504, 276] on p "Mesa 6" at bounding box center [548, 271] width 164 height 26
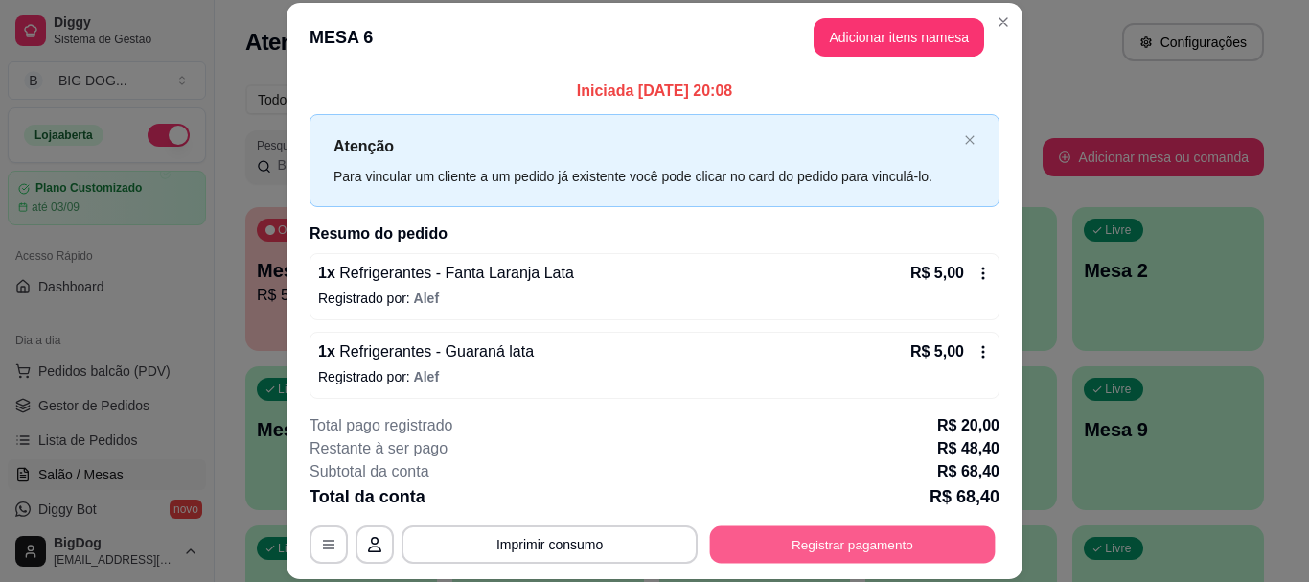
click at [748, 546] on button "Registrar pagamento" at bounding box center [853, 544] width 286 height 37
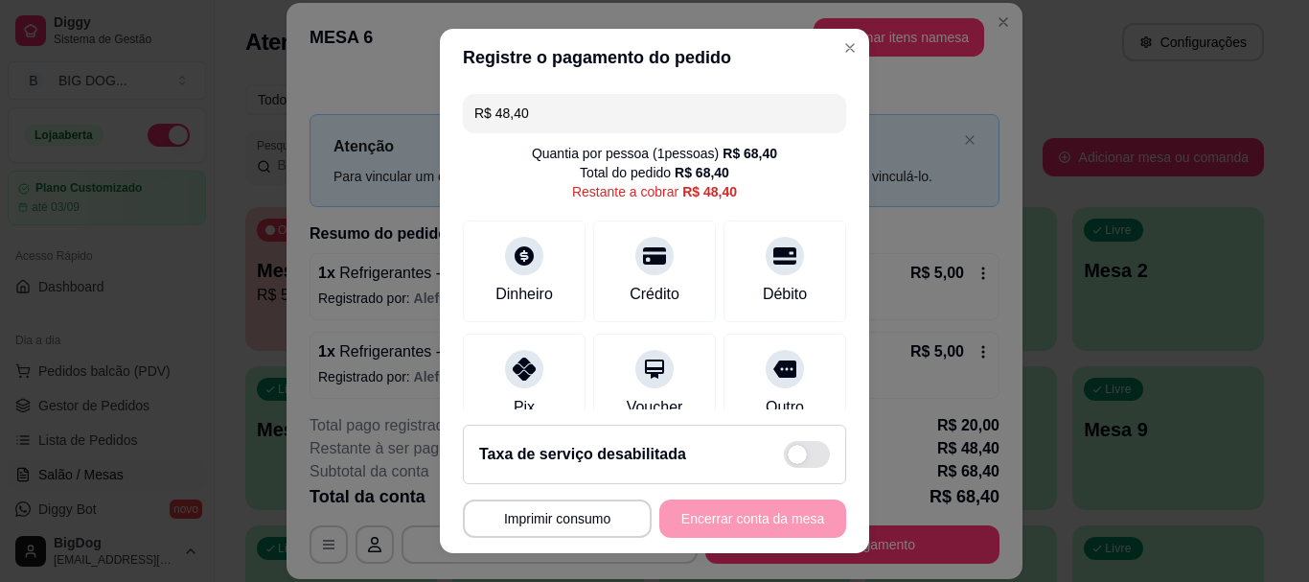
drag, startPoint x: 542, startPoint y: 103, endPoint x: 261, endPoint y: 108, distance: 281.8
click at [261, 108] on div "**********" at bounding box center [654, 291] width 1309 height 582
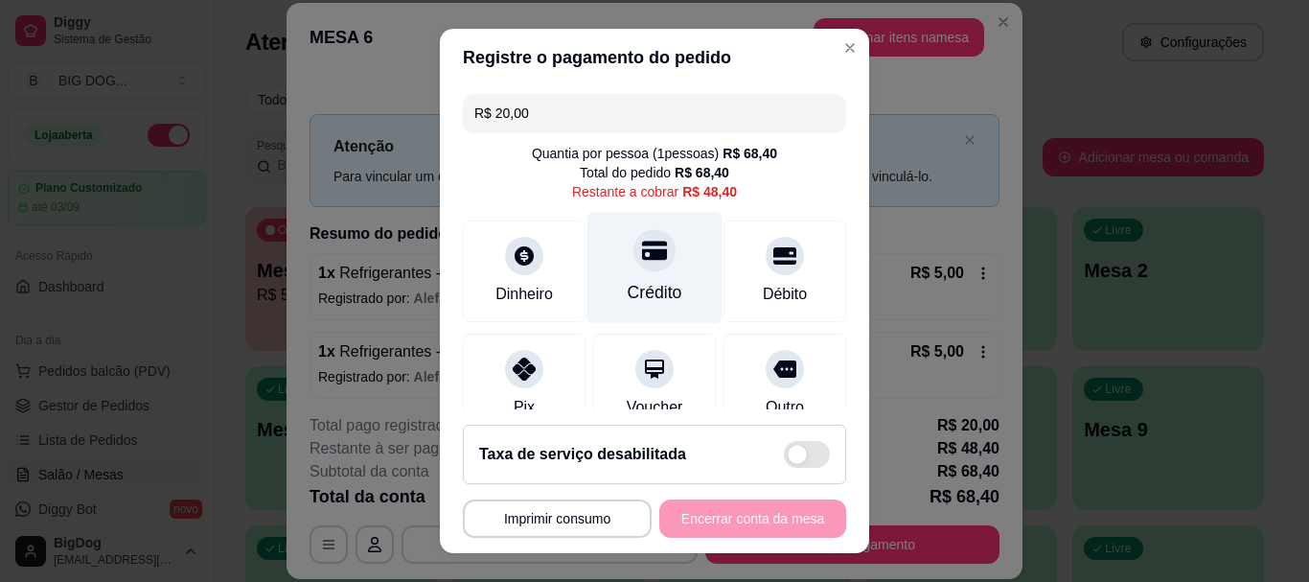
click at [612, 270] on div "Crédito" at bounding box center [654, 268] width 135 height 112
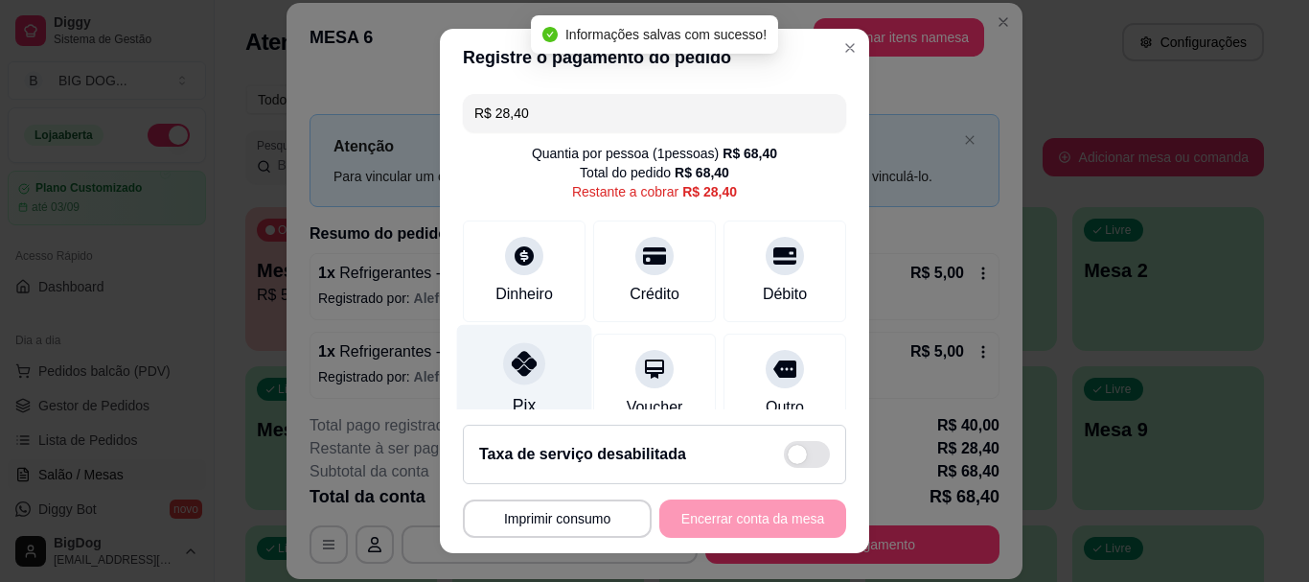
click at [518, 400] on div "Pix" at bounding box center [524, 406] width 23 height 25
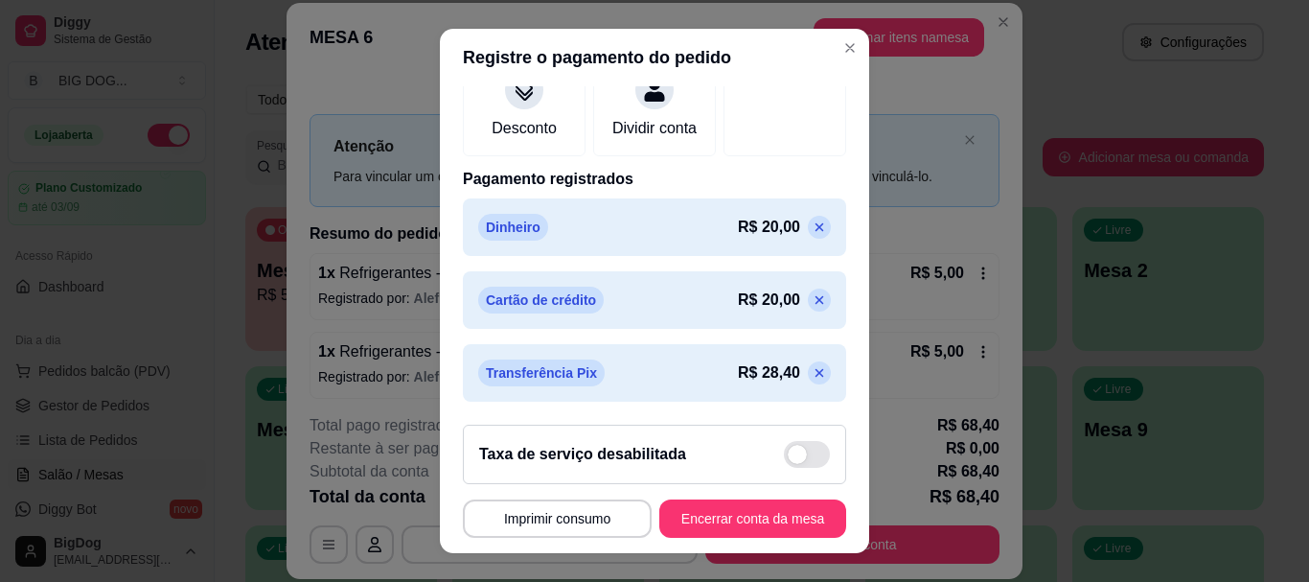
scroll to position [396, 0]
click at [812, 220] on icon at bounding box center [819, 226] width 15 height 15
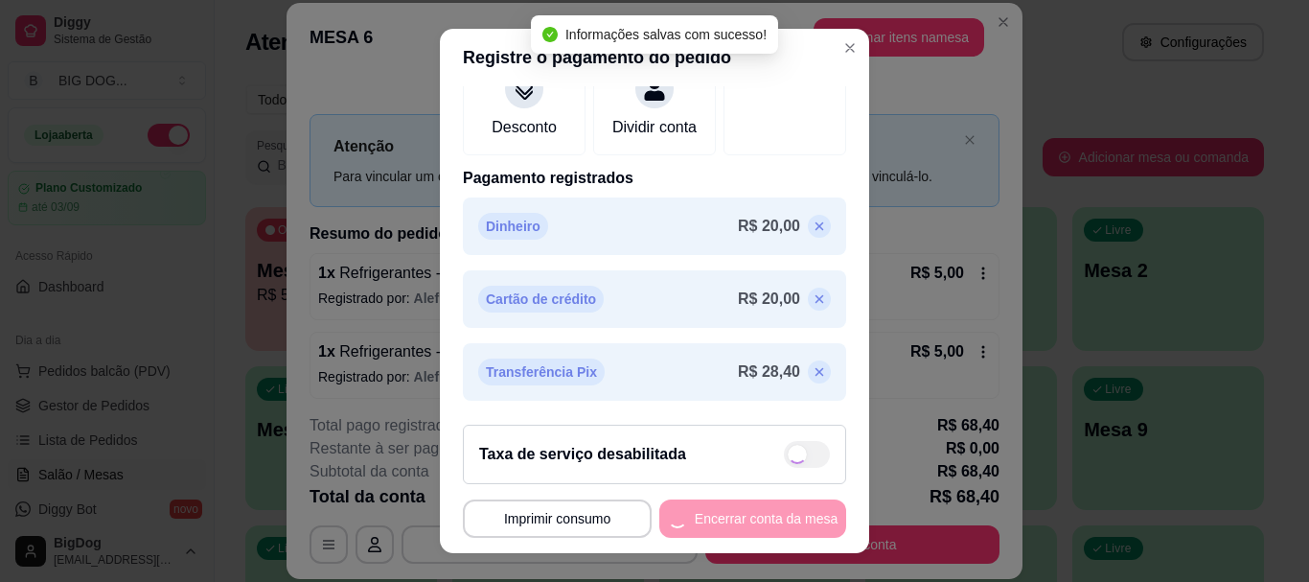
scroll to position [343, 0]
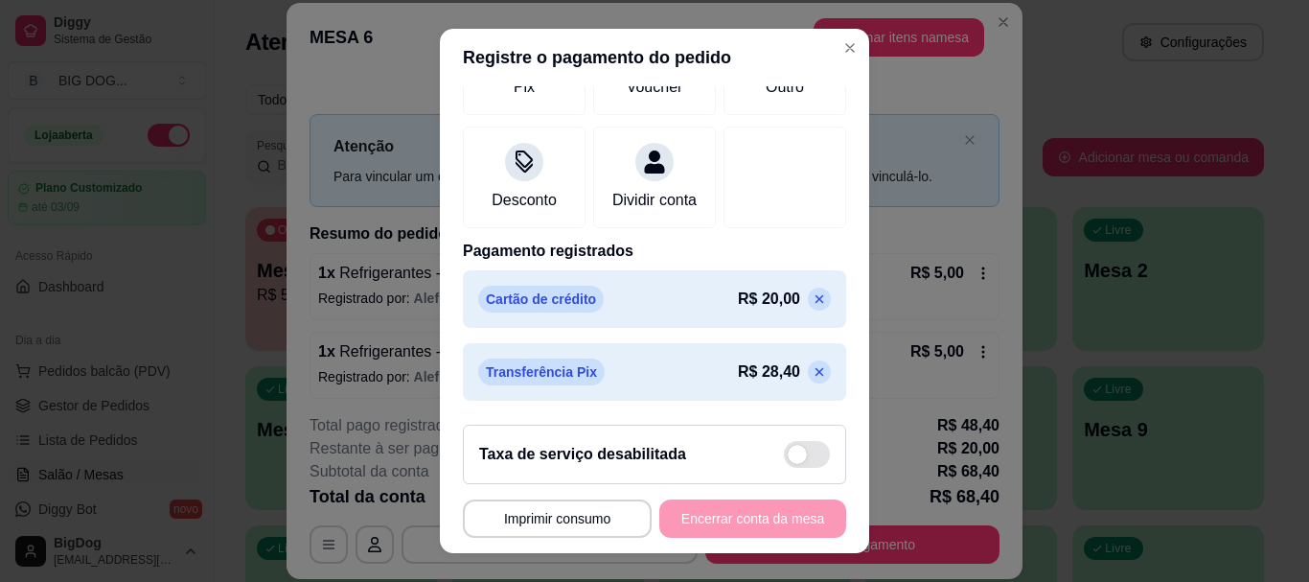
click at [812, 380] on icon at bounding box center [819, 371] width 15 height 15
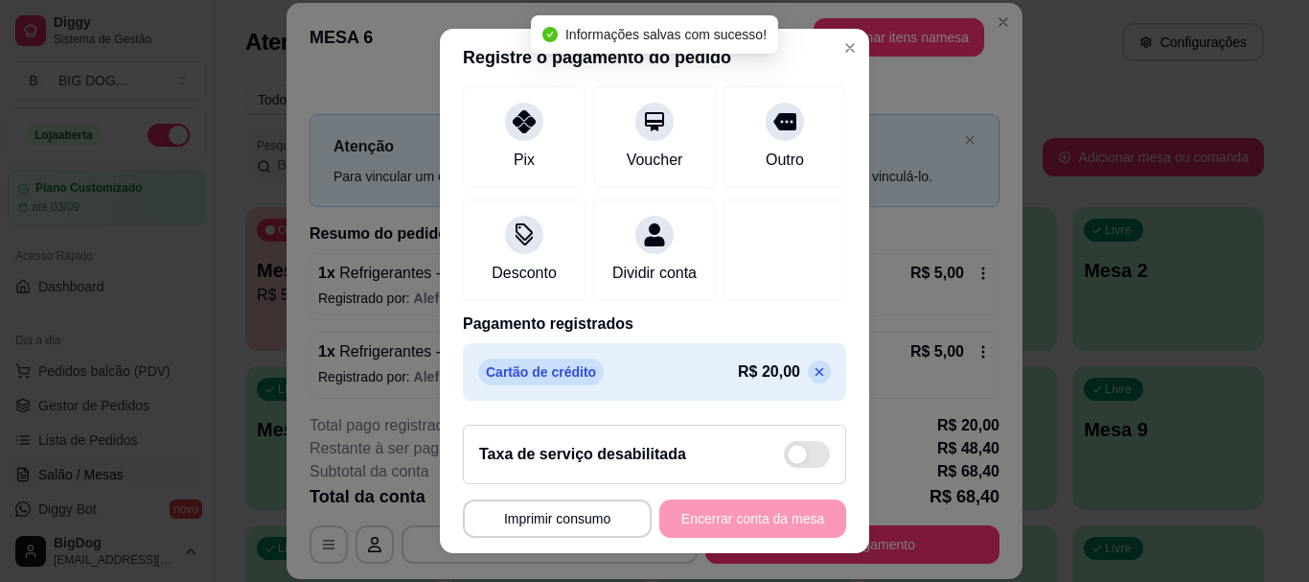
scroll to position [270, 0]
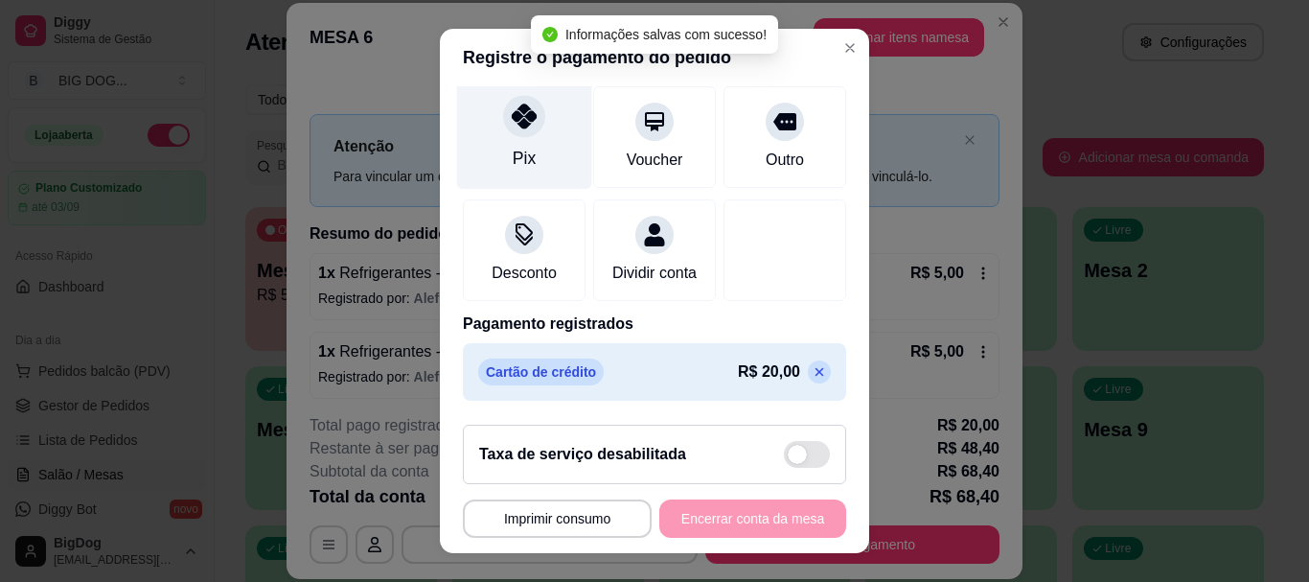
click at [529, 104] on div at bounding box center [524, 117] width 42 height 42
type input "R$ 0,00"
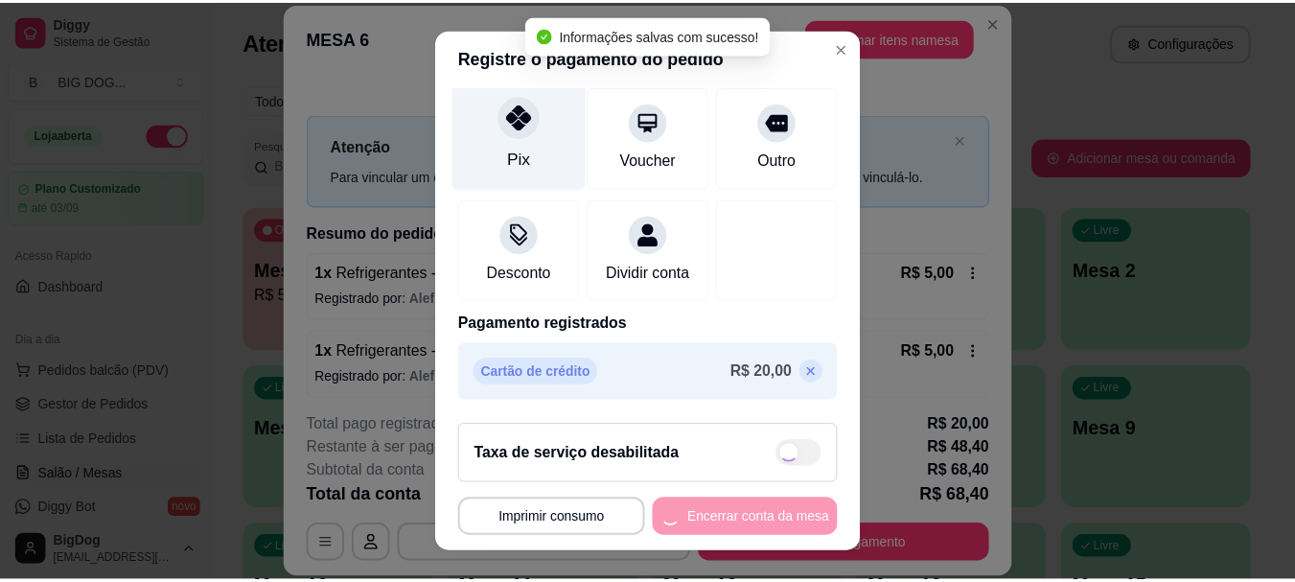
scroll to position [251, 0]
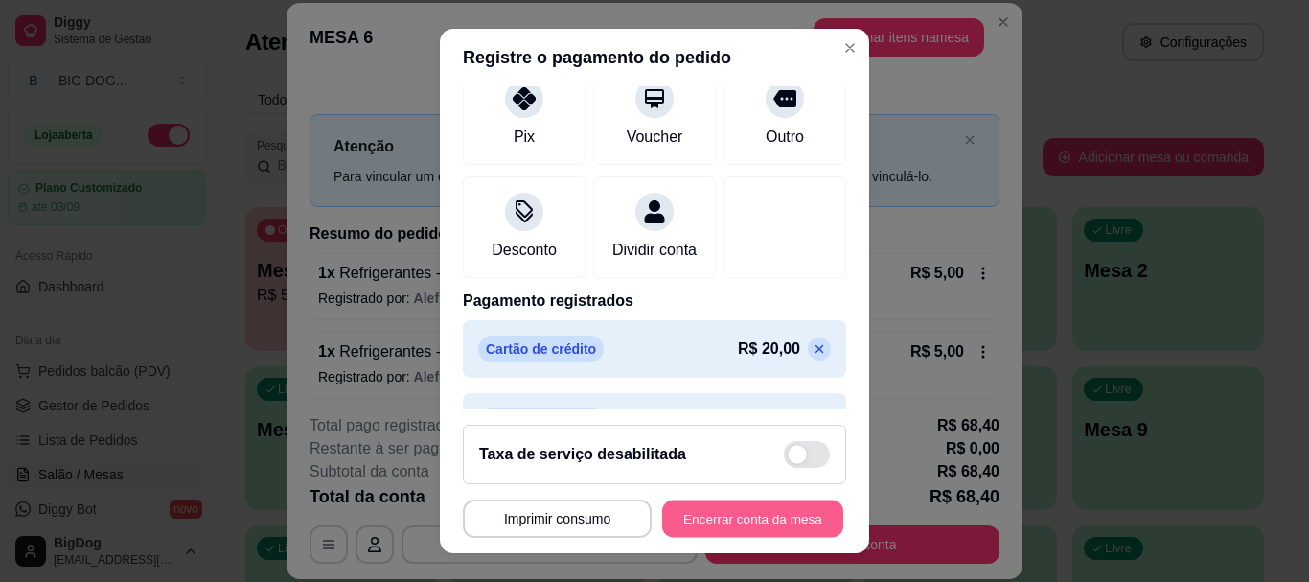
click at [707, 505] on button "Encerrar conta da mesa" at bounding box center [752, 517] width 181 height 37
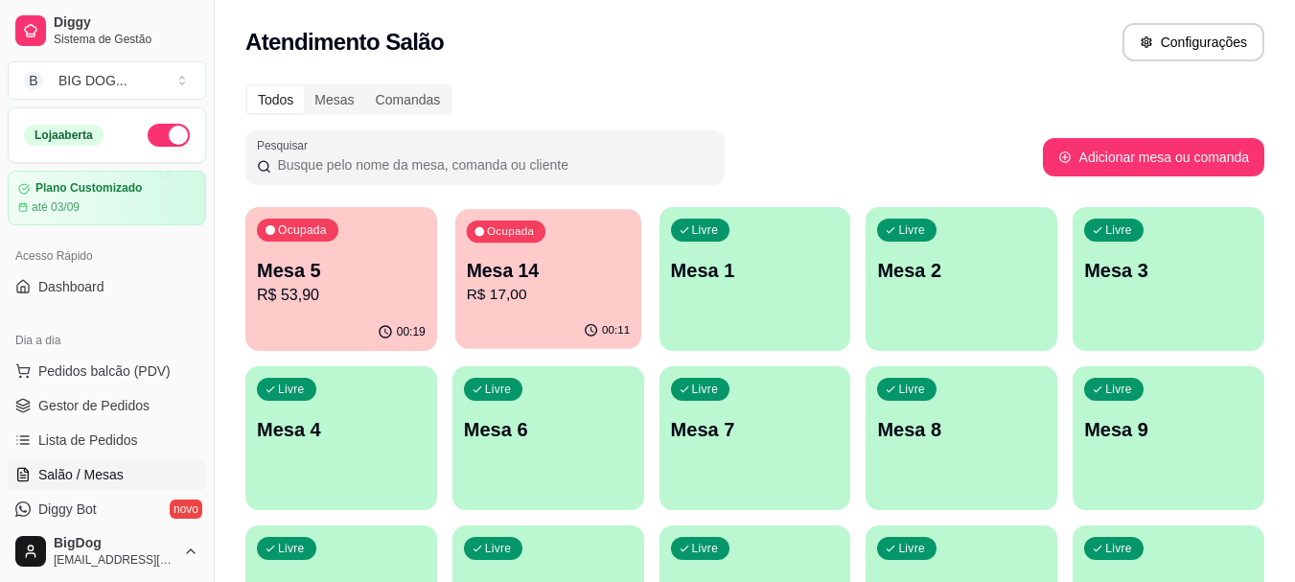
click at [579, 271] on p "Mesa 14" at bounding box center [548, 271] width 164 height 26
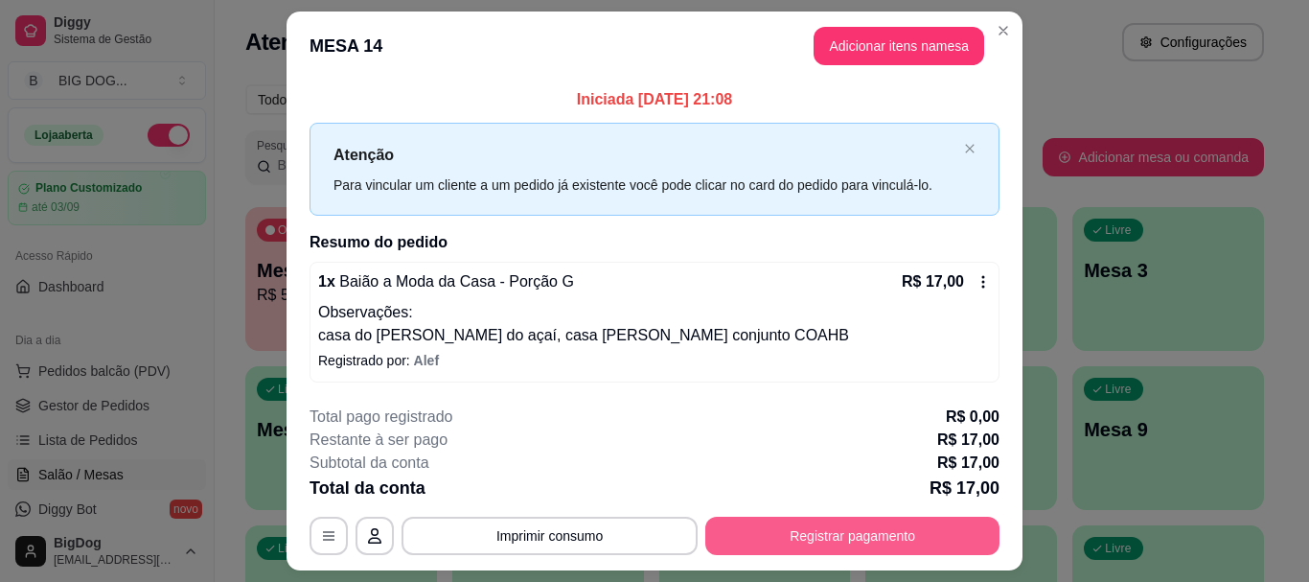
click at [789, 528] on button "Registrar pagamento" at bounding box center [852, 536] width 294 height 38
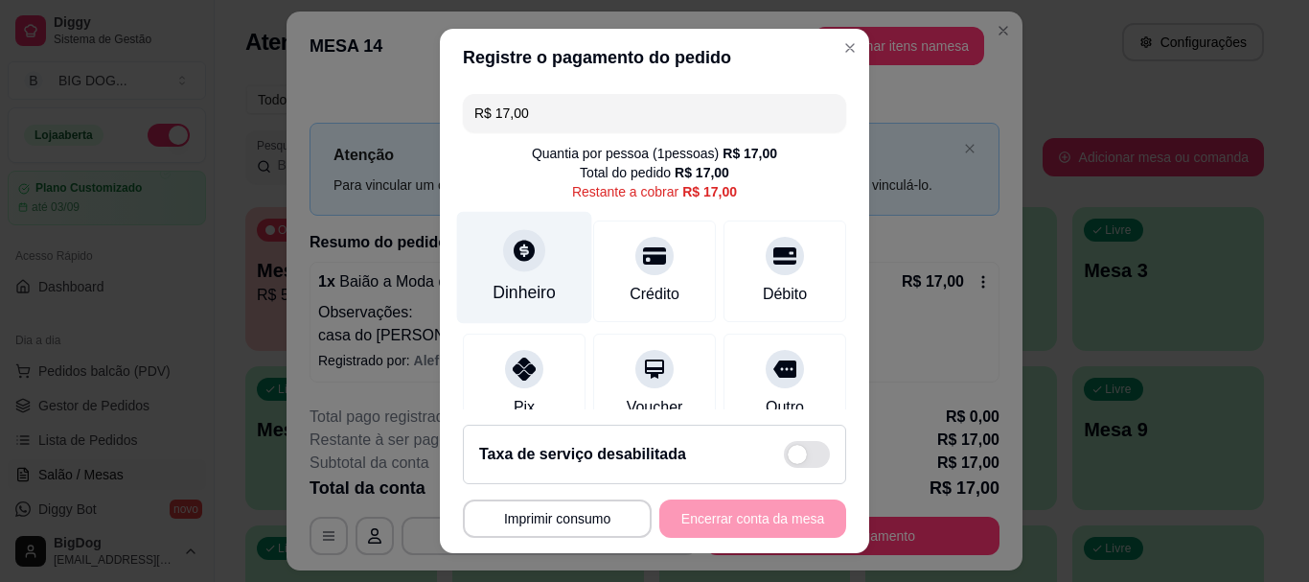
click at [516, 230] on div at bounding box center [524, 251] width 42 height 42
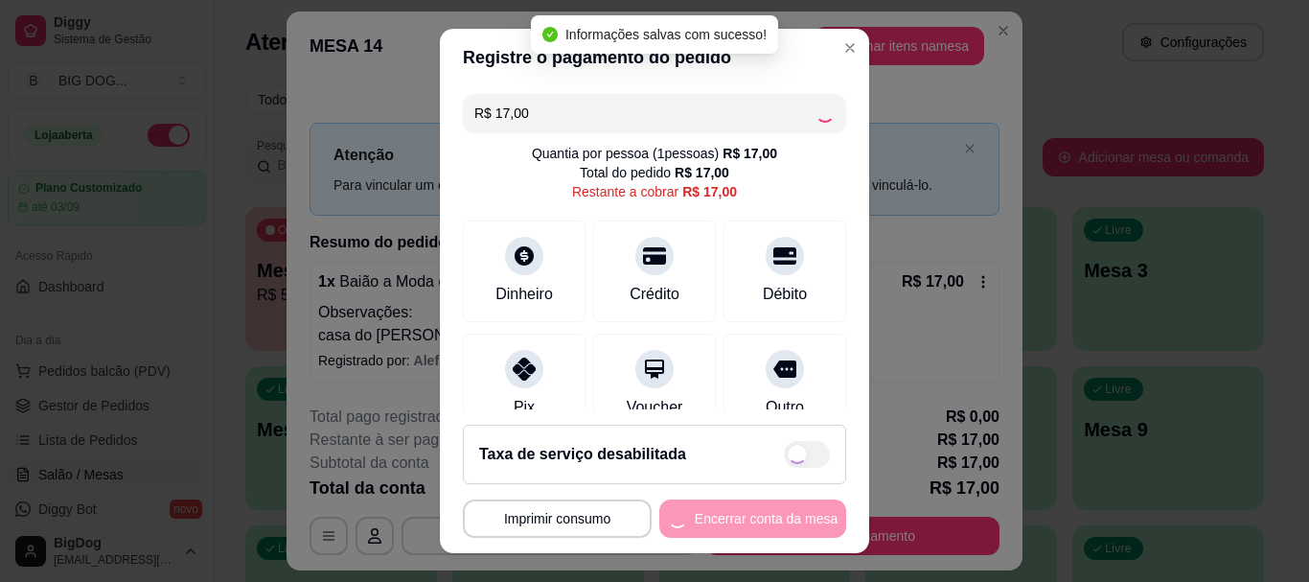
type input "R$ 0,00"
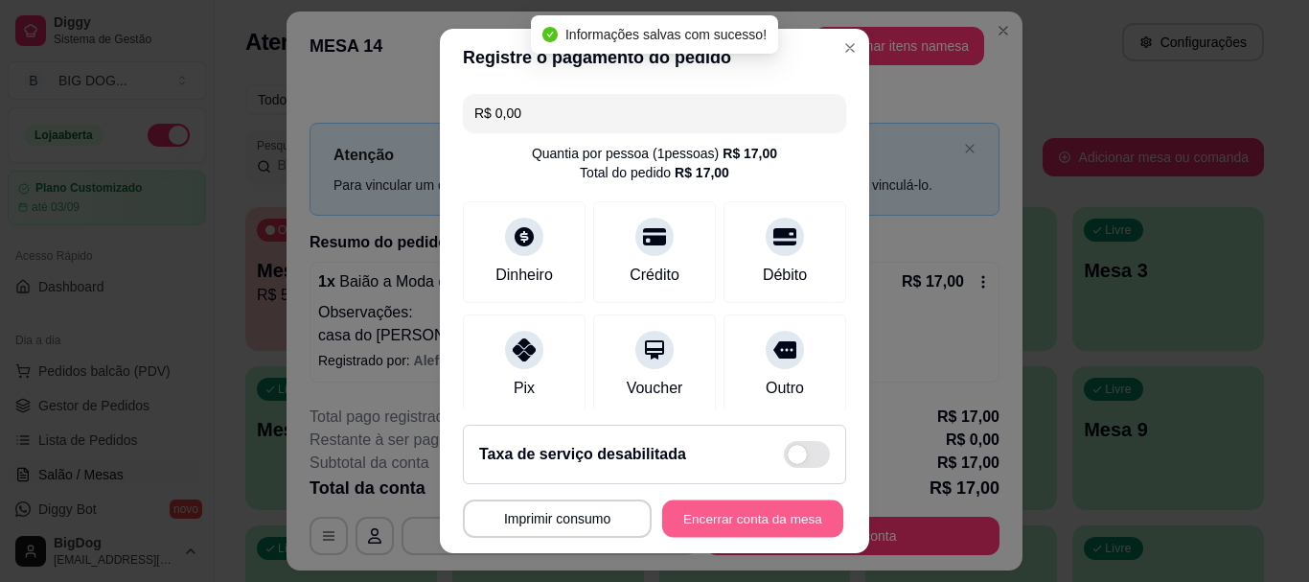
click at [694, 521] on button "Encerrar conta da mesa" at bounding box center [752, 517] width 181 height 37
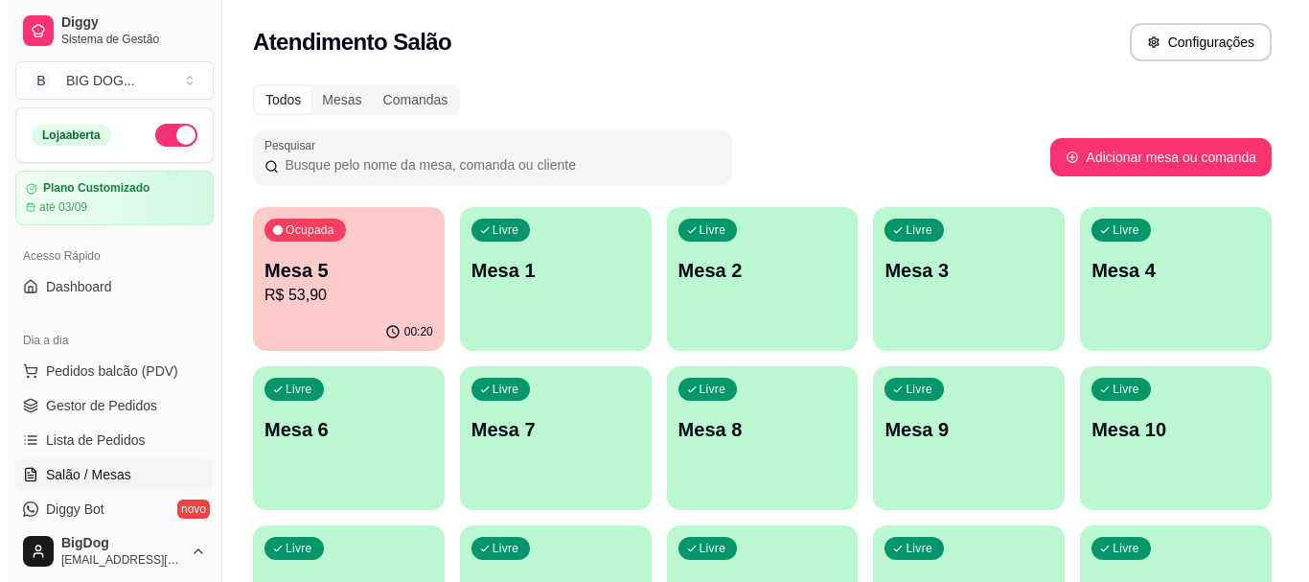
scroll to position [92, 0]
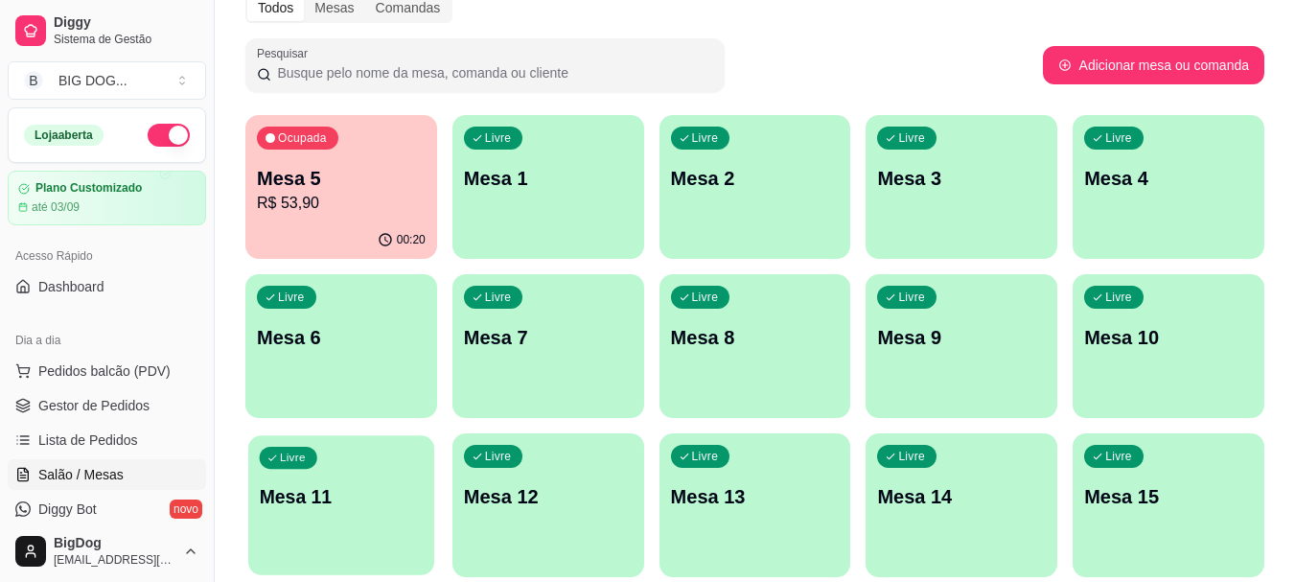
click at [337, 477] on div "Livre Mesa 11" at bounding box center [341, 493] width 186 height 117
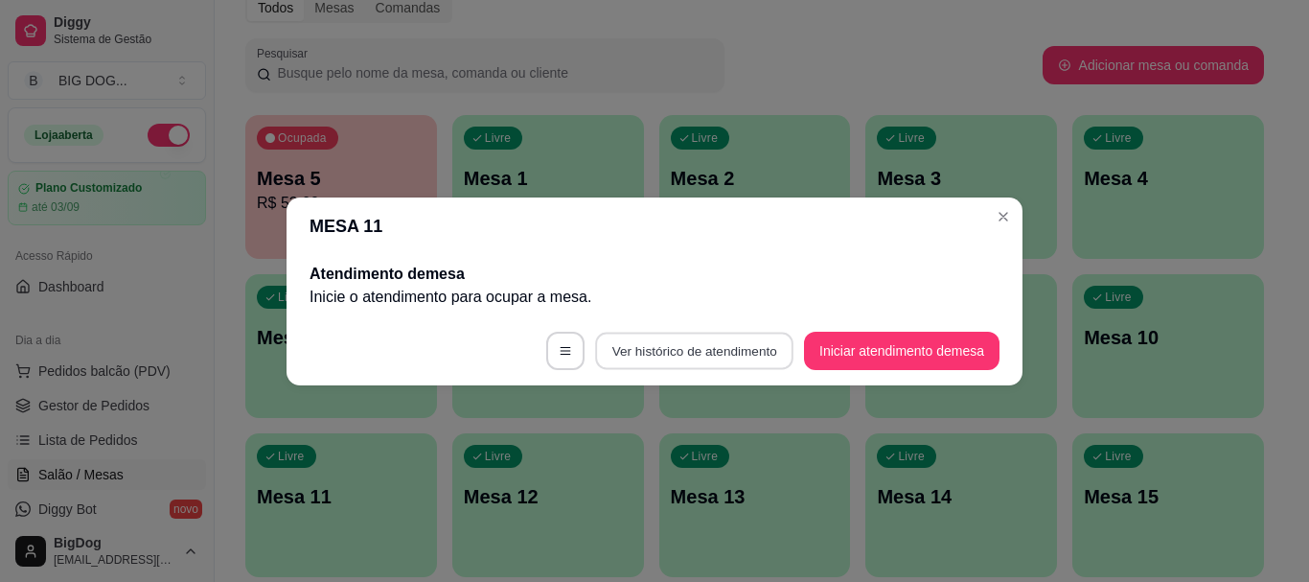
click at [692, 342] on button "Ver histórico de atendimento" at bounding box center [694, 350] width 198 height 37
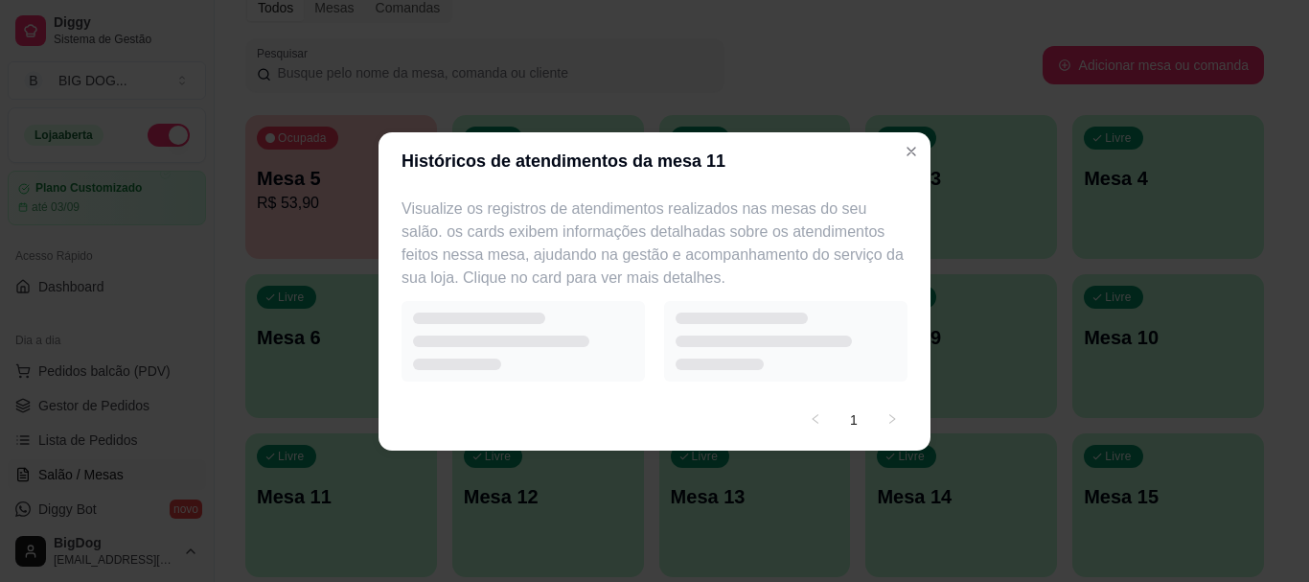
select select "7"
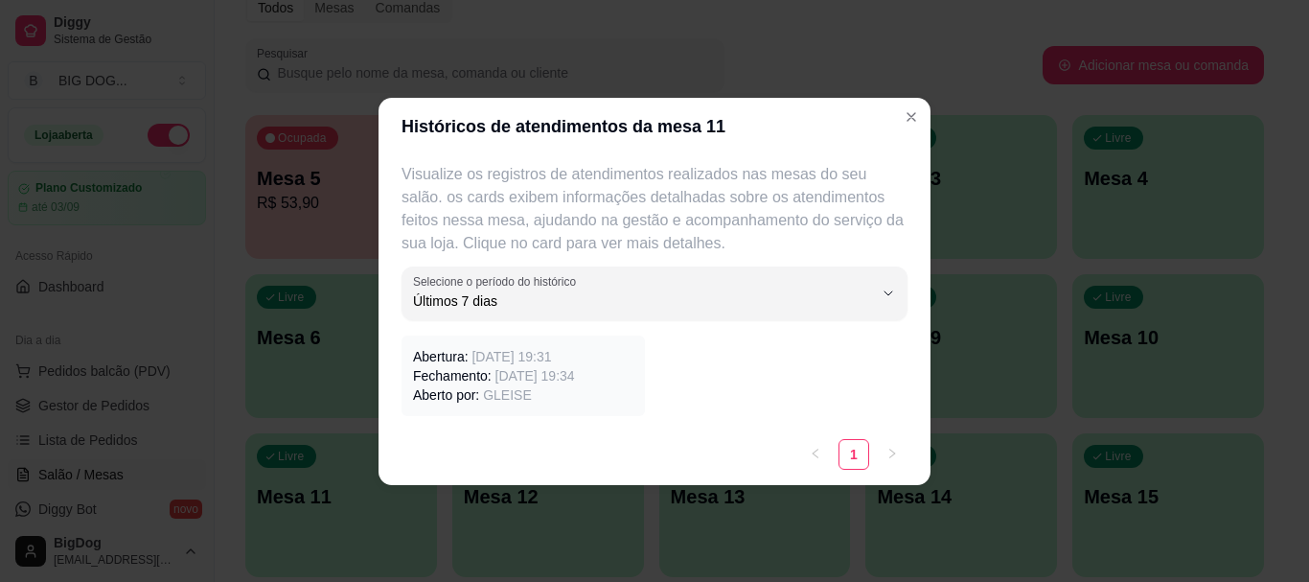
click at [553, 371] on span "[DATE] 19:34" at bounding box center [535, 375] width 80 height 15
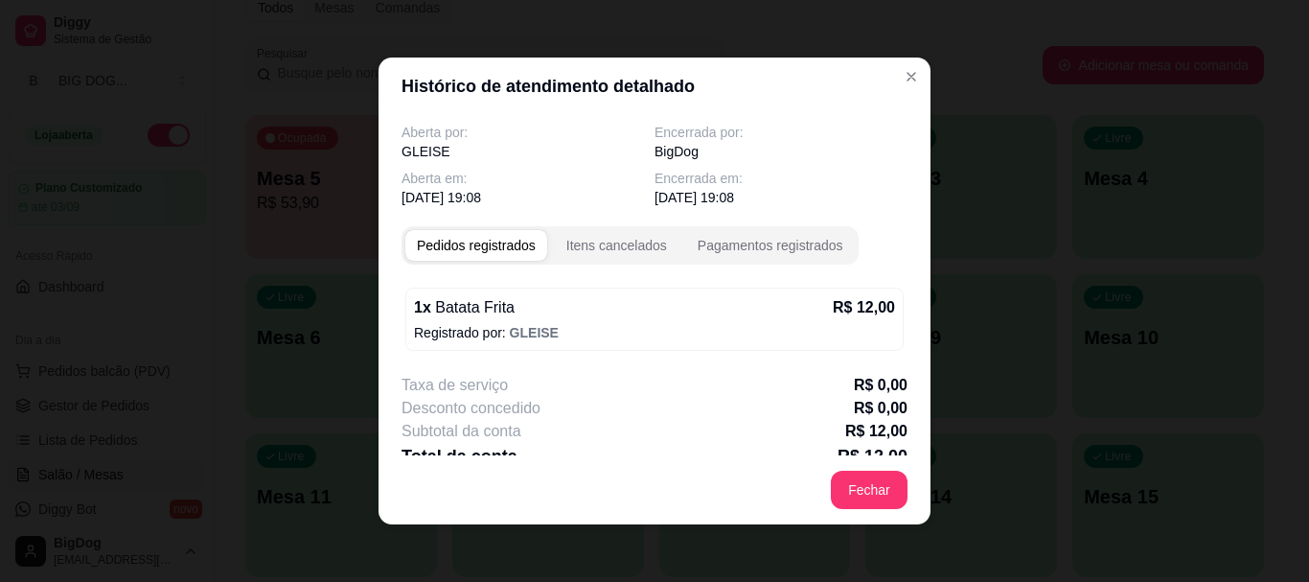
scroll to position [22, 0]
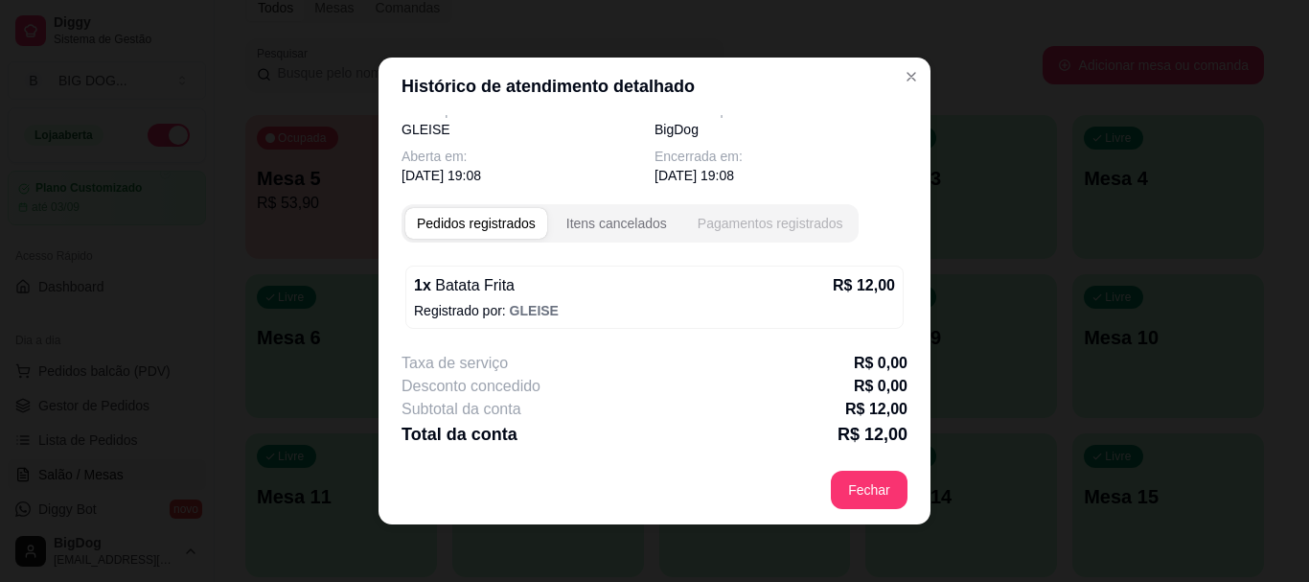
click at [757, 221] on div "Pagamentos registrados" at bounding box center [771, 223] width 146 height 19
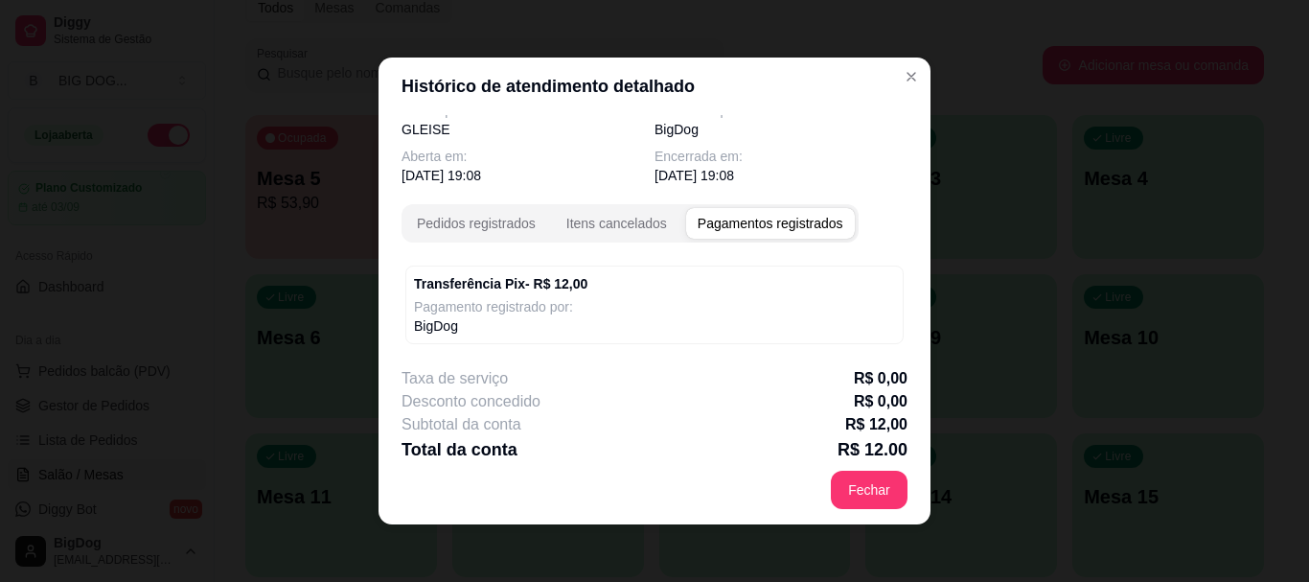
select select "7"
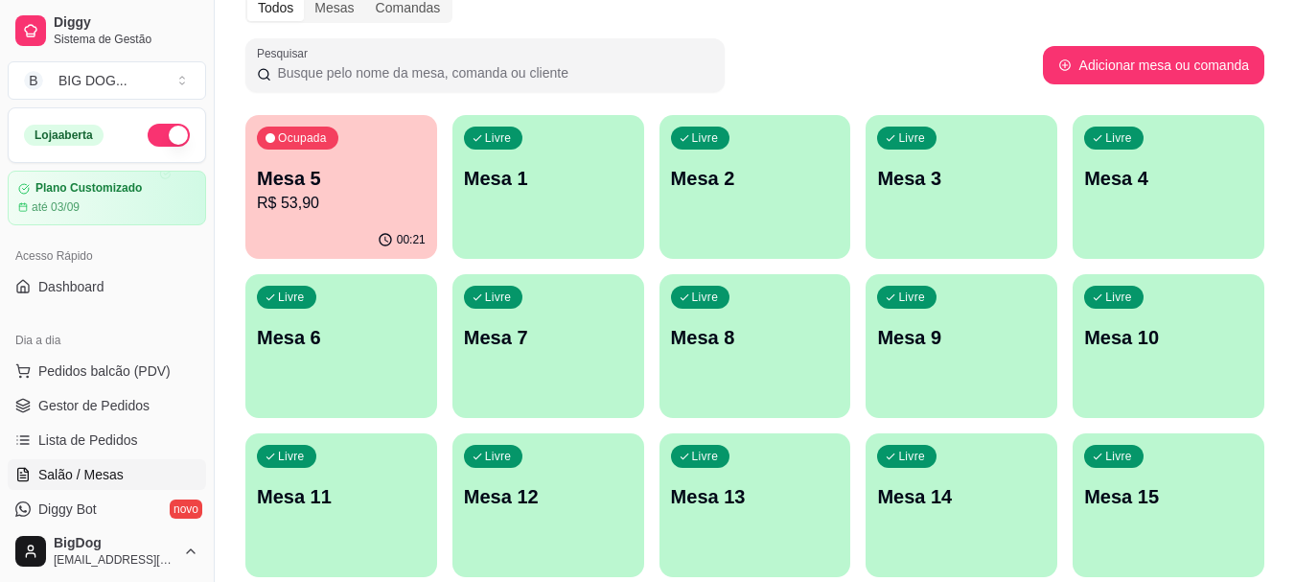
click at [932, 473] on div "Livre Mesa 14" at bounding box center [961, 493] width 192 height 121
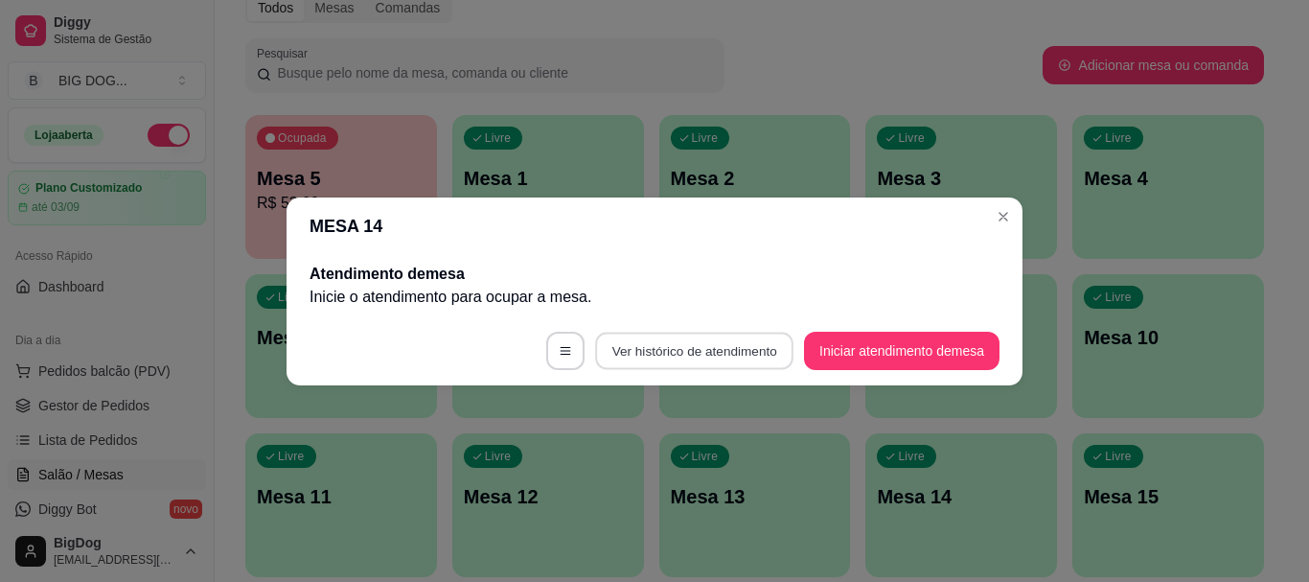
click at [744, 355] on button "Ver histórico de atendimento" at bounding box center [694, 350] width 198 height 37
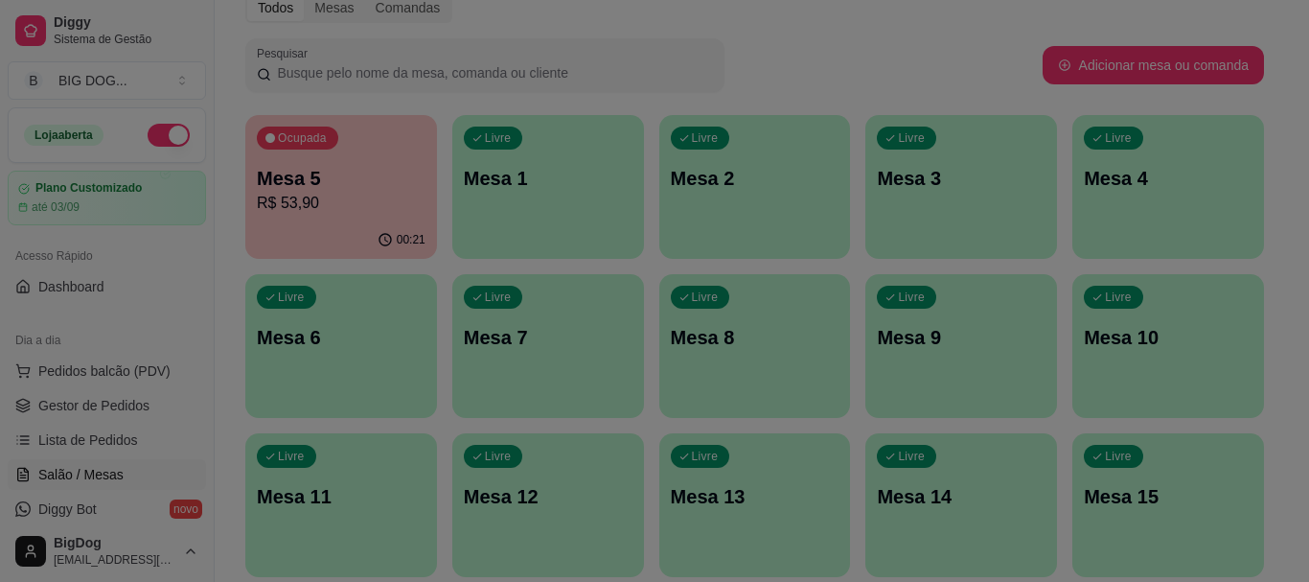
select select "7"
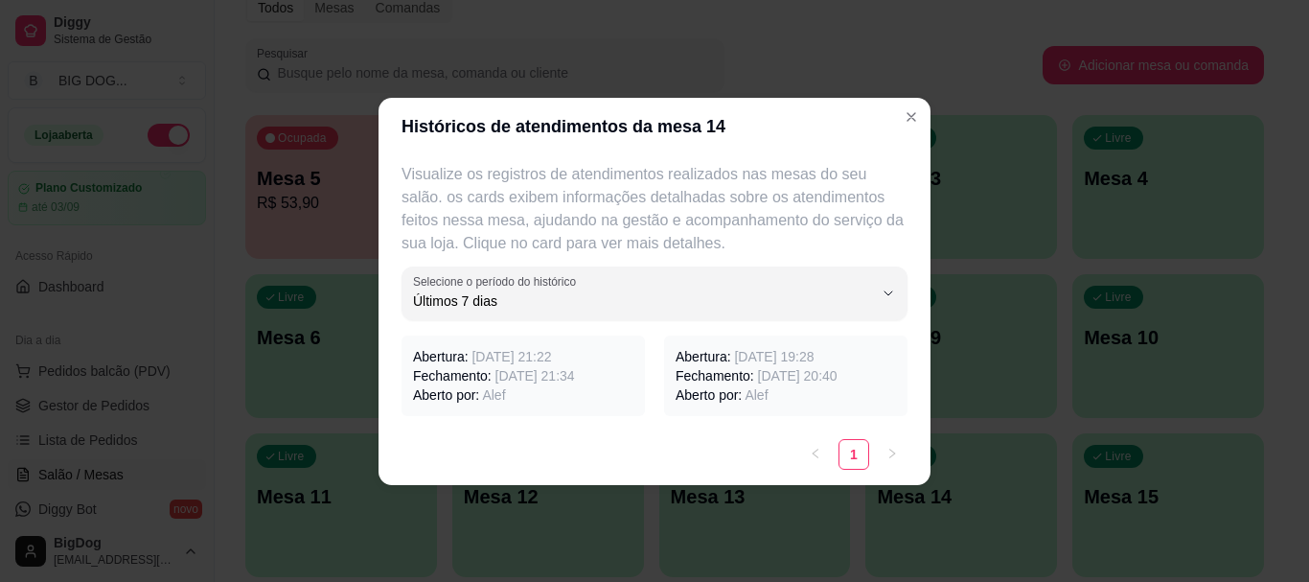
click at [541, 368] on span "[DATE] 21:34" at bounding box center [535, 375] width 80 height 15
click at [743, 376] on p "Fechamento: [DATE] 20:40" at bounding box center [786, 375] width 220 height 19
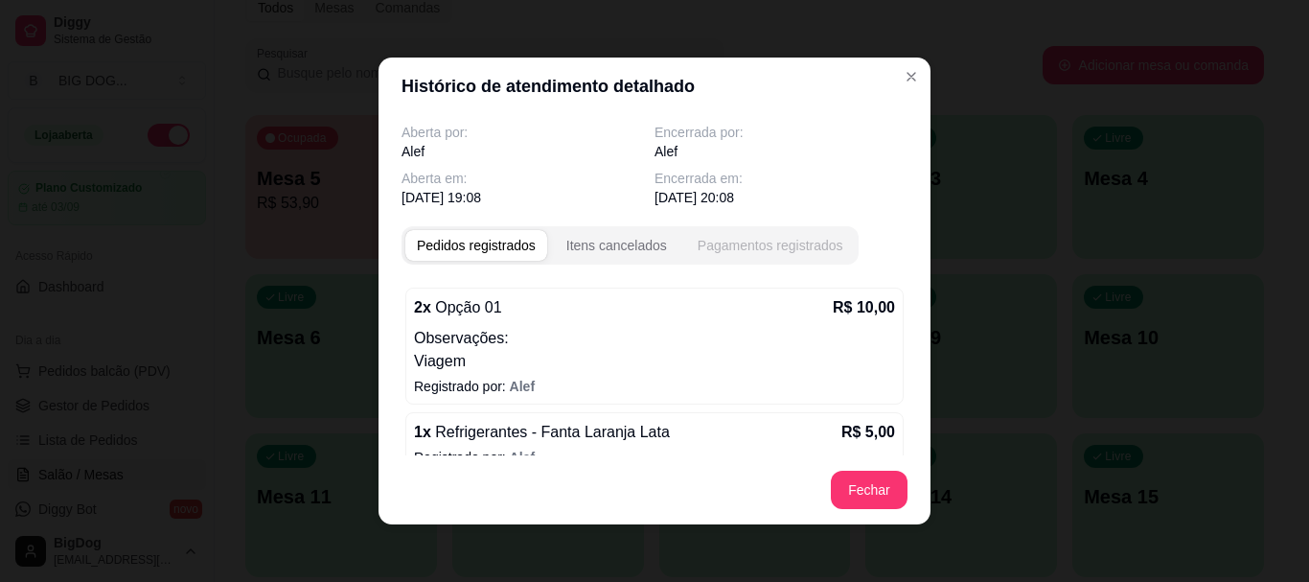
click at [726, 251] on div "Pagamentos registrados" at bounding box center [771, 245] width 146 height 19
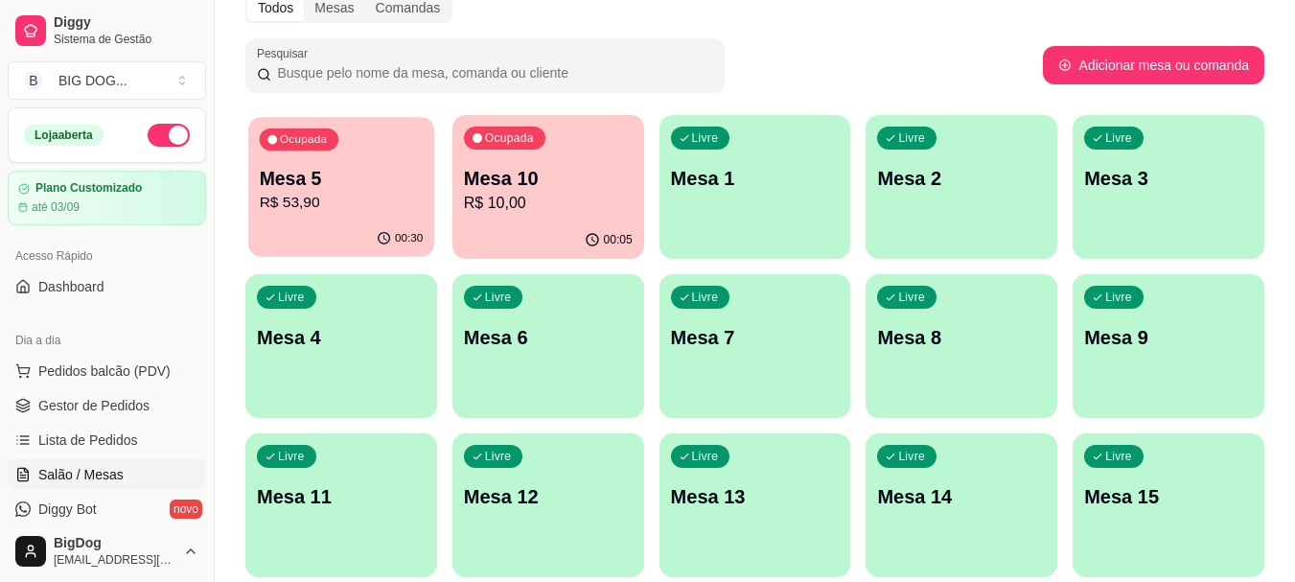
click at [347, 173] on p "Mesa 5" at bounding box center [342, 179] width 164 height 26
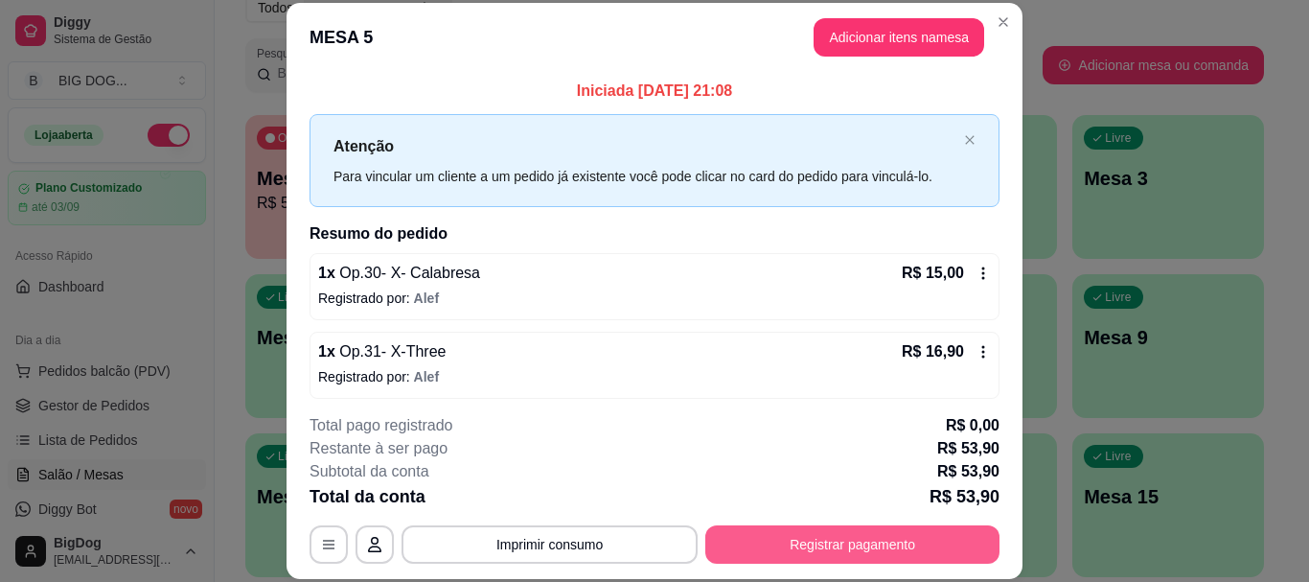
click at [783, 541] on button "Registrar pagamento" at bounding box center [852, 544] width 294 height 38
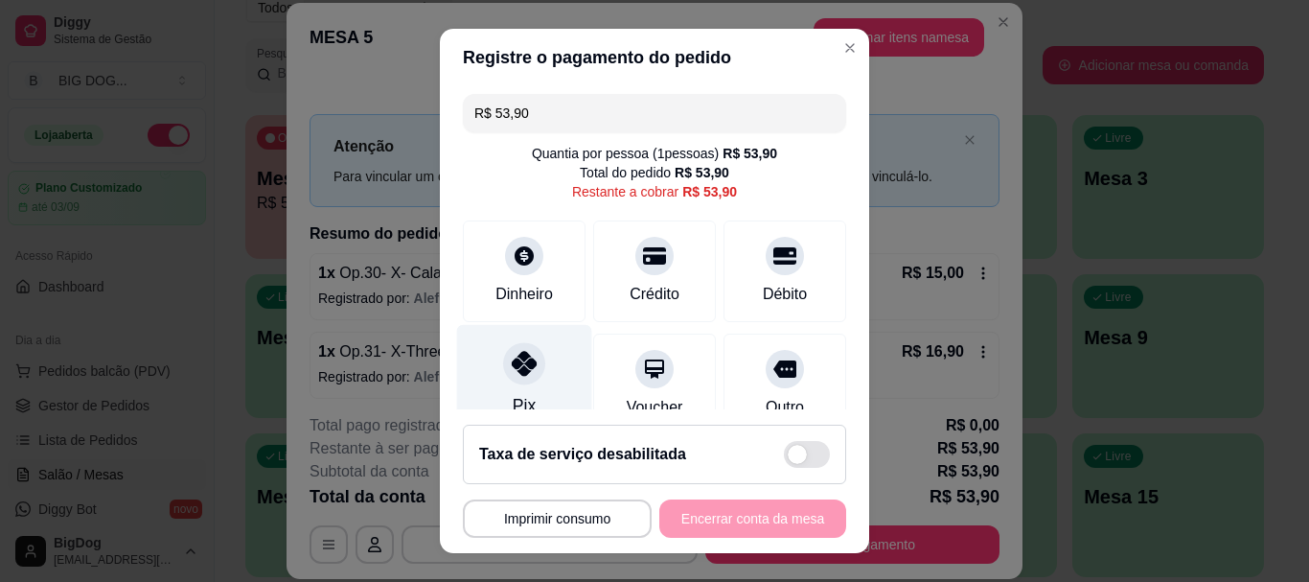
click at [519, 369] on icon at bounding box center [524, 364] width 25 height 25
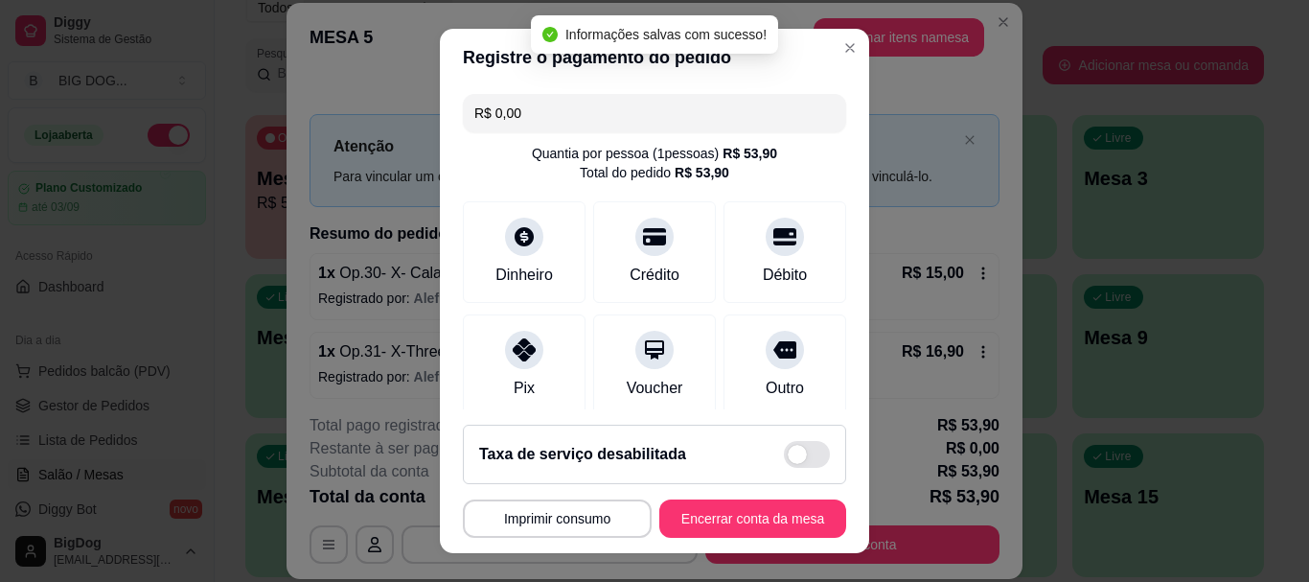
type input "R$ 0,00"
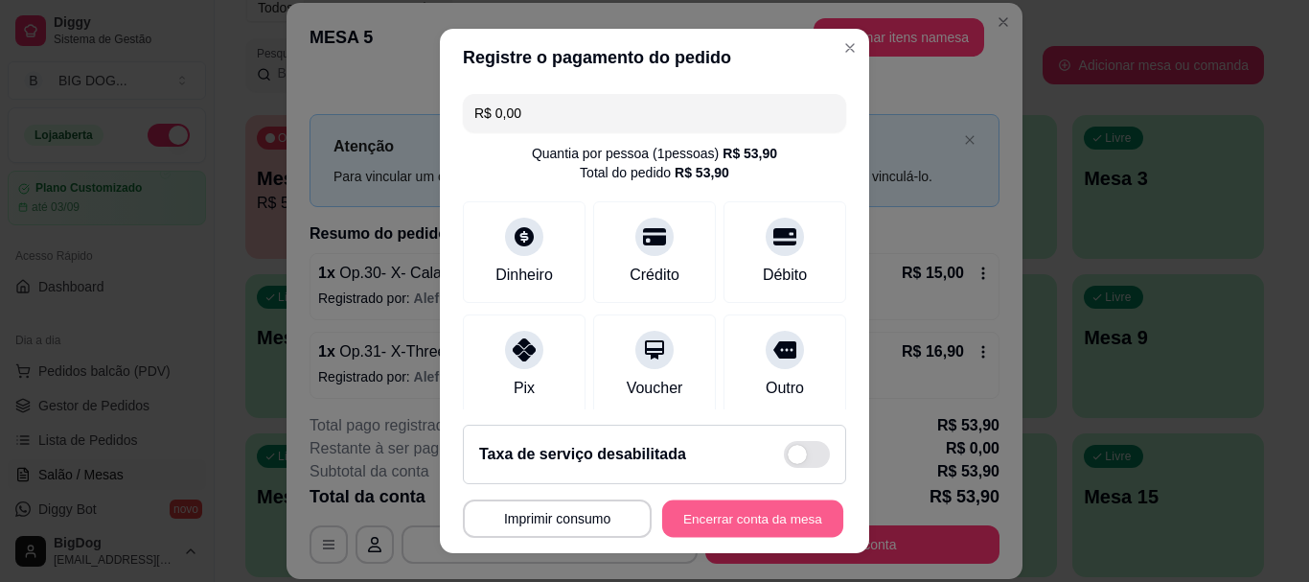
click at [695, 510] on button "Encerrar conta da mesa" at bounding box center [752, 517] width 181 height 37
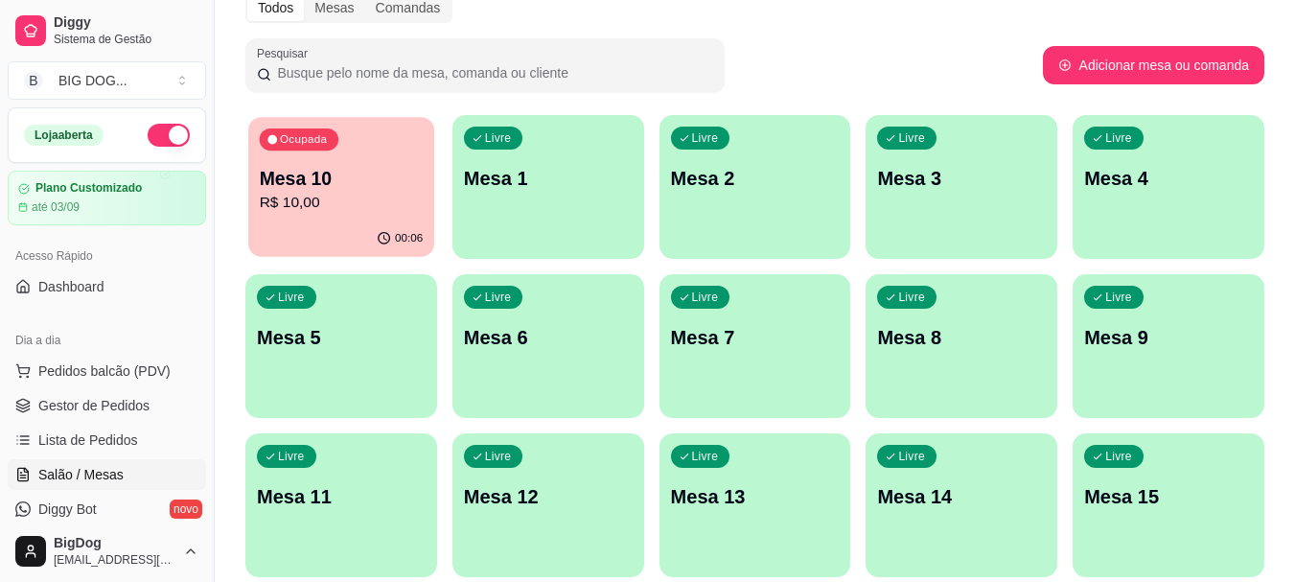
click at [344, 181] on p "Mesa 10" at bounding box center [342, 179] width 164 height 26
click at [888, 359] on div "Livre Mesa 8" at bounding box center [961, 334] width 186 height 117
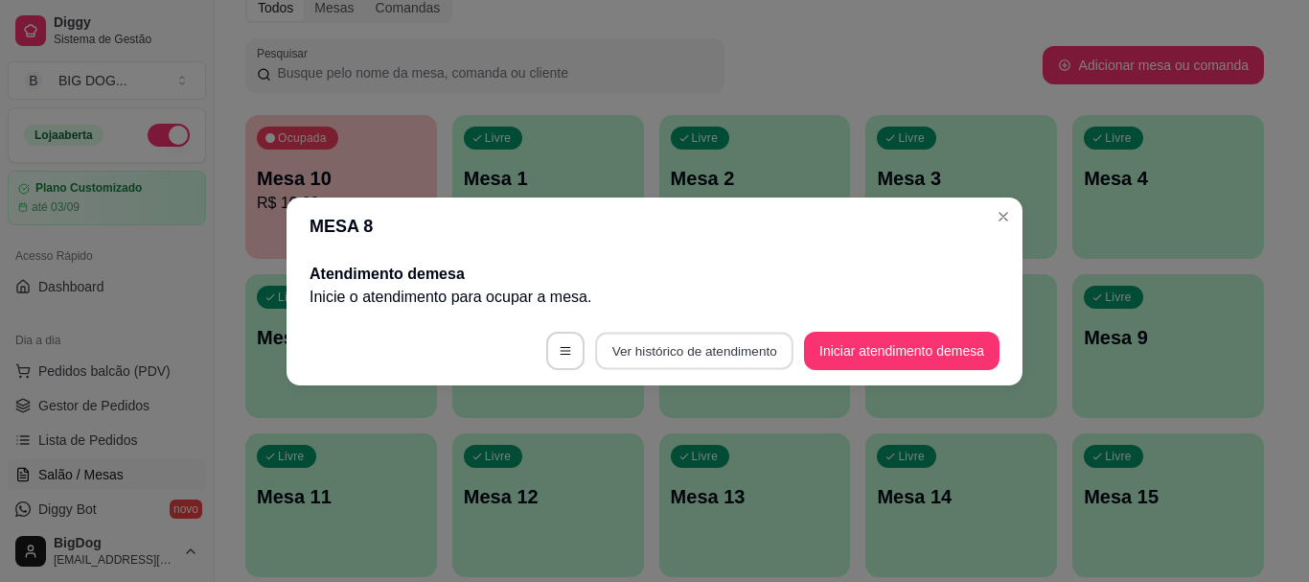
click at [738, 344] on button "Ver histórico de atendimento" at bounding box center [694, 350] width 198 height 37
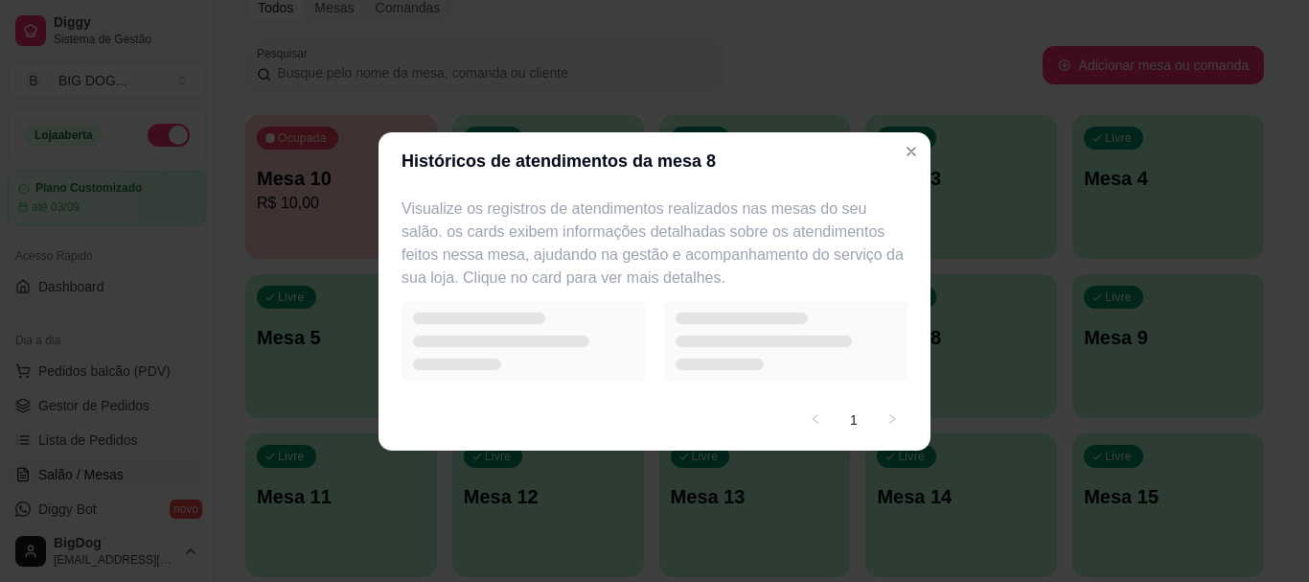
select select "7"
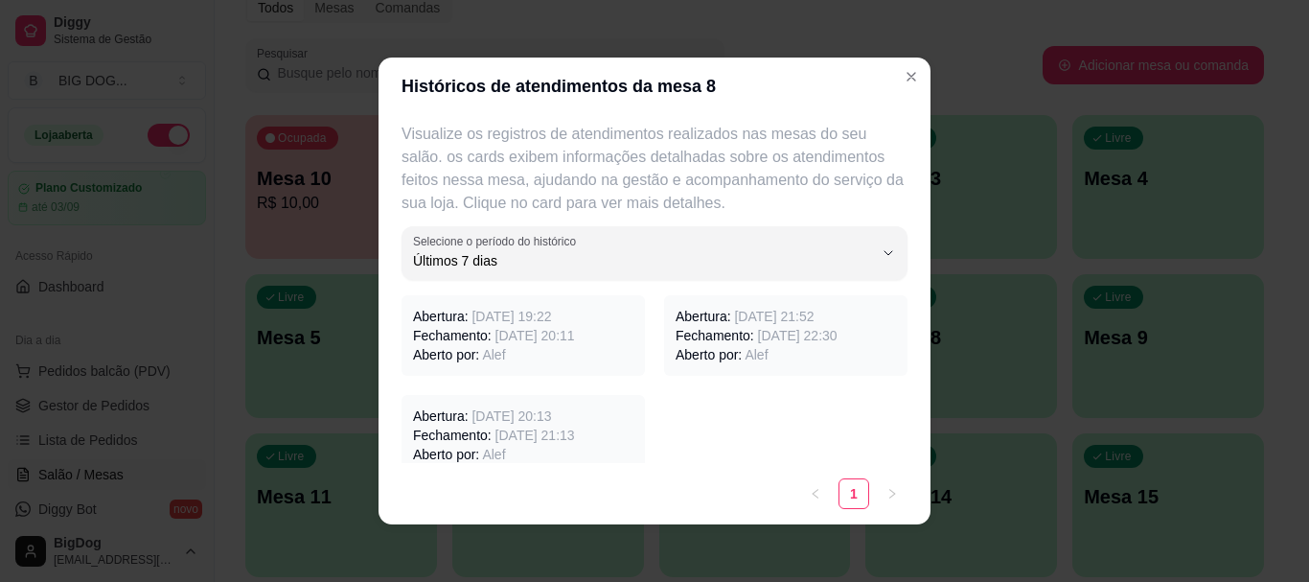
click at [544, 333] on span "[DATE] 20:11" at bounding box center [535, 335] width 80 height 15
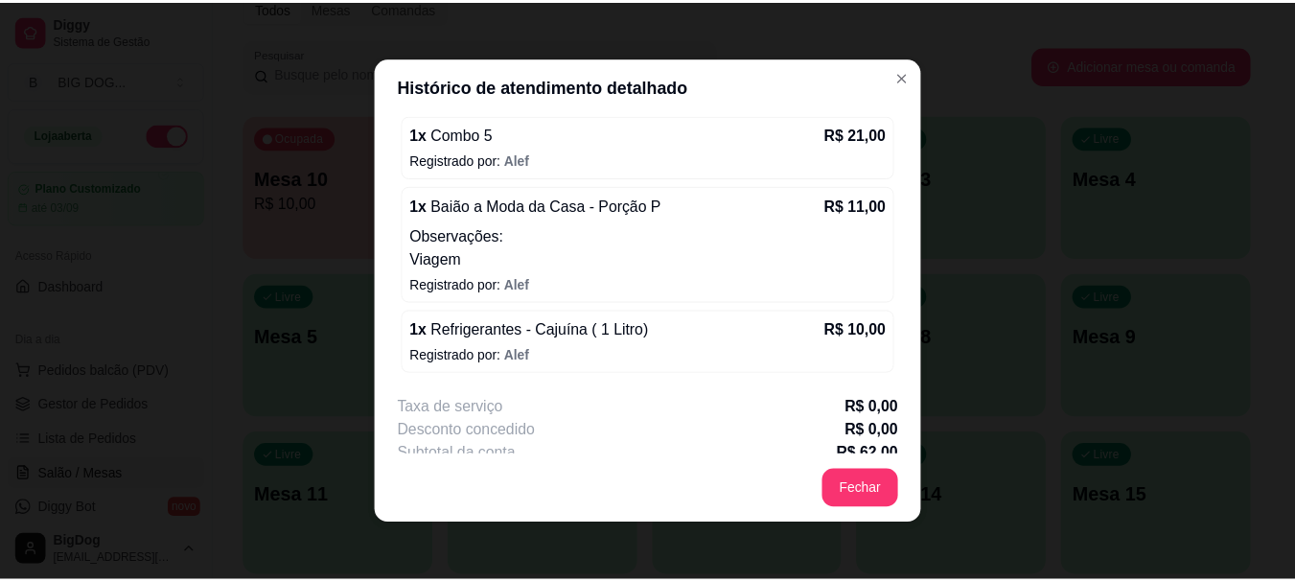
scroll to position [342, 0]
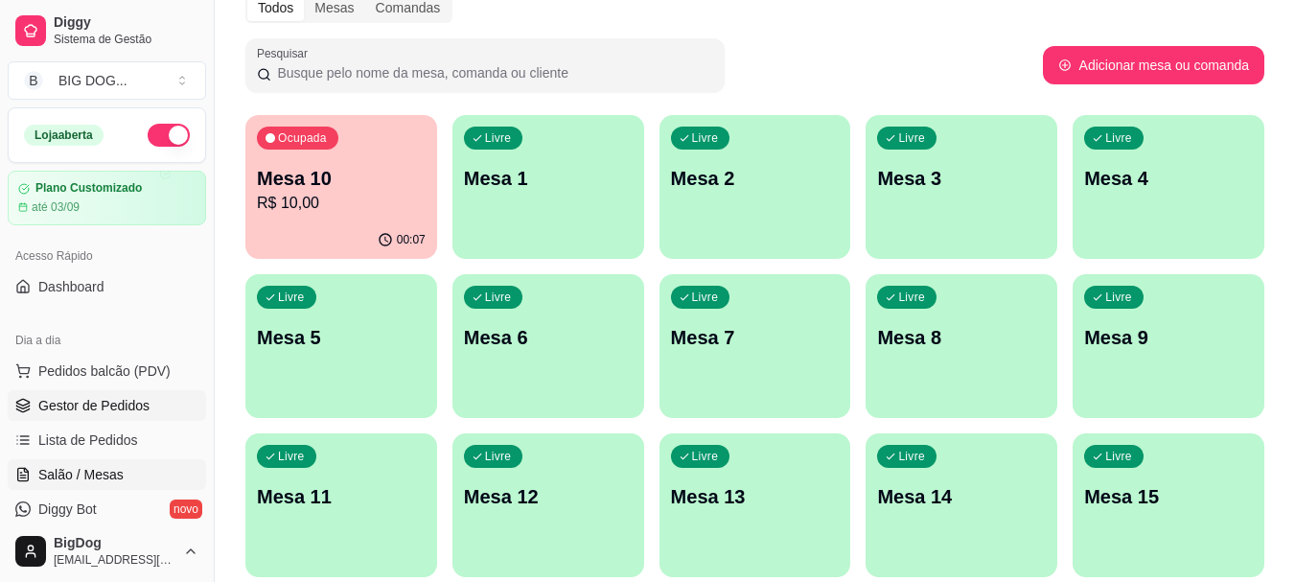
click at [117, 406] on span "Gestor de Pedidos" at bounding box center [93, 405] width 111 height 19
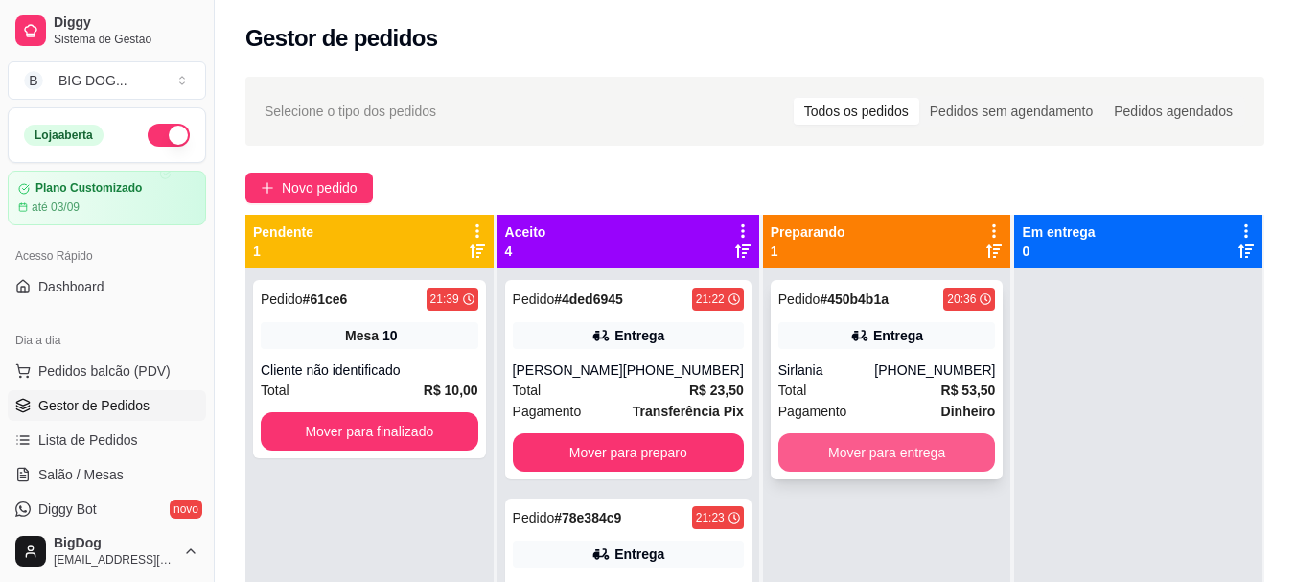
click at [805, 455] on button "Mover para entrega" at bounding box center [887, 452] width 218 height 38
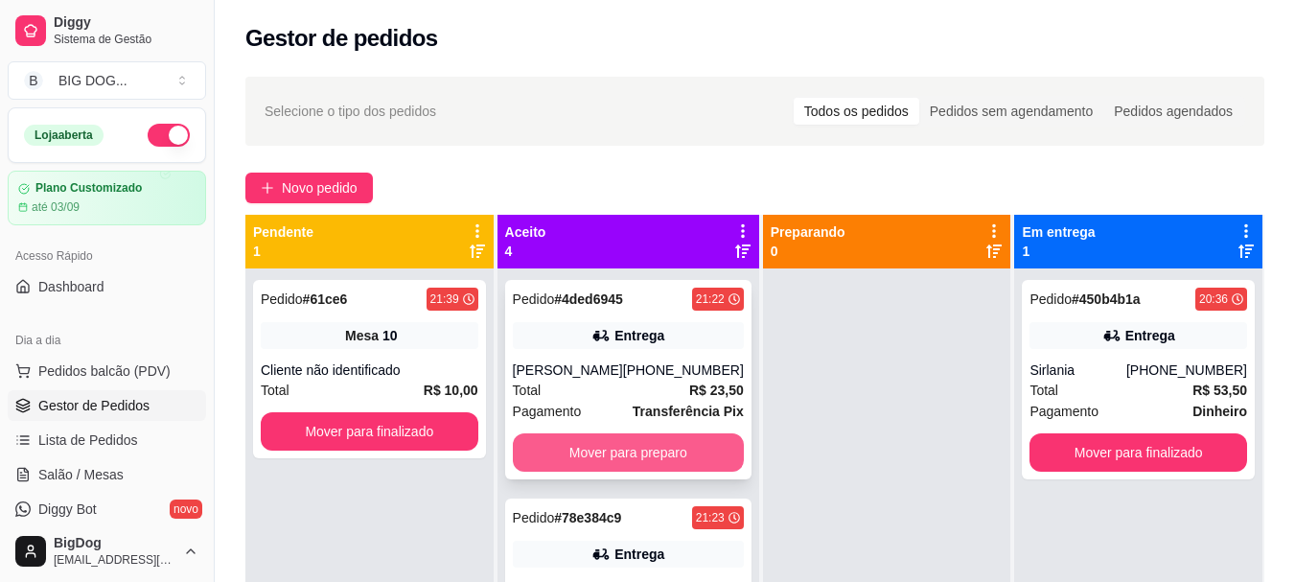
click at [624, 452] on button "Mover para preparo" at bounding box center [628, 452] width 231 height 38
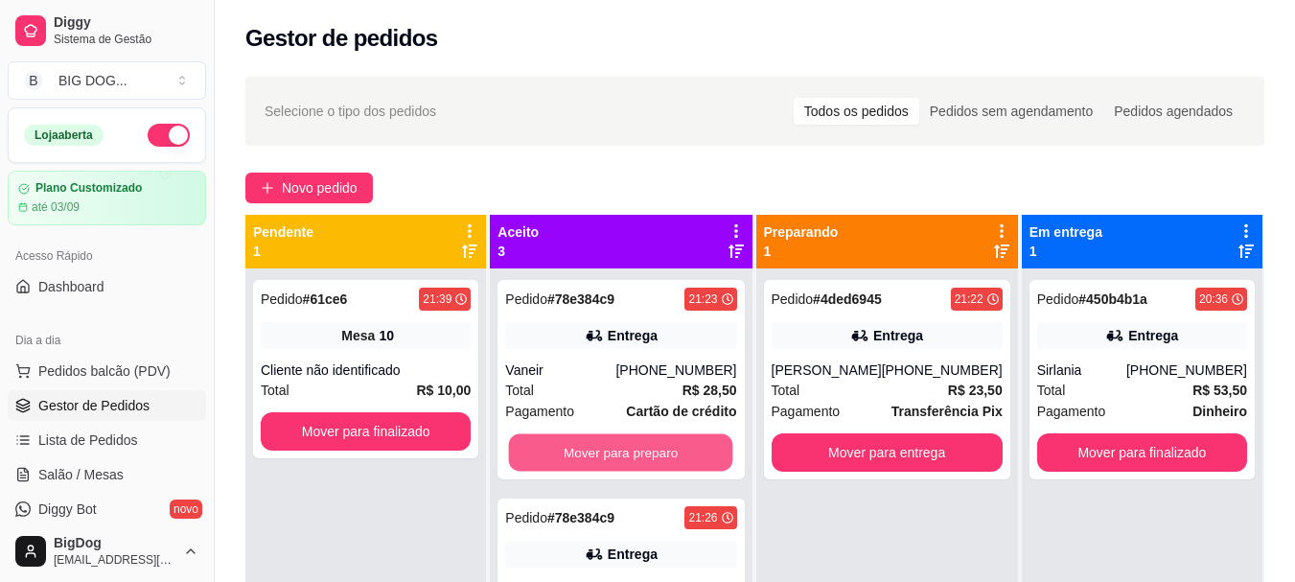
click at [624, 452] on button "Mover para preparo" at bounding box center [621, 452] width 224 height 37
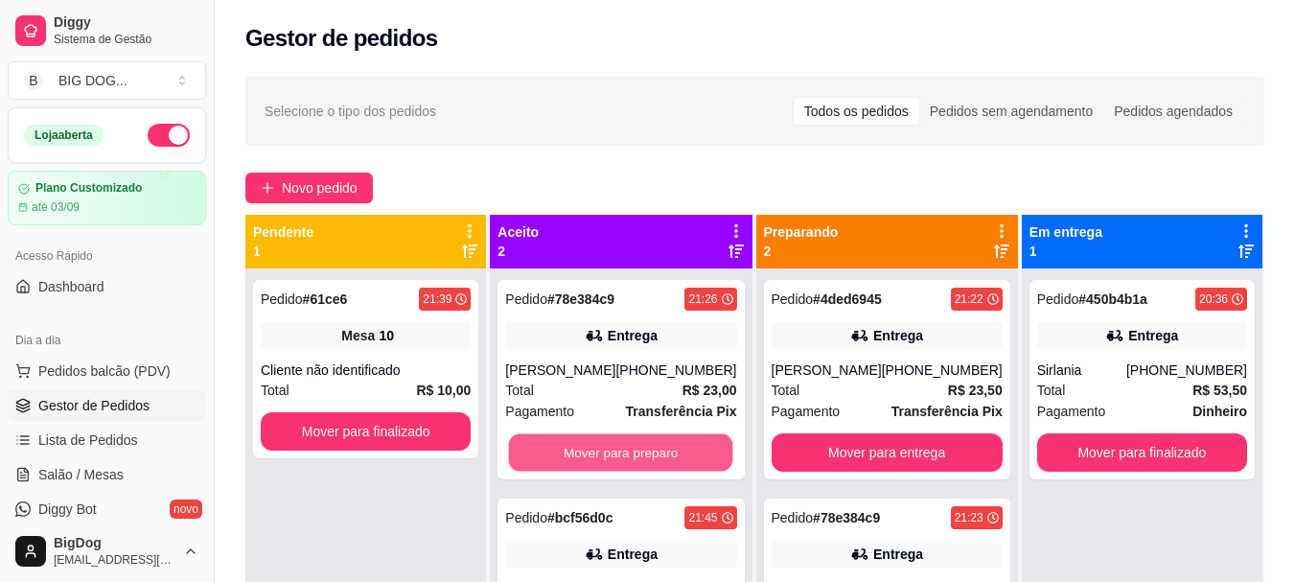
click at [624, 452] on button "Mover para preparo" at bounding box center [621, 452] width 224 height 37
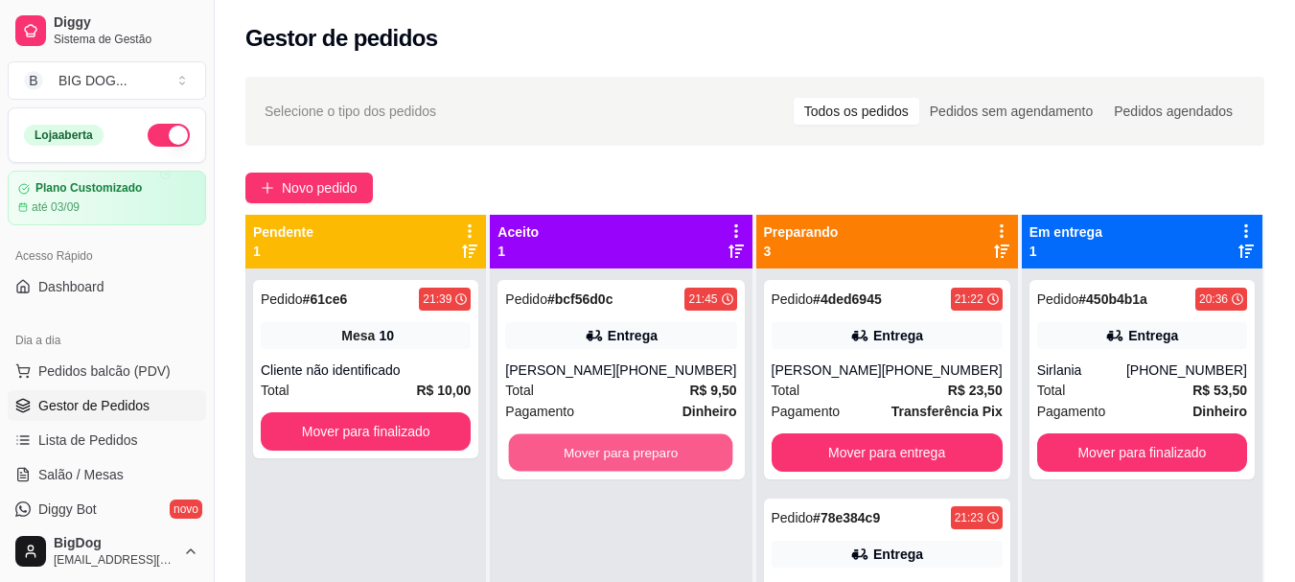
click at [624, 452] on button "Mover para preparo" at bounding box center [621, 452] width 224 height 37
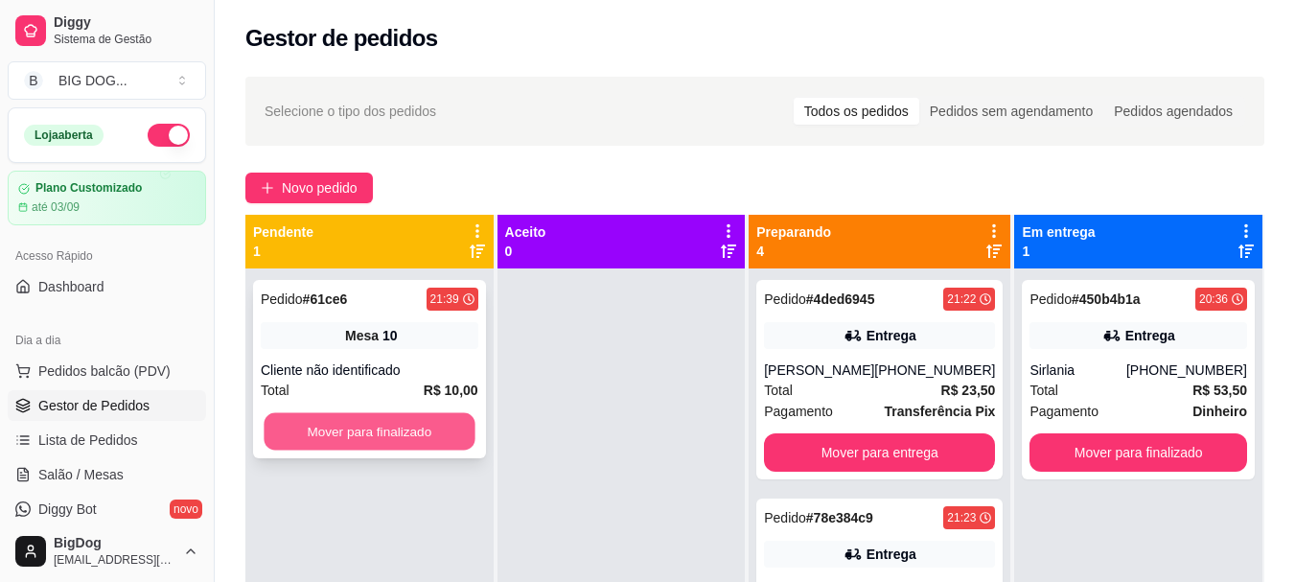
click at [457, 432] on button "Mover para finalizado" at bounding box center [369, 431] width 211 height 37
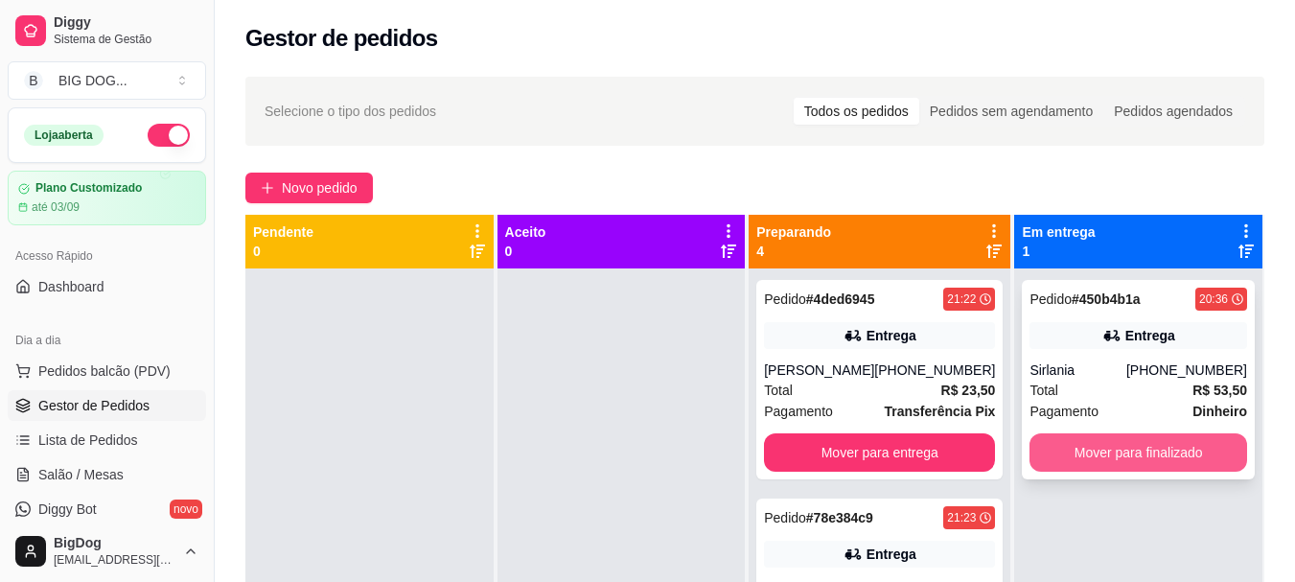
click at [1112, 450] on button "Mover para finalizado" at bounding box center [1138, 452] width 218 height 38
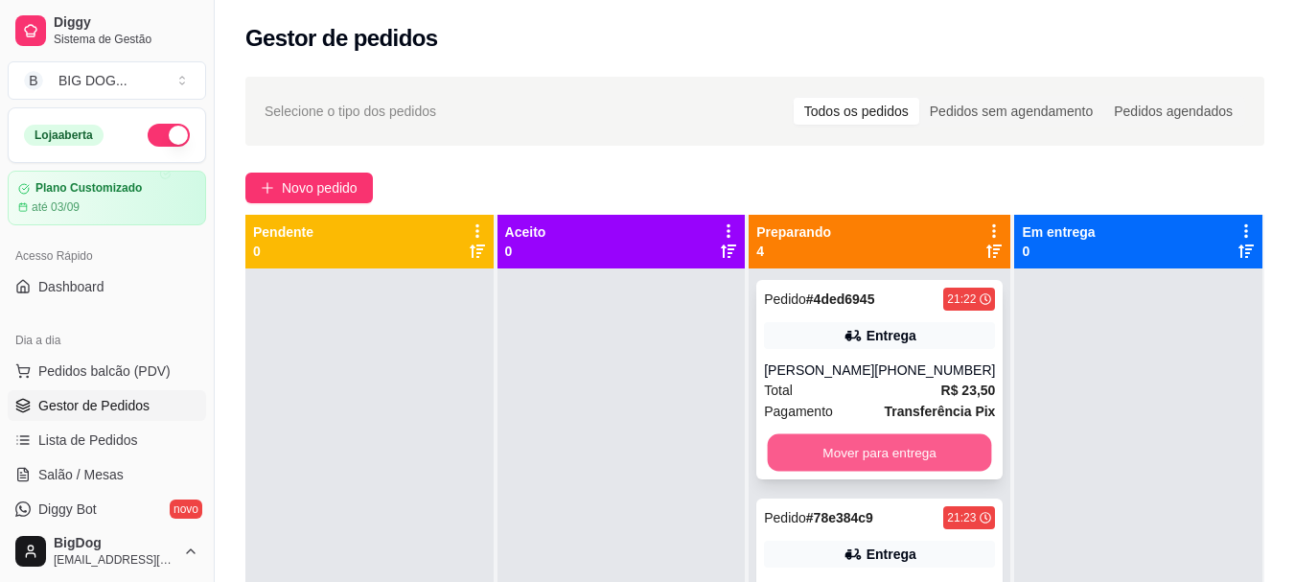
click at [960, 453] on button "Mover para entrega" at bounding box center [880, 452] width 224 height 37
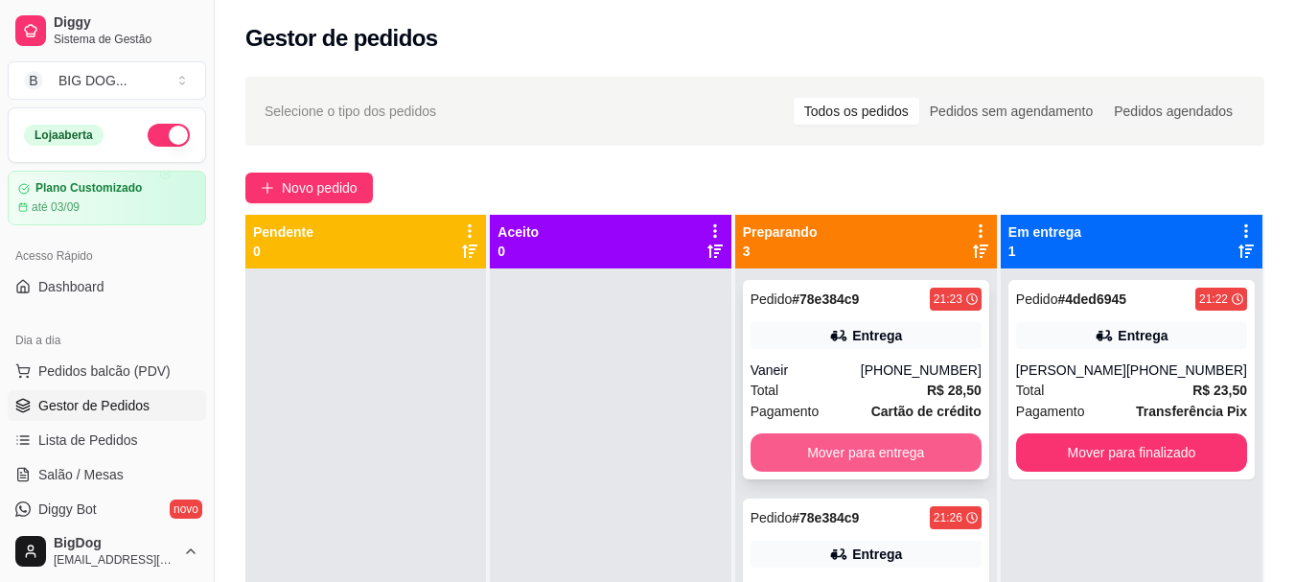
click at [917, 453] on button "Mover para entrega" at bounding box center [865, 452] width 231 height 38
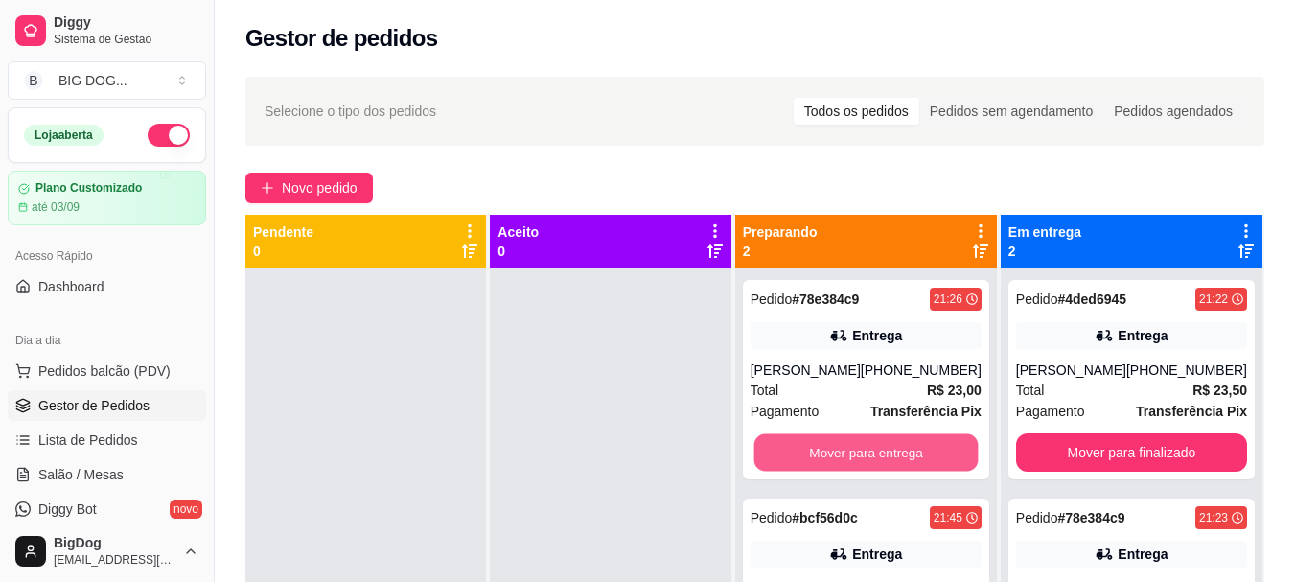
click at [917, 453] on button "Mover para entrega" at bounding box center [865, 452] width 224 height 37
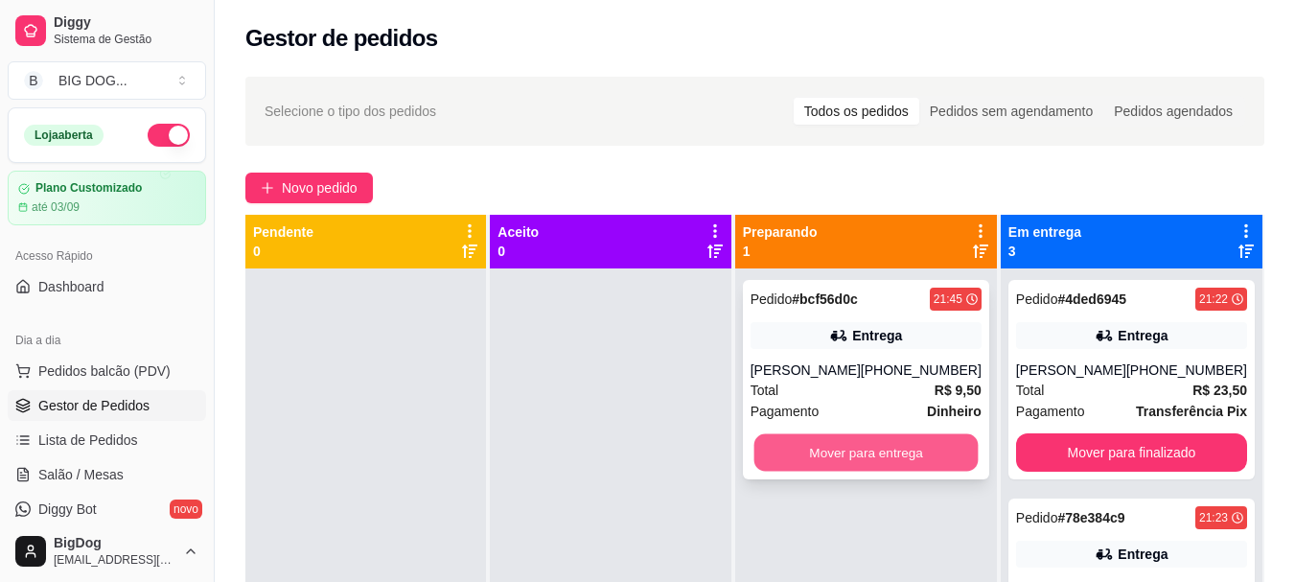
click at [838, 457] on button "Mover para entrega" at bounding box center [865, 452] width 224 height 37
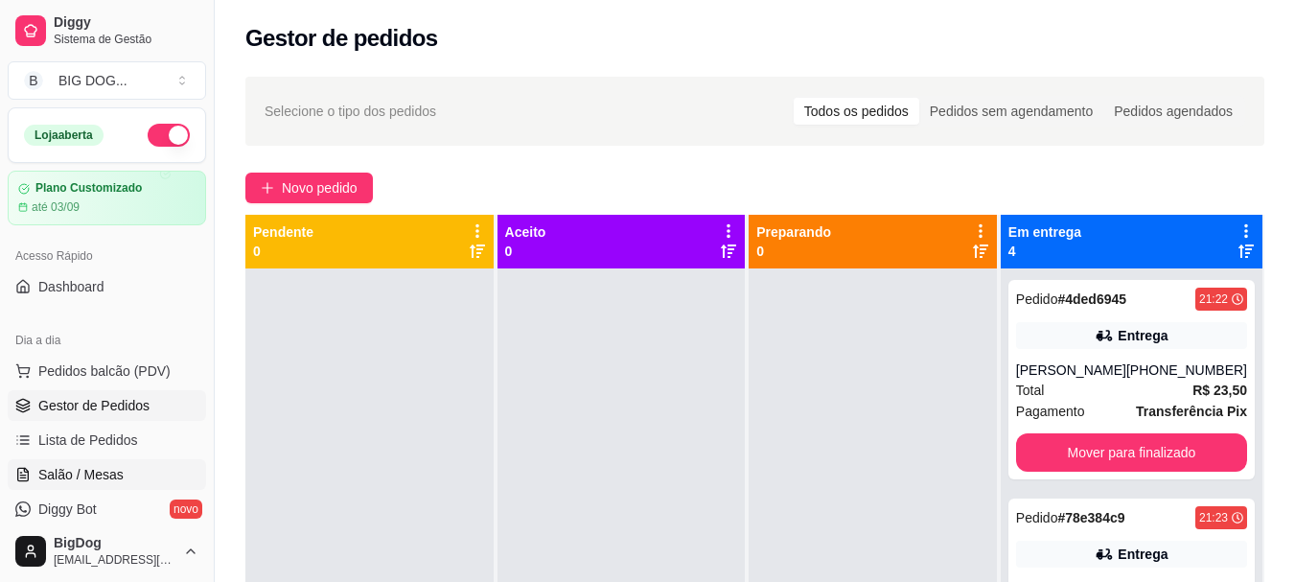
click at [100, 472] on span "Salão / Mesas" at bounding box center [80, 474] width 85 height 19
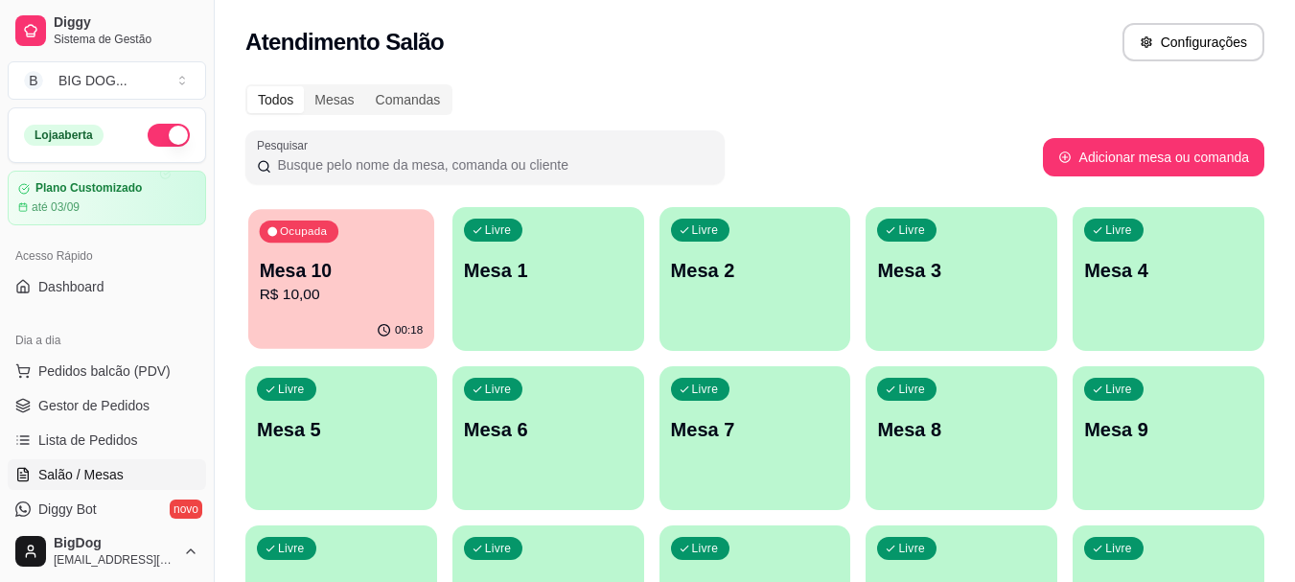
click at [348, 276] on p "Mesa 10" at bounding box center [342, 271] width 164 height 26
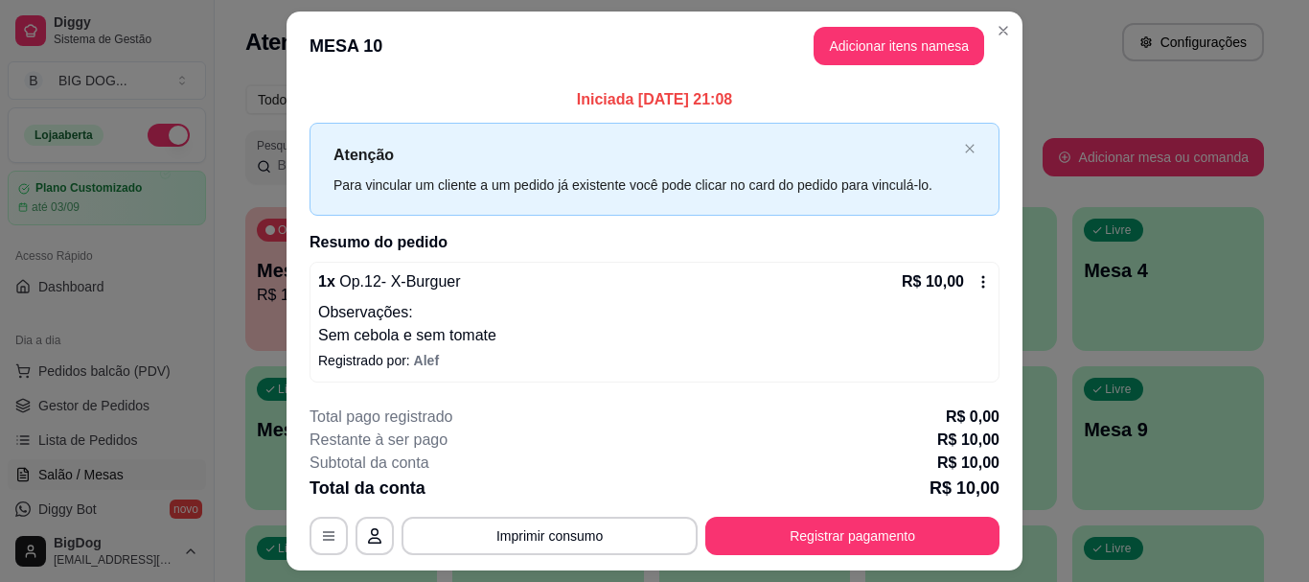
click at [744, 515] on div "**********" at bounding box center [655, 480] width 690 height 150
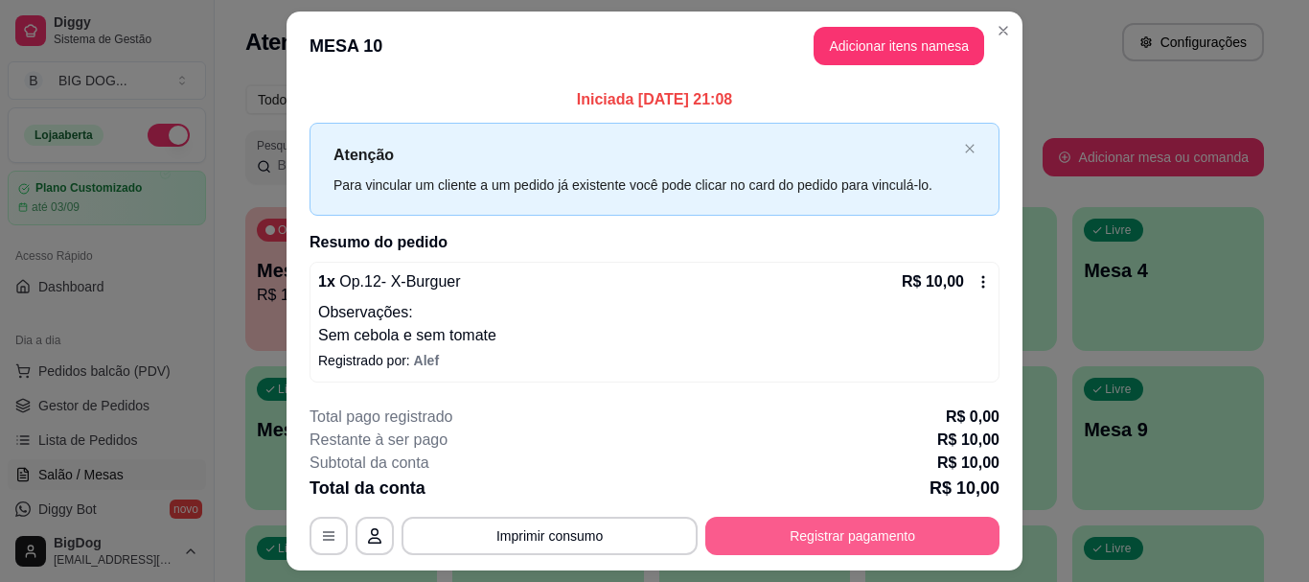
click at [743, 533] on button "Registrar pagamento" at bounding box center [852, 536] width 294 height 38
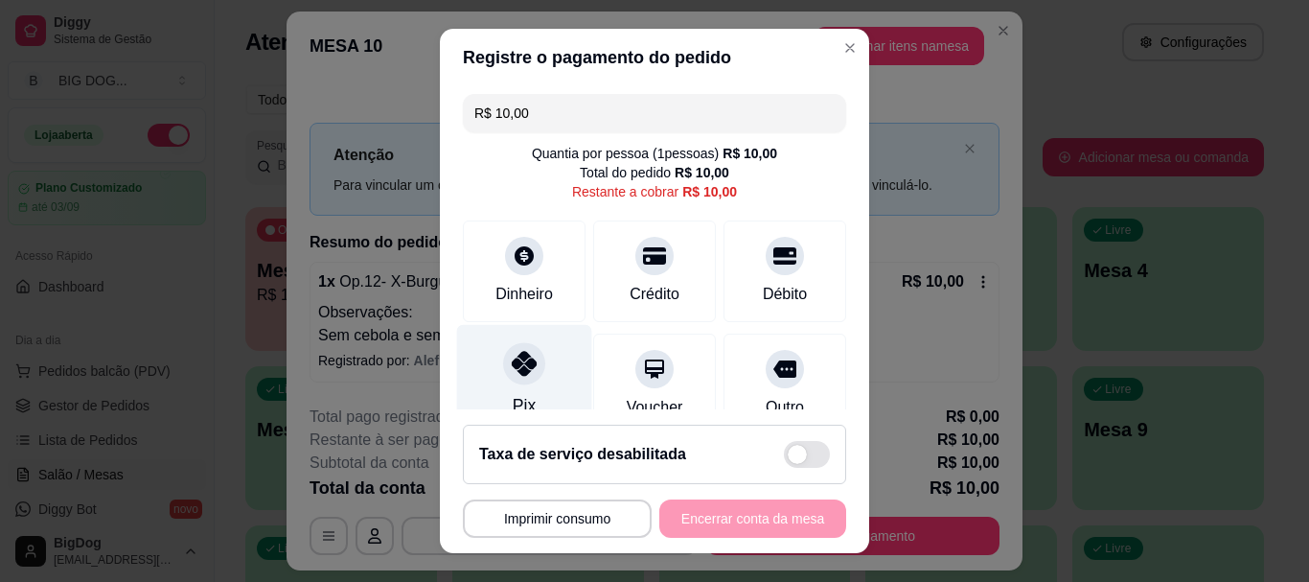
click at [517, 371] on icon at bounding box center [524, 364] width 25 height 25
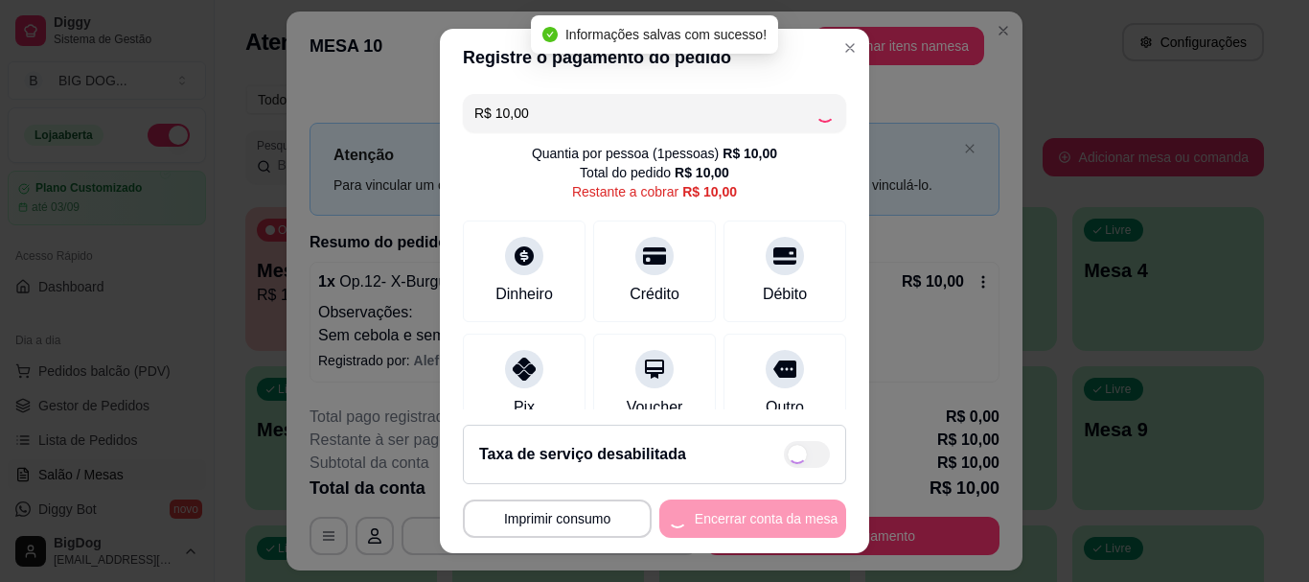
type input "R$ 0,00"
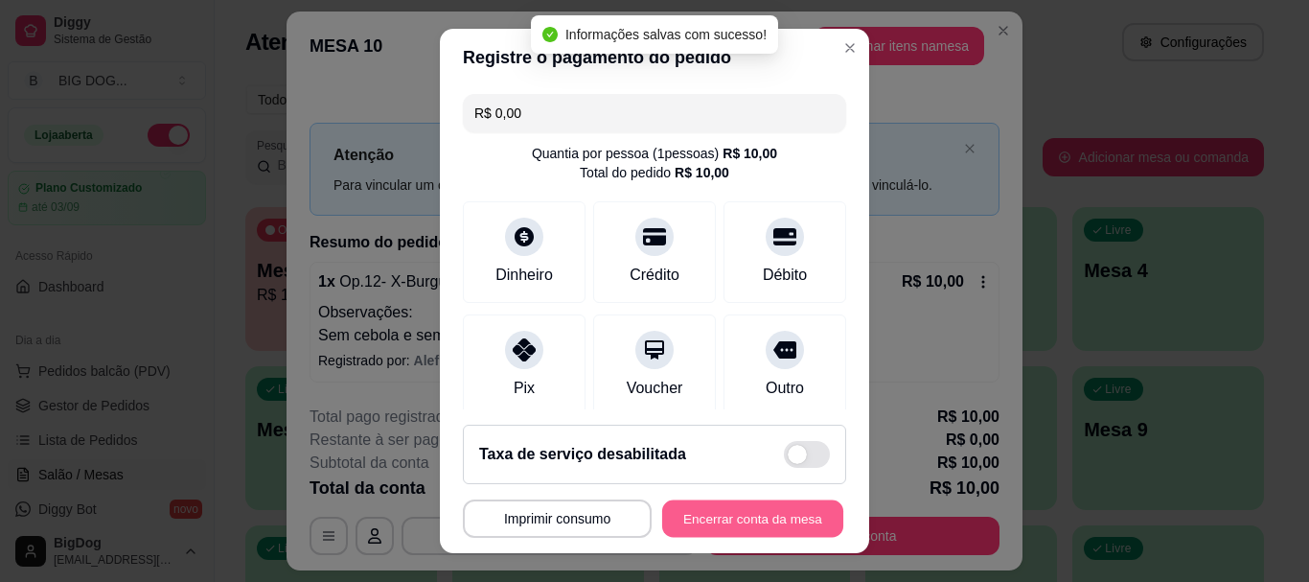
click at [699, 516] on button "Encerrar conta da mesa" at bounding box center [752, 517] width 181 height 37
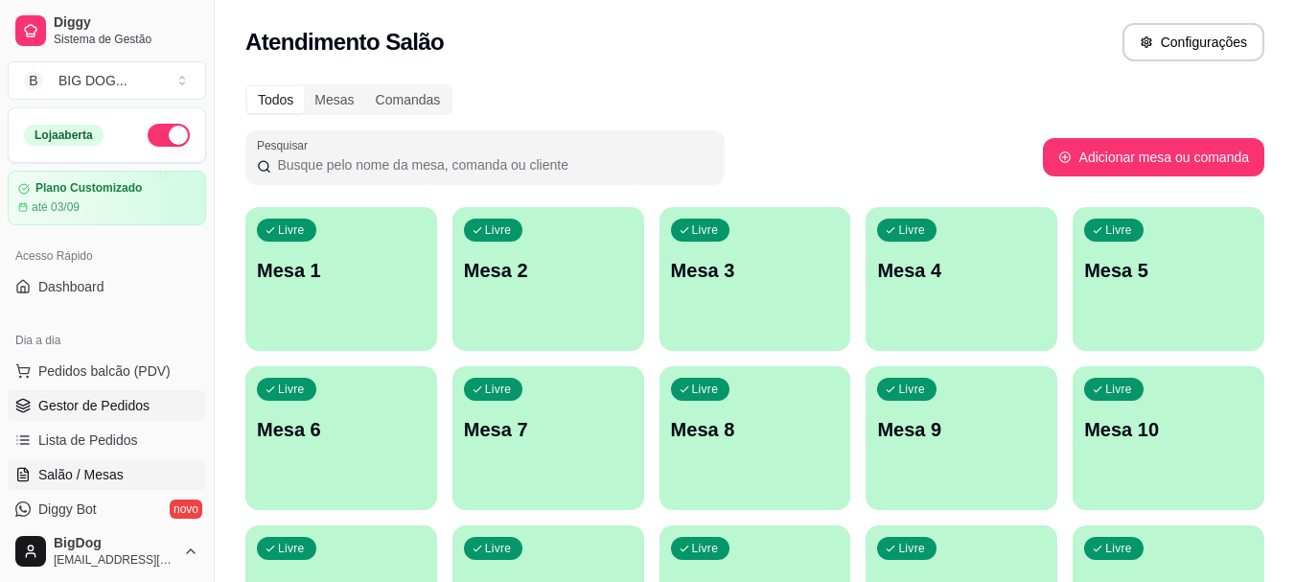
click at [120, 398] on span "Gestor de Pedidos" at bounding box center [93, 405] width 111 height 19
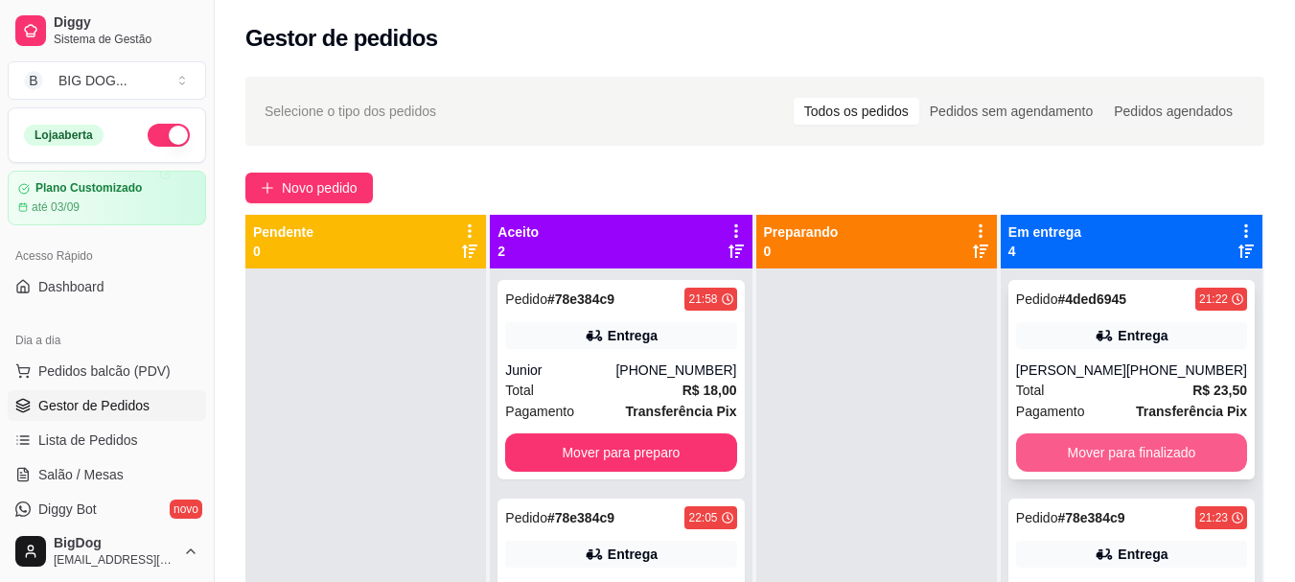
click at [1159, 450] on button "Mover para finalizado" at bounding box center [1131, 452] width 231 height 38
click at [1159, 450] on button "Mover para finalizado" at bounding box center [1131, 452] width 224 height 37
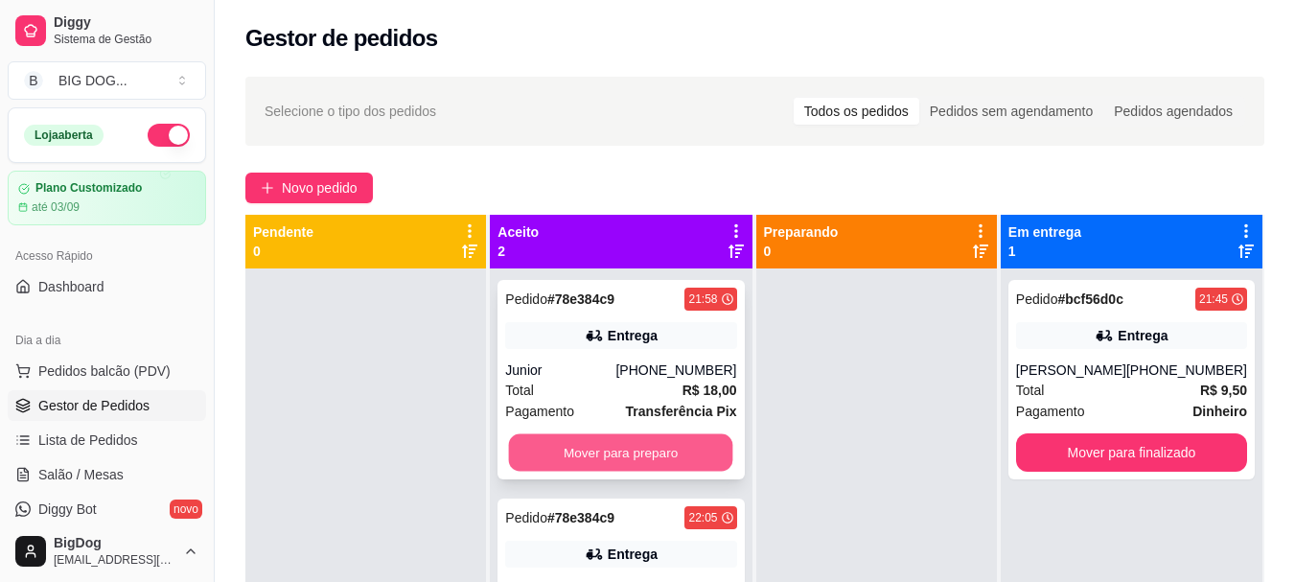
click at [662, 434] on button "Mover para preparo" at bounding box center [621, 452] width 224 height 37
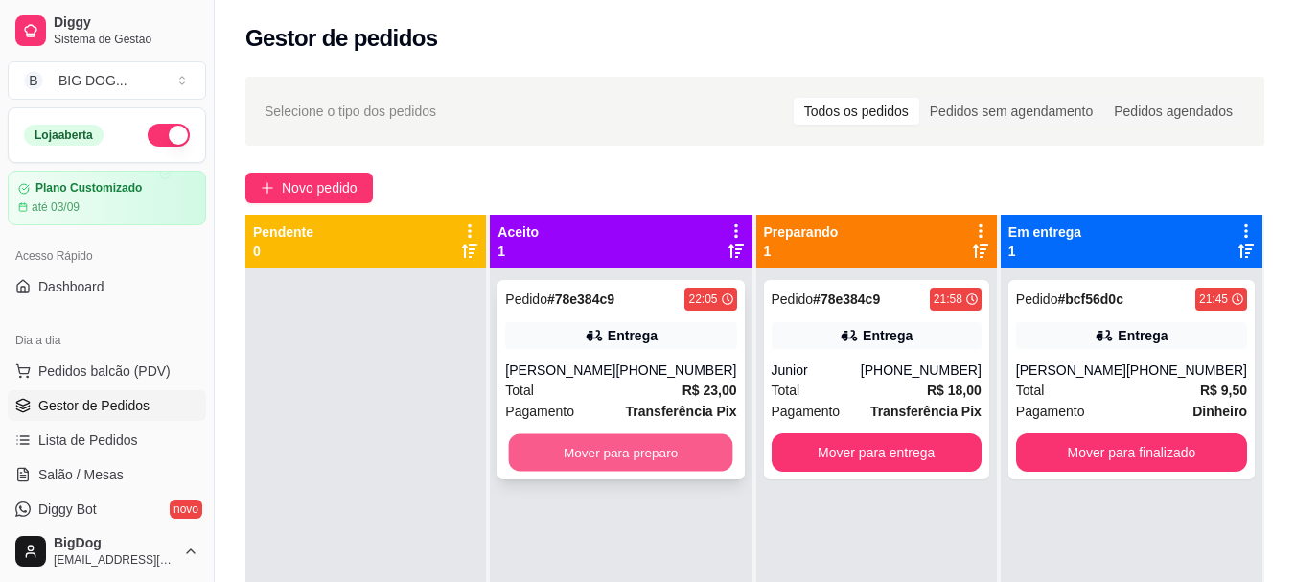
click at [664, 444] on button "Mover para preparo" at bounding box center [621, 452] width 224 height 37
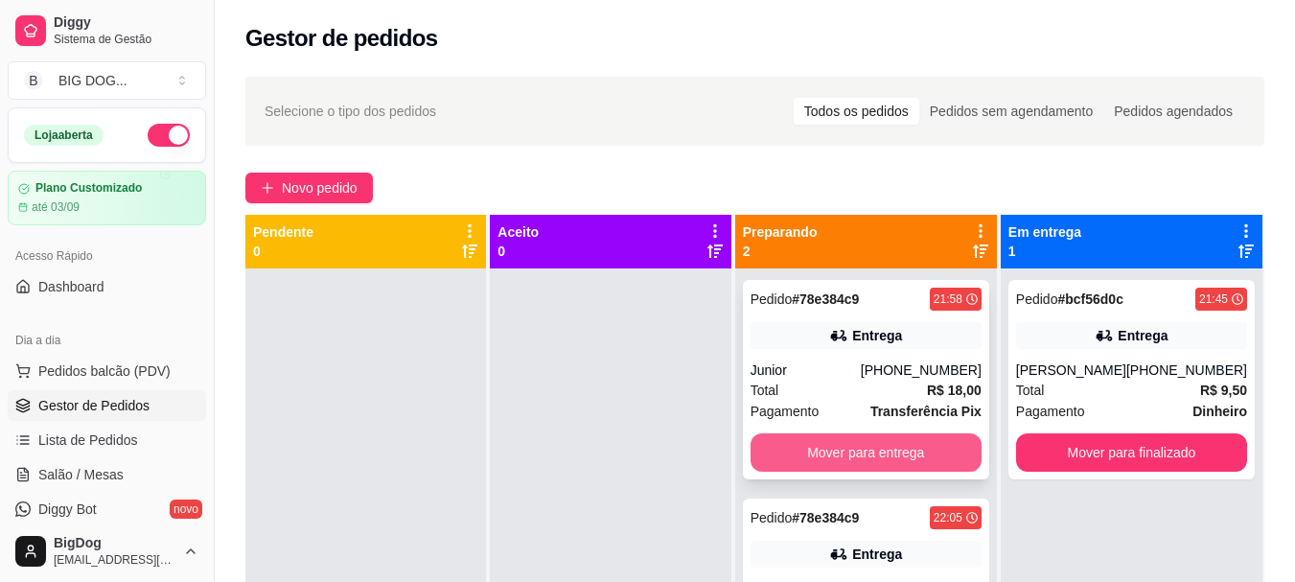
click at [818, 458] on button "Mover para entrega" at bounding box center [865, 452] width 231 height 38
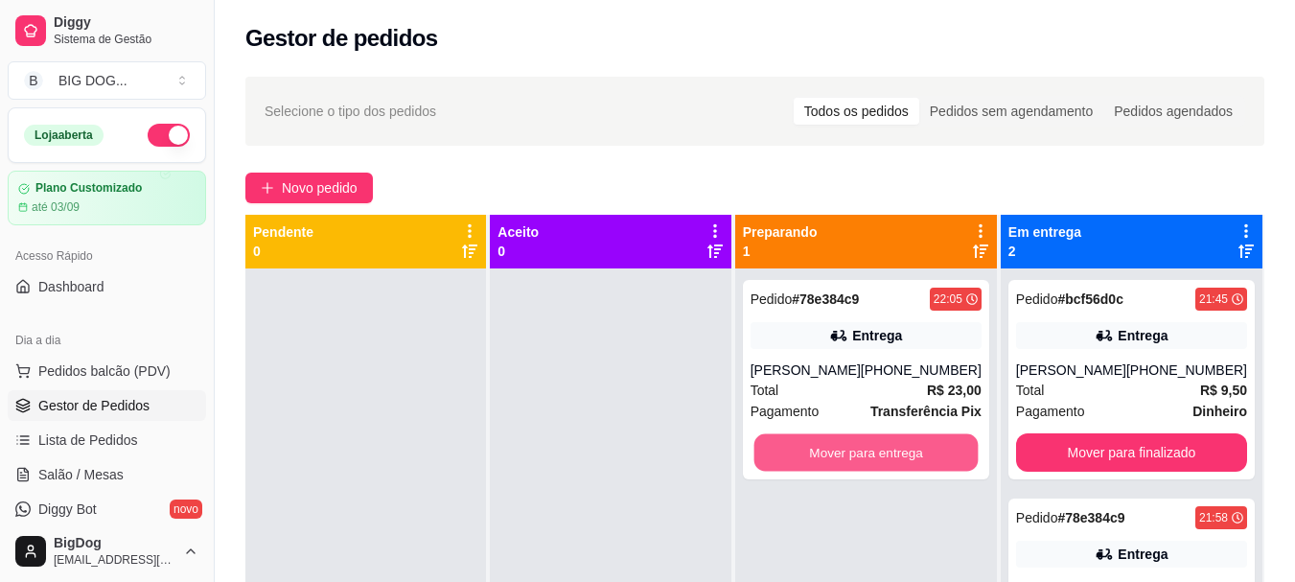
click at [818, 458] on button "Mover para entrega" at bounding box center [865, 452] width 224 height 37
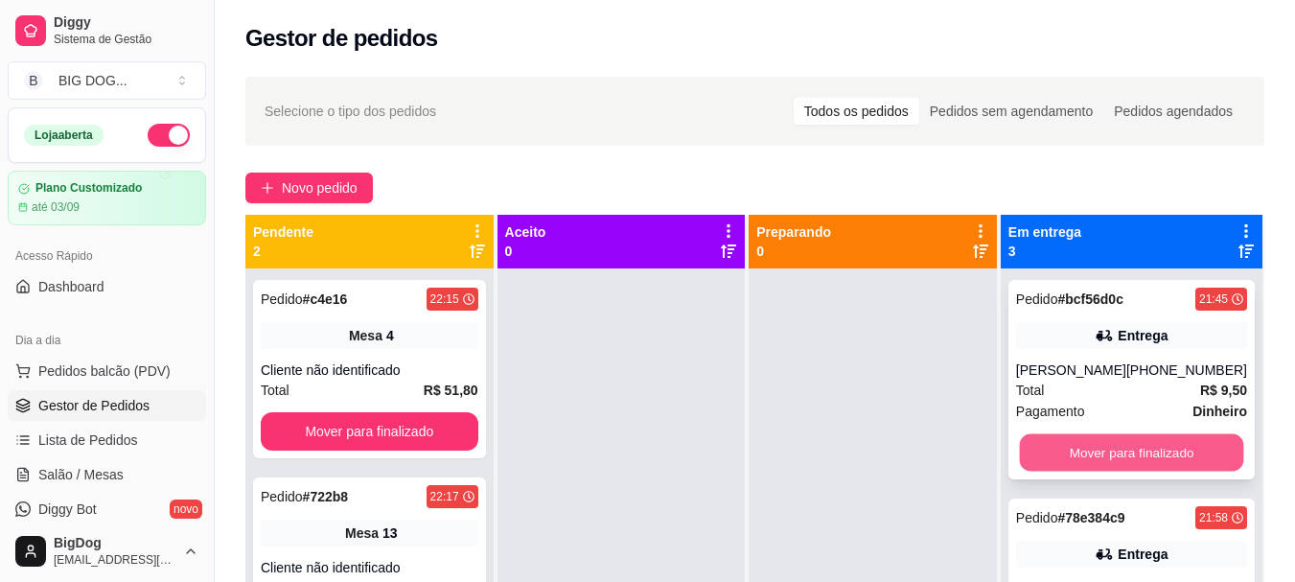
click at [1066, 443] on button "Mover para finalizado" at bounding box center [1131, 452] width 224 height 37
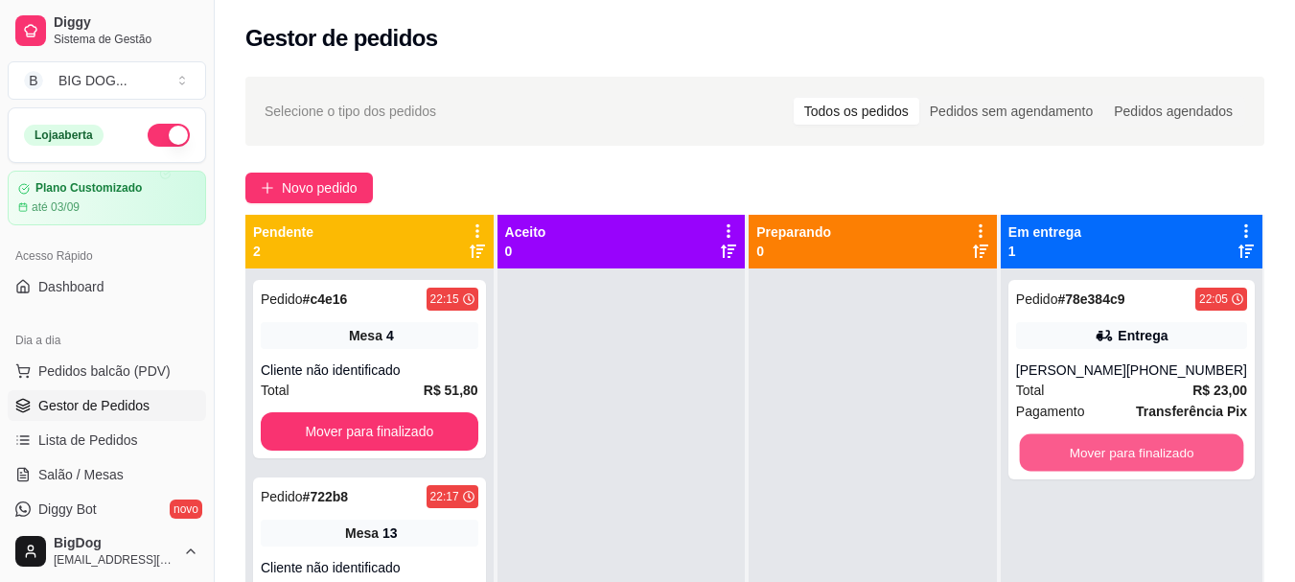
click at [1066, 443] on button "Mover para finalizado" at bounding box center [1131, 452] width 224 height 37
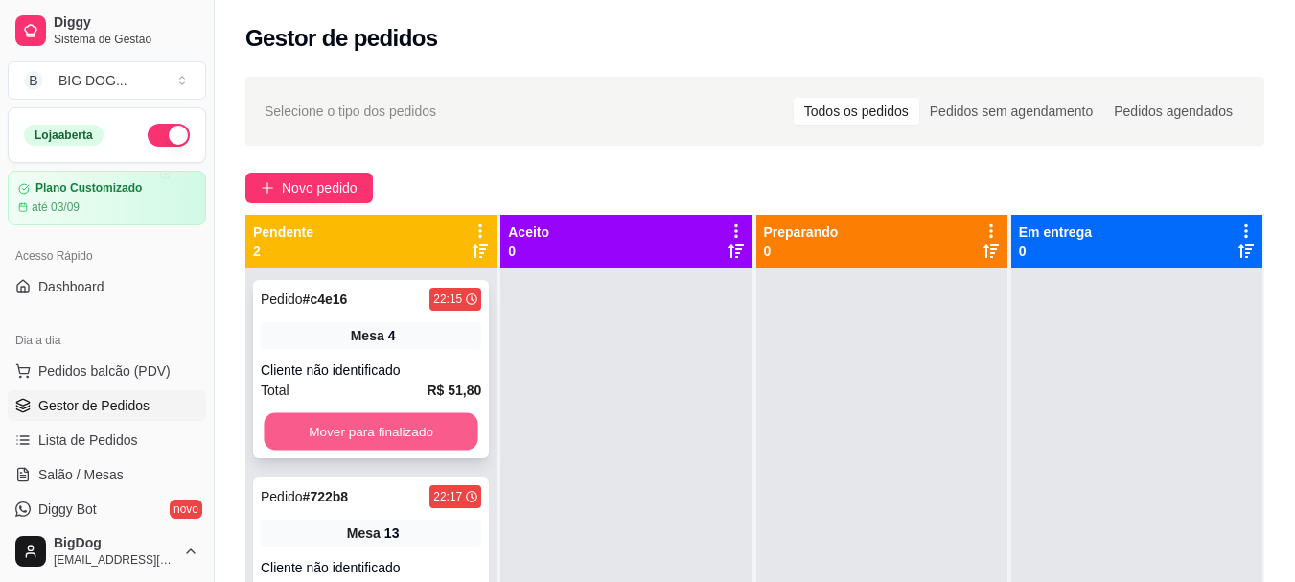
click at [392, 447] on button "Mover para finalizado" at bounding box center [371, 431] width 214 height 37
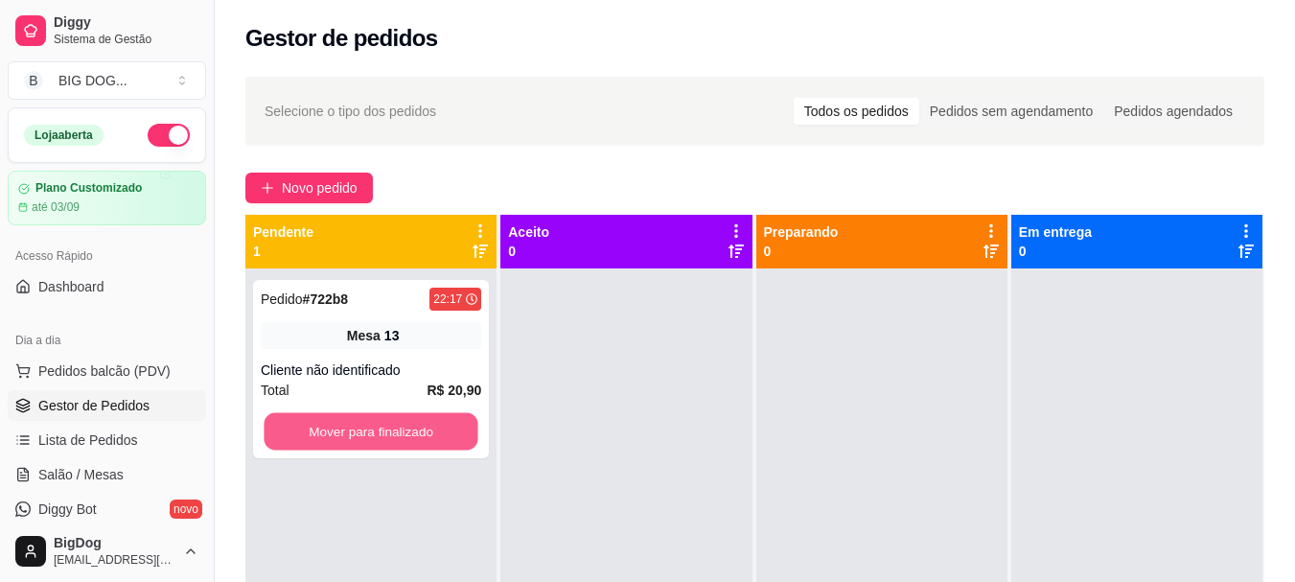
click at [392, 447] on button "Mover para finalizado" at bounding box center [371, 431] width 214 height 37
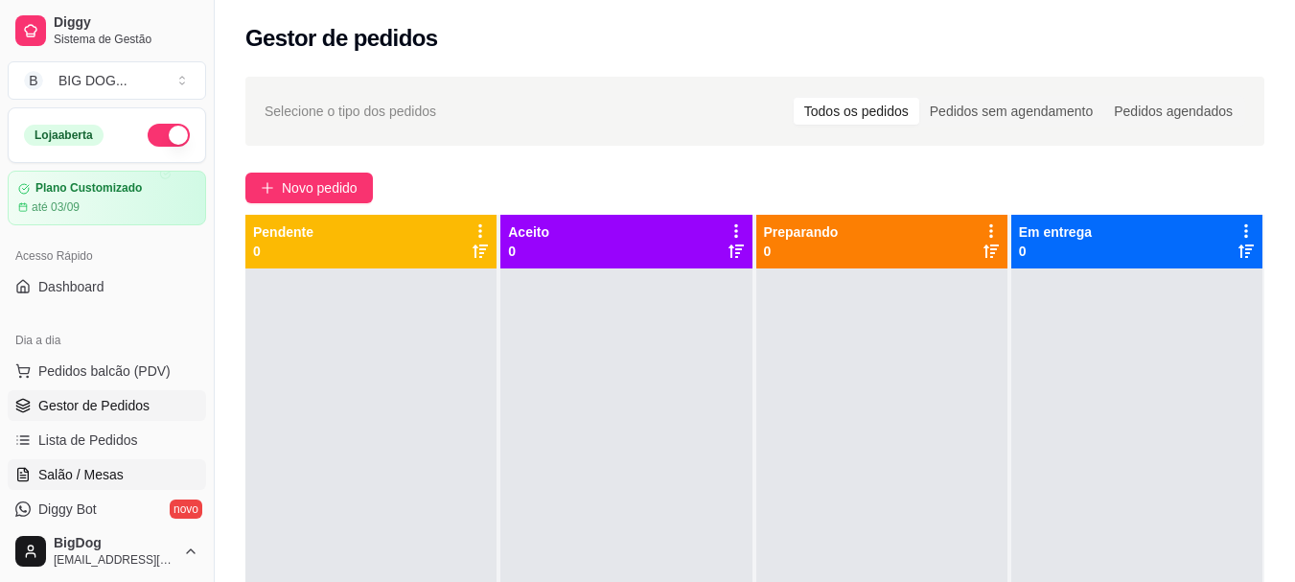
click at [104, 462] on link "Salão / Mesas" at bounding box center [107, 474] width 198 height 31
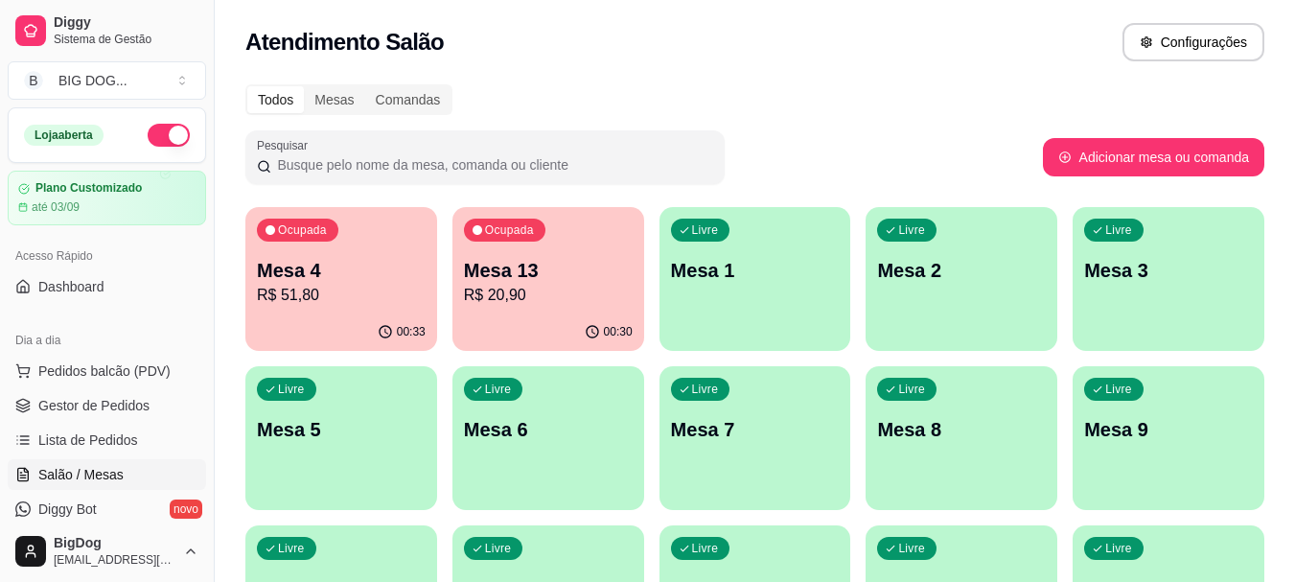
click at [568, 273] on p "Mesa 13" at bounding box center [548, 270] width 169 height 27
click at [577, 303] on p "R$ 20,90" at bounding box center [548, 295] width 169 height 23
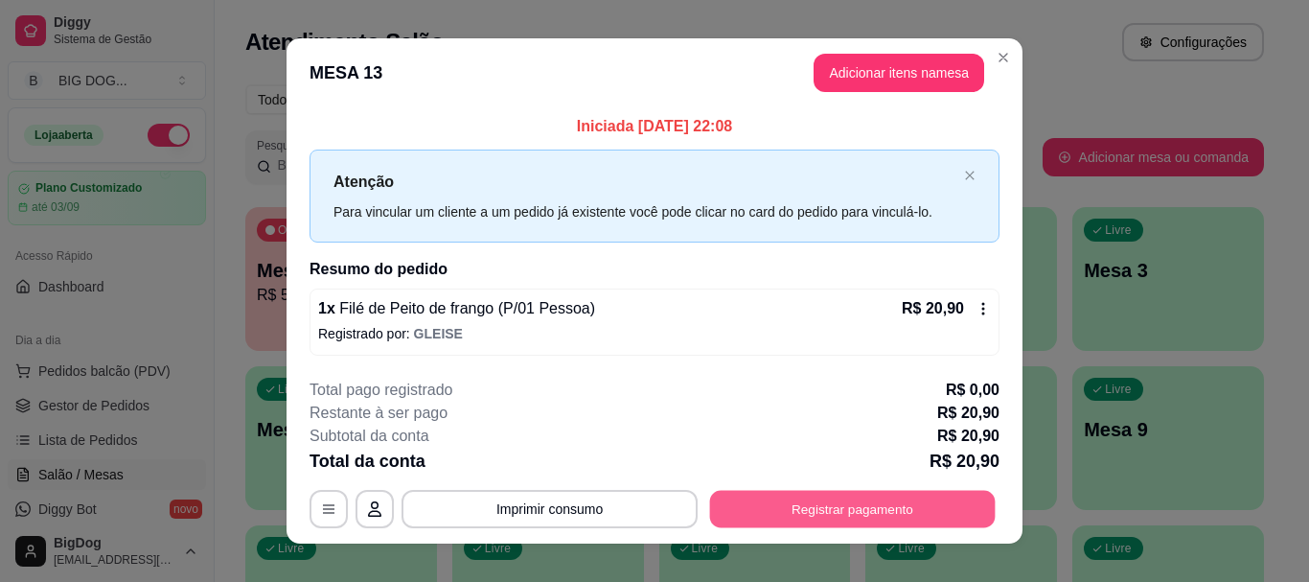
click at [789, 516] on button "Registrar pagamento" at bounding box center [853, 509] width 286 height 37
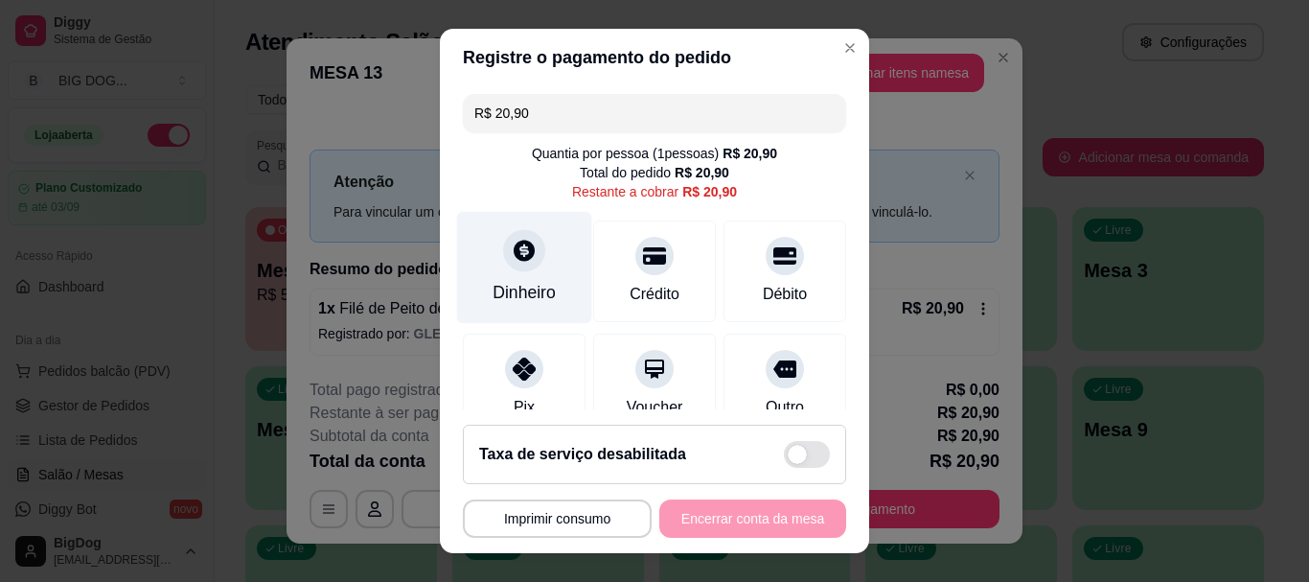
click at [507, 269] on div at bounding box center [524, 251] width 42 height 42
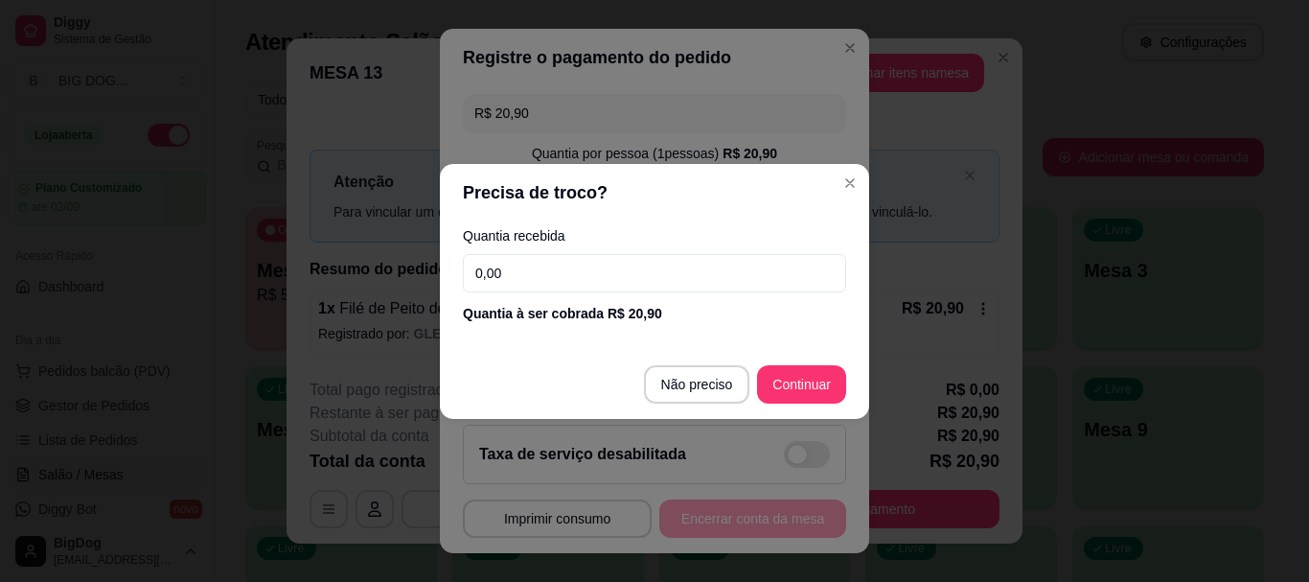
click at [691, 418] on footer "Não preciso Continuar" at bounding box center [654, 384] width 429 height 69
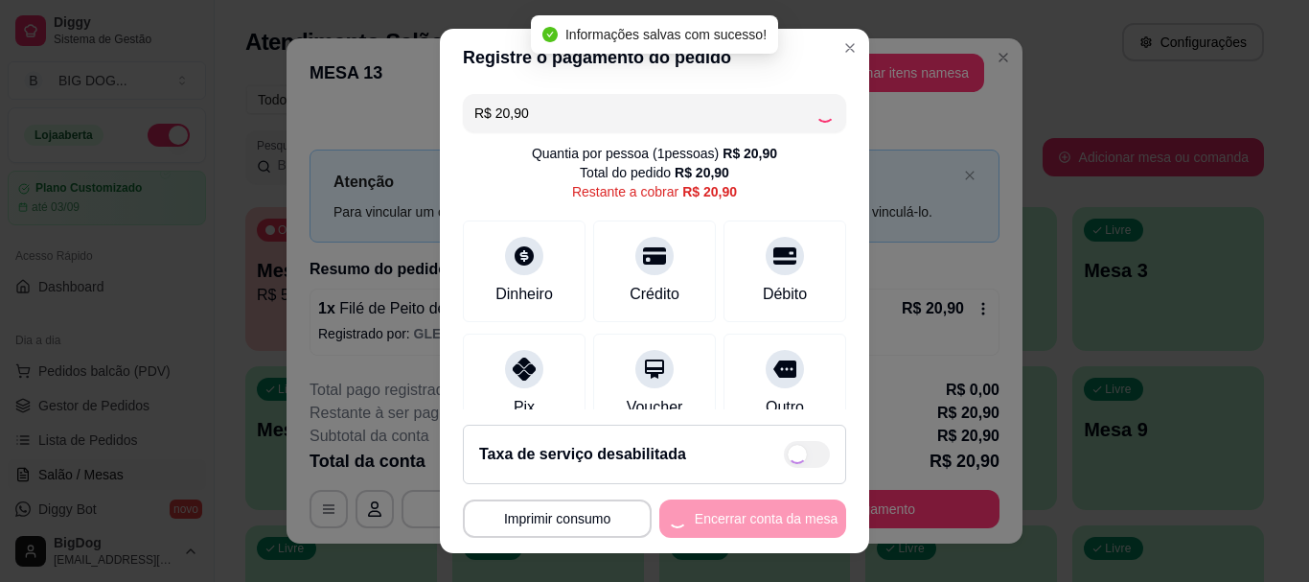
type input "R$ 0,00"
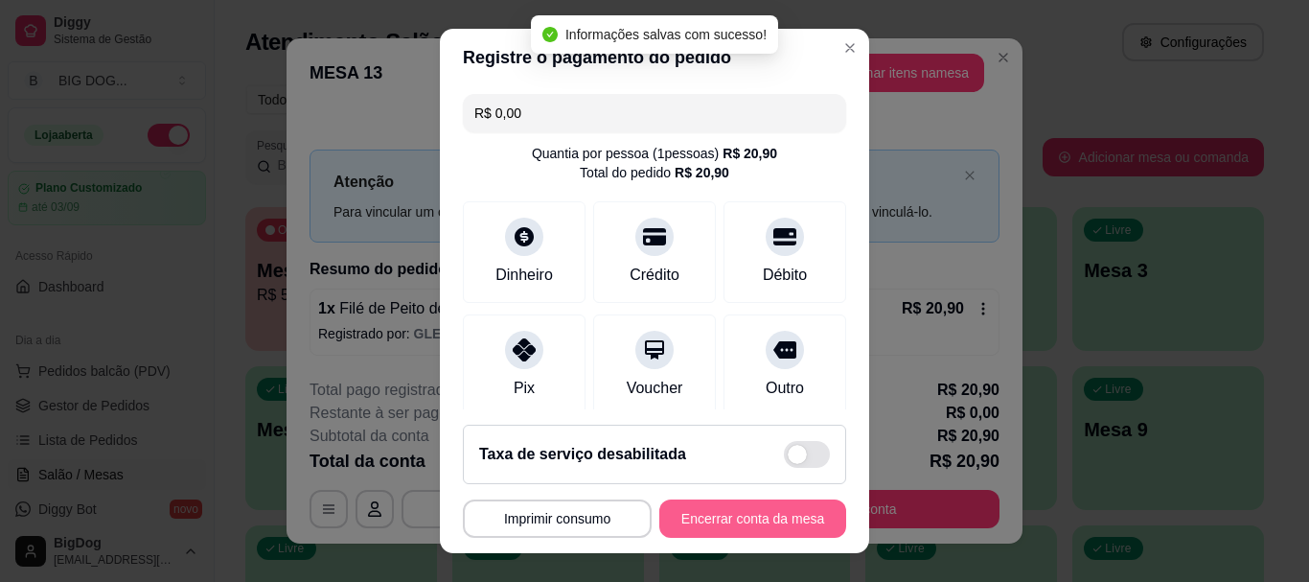
click at [715, 514] on button "Encerrar conta da mesa" at bounding box center [752, 518] width 187 height 38
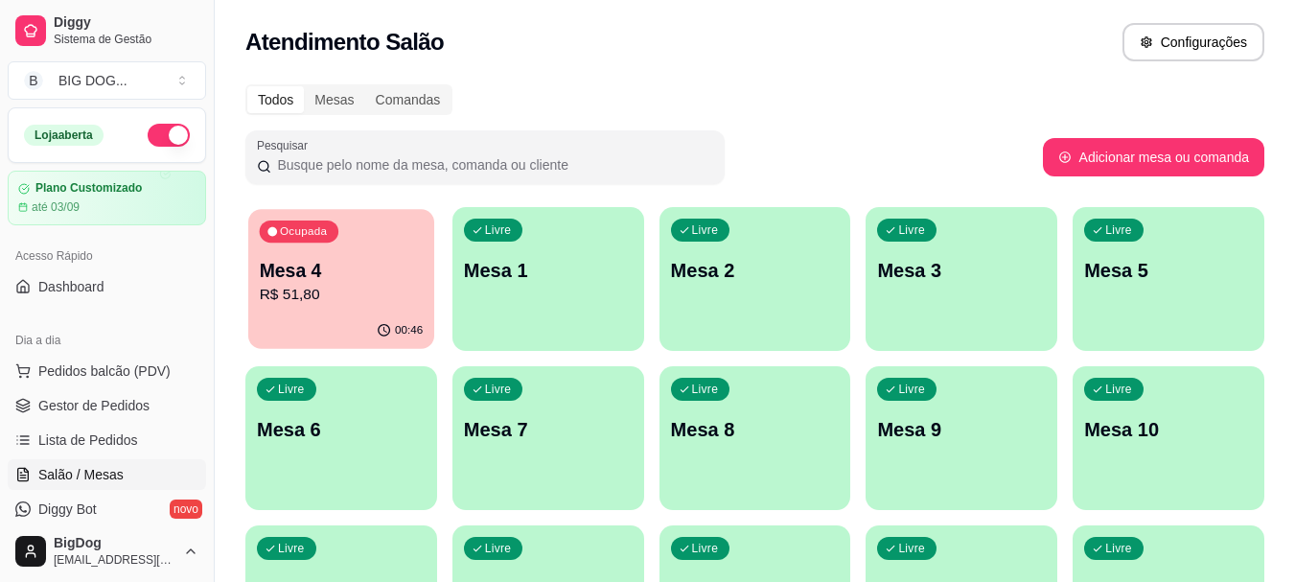
click at [361, 279] on p "Mesa 4" at bounding box center [342, 271] width 164 height 26
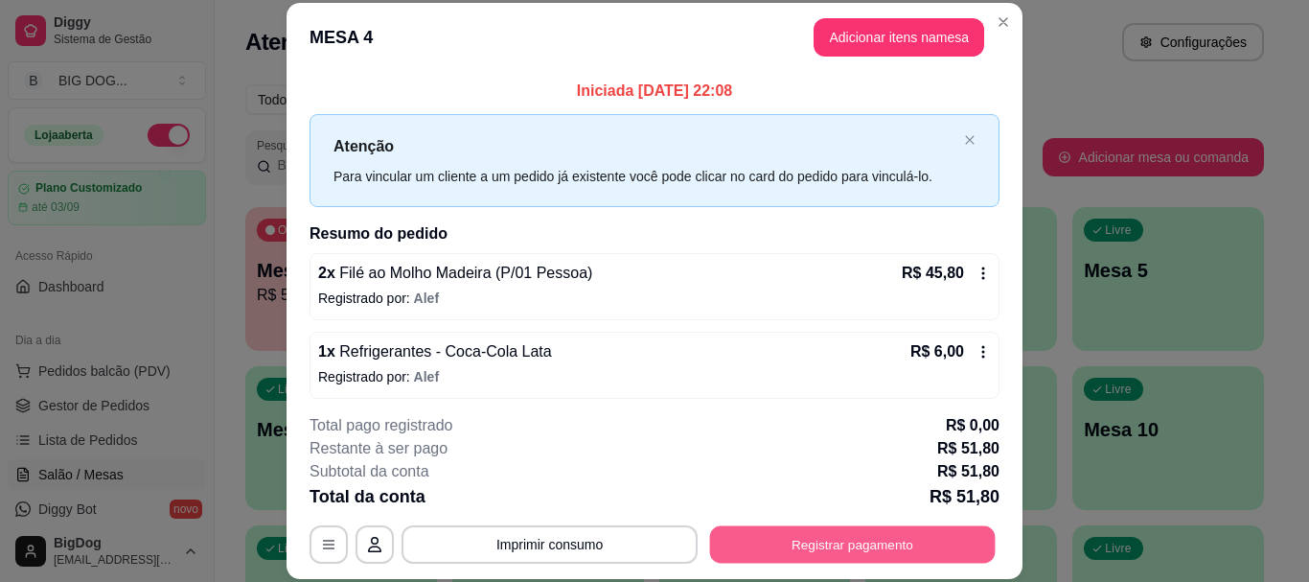
click at [741, 538] on button "Registrar pagamento" at bounding box center [853, 544] width 286 height 37
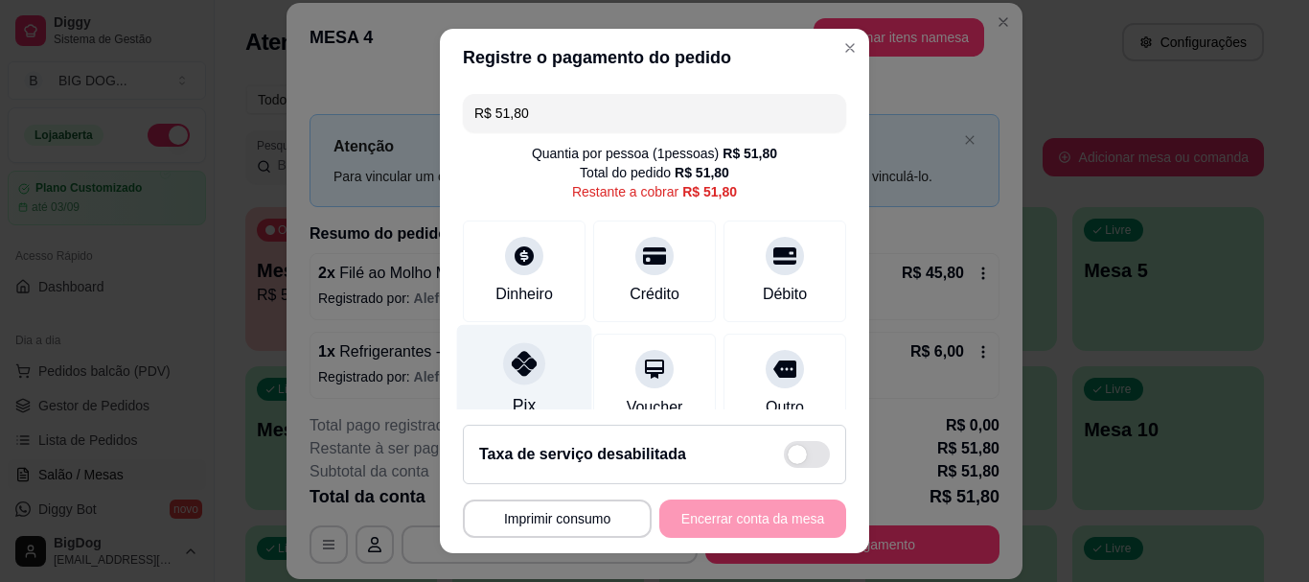
click at [499, 385] on div "Pix" at bounding box center [524, 381] width 135 height 112
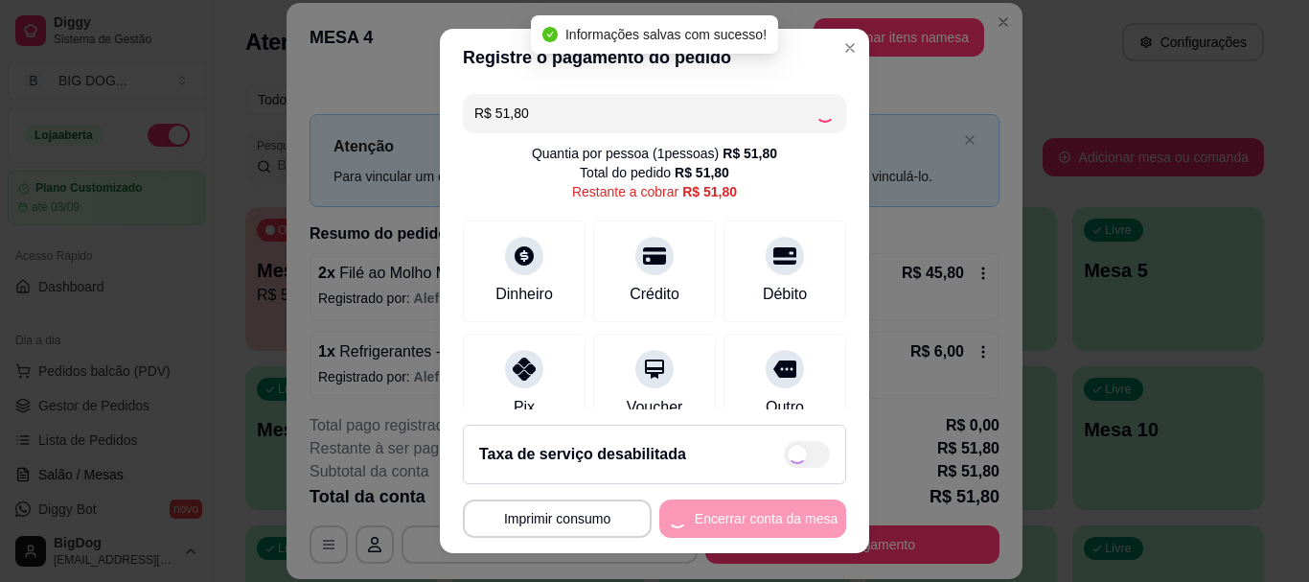
type input "R$ 0,00"
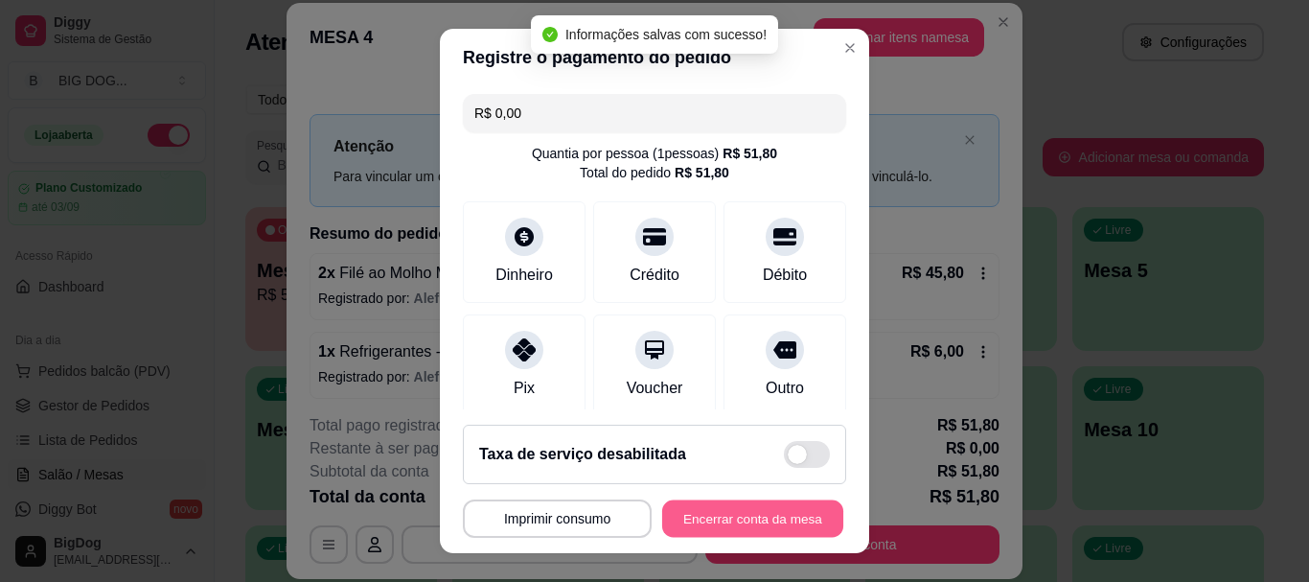
click at [723, 522] on button "Encerrar conta da mesa" at bounding box center [752, 517] width 181 height 37
